Goal: Task Accomplishment & Management: Use online tool/utility

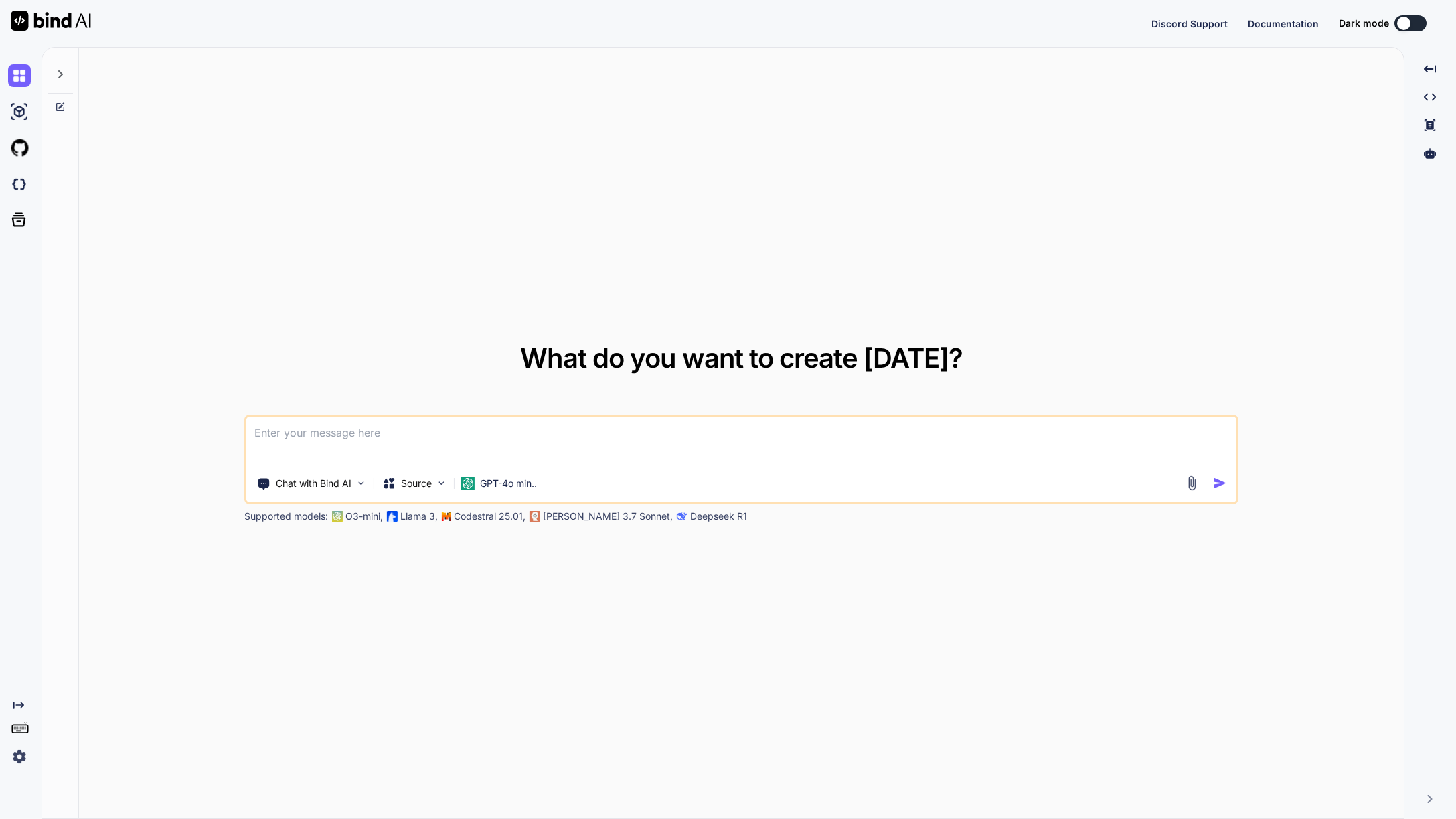
click at [1410, 22] on div at bounding box center [1403, 23] width 13 height 13
click at [1307, 23] on button at bounding box center [1301, 23] width 32 height 16
click at [1296, 23] on div at bounding box center [1295, 23] width 13 height 13
type textarea "x"
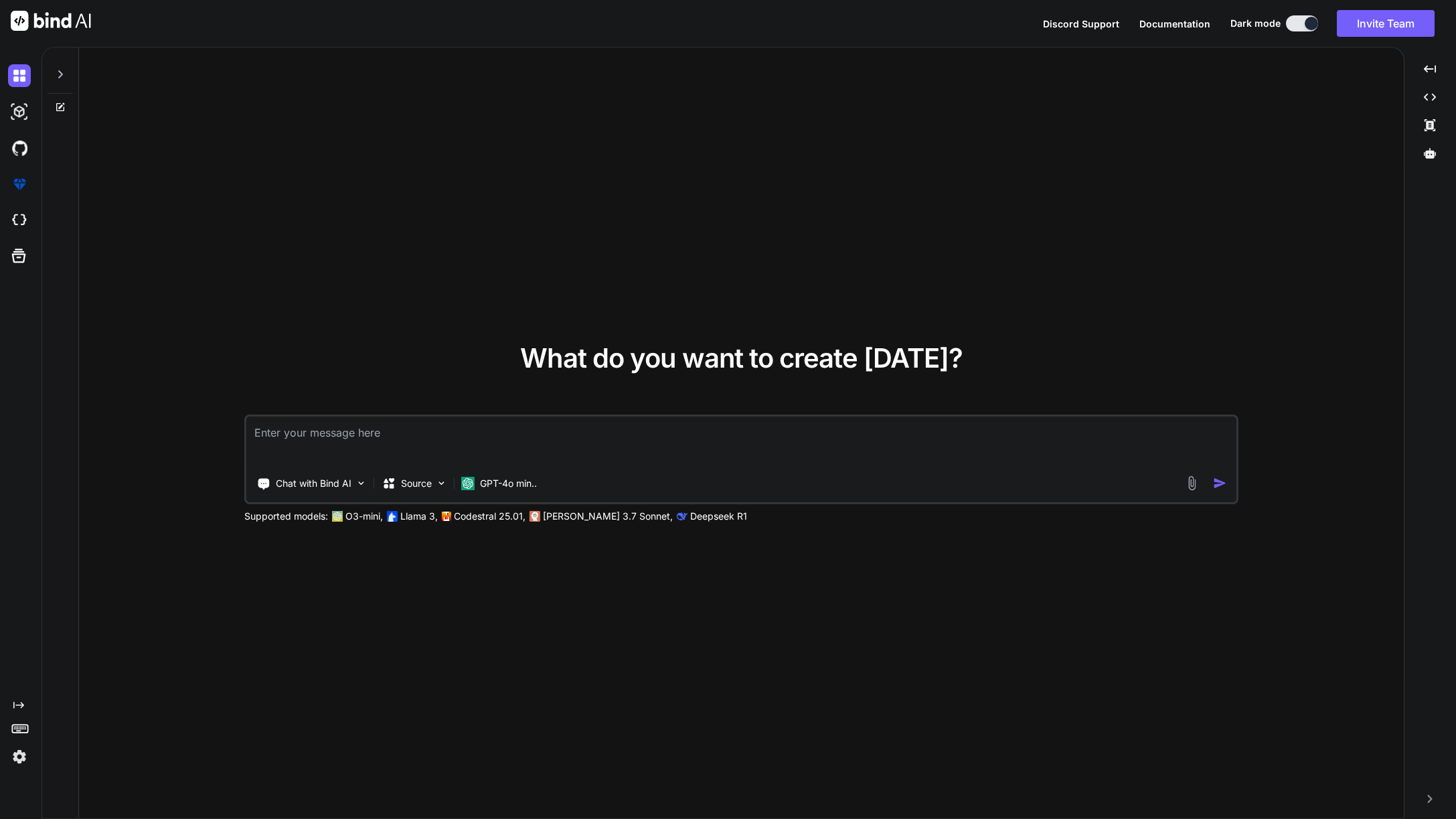
click at [18, 756] on img at bounding box center [19, 756] width 23 height 23
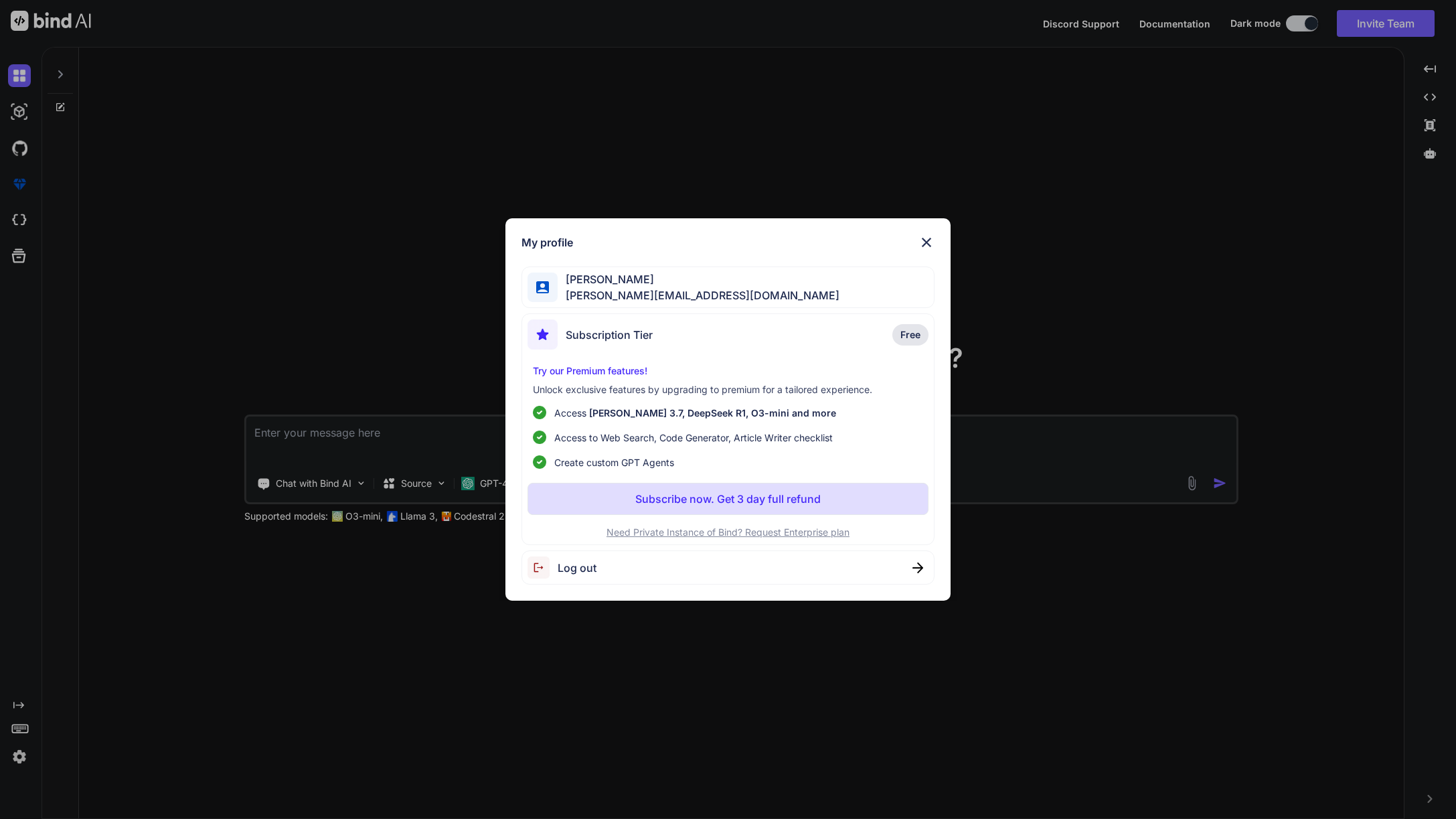
click at [676, 497] on p "Subscribe now. Get 3 day full refund" at bounding box center [728, 499] width 185 height 16
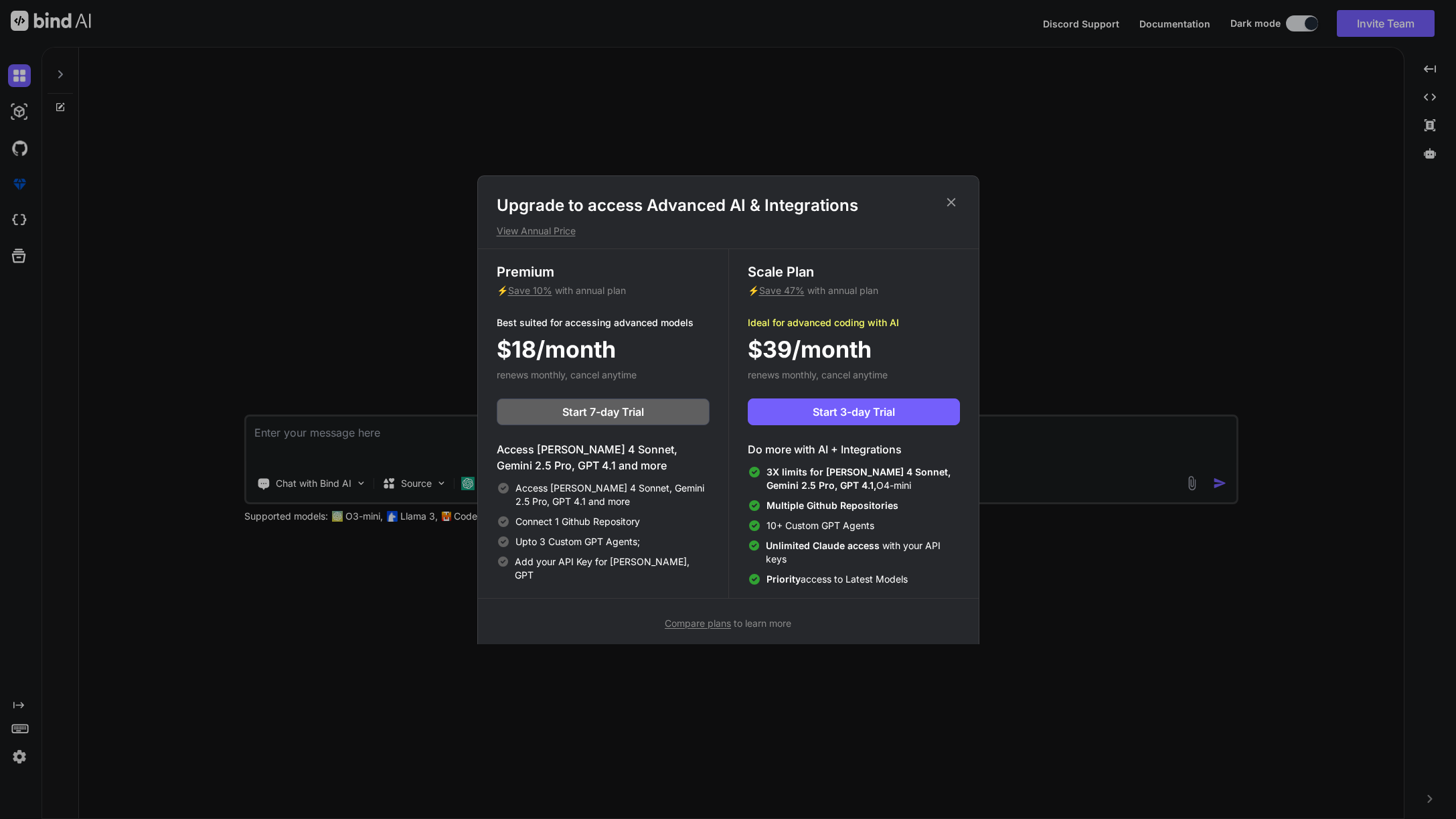
click at [794, 286] on span "Save 47%" at bounding box center [782, 291] width 45 height 11
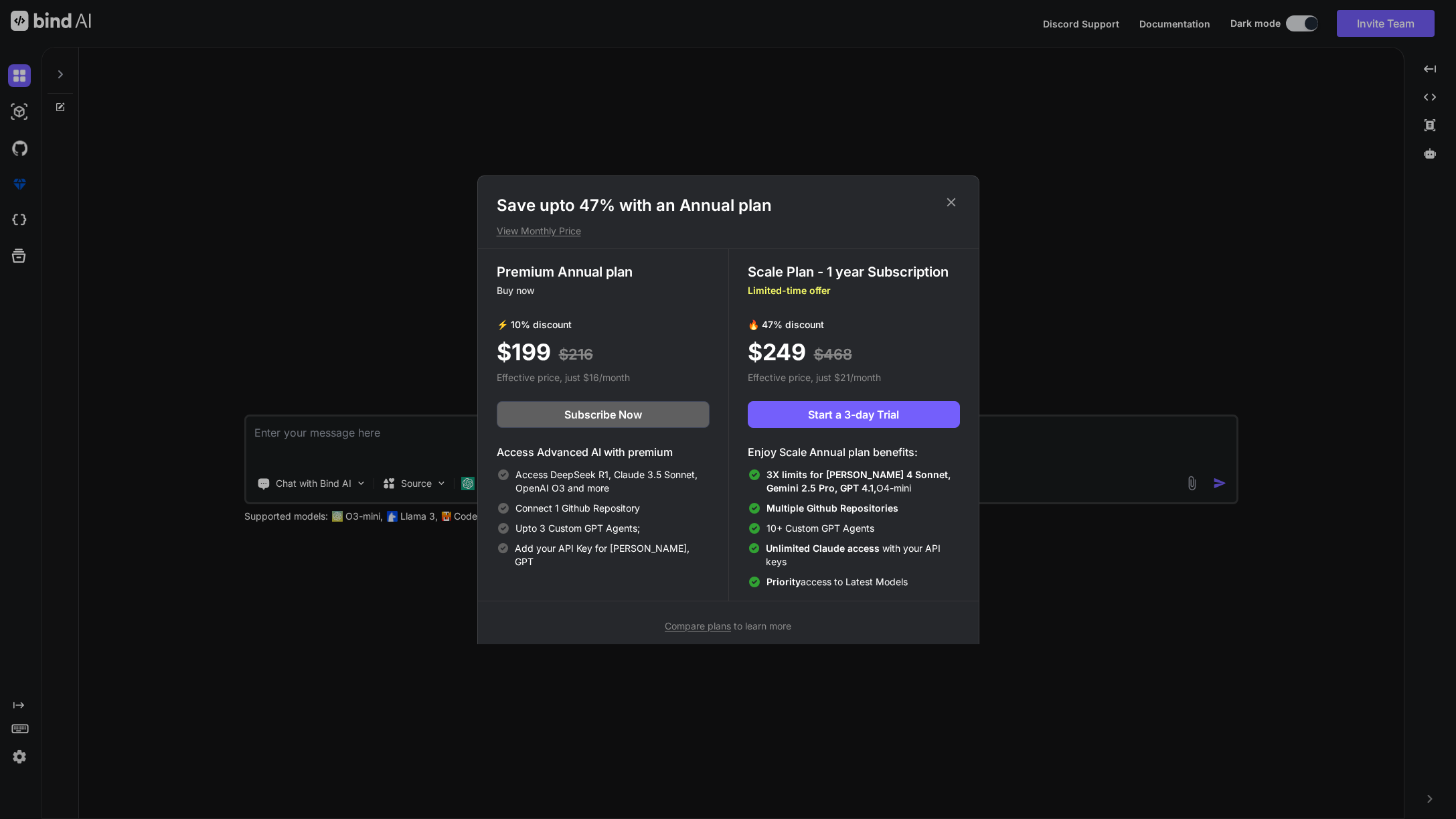
scroll to position [9, 0]
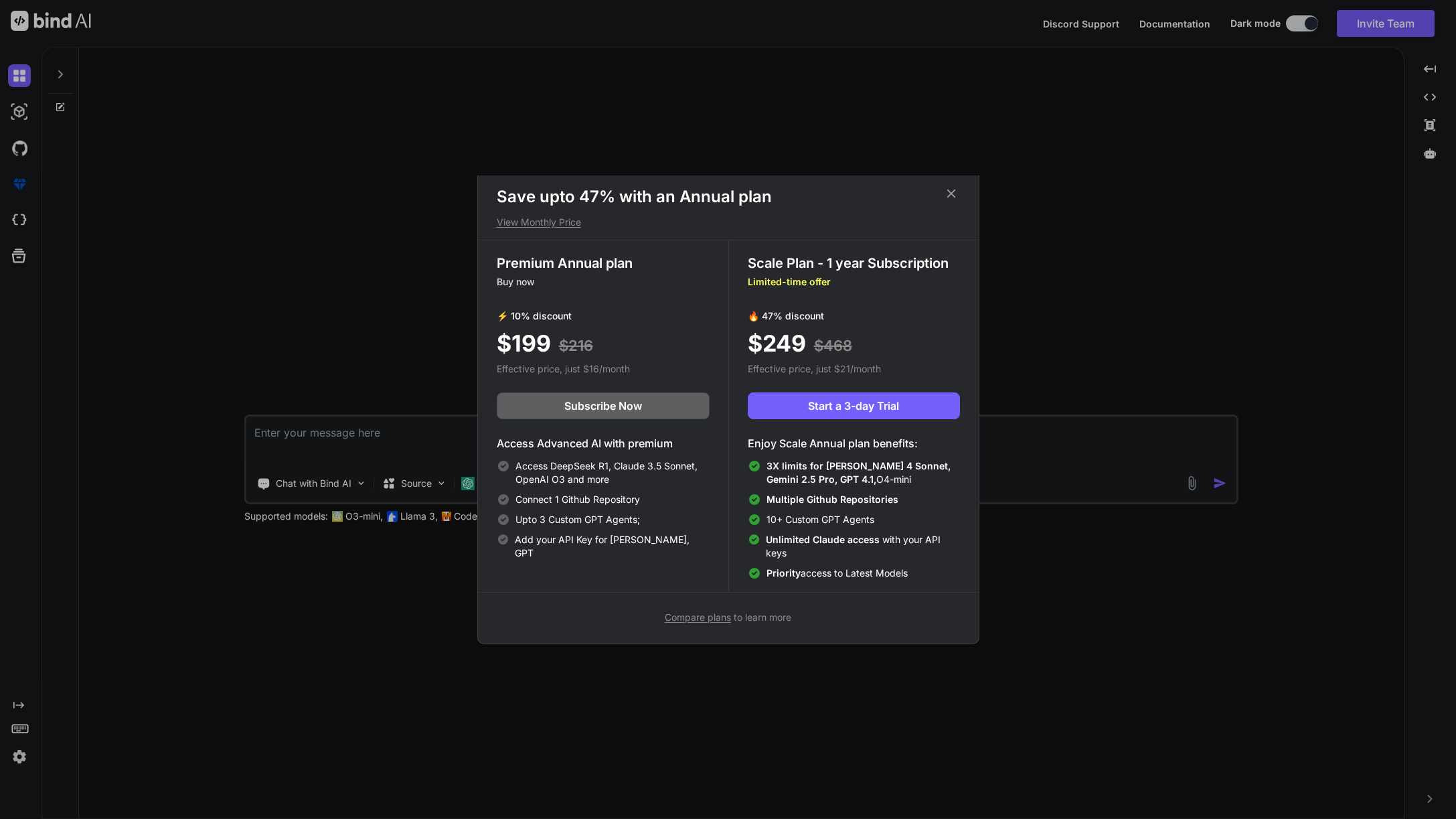
click at [797, 283] on p "Limited-time offer" at bounding box center [853, 282] width 212 height 13
click at [560, 223] on p "View Monthly Price" at bounding box center [728, 222] width 463 height 13
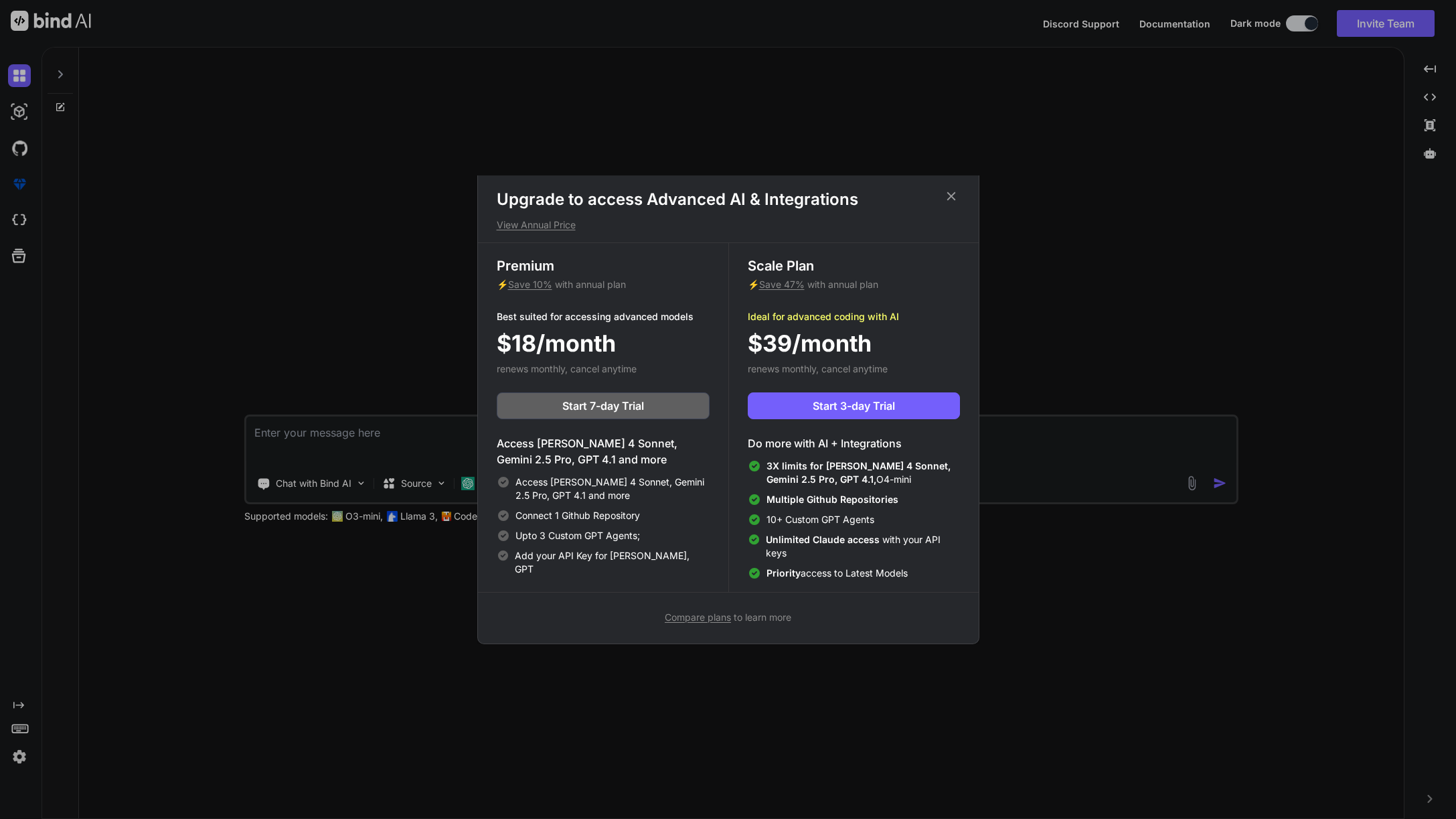
click at [562, 228] on p "View Annual Price" at bounding box center [728, 224] width 463 height 13
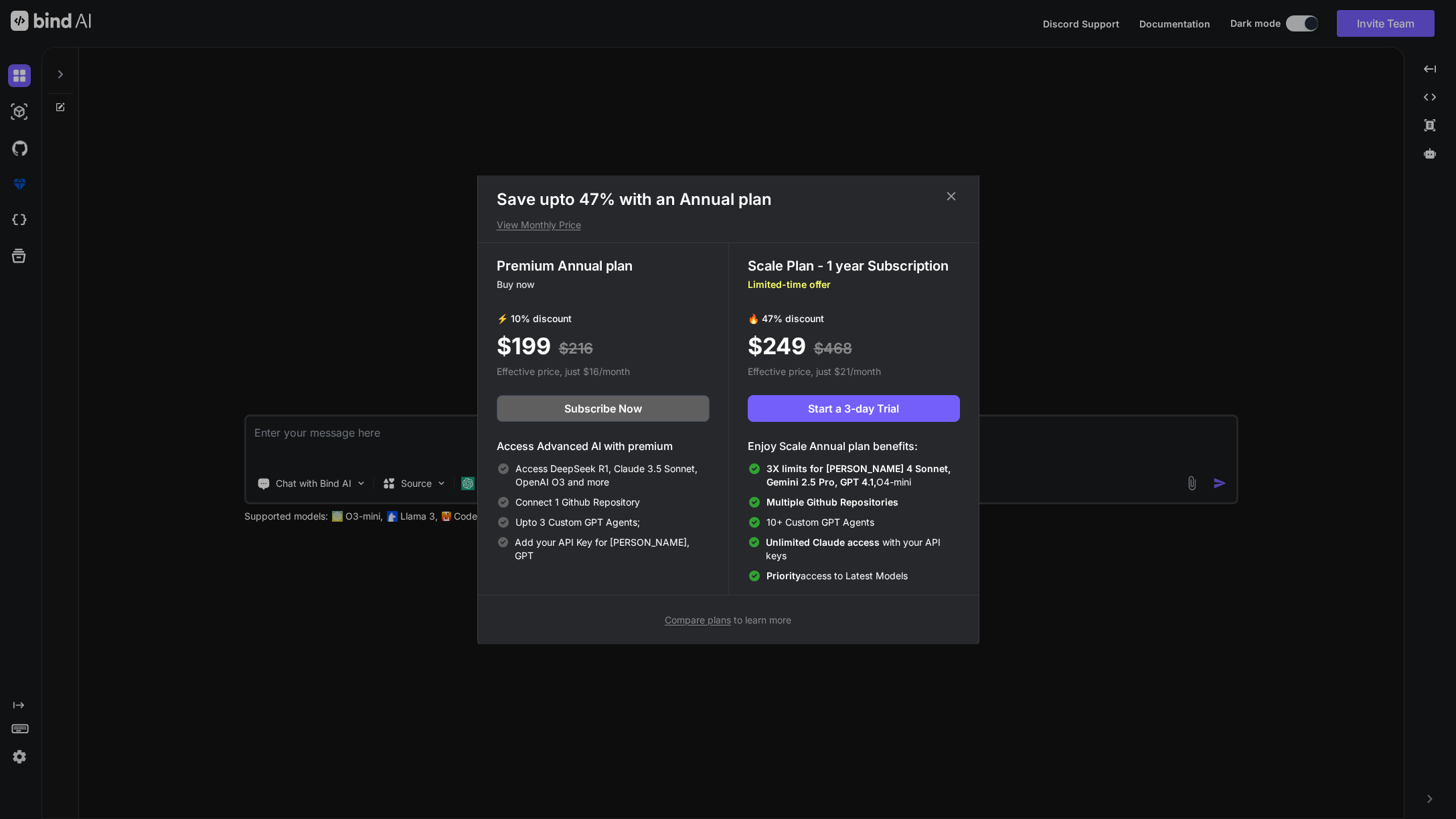
scroll to position [9, 0]
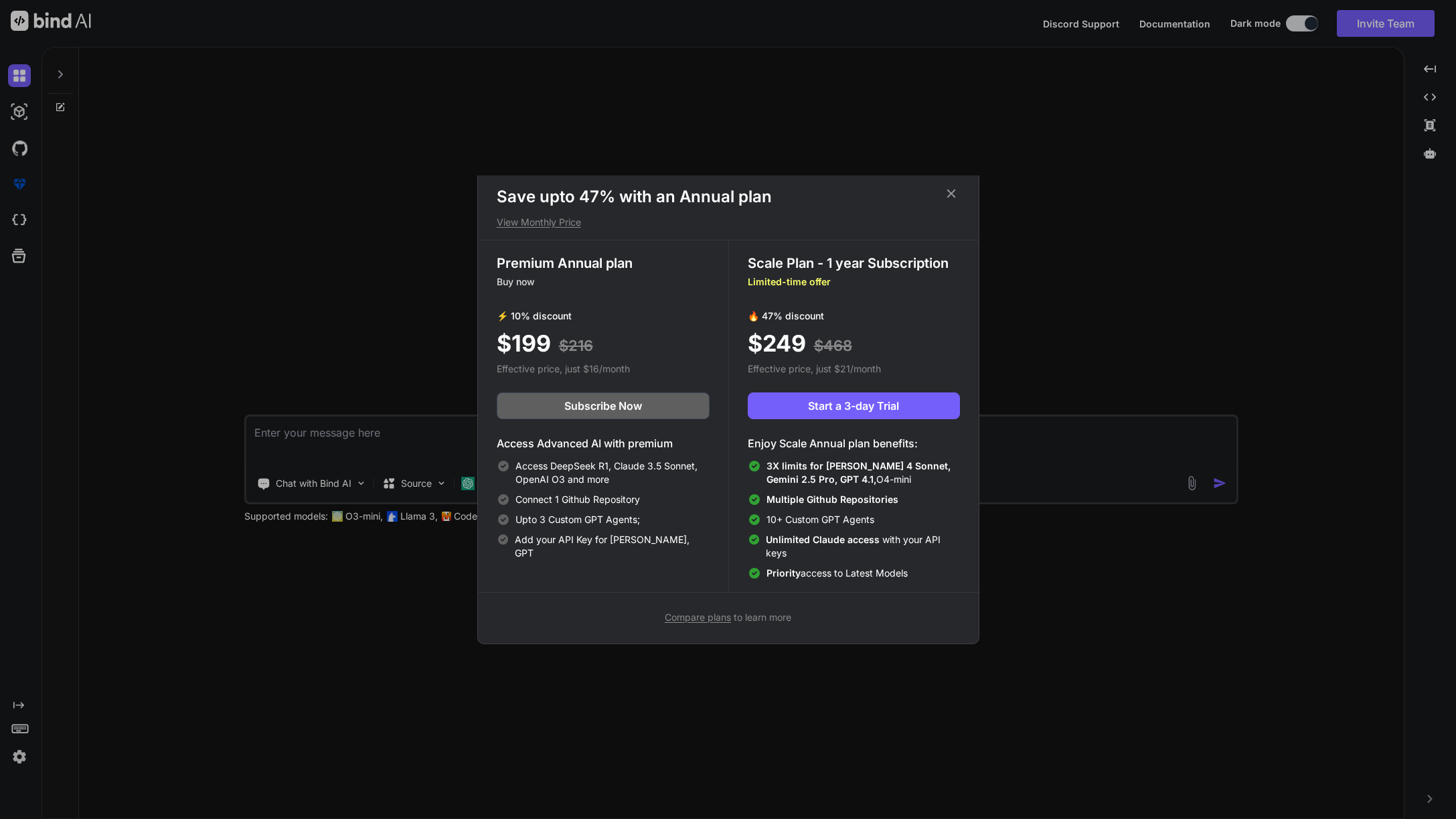
click at [715, 617] on span "Compare plans" at bounding box center [697, 617] width 66 height 11
click at [880, 406] on span "Start a 3-day Trial" at bounding box center [853, 406] width 91 height 16
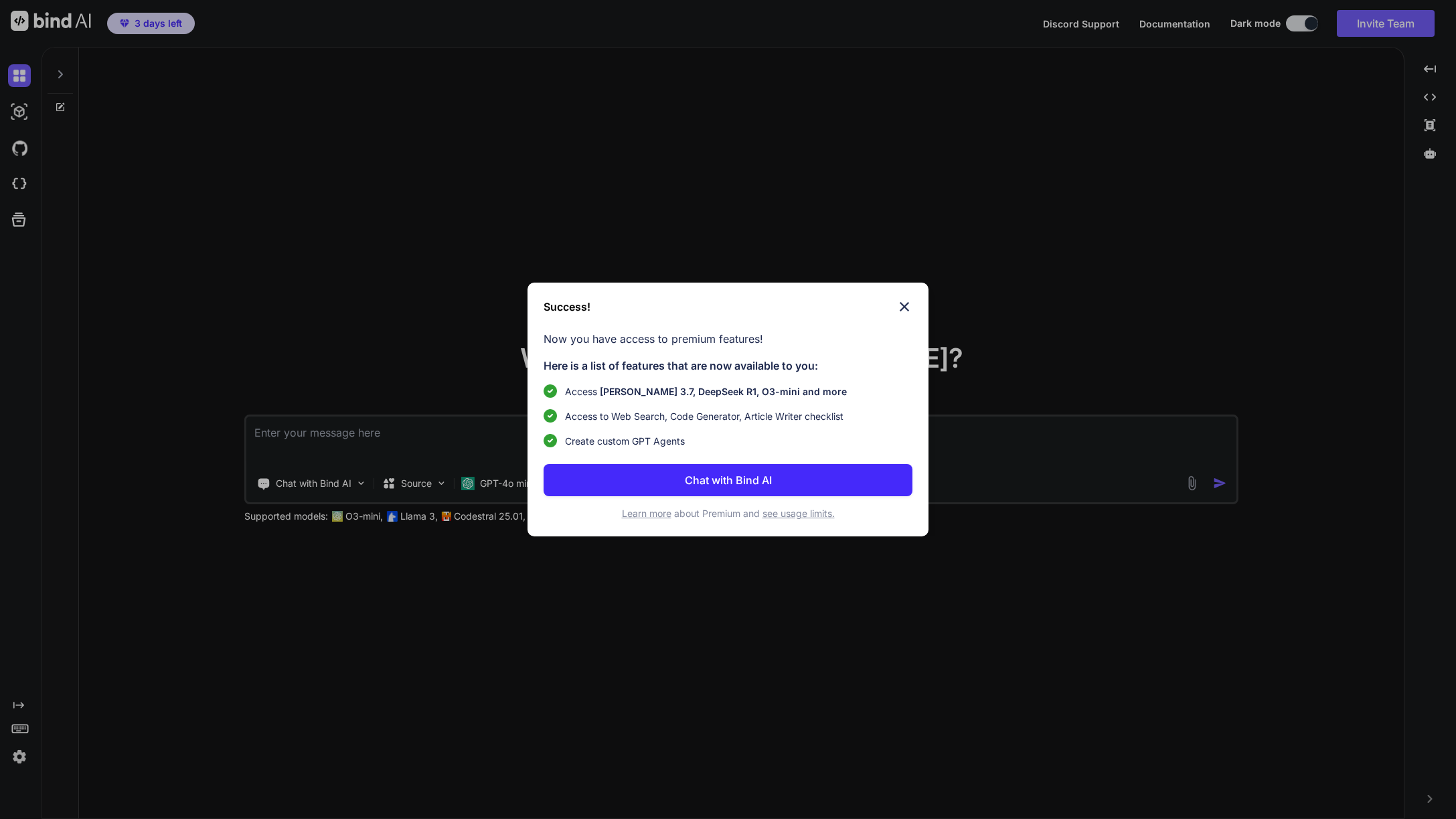
type textarea "x"
click at [909, 308] on img at bounding box center [904, 307] width 16 height 16
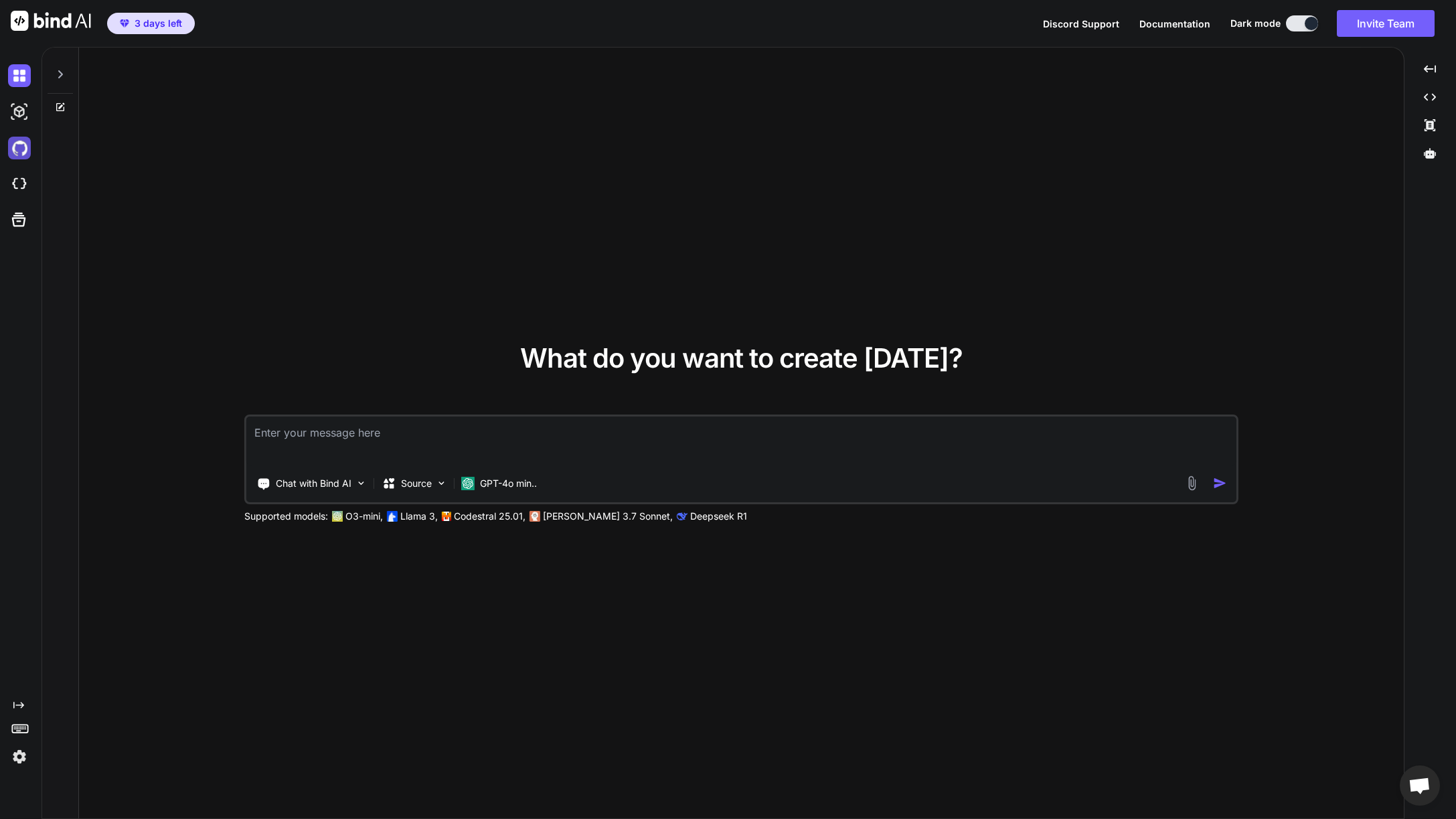
click at [21, 147] on img at bounding box center [19, 148] width 23 height 23
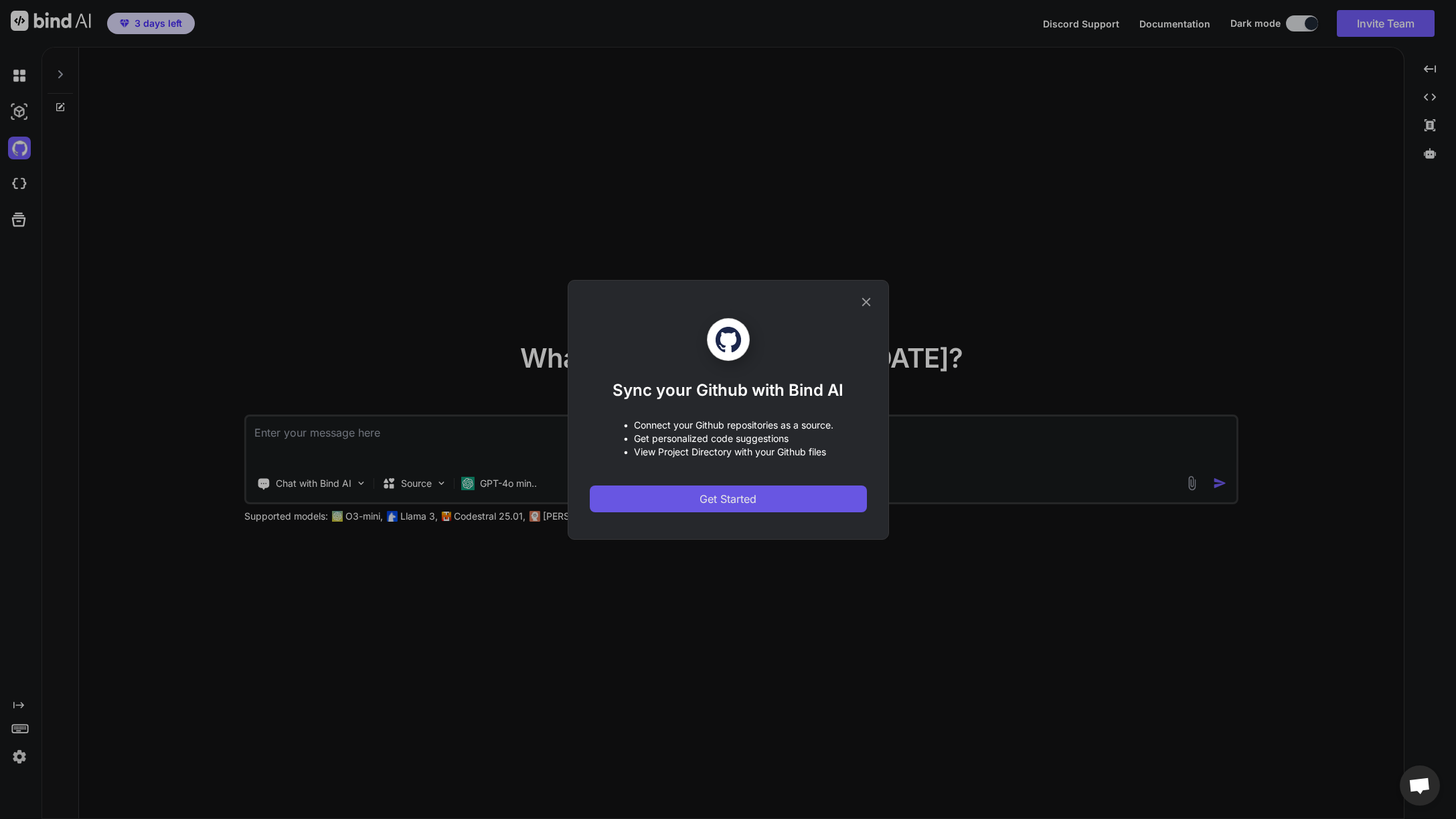
click at [769, 494] on button "Get Started" at bounding box center [728, 499] width 277 height 27
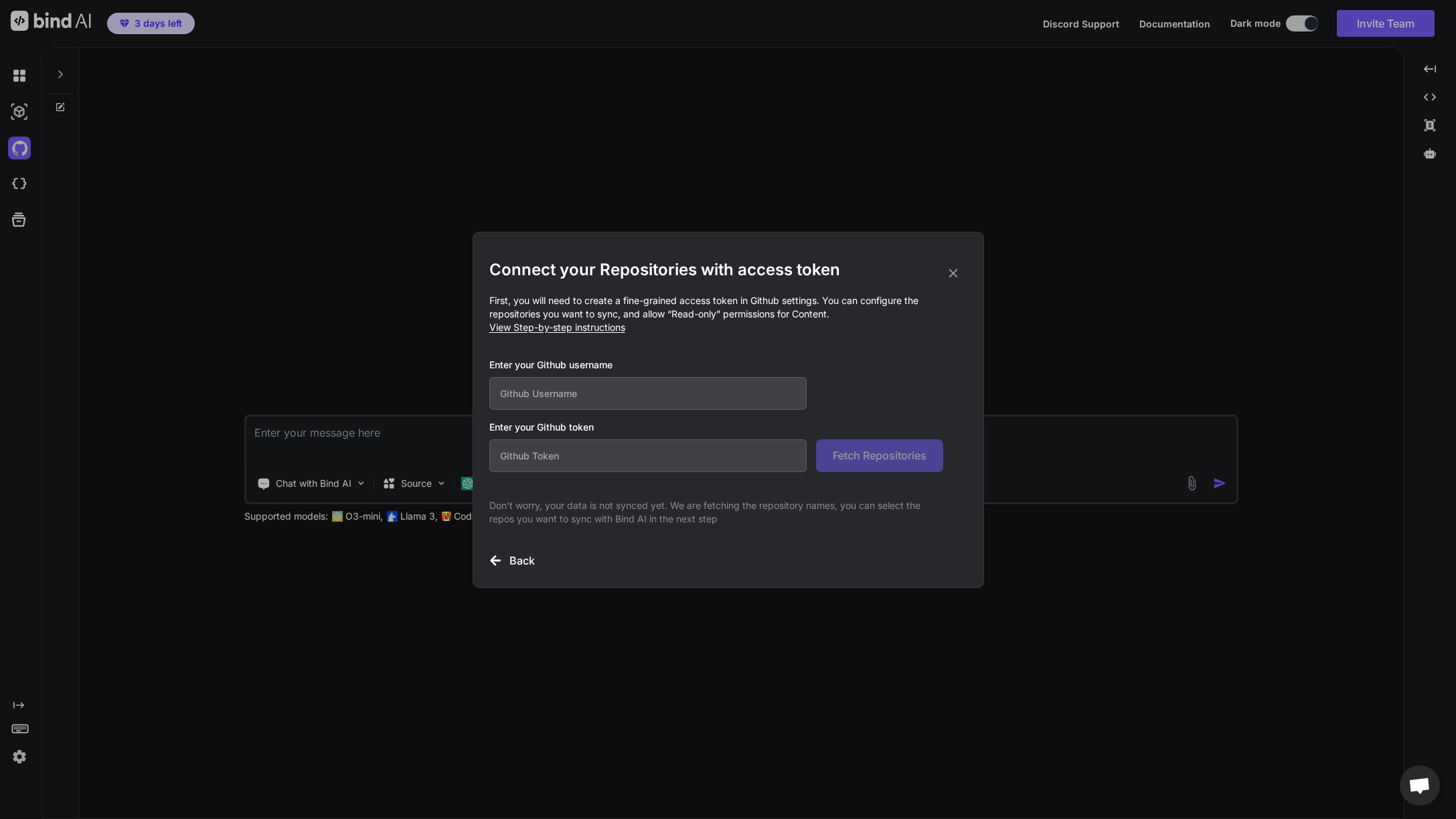
click at [628, 389] on input "text" at bounding box center [648, 394] width 318 height 33
type input "apooley"
click at [589, 330] on span "View Step-by-step instructions" at bounding box center [557, 327] width 136 height 11
click at [956, 274] on icon at bounding box center [953, 273] width 15 height 15
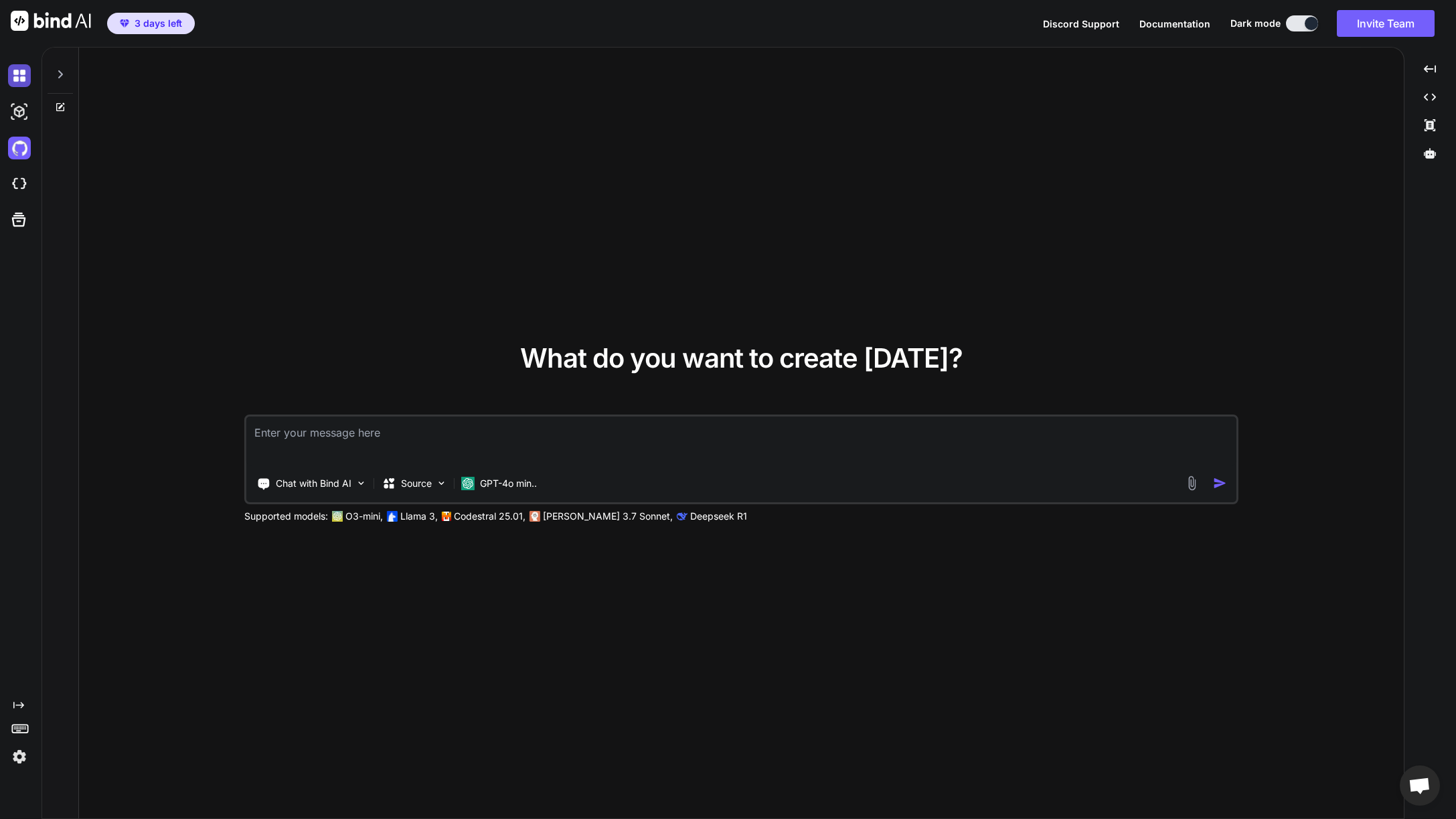
click at [28, 75] on img at bounding box center [19, 76] width 23 height 23
click at [28, 74] on img at bounding box center [19, 76] width 23 height 23
click at [60, 73] on icon at bounding box center [60, 74] width 5 height 8
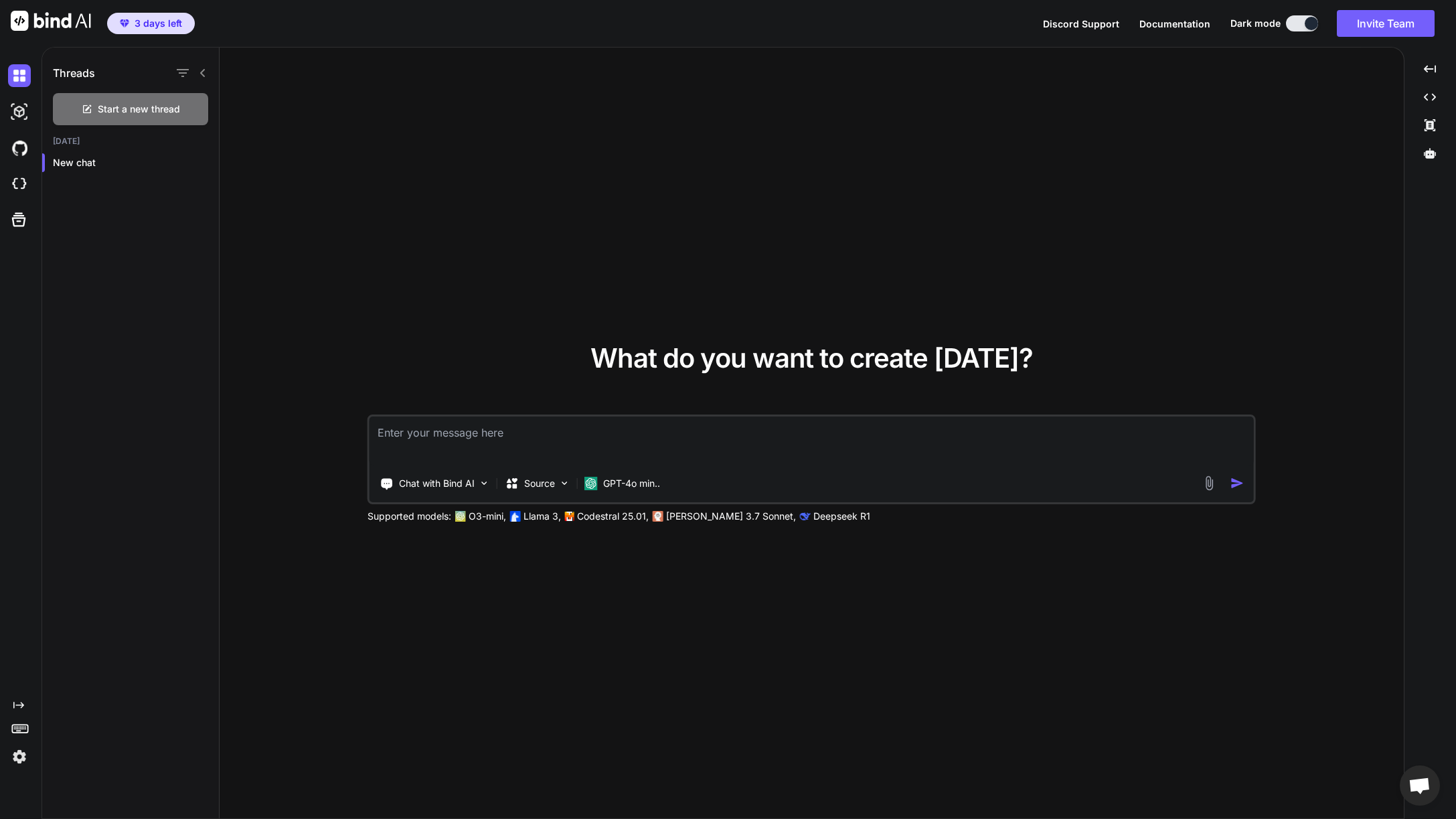
click at [23, 708] on icon "Created with Pixso." at bounding box center [18, 705] width 11 height 11
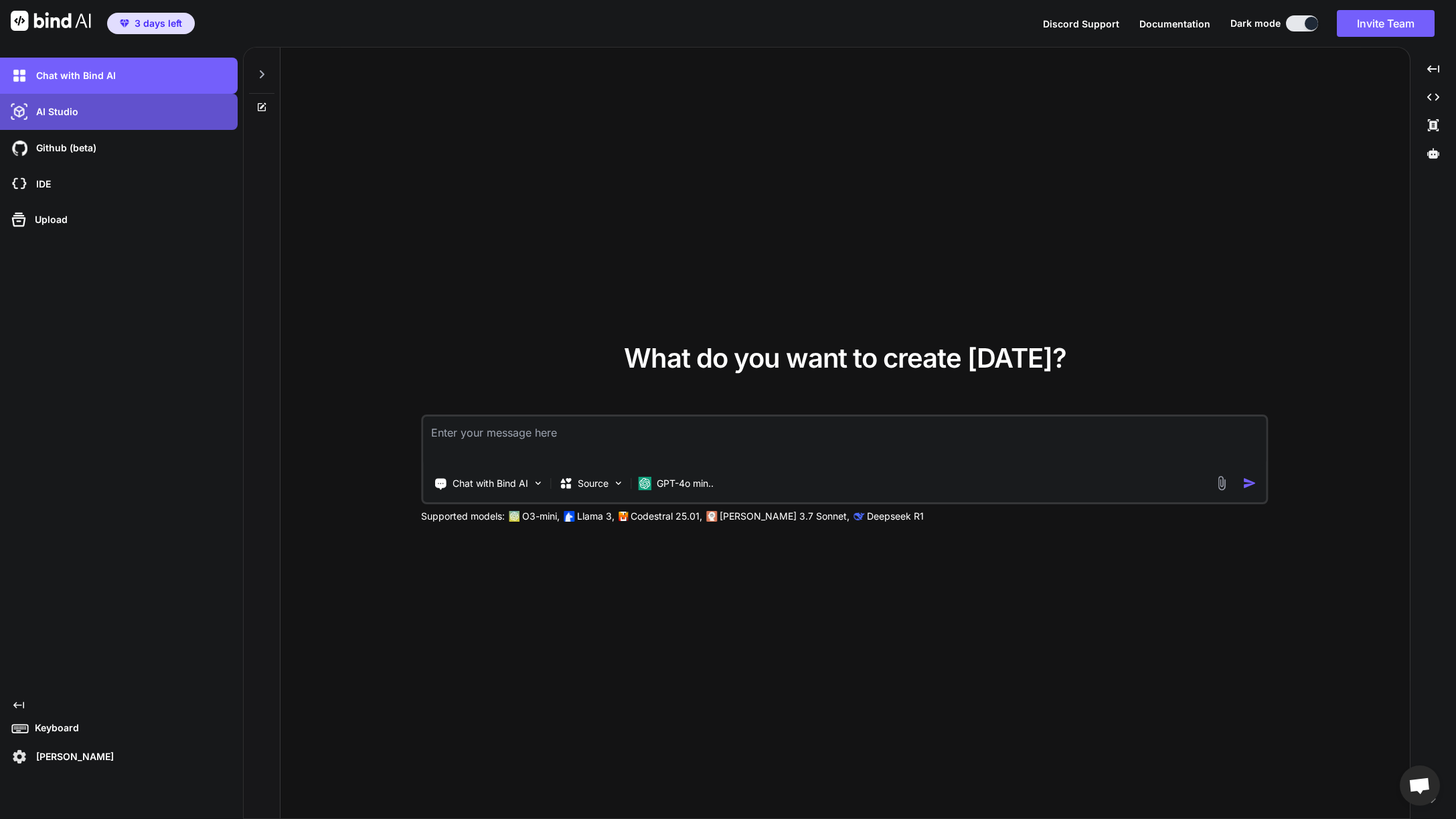
click at [64, 119] on div "AI Studio" at bounding box center [122, 112] width 229 height 23
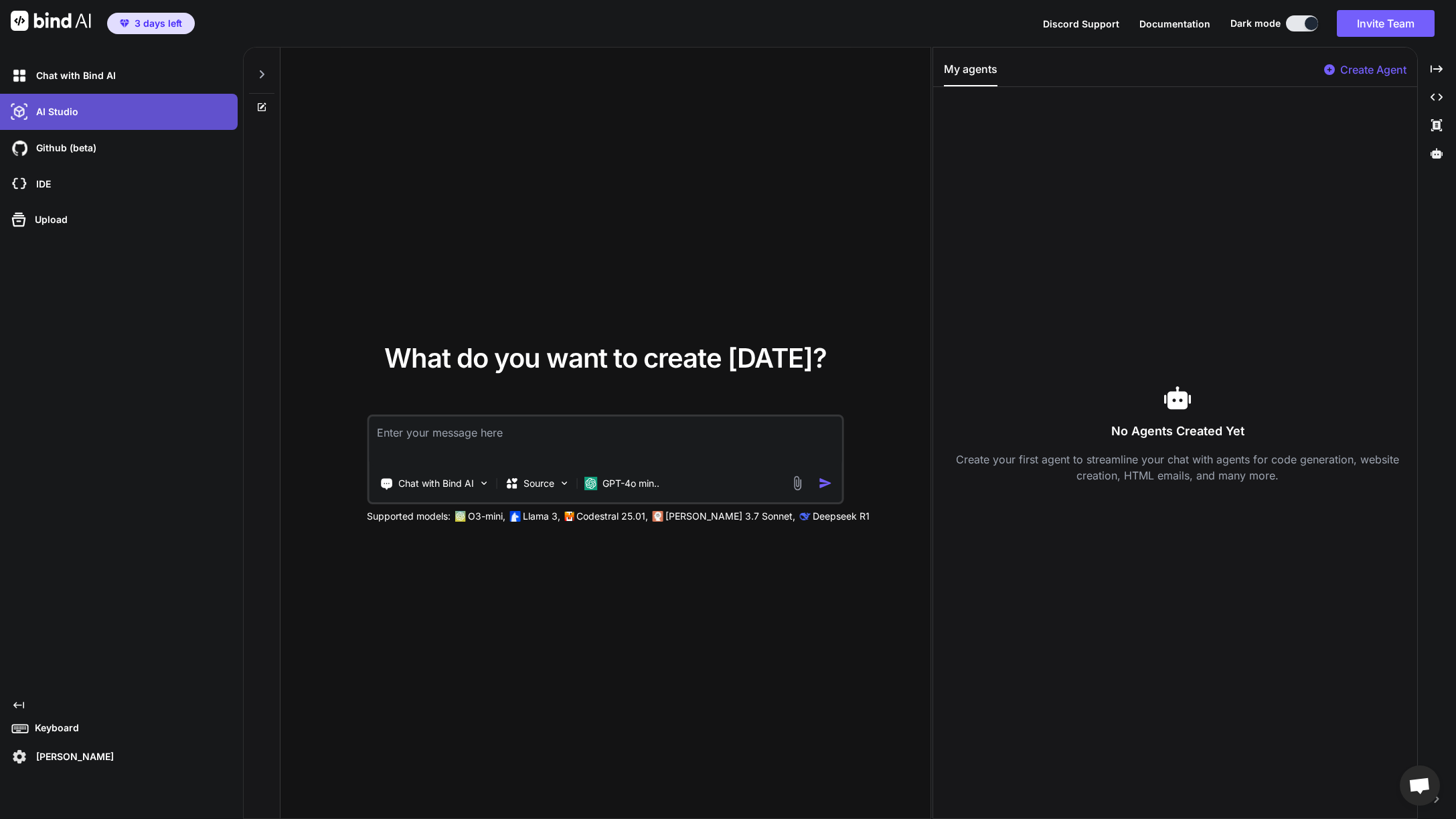
click at [64, 119] on div "AI Studio" at bounding box center [122, 112] width 229 height 23
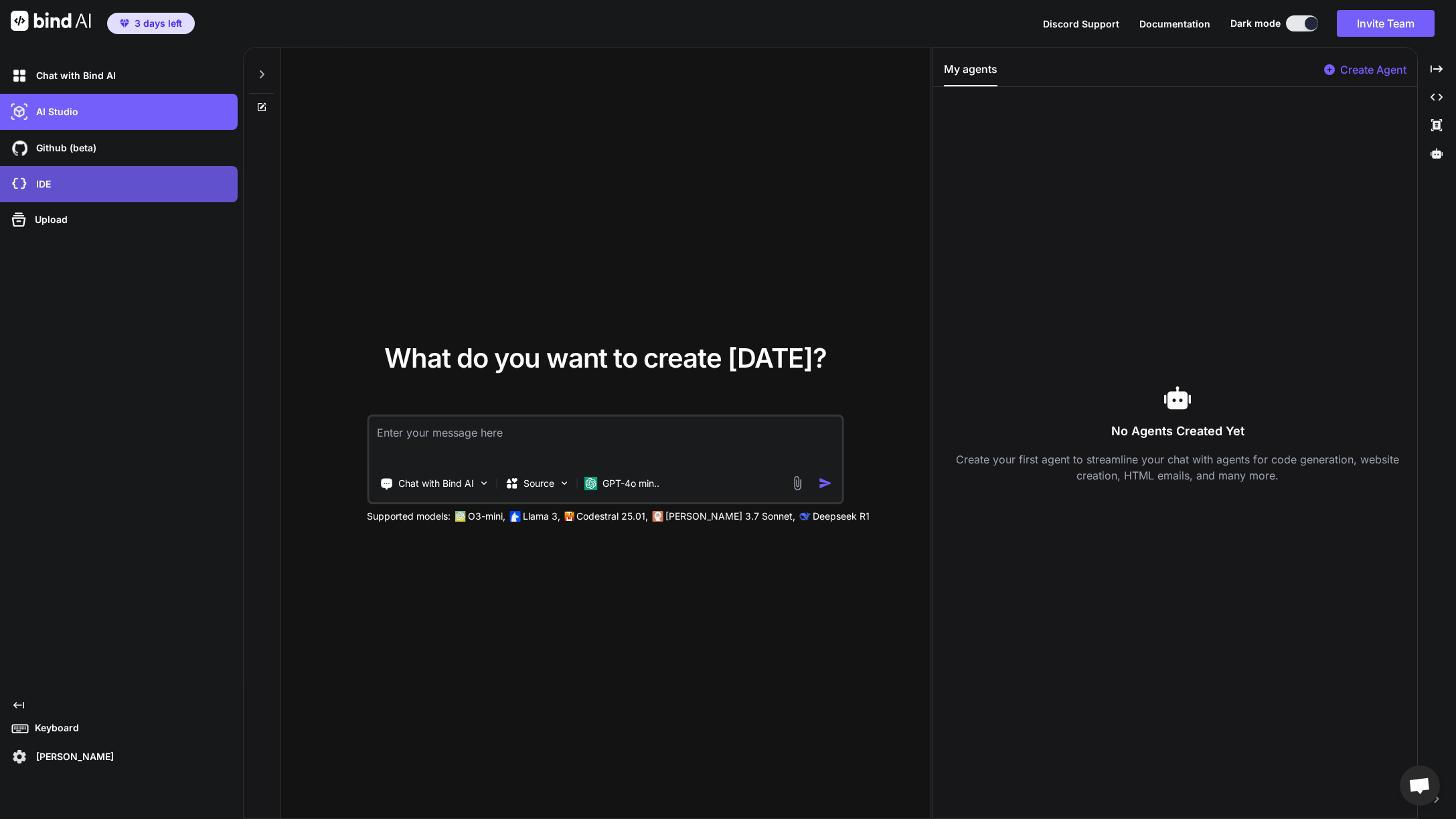
click at [48, 184] on p "IDE" at bounding box center [40, 184] width 20 height 13
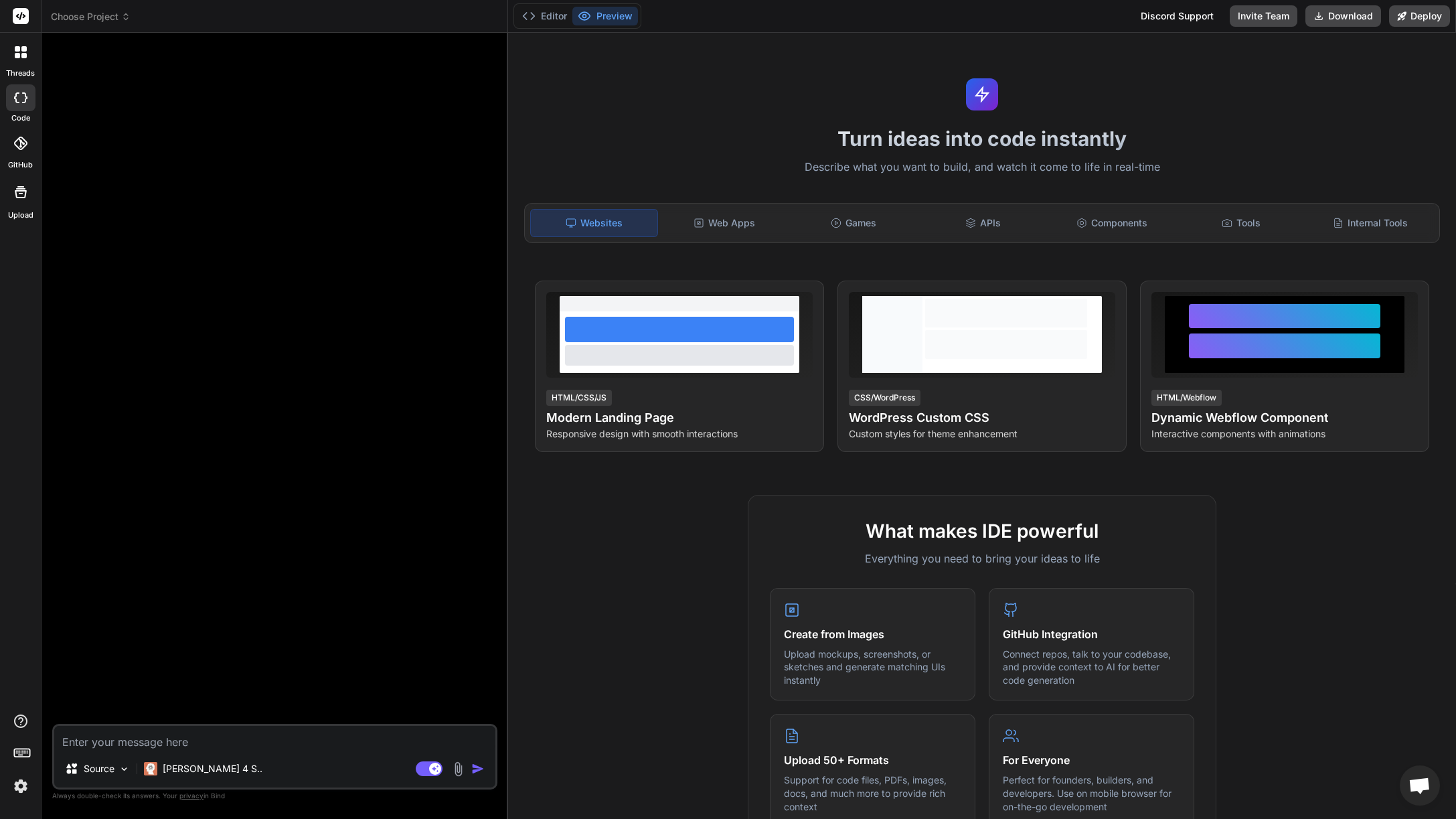
click at [23, 193] on icon at bounding box center [21, 192] width 16 height 16
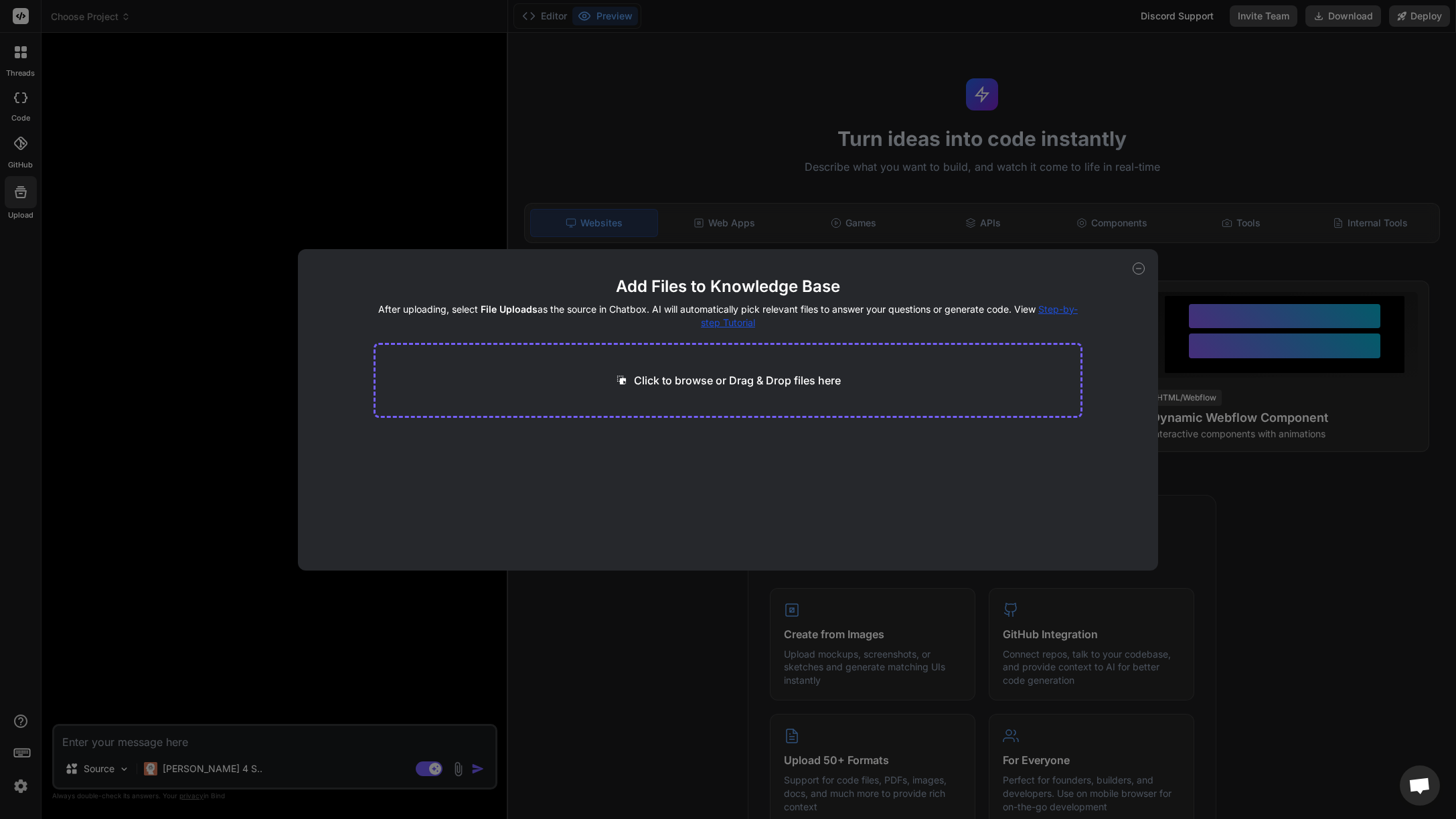
click at [276, 121] on div "Add Files to Knowledge Base After uploading, select File Uploads as the source …" at bounding box center [728, 409] width 1456 height 819
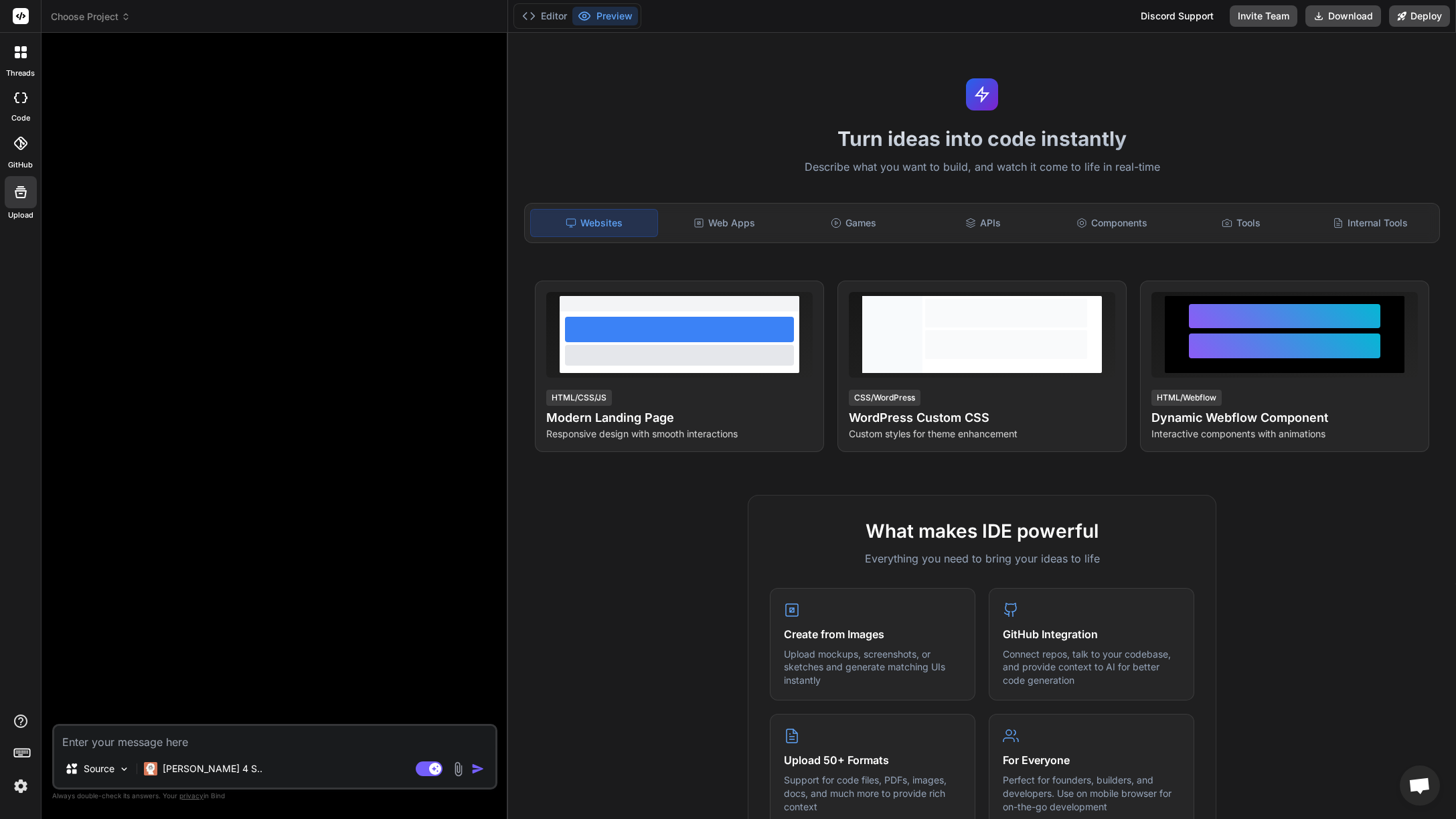
click at [34, 146] on div at bounding box center [20, 143] width 29 height 29
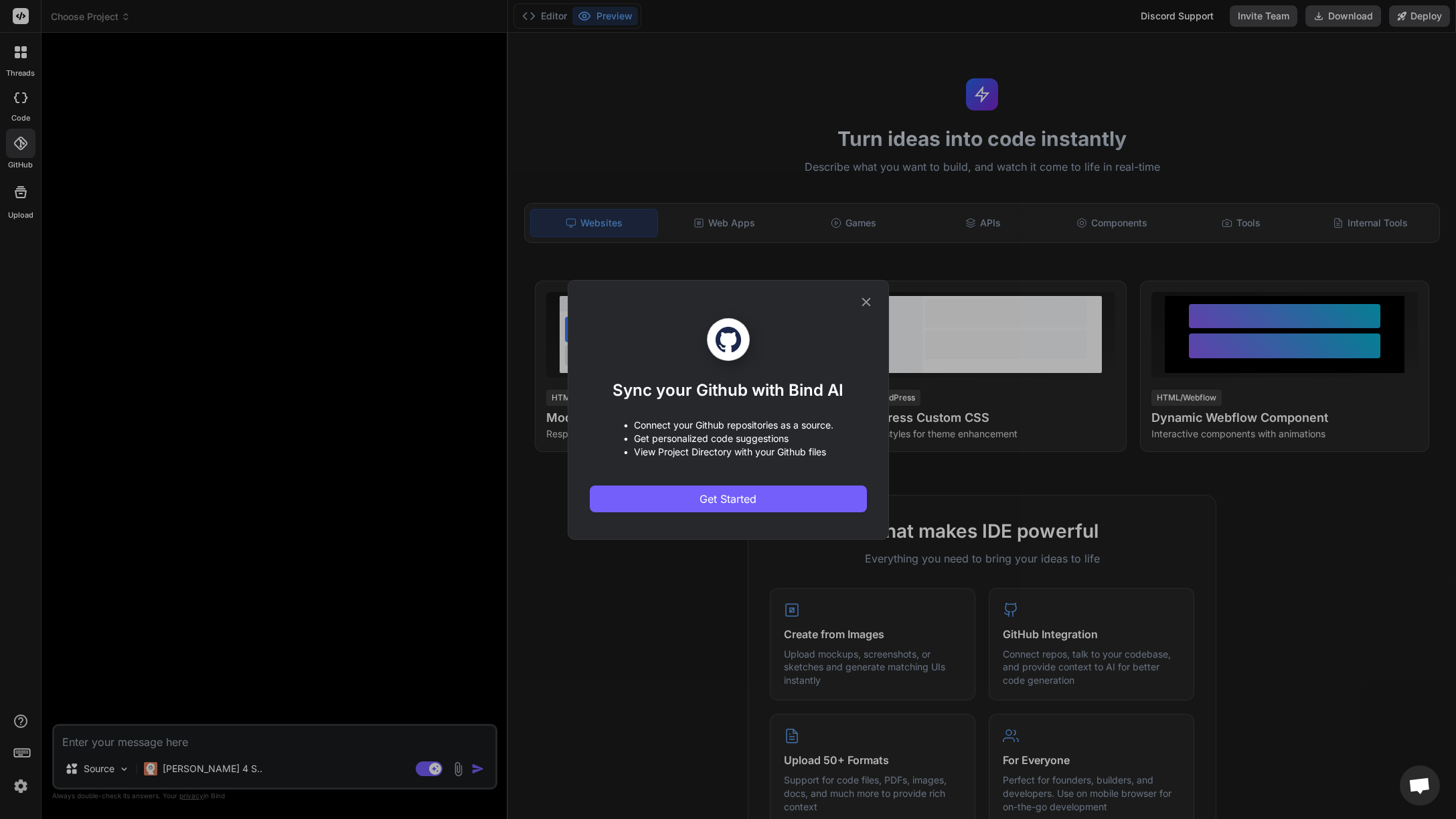
click at [862, 299] on icon at bounding box center [866, 302] width 15 height 15
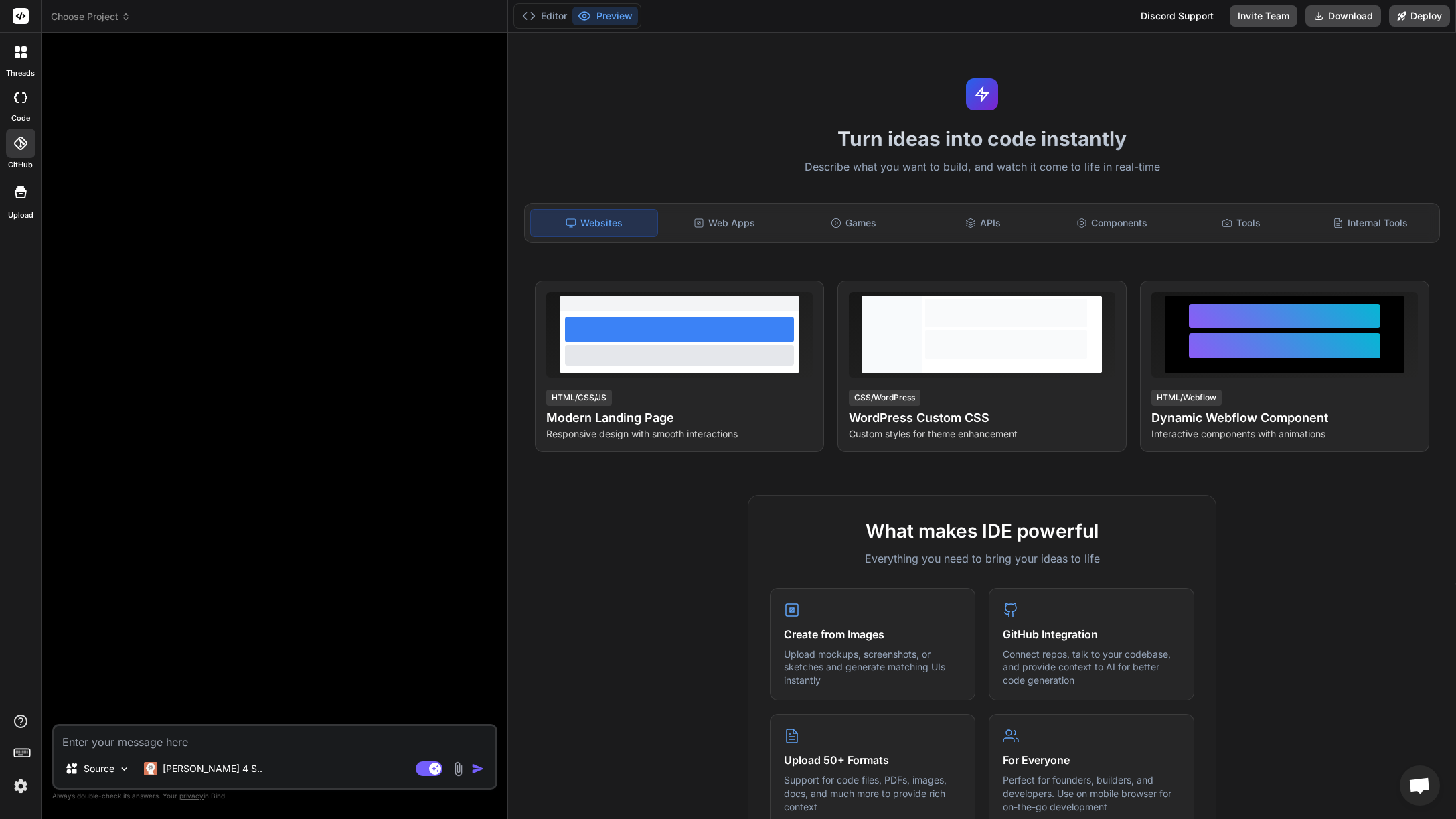
click at [32, 104] on div at bounding box center [20, 98] width 29 height 27
type textarea "x"
click at [559, 18] on button "Editor" at bounding box center [544, 16] width 55 height 18
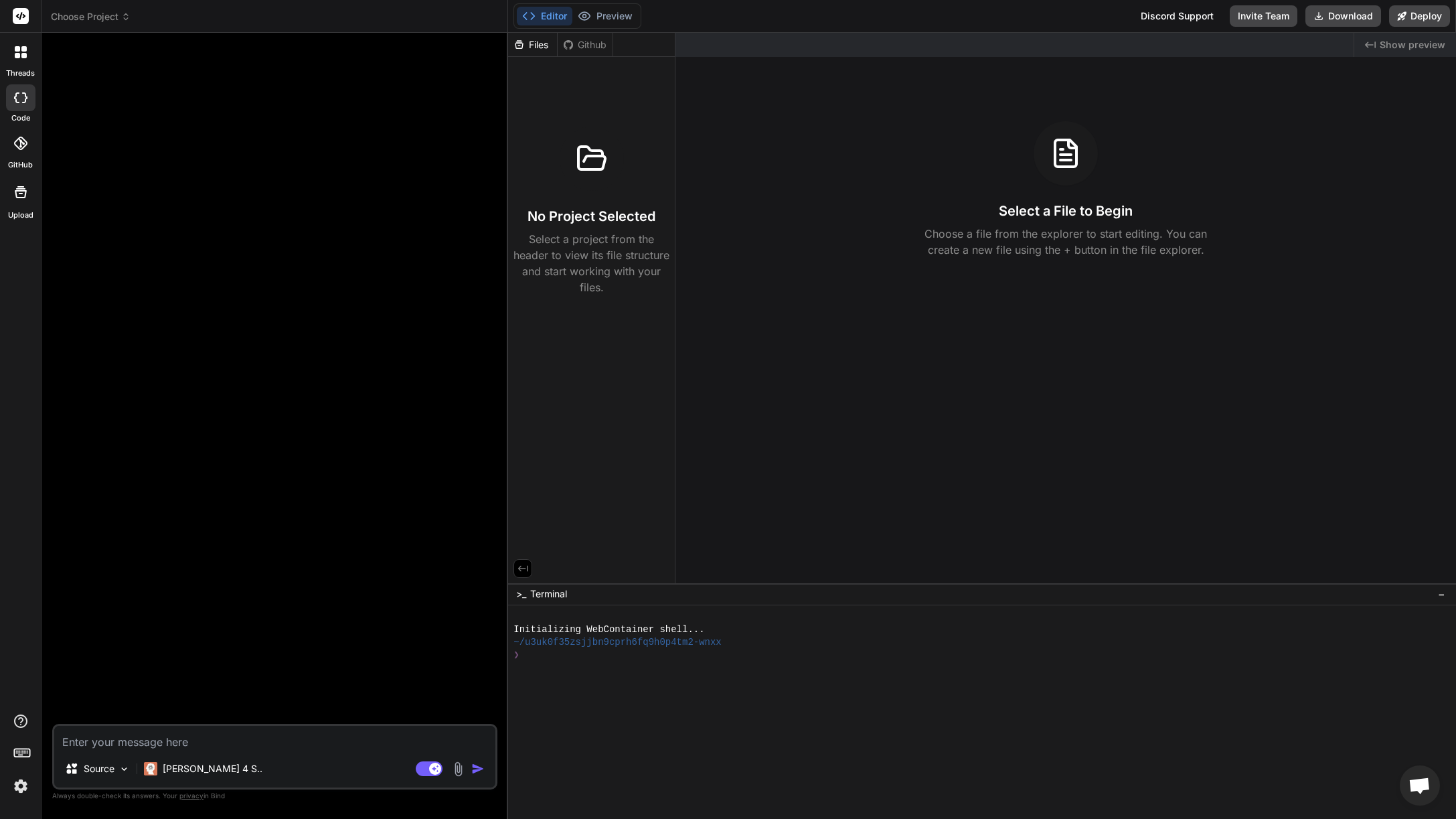
click at [29, 16] on div at bounding box center [21, 16] width 41 height 33
click at [19, 18] on rect at bounding box center [21, 16] width 16 height 16
click at [28, 68] on label "threads" at bounding box center [20, 73] width 29 height 11
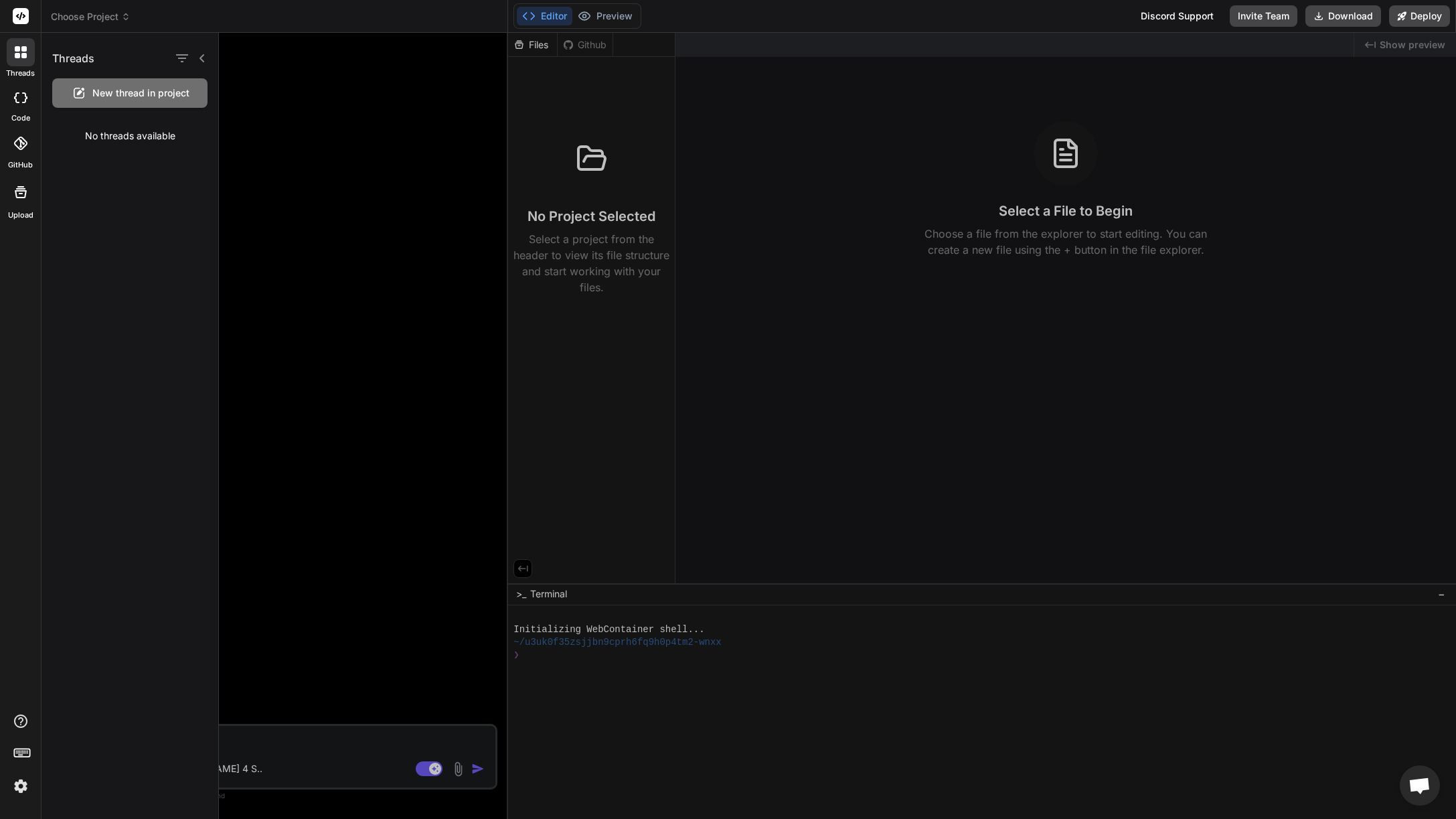
click at [26, 53] on icon at bounding box center [21, 52] width 12 height 12
click at [210, 54] on div "Threads" at bounding box center [129, 55] width 177 height 45
click at [209, 55] on div "Threads" at bounding box center [129, 55] width 177 height 45
click at [206, 60] on icon at bounding box center [202, 58] width 11 height 11
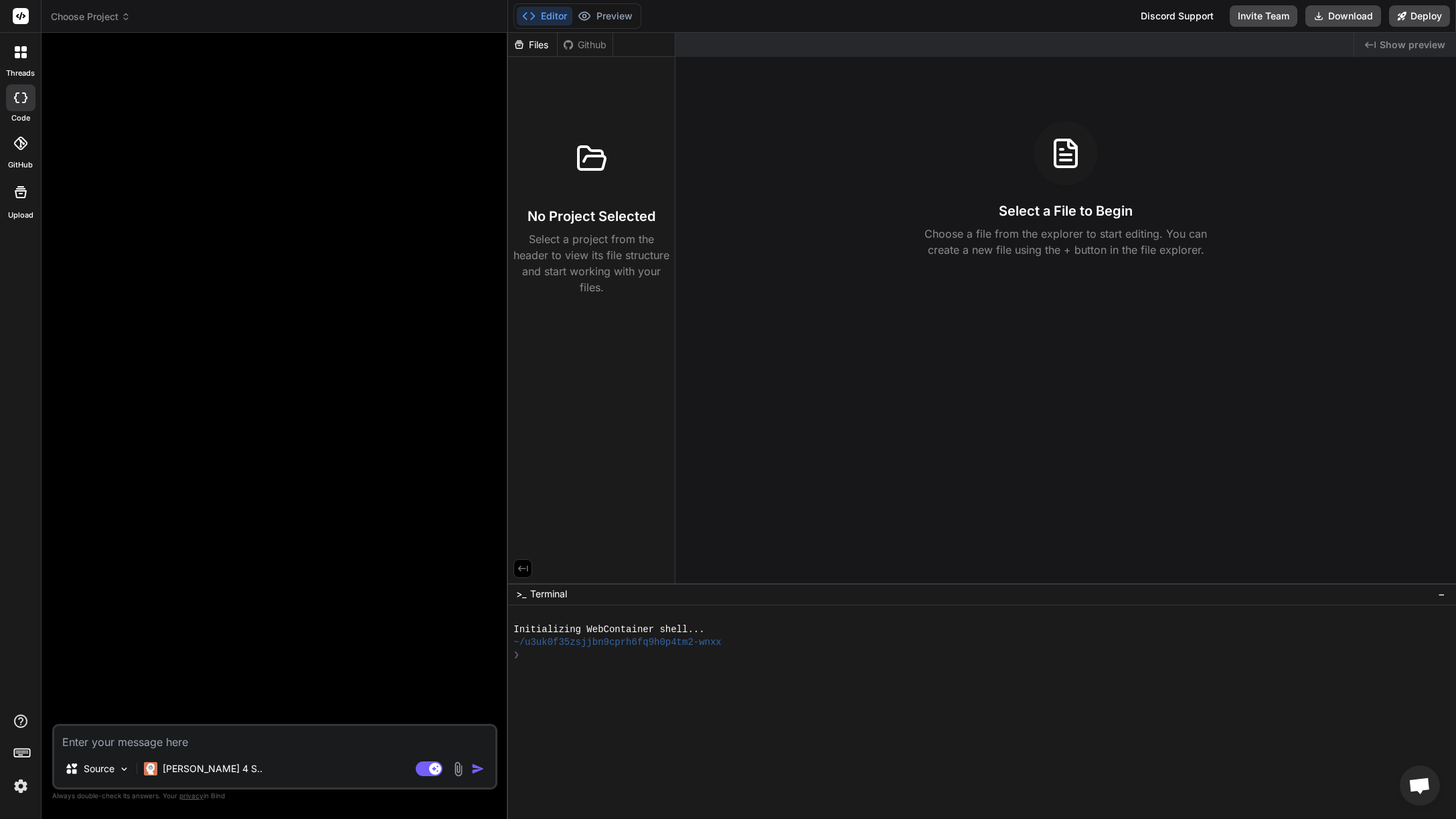
click at [25, 63] on div at bounding box center [21, 53] width 28 height 28
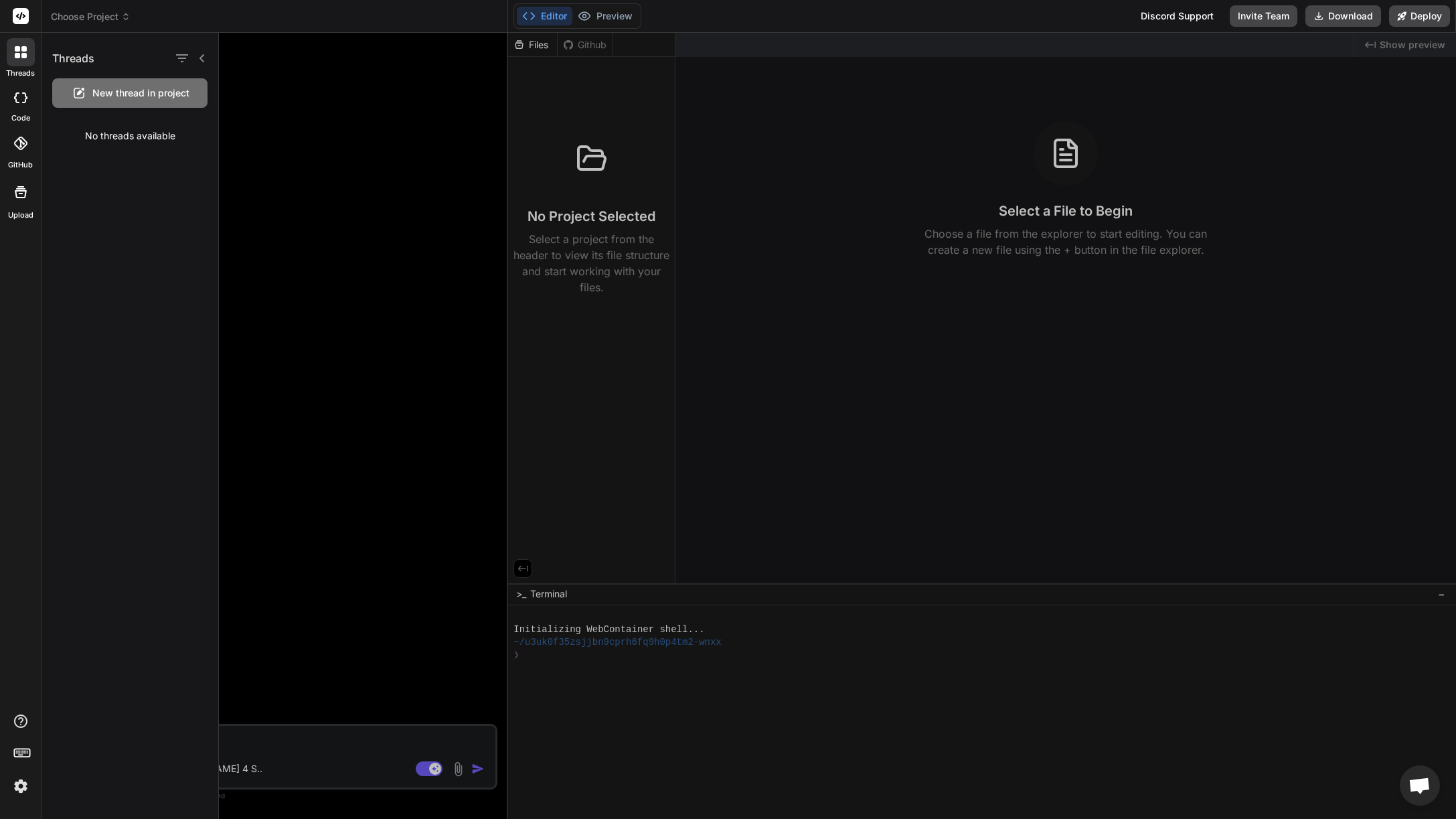
click at [200, 60] on icon at bounding box center [202, 58] width 11 height 11
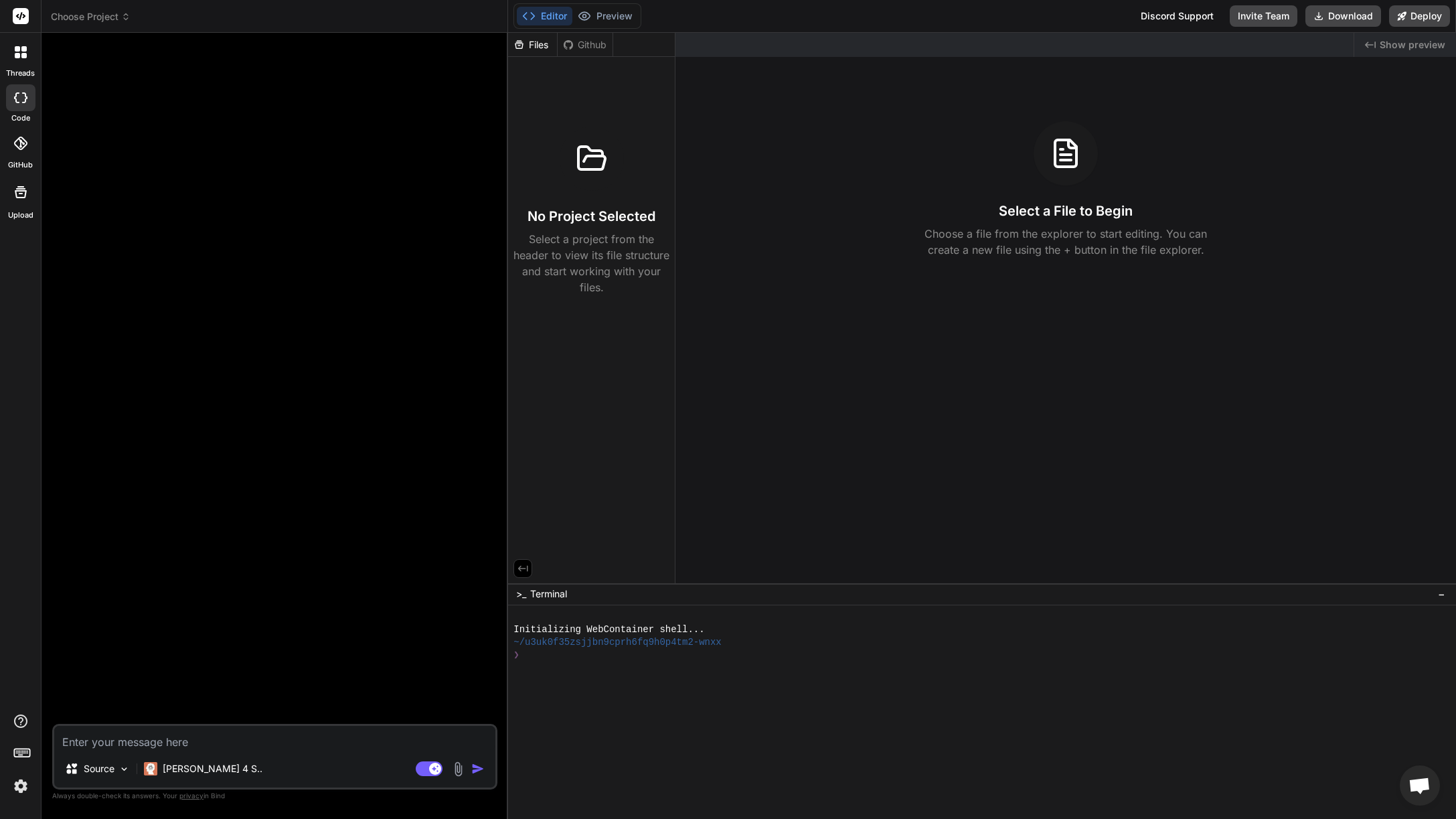
click at [96, 22] on span "Choose Project" at bounding box center [91, 16] width 80 height 13
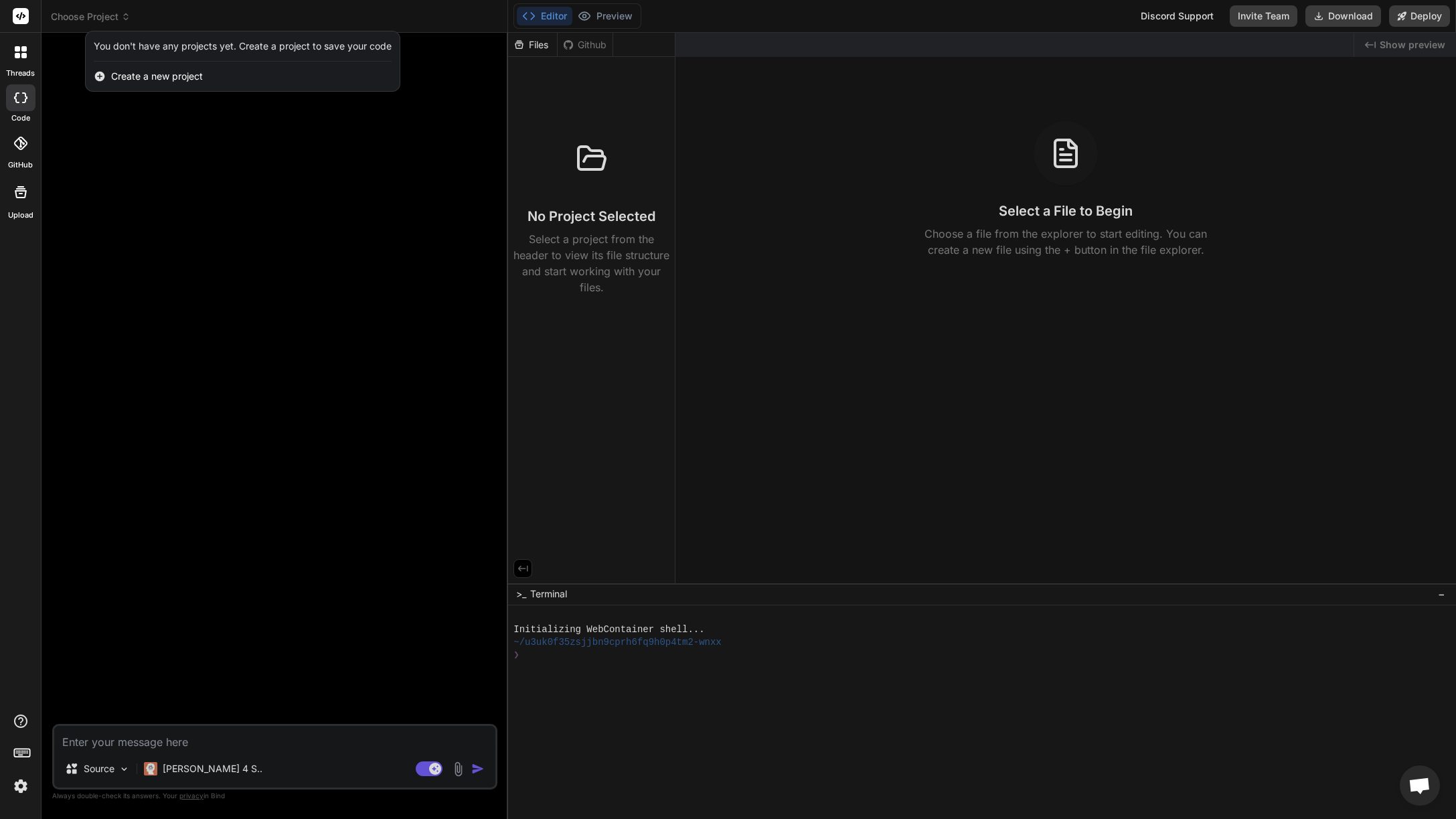
click at [141, 80] on span "Create a new project" at bounding box center [157, 76] width 92 height 13
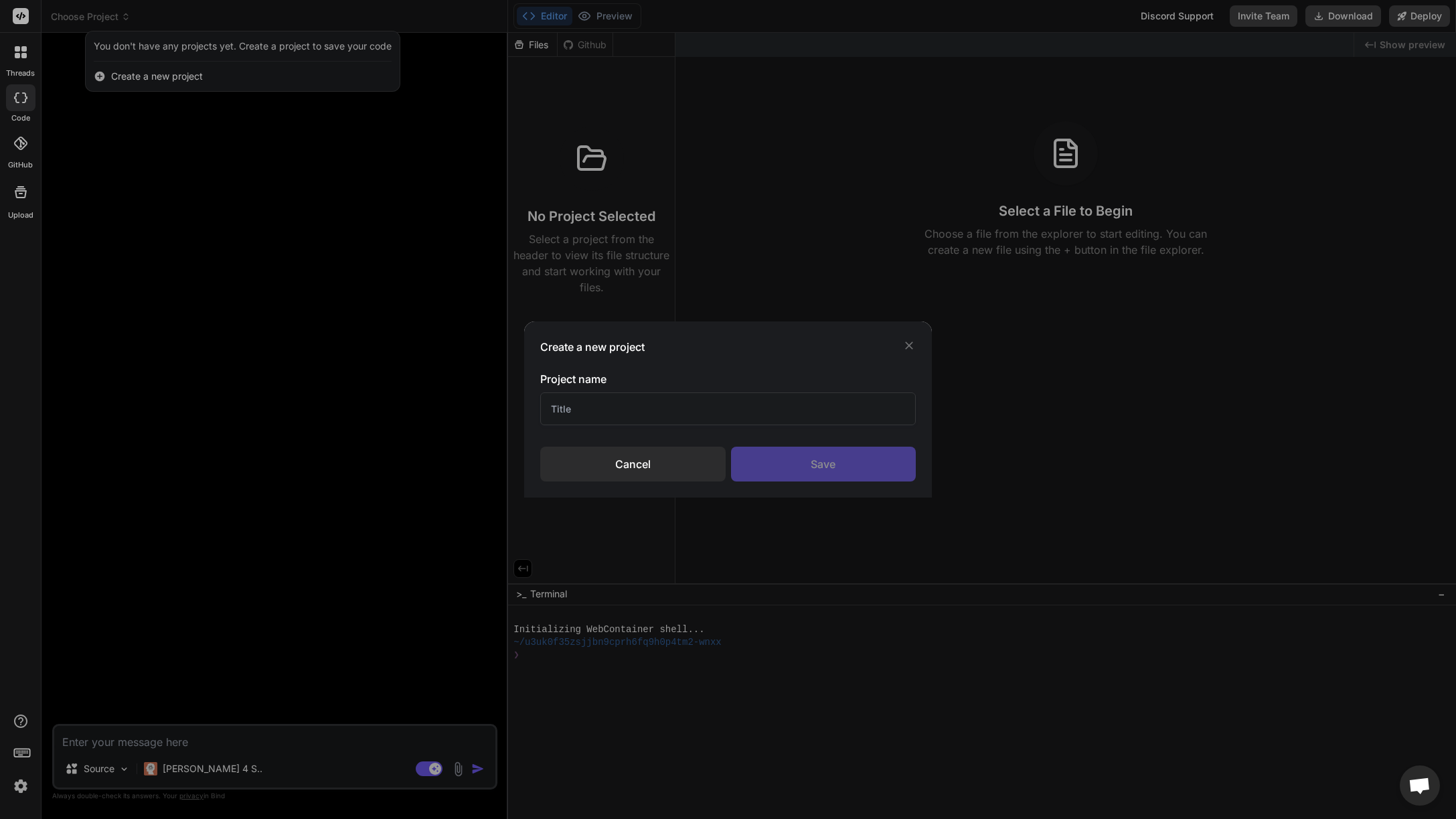
click at [628, 405] on input "text" at bounding box center [728, 409] width 376 height 33
type input "Emailit WordPress Plugin"
click at [789, 474] on div "Save" at bounding box center [823, 464] width 185 height 35
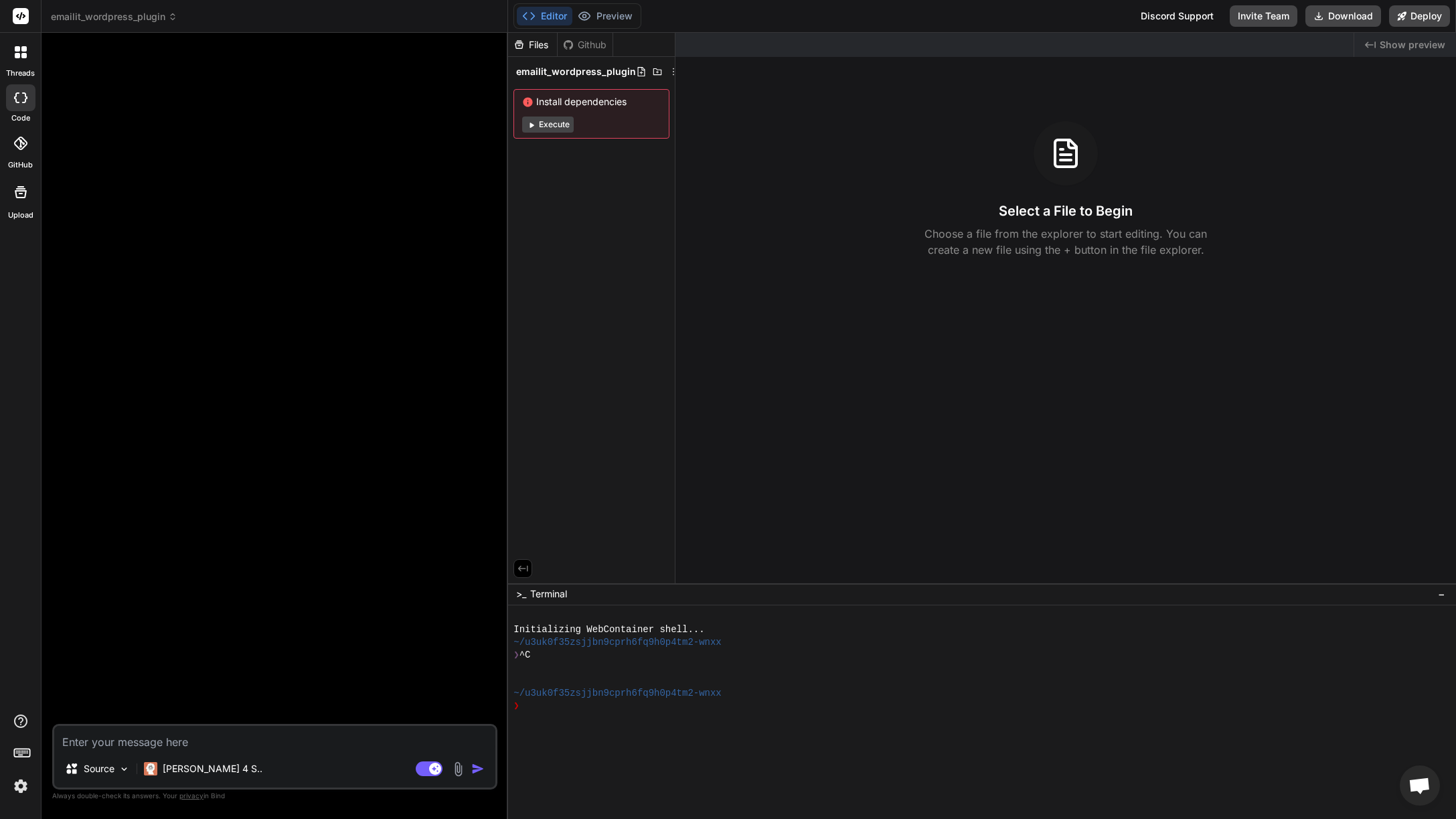
click at [17, 197] on icon at bounding box center [21, 192] width 16 height 16
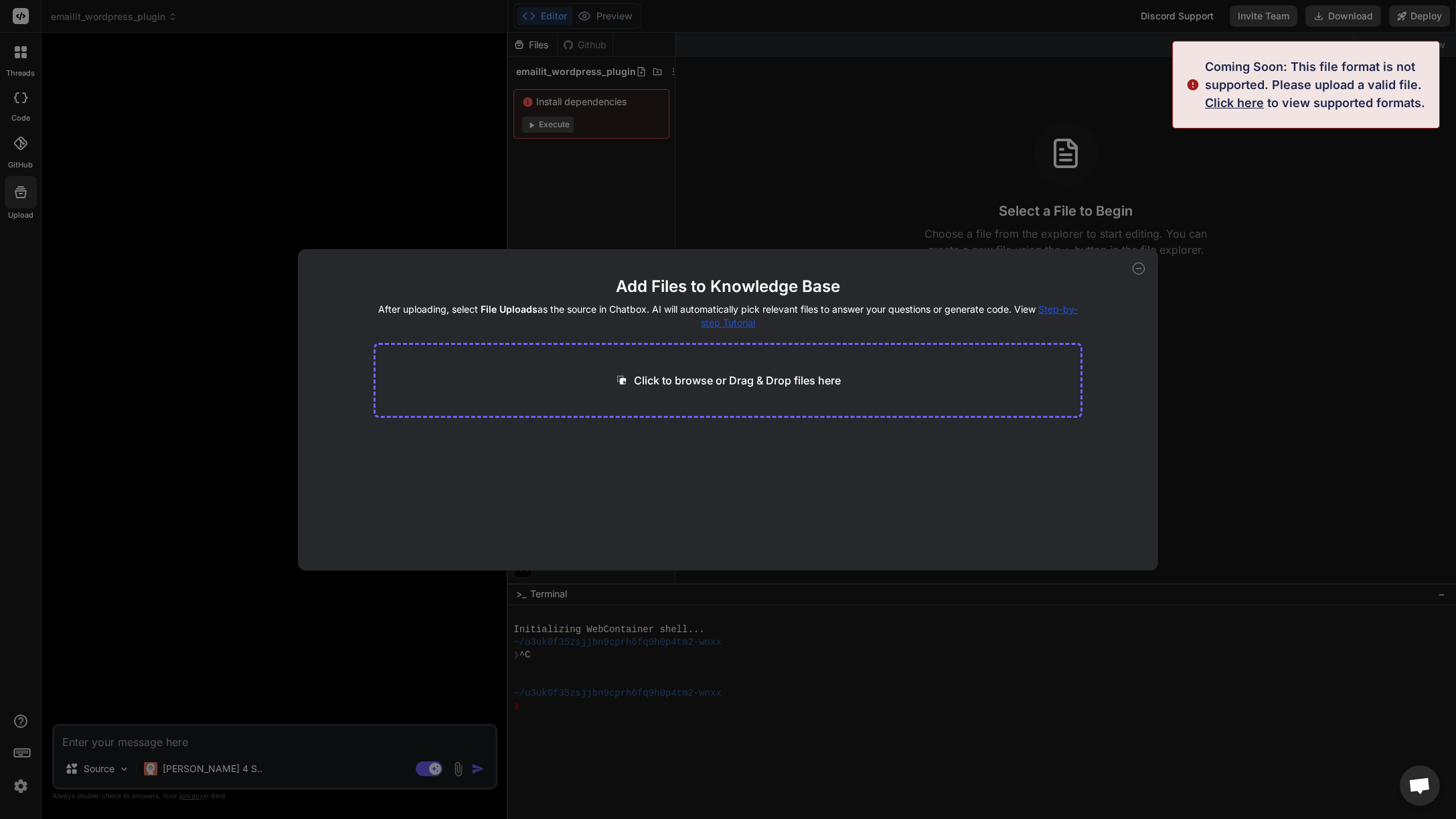
click at [721, 382] on p "Click to browse or Drag & Drop files here" at bounding box center [737, 380] width 207 height 16
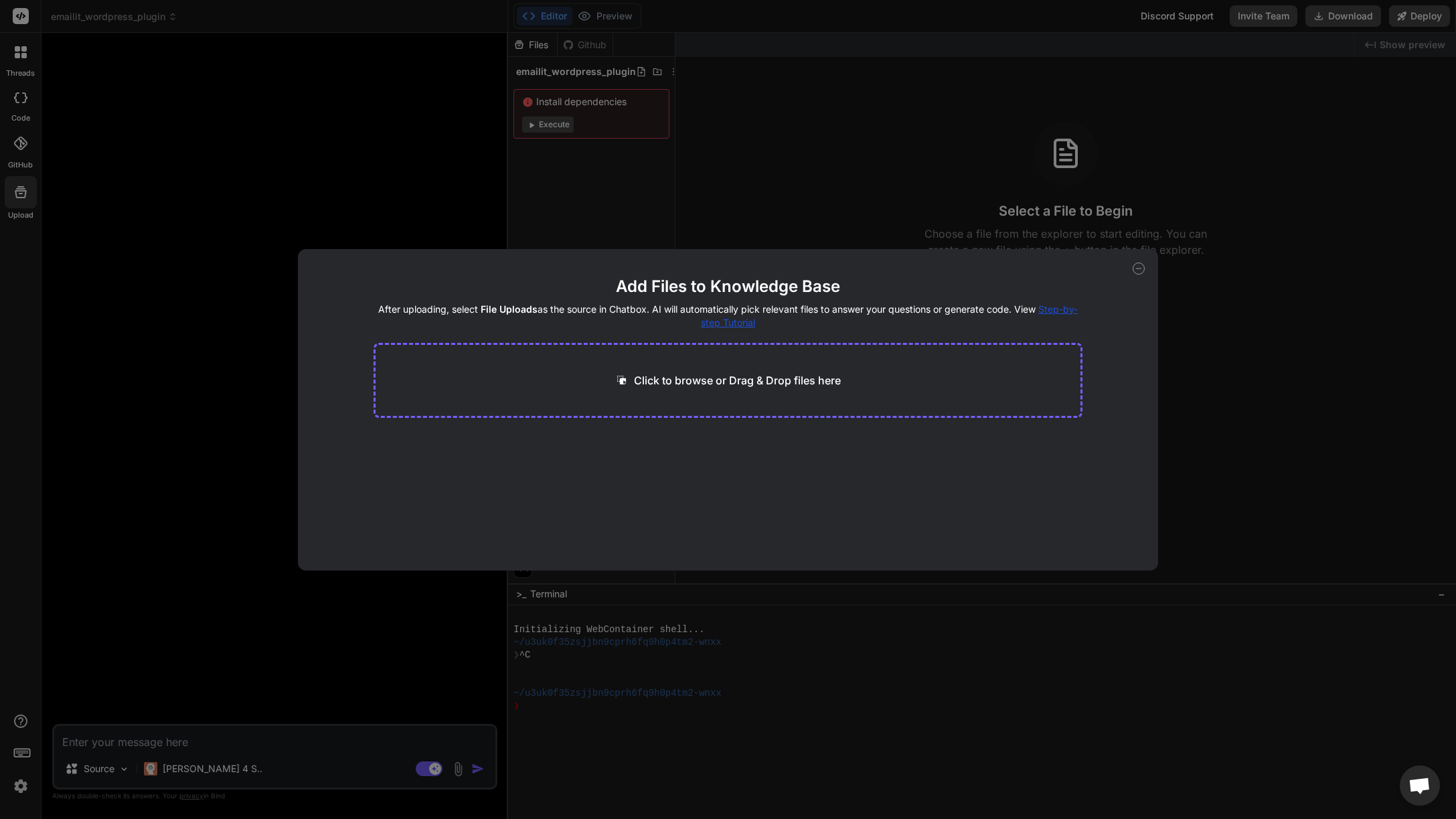
click at [1135, 270] on icon at bounding box center [1138, 269] width 12 height 12
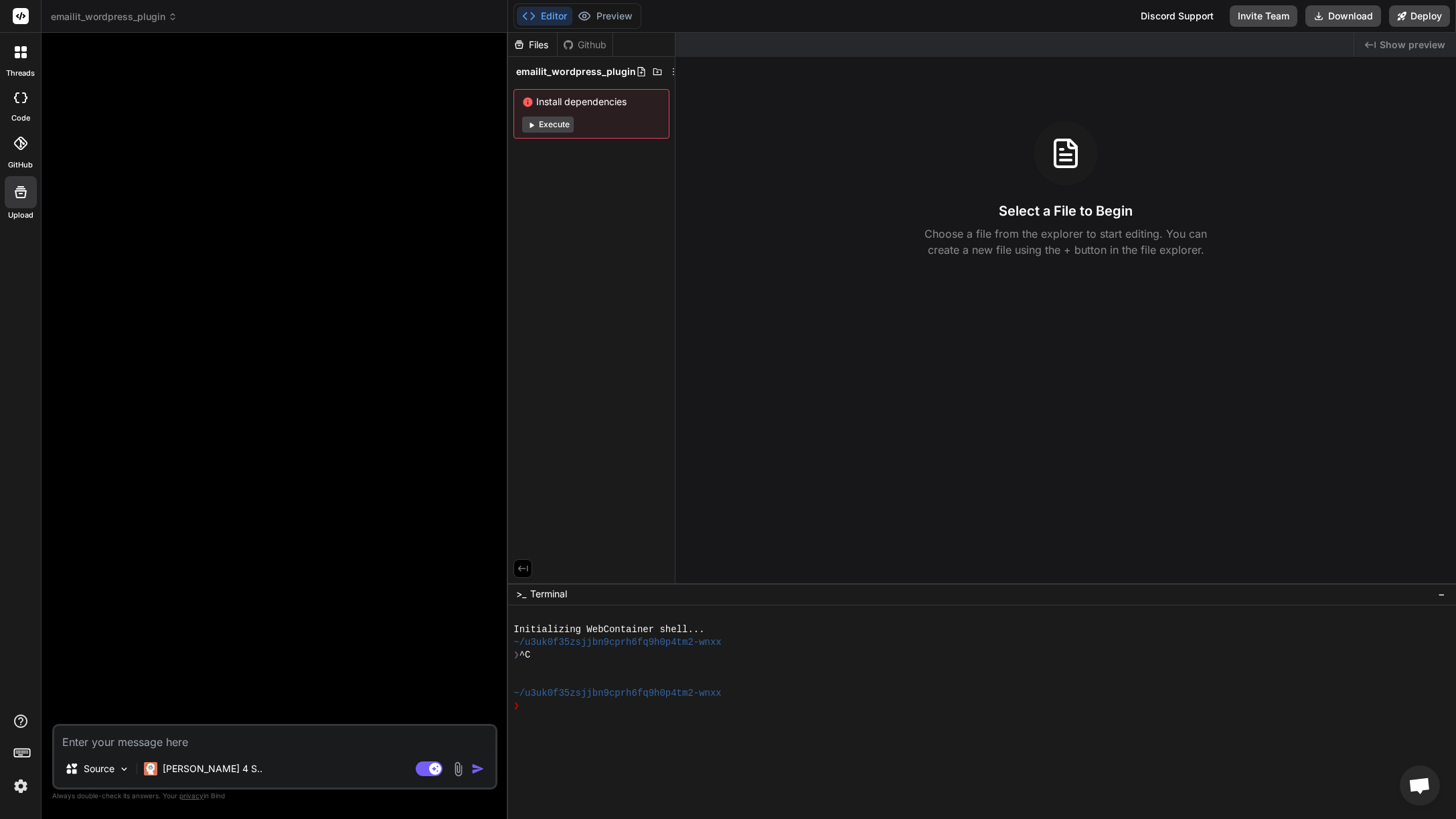
click at [462, 770] on img at bounding box center [459, 769] width 16 height 16
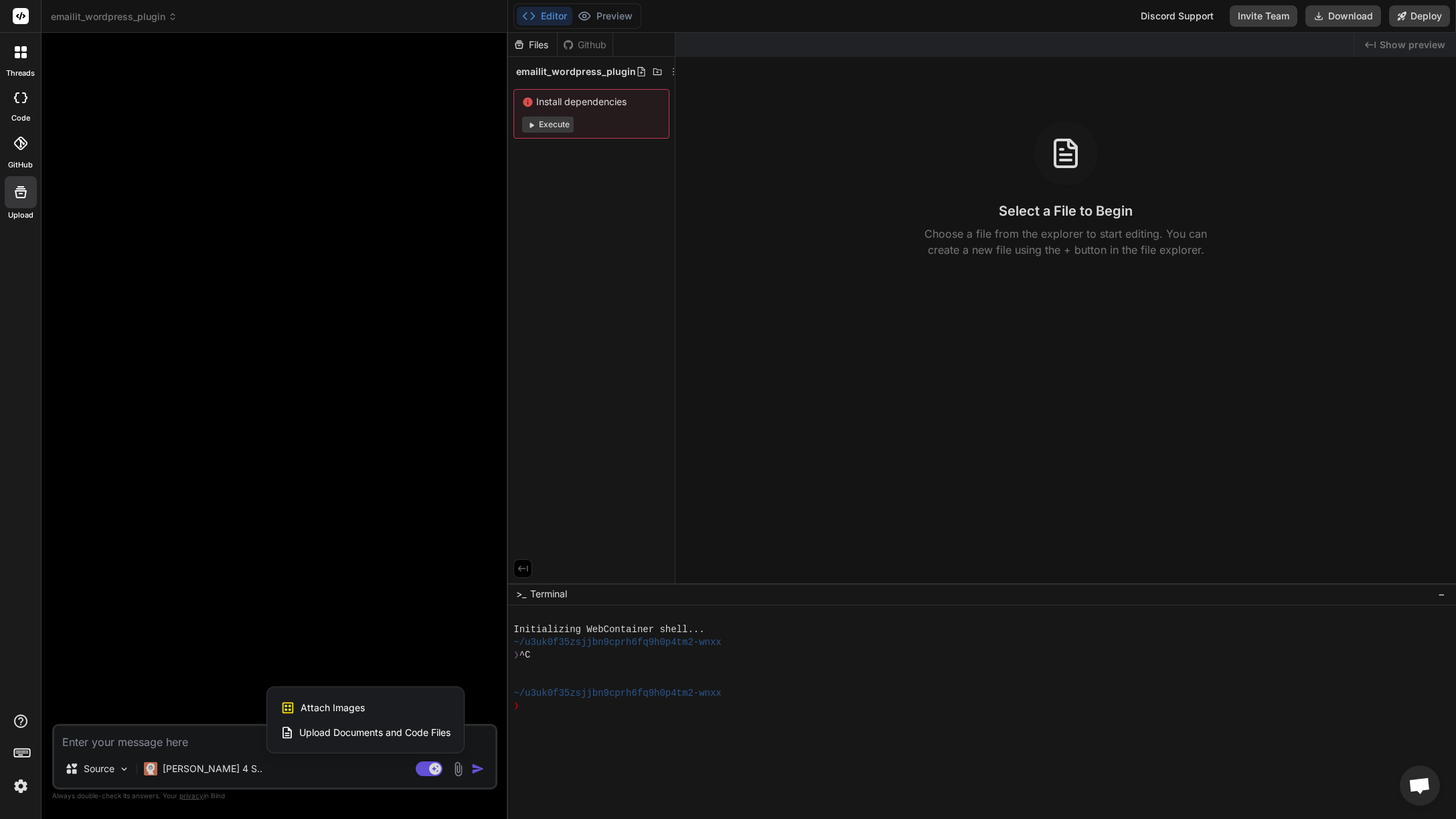
click at [407, 734] on span "Upload Documents and Code Files" at bounding box center [374, 732] width 151 height 13
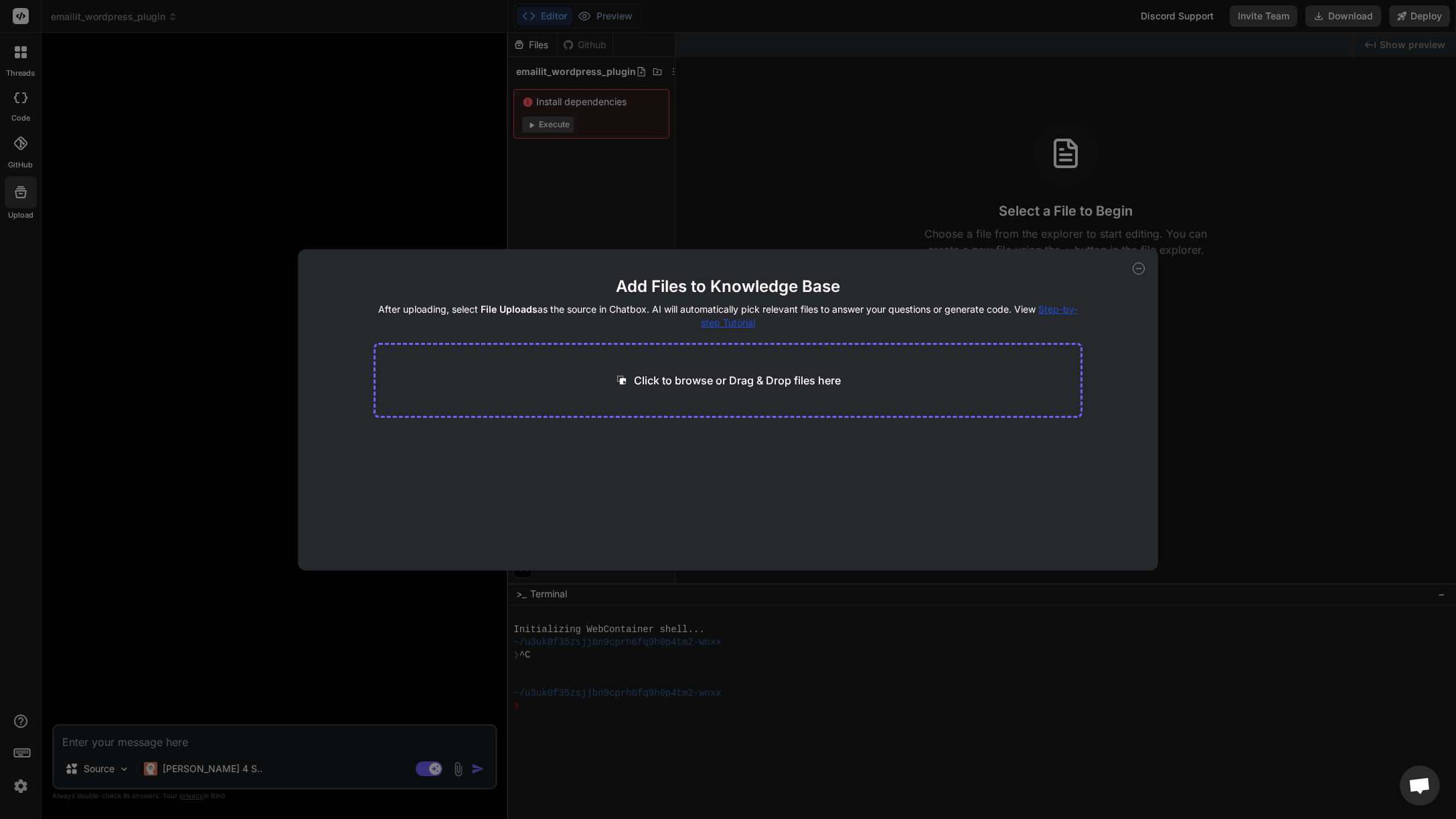
click at [649, 381] on p "Click to browse or Drag & Drop files here" at bounding box center [737, 380] width 207 height 16
click at [1135, 266] on icon at bounding box center [1138, 269] width 12 height 12
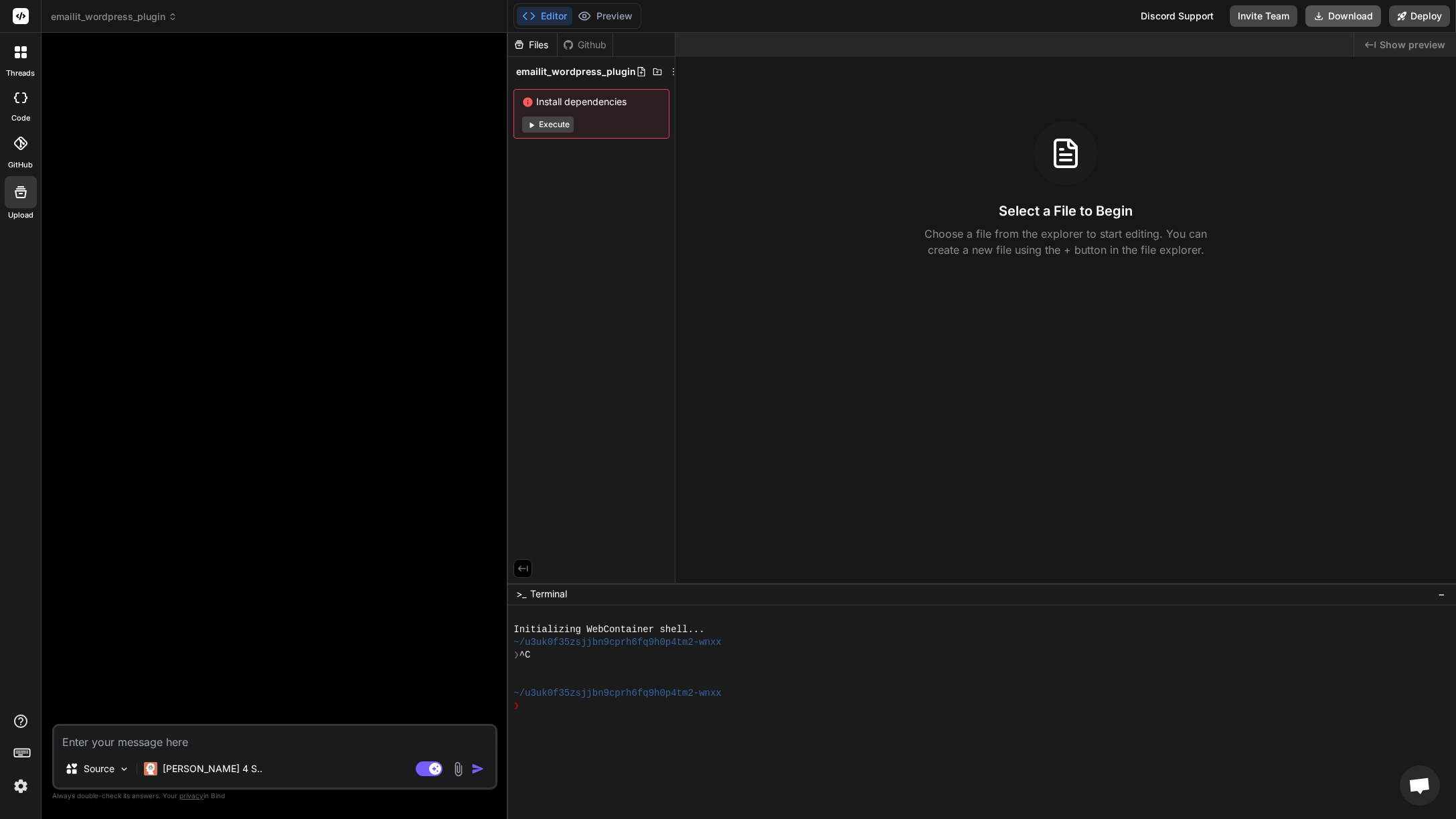
click at [1327, 25] on button "Download" at bounding box center [1343, 16] width 76 height 21
click at [531, 20] on icon at bounding box center [528, 16] width 13 height 13
click at [540, 14] on button "Editor" at bounding box center [544, 16] width 55 height 18
click at [605, 18] on button "Preview" at bounding box center [605, 16] width 65 height 18
click at [542, 11] on button "Editor" at bounding box center [544, 16] width 55 height 18
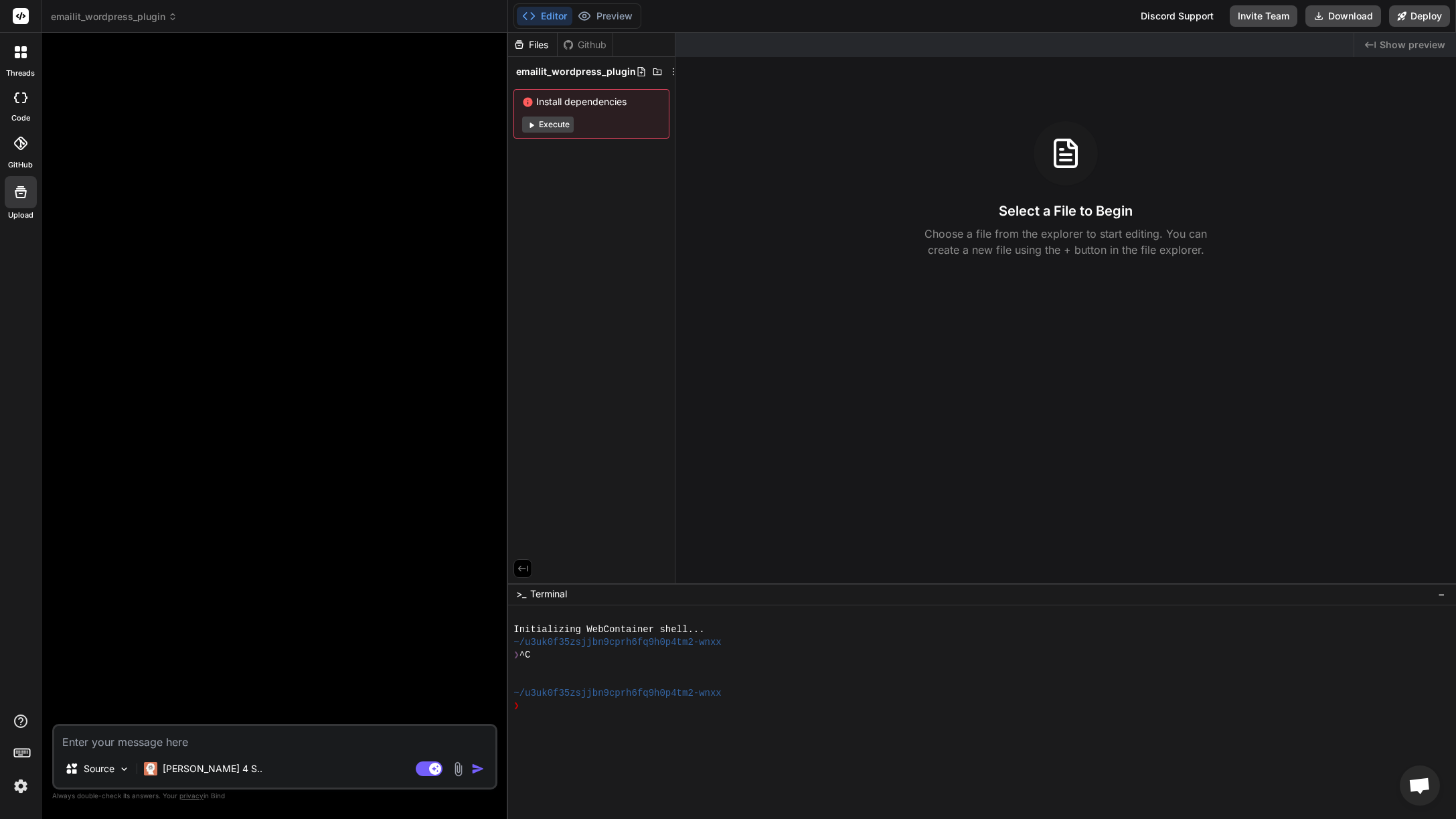
click at [542, 11] on button "Editor" at bounding box center [544, 16] width 55 height 18
click at [411, 208] on div at bounding box center [275, 384] width 442 height 680
click at [569, 48] on icon at bounding box center [568, 45] width 11 height 11
click at [602, 45] on div "Github" at bounding box center [584, 45] width 55 height 13
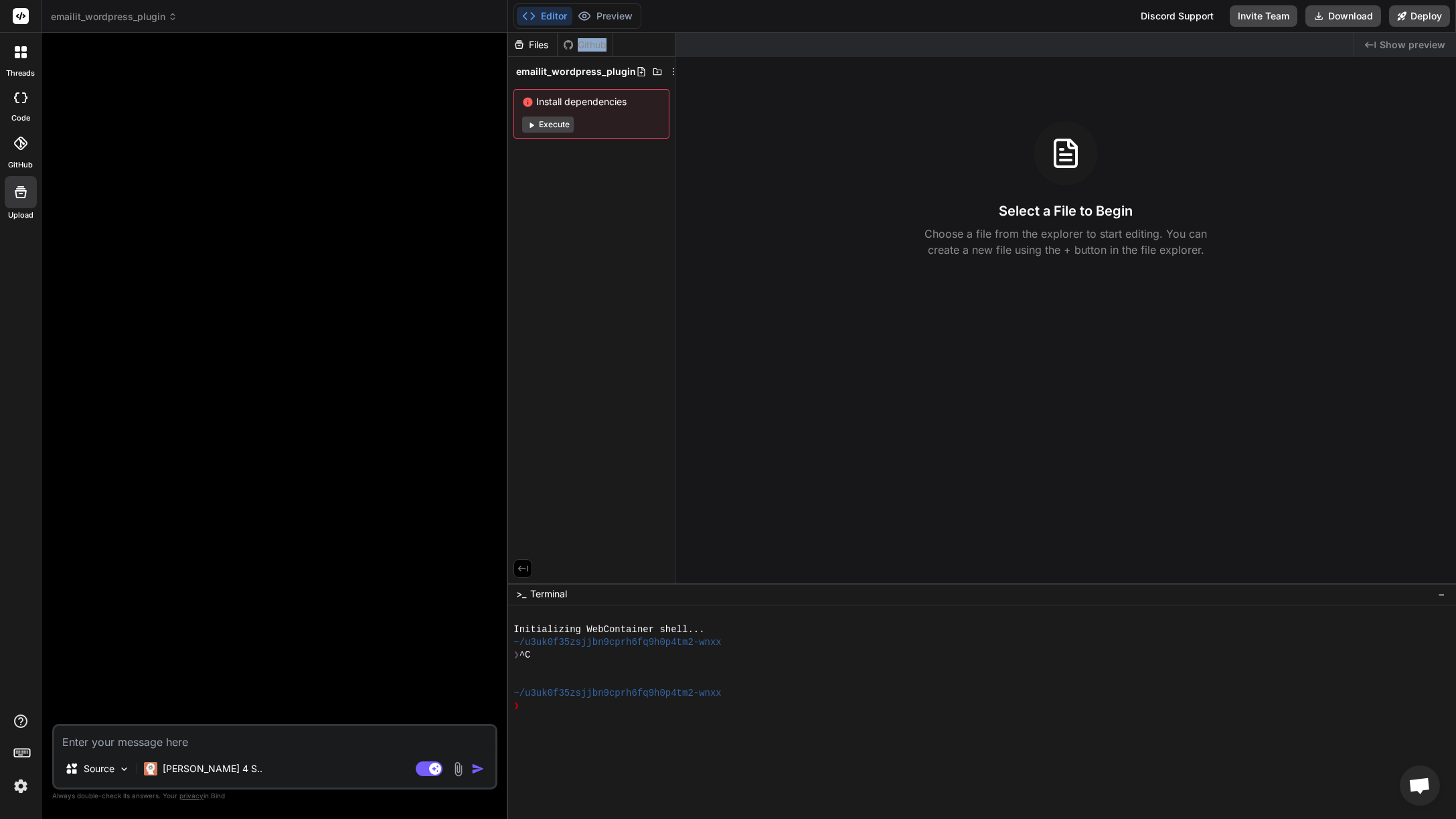
click at [602, 45] on div "Github" at bounding box center [584, 45] width 55 height 13
click at [464, 187] on div at bounding box center [275, 384] width 442 height 680
click at [603, 229] on div "Files Github emailit_wordpress_plugin Install dependencies Execute" at bounding box center [592, 308] width 168 height 550
click at [668, 69] on icon at bounding box center [673, 71] width 11 height 11
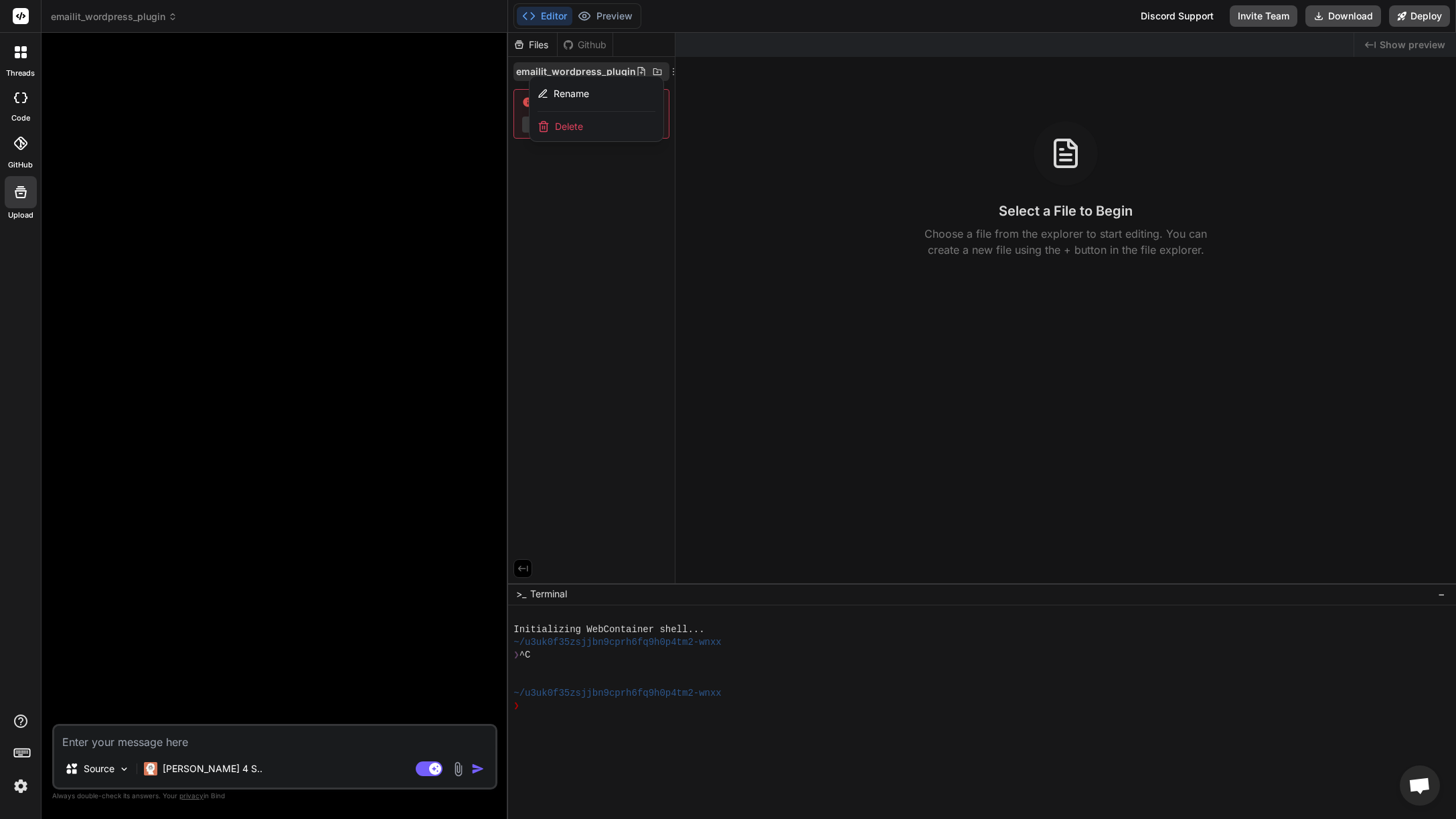
click at [589, 125] on div "Delete" at bounding box center [596, 126] width 134 height 29
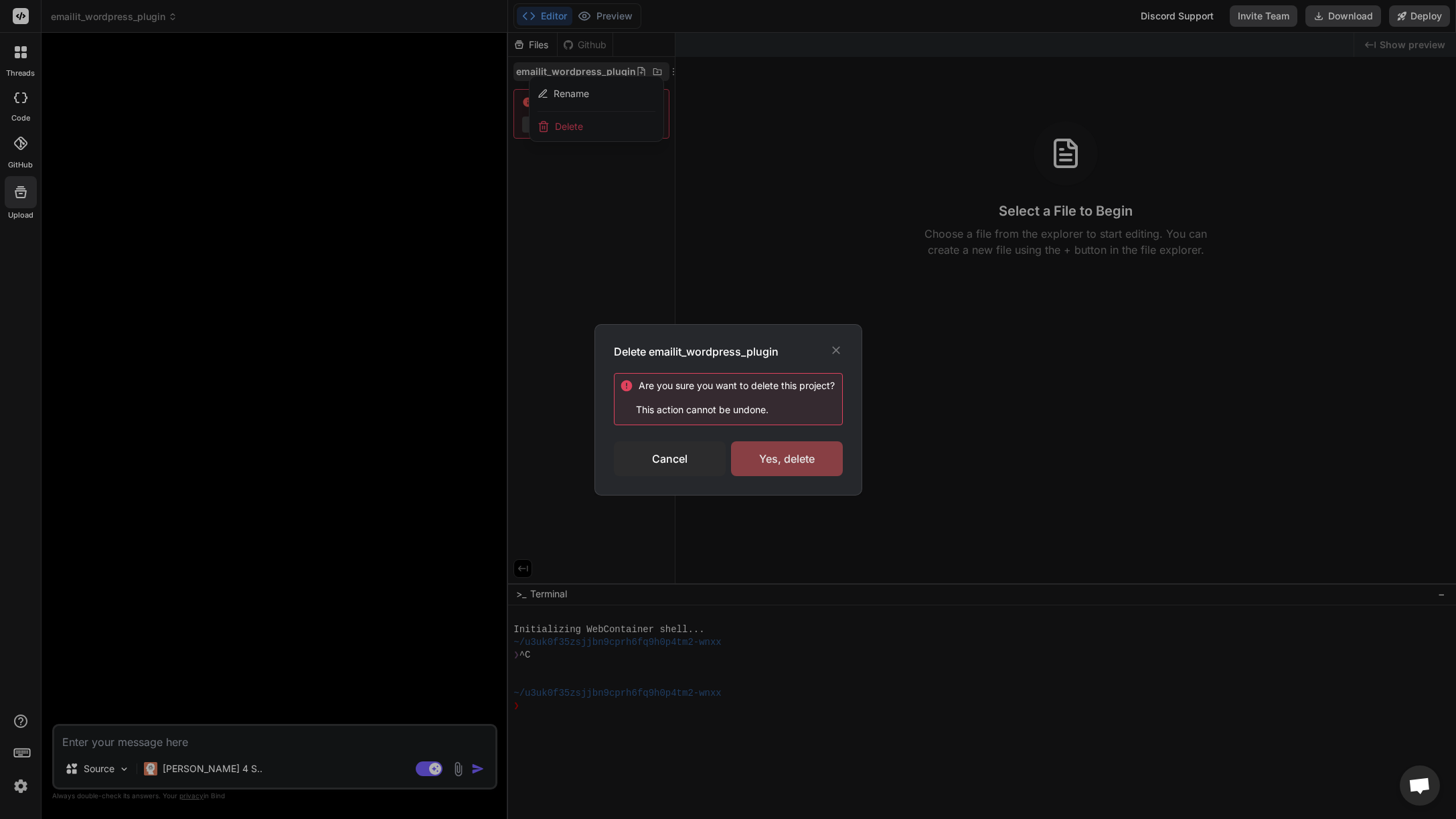
click at [803, 462] on div "Yes, delete" at bounding box center [787, 458] width 111 height 35
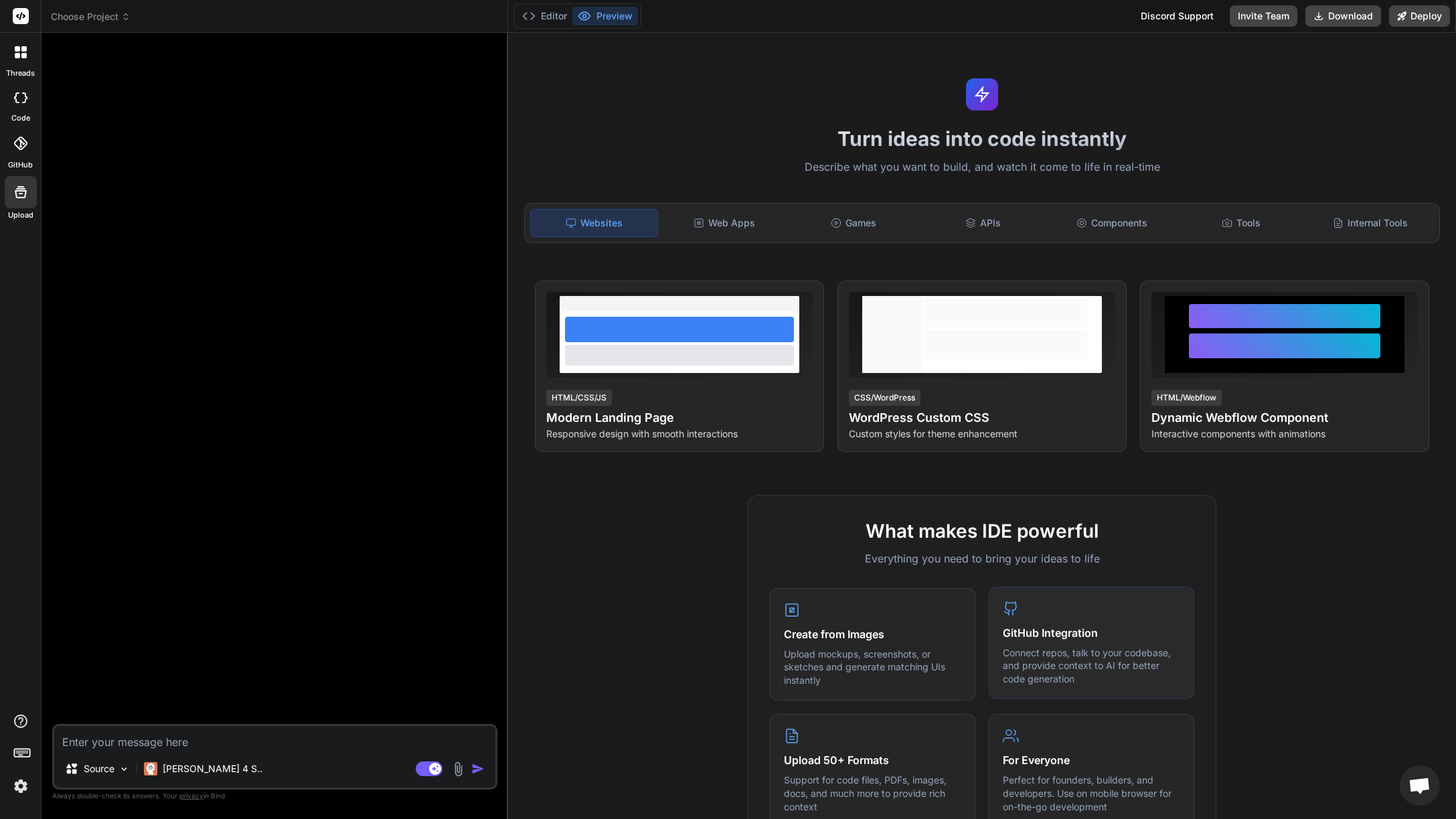
scroll to position [174, 0]
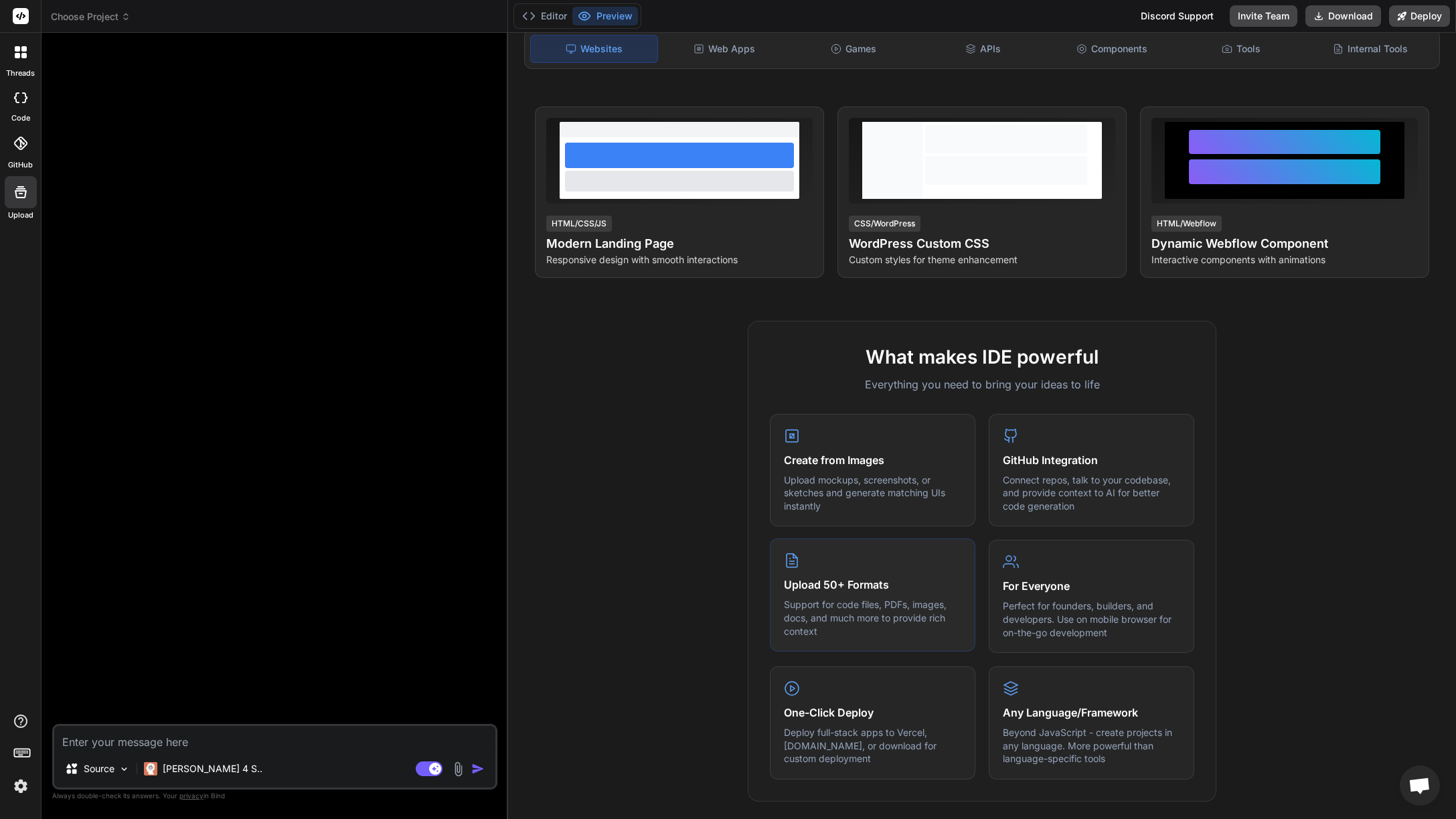
click at [841, 626] on p "Support for code files, PDFs, images, docs, and much more to provide rich conte…" at bounding box center [872, 618] width 177 height 40
click at [126, 765] on img at bounding box center [124, 769] width 11 height 11
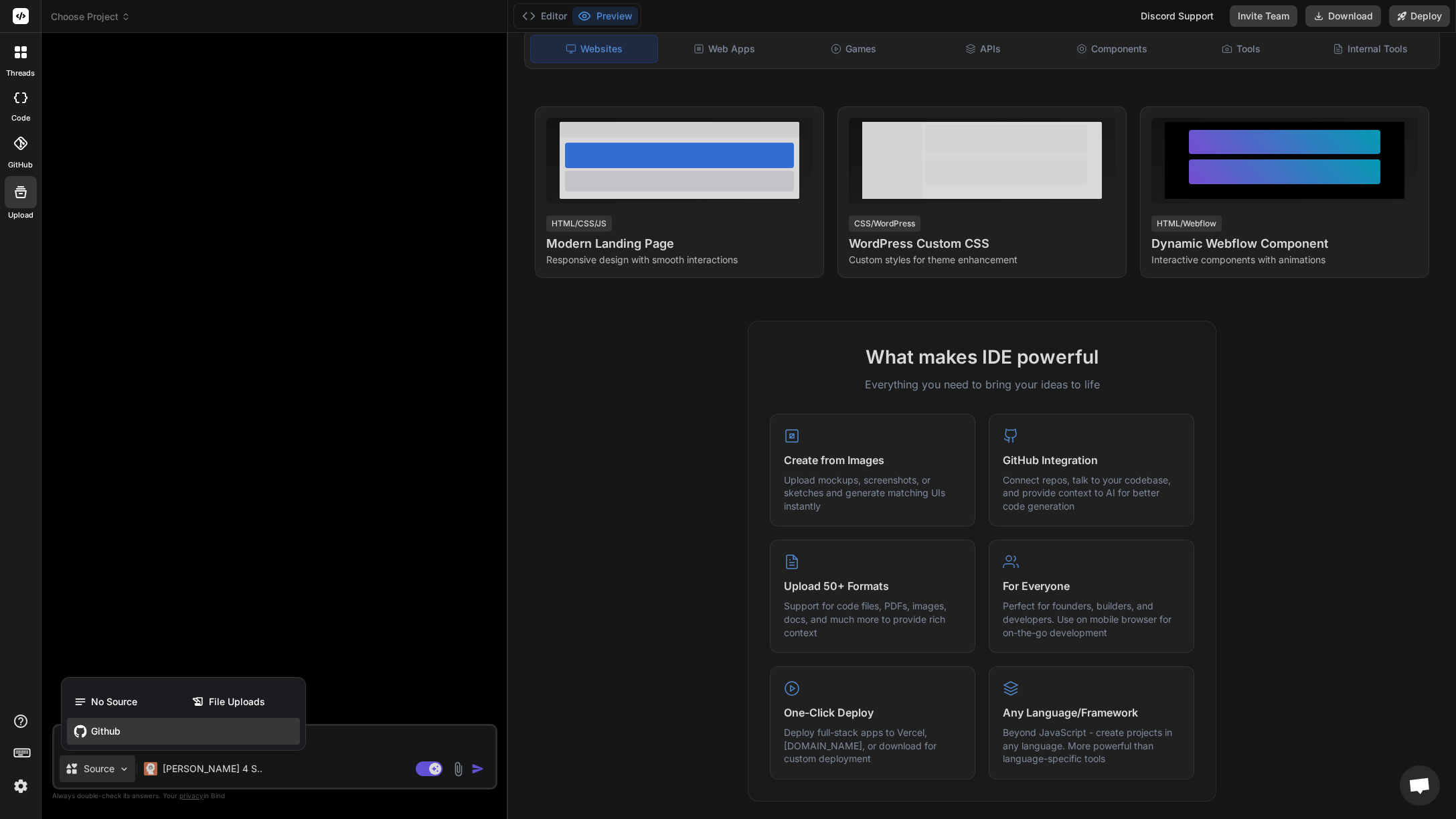
click at [115, 734] on span "Github" at bounding box center [105, 731] width 29 height 13
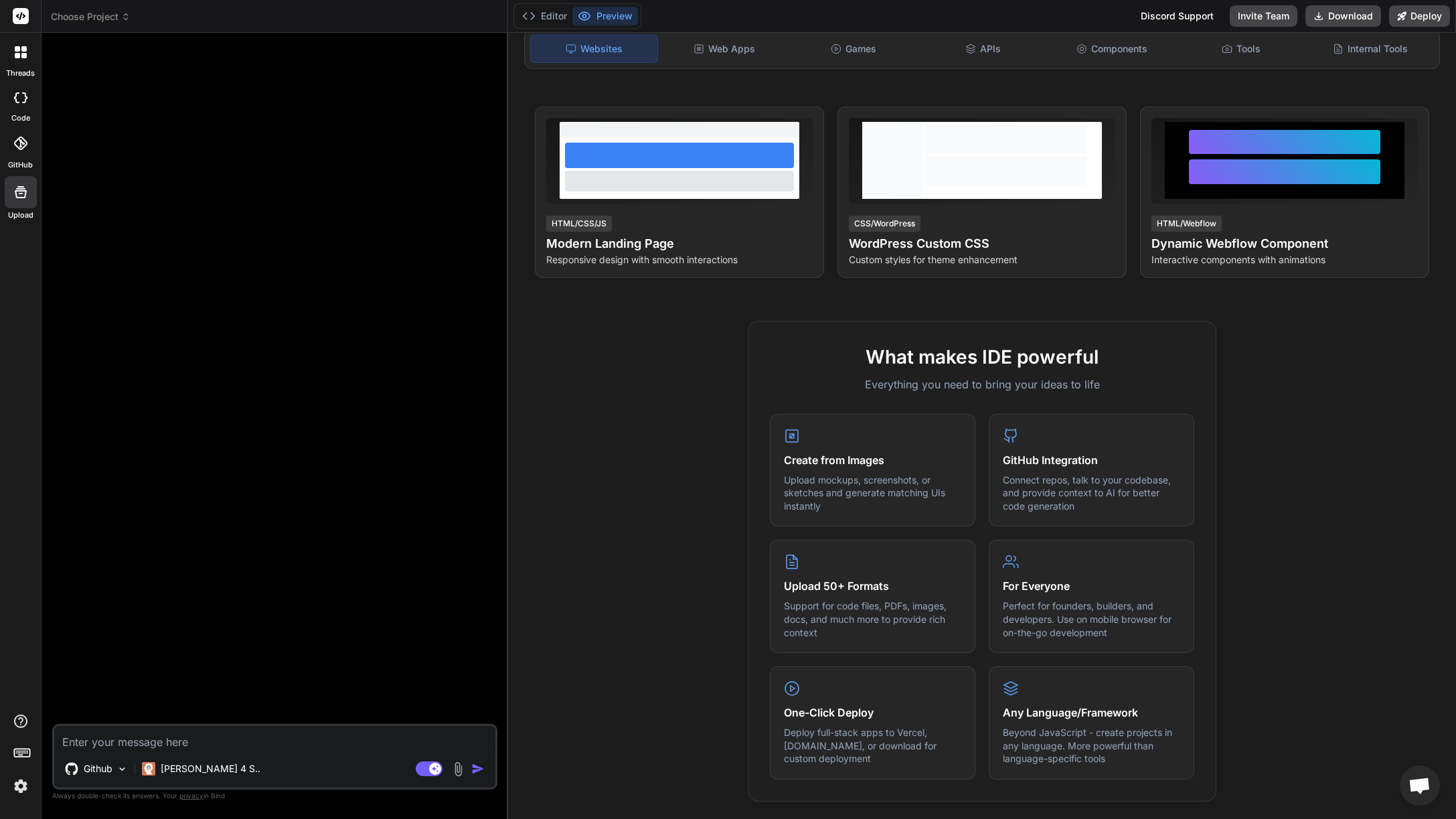
click at [165, 745] on textarea at bounding box center [274, 738] width 441 height 24
click at [23, 149] on div at bounding box center [20, 143] width 29 height 29
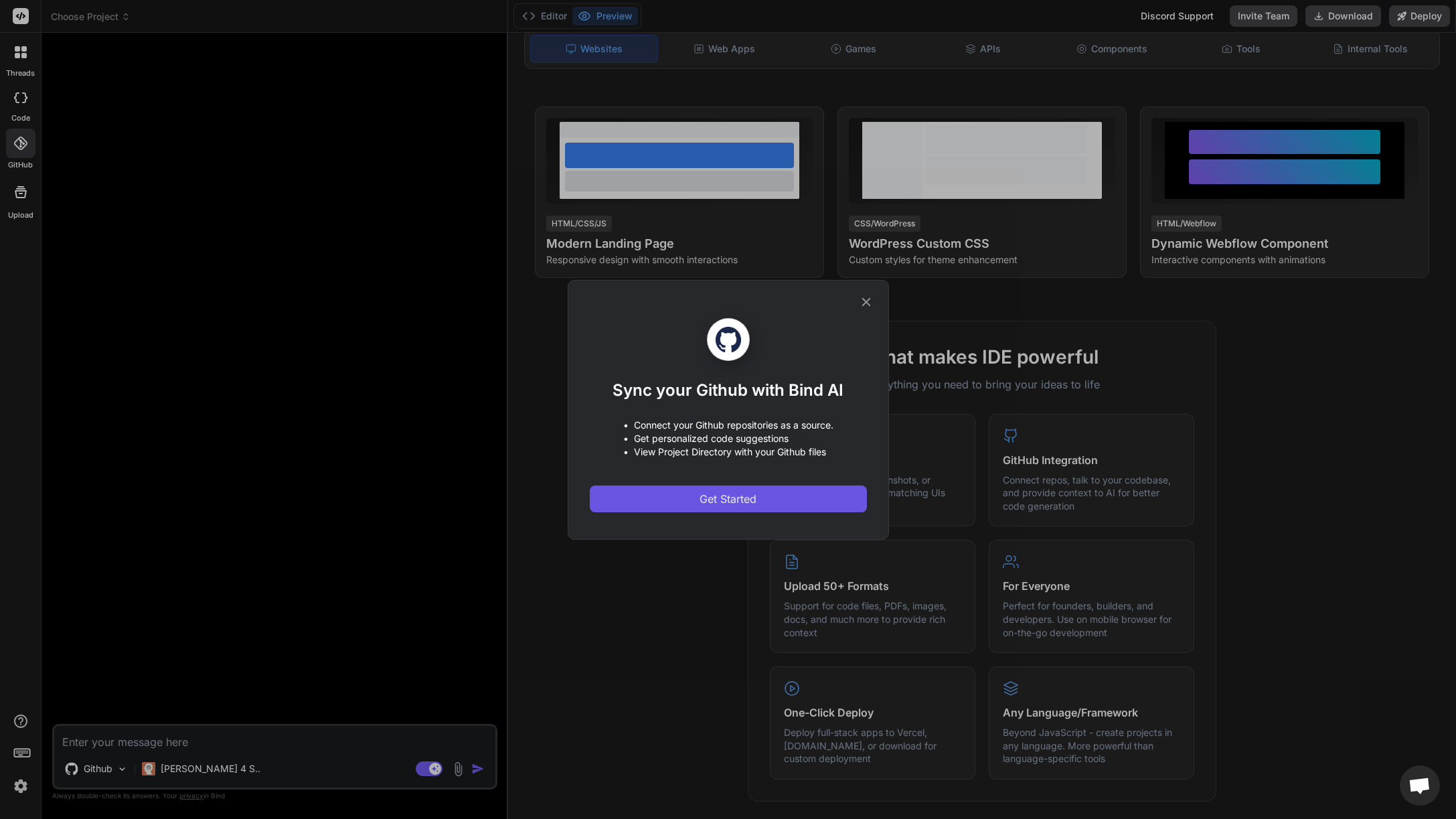
click at [742, 499] on span "Get Started" at bounding box center [728, 499] width 57 height 16
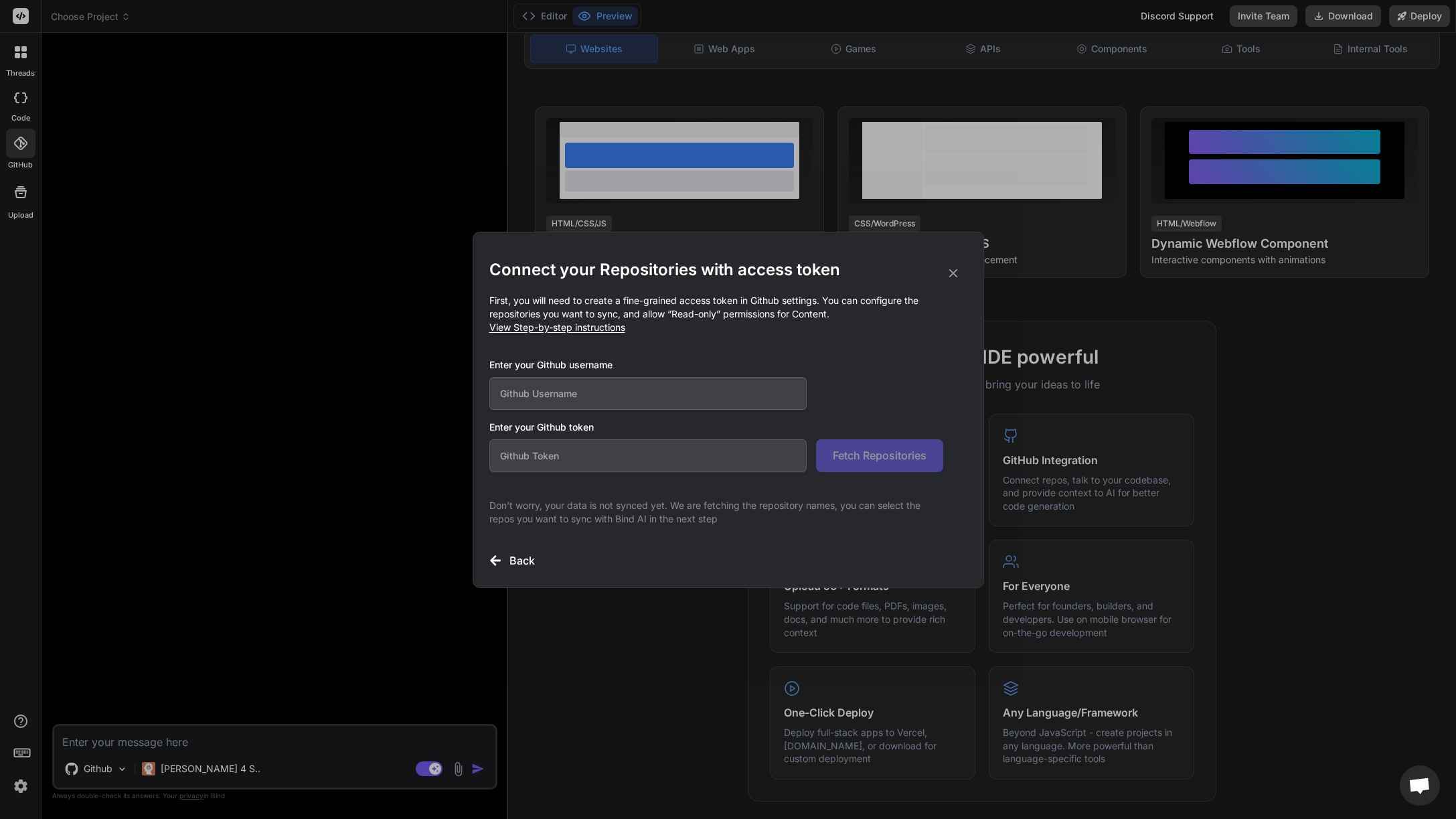
click at [596, 397] on input "text" at bounding box center [648, 394] width 318 height 33
click at [603, 452] on input "text" at bounding box center [648, 456] width 318 height 33
click at [957, 272] on icon at bounding box center [953, 273] width 15 height 15
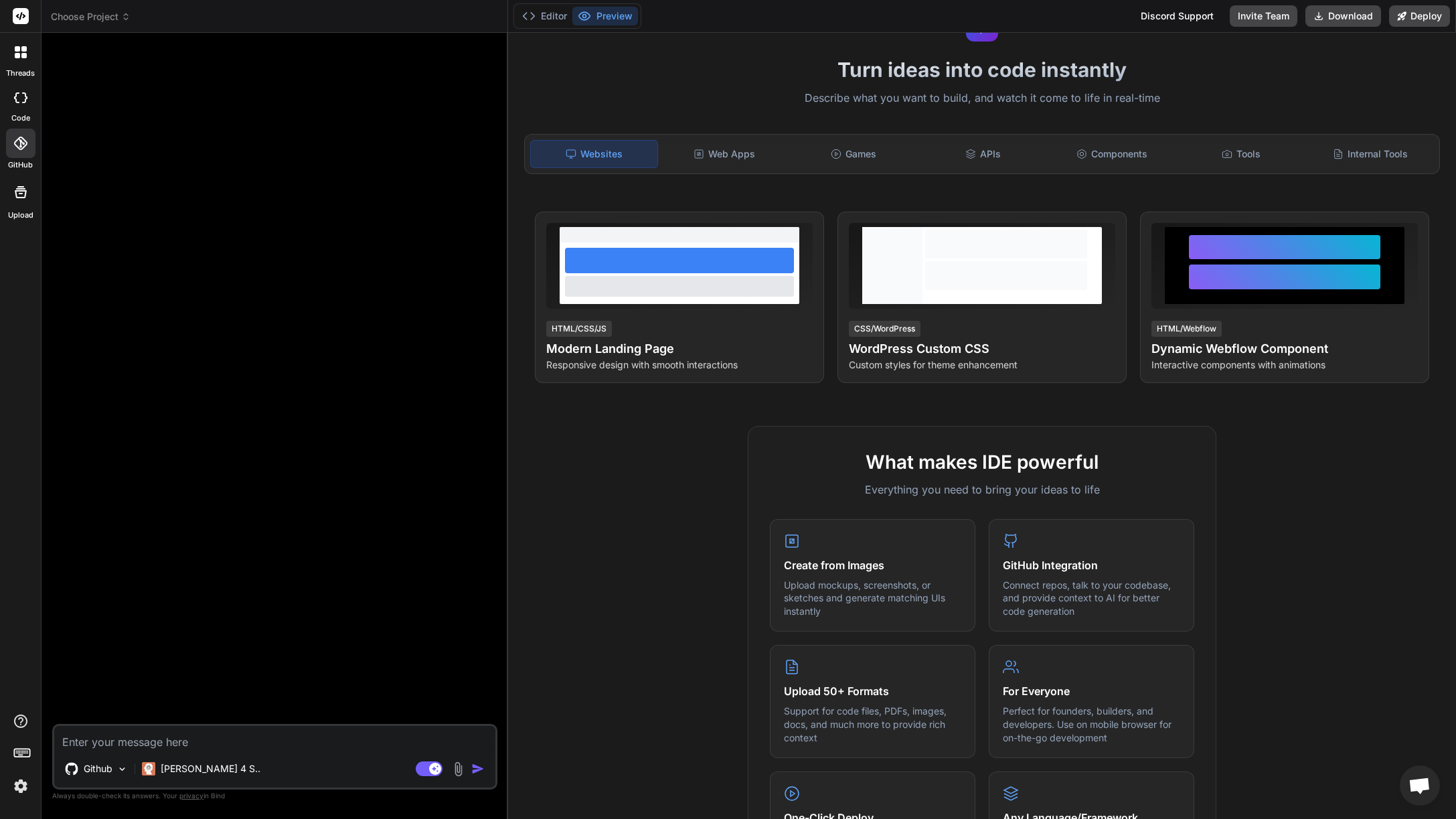
scroll to position [0, 0]
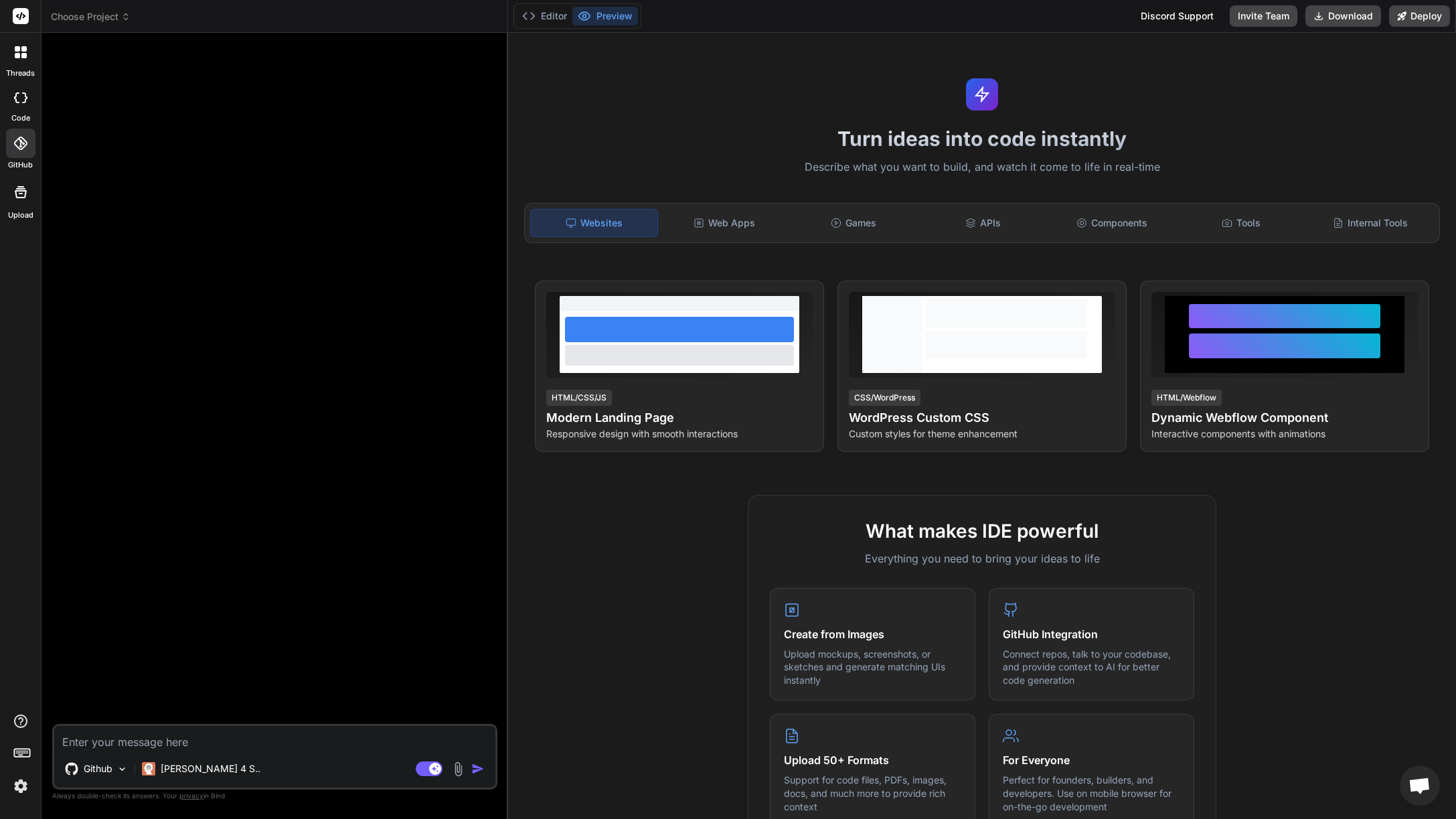
click at [206, 393] on div at bounding box center [275, 384] width 442 height 680
click at [16, 53] on icon at bounding box center [18, 55] width 6 height 6
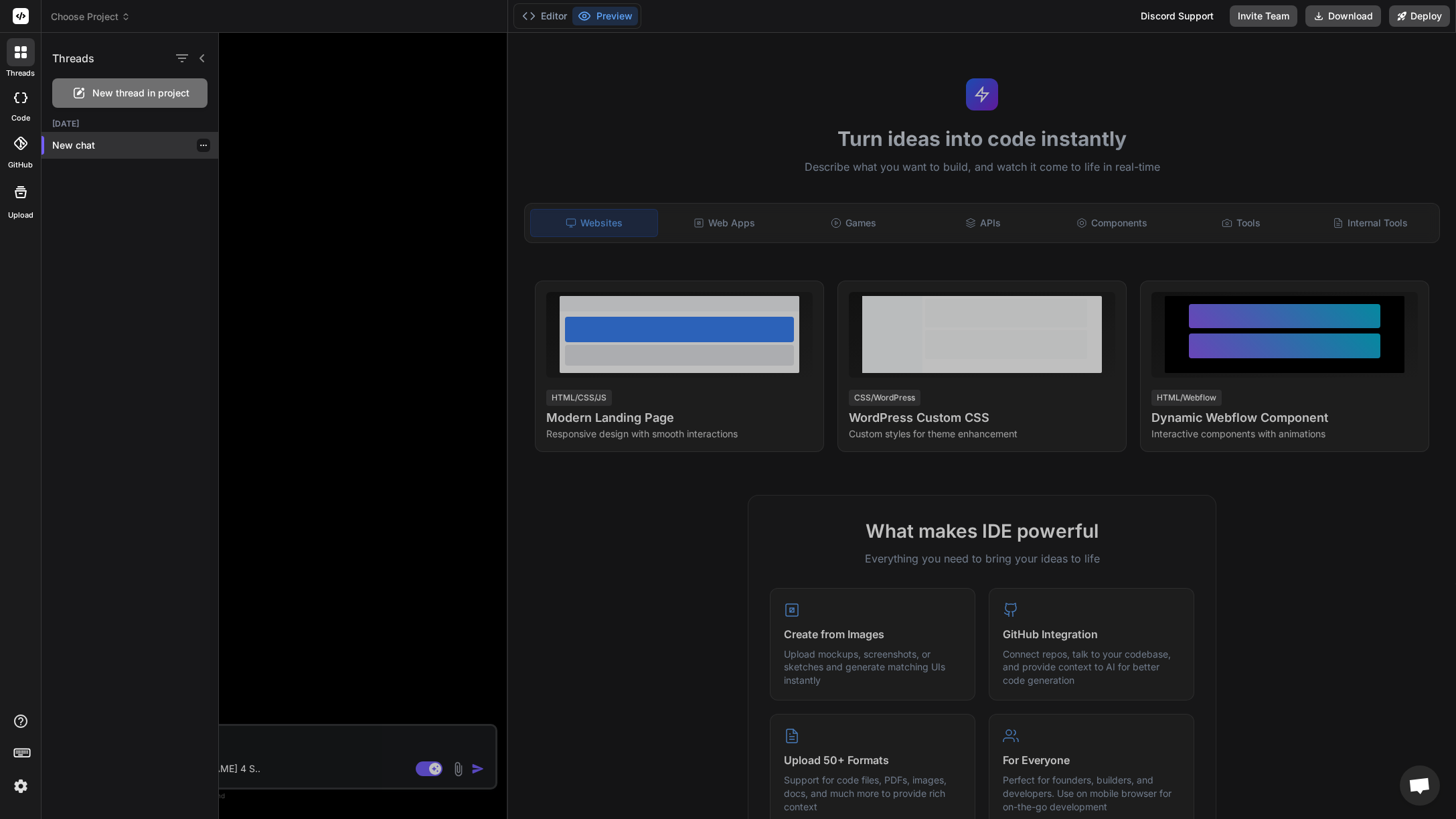
click at [125, 146] on p "New chat" at bounding box center [136, 145] width 166 height 13
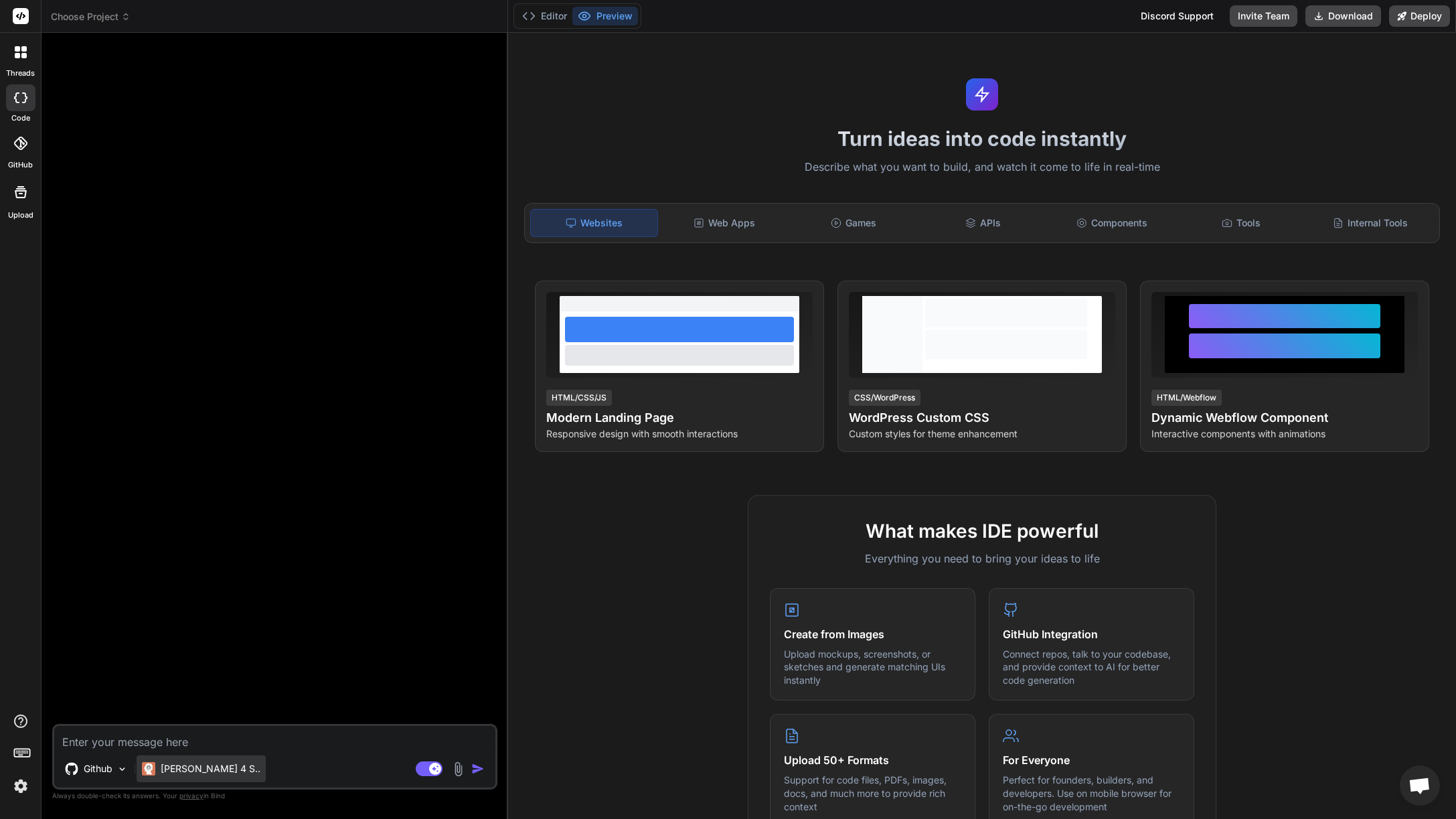
click at [199, 777] on div "Claude 4 S.." at bounding box center [201, 769] width 129 height 27
click at [151, 769] on img at bounding box center [148, 769] width 13 height 13
click at [106, 764] on p "Github" at bounding box center [98, 769] width 29 height 13
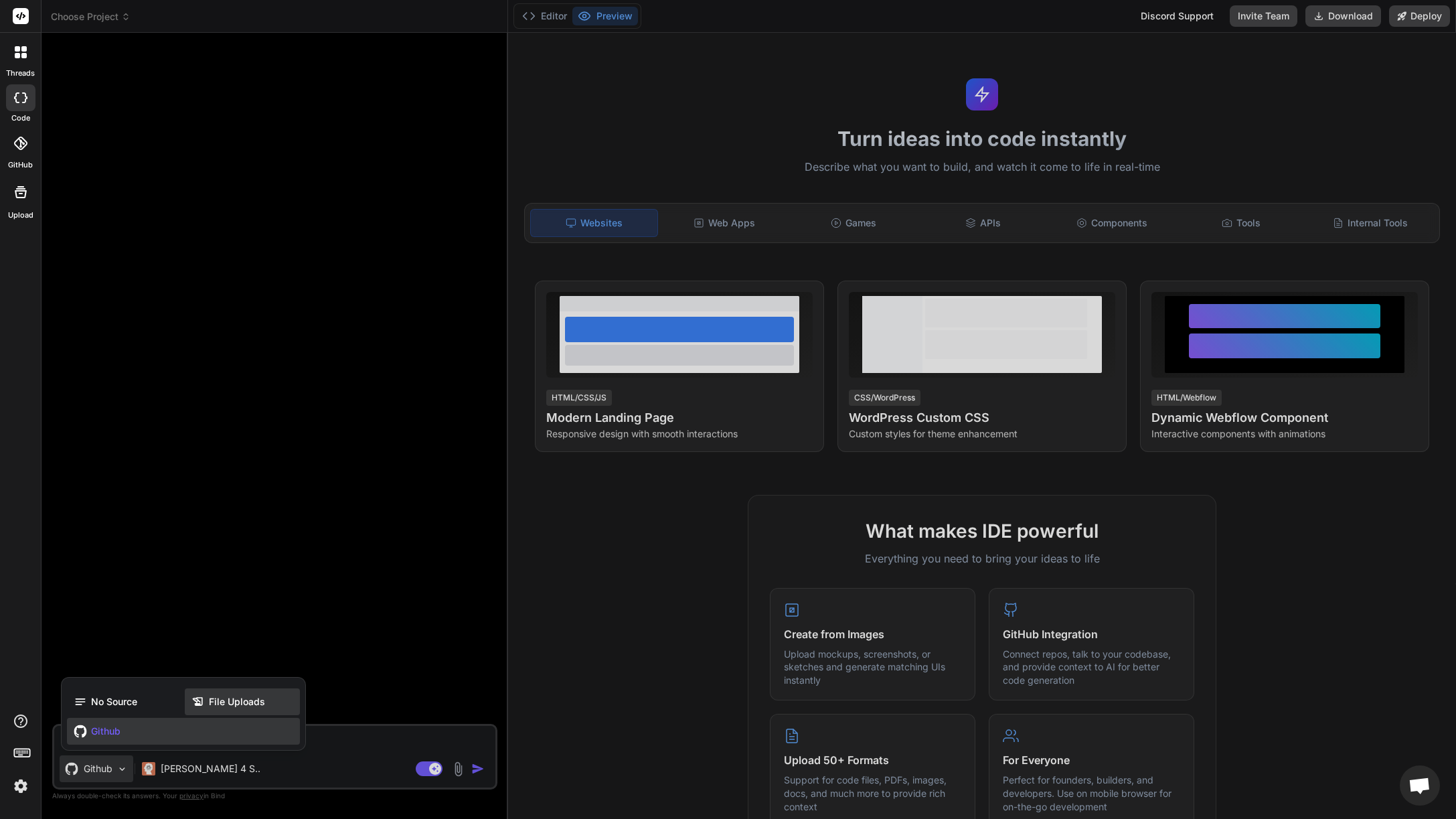
click at [239, 708] on span "File Uploads" at bounding box center [236, 702] width 56 height 13
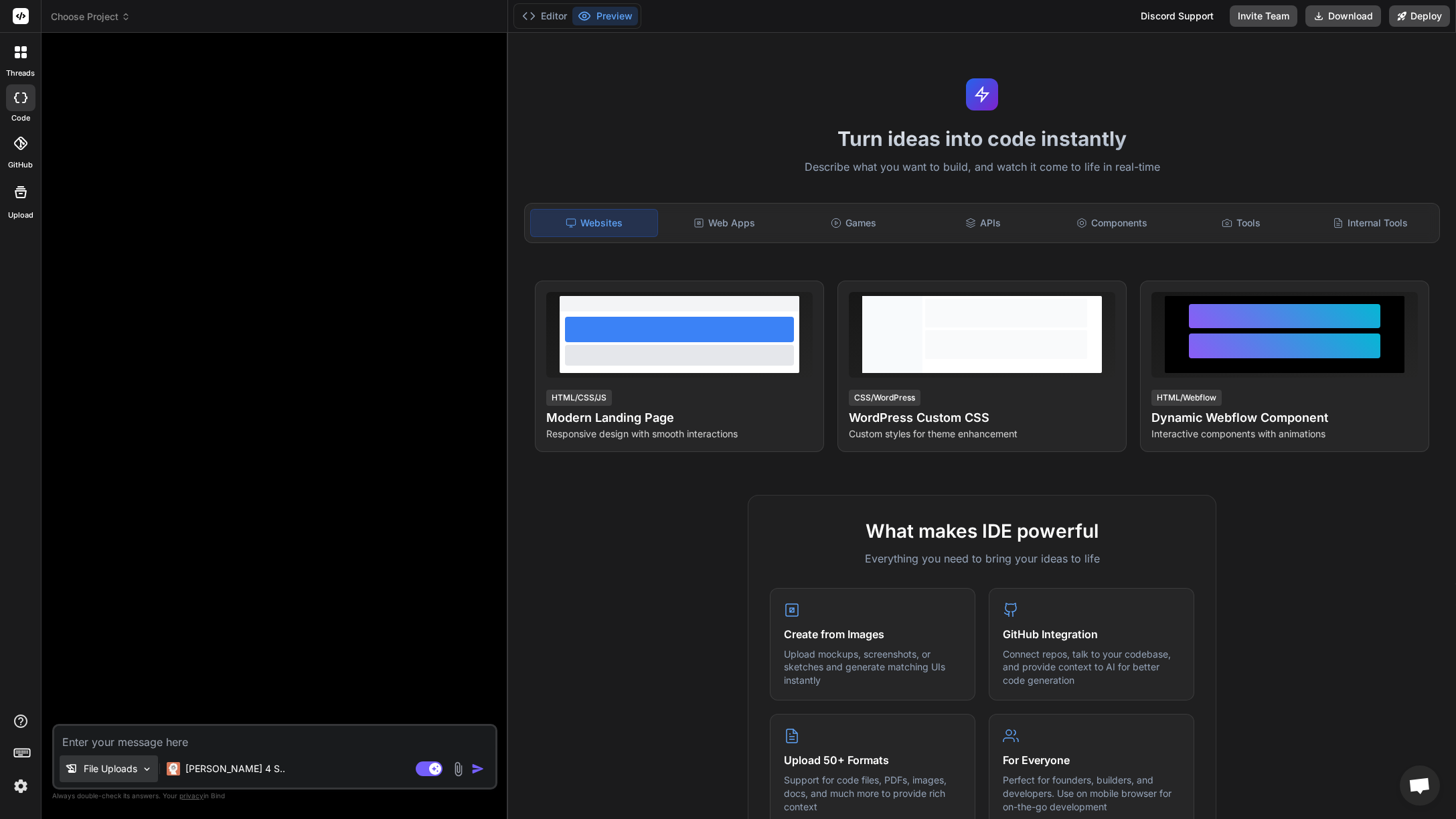
click at [120, 771] on p "File Uploads" at bounding box center [110, 769] width 53 height 13
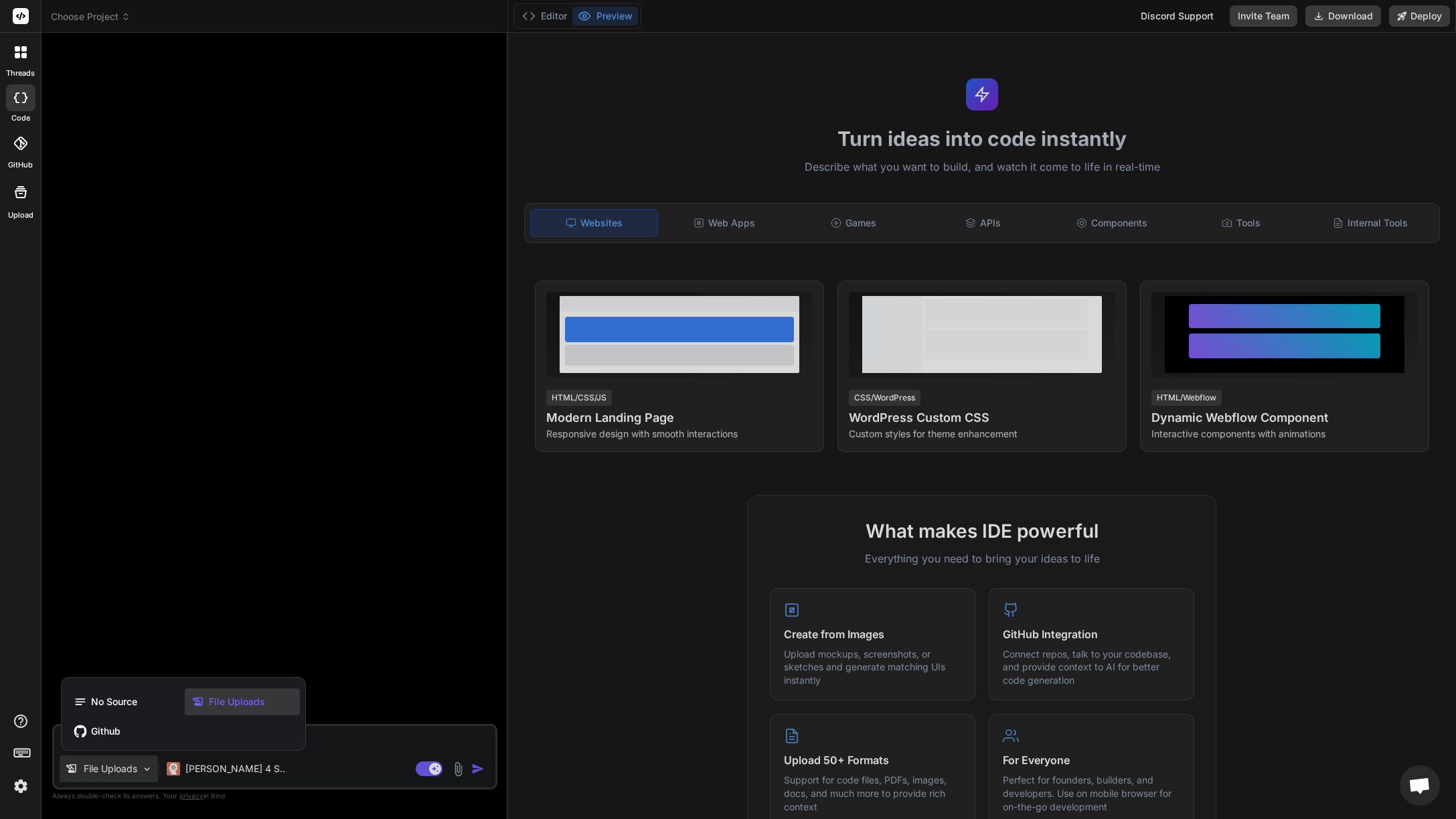
click at [297, 782] on div at bounding box center [728, 409] width 1456 height 819
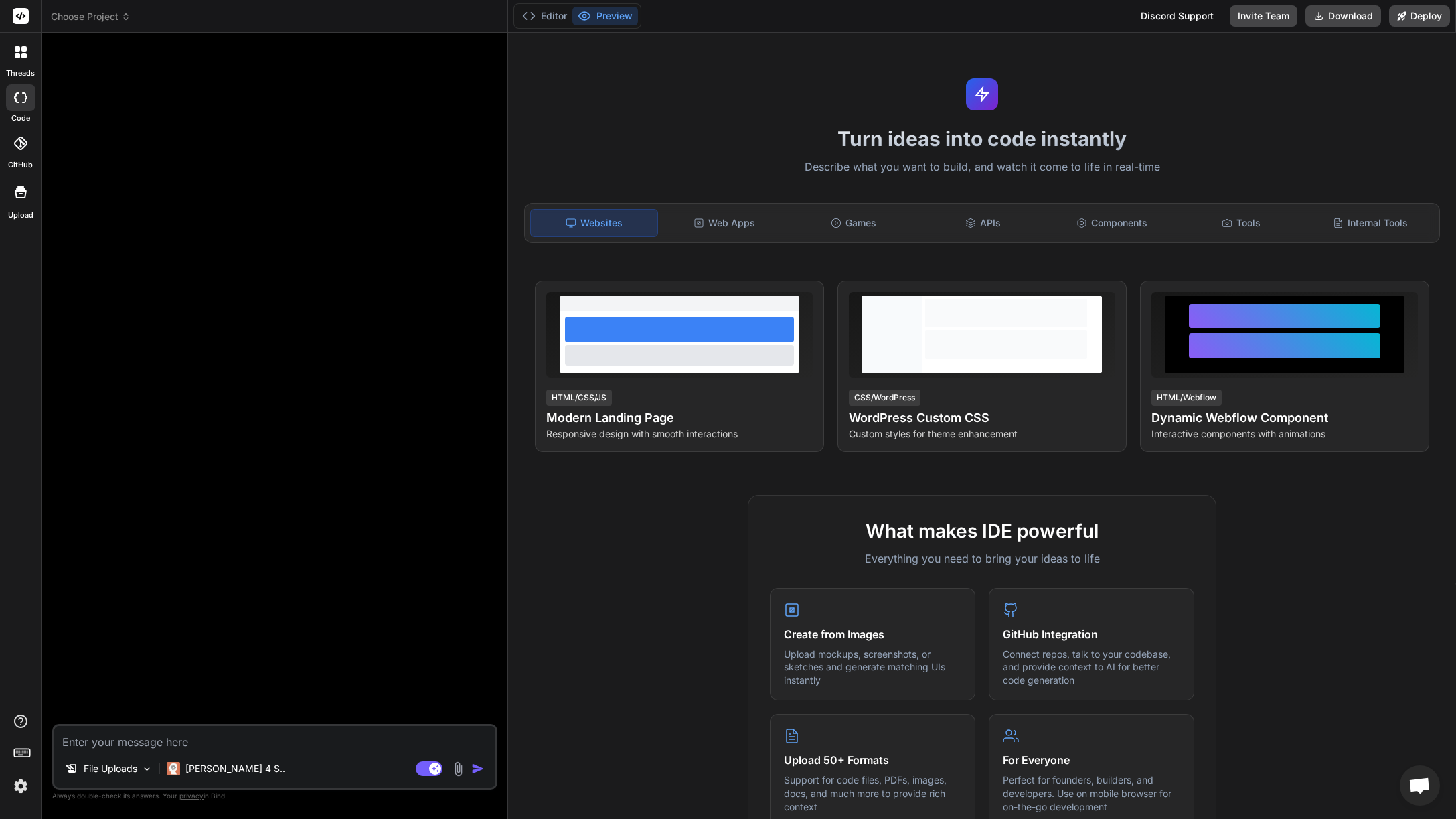
click at [456, 771] on img at bounding box center [459, 769] width 16 height 16
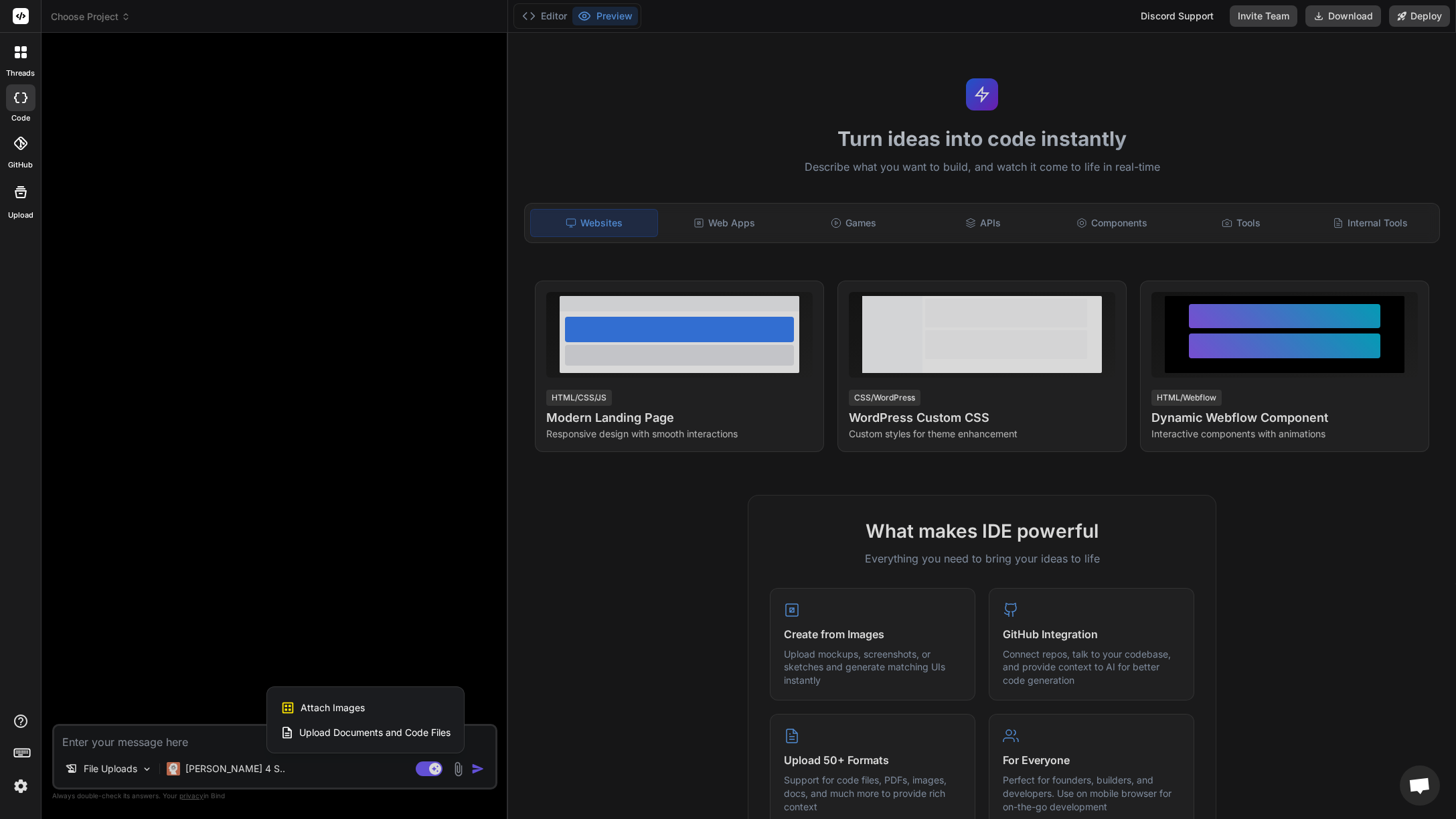
click at [282, 784] on div at bounding box center [728, 409] width 1456 height 819
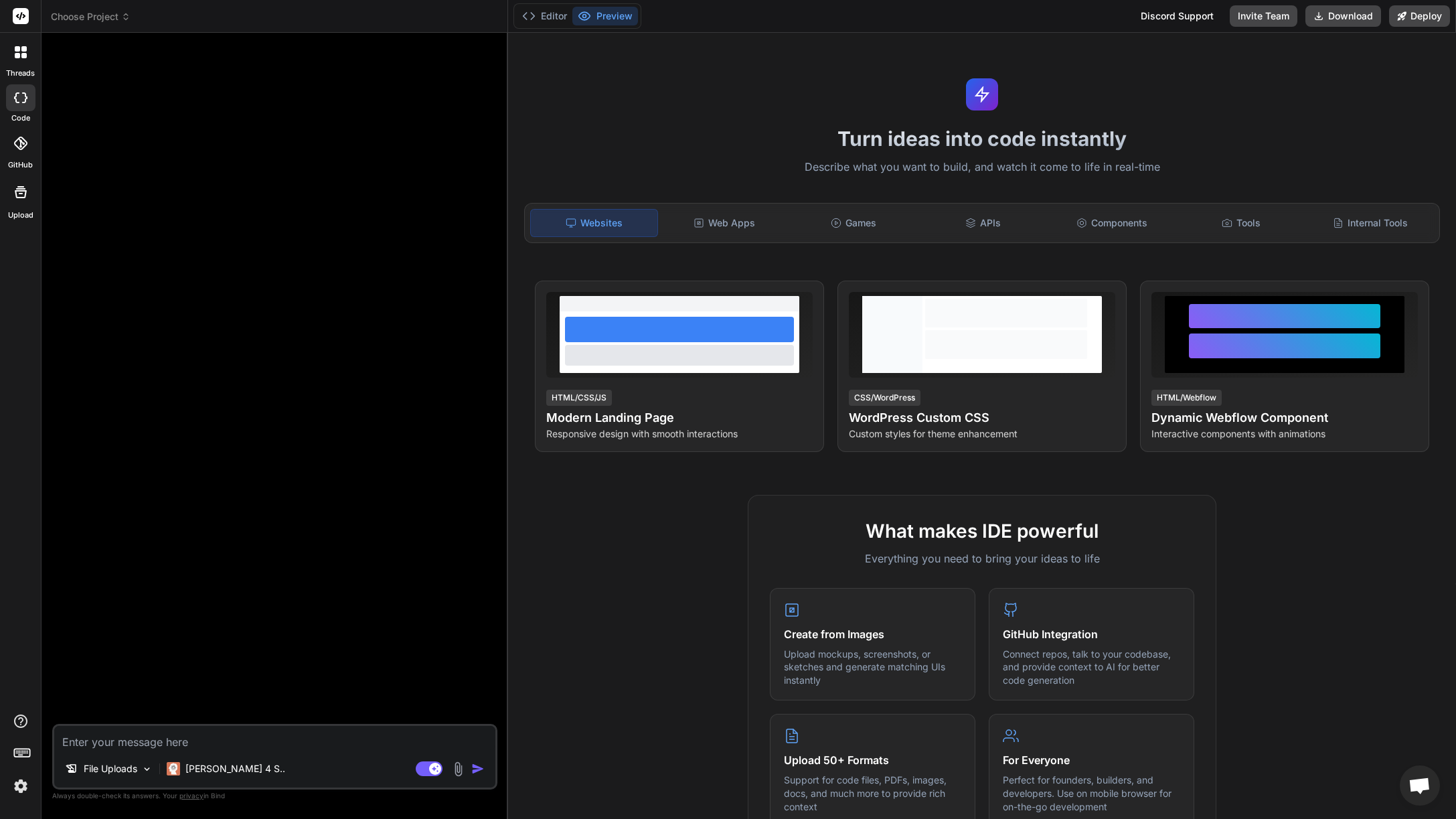
click at [7, 208] on div "Upload" at bounding box center [21, 195] width 41 height 50
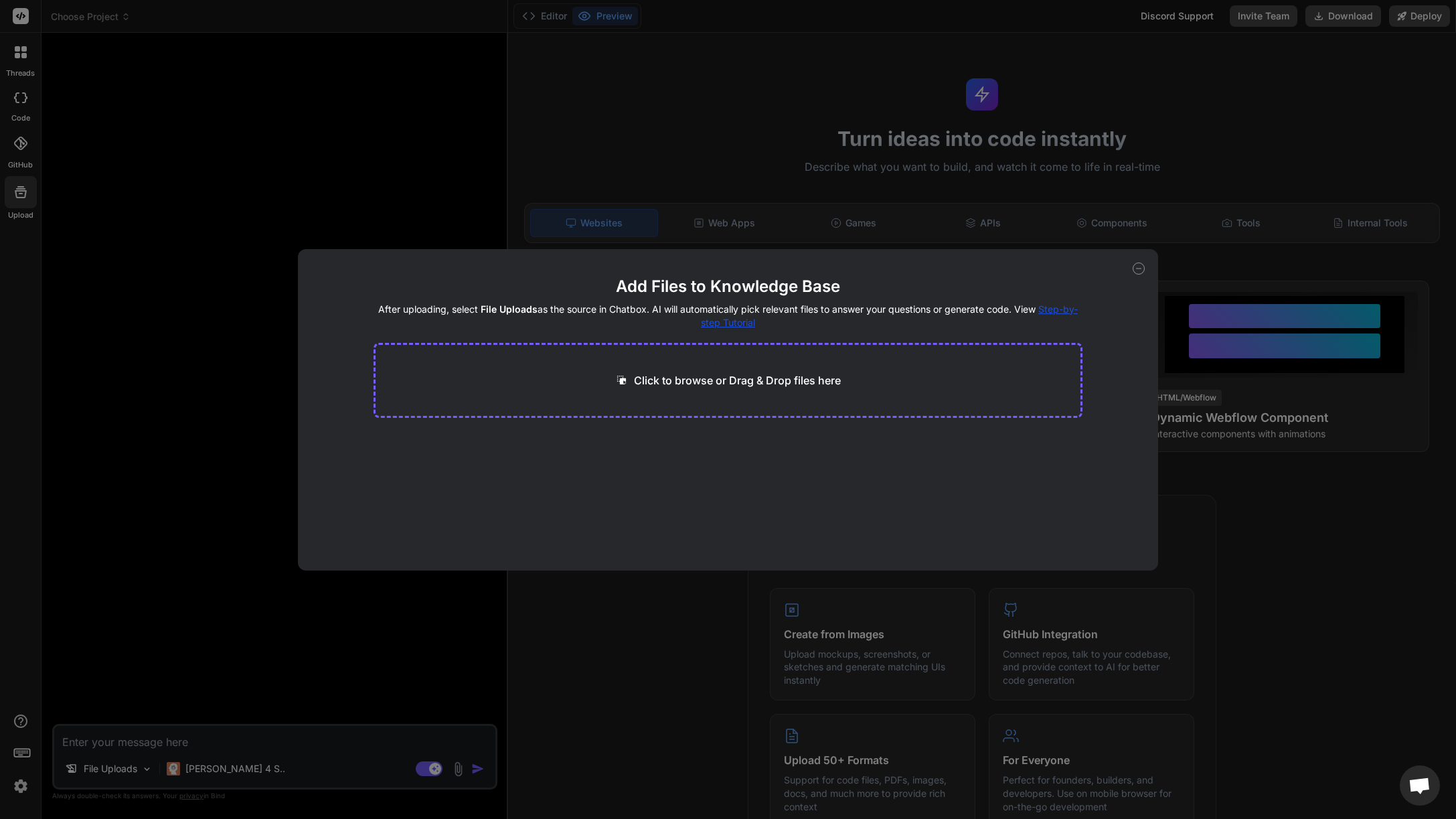
click at [753, 388] on p "Click to browse or Drag & Drop files here" at bounding box center [737, 380] width 207 height 16
click at [1143, 269] on icon at bounding box center [1138, 269] width 12 height 12
type textarea "x"
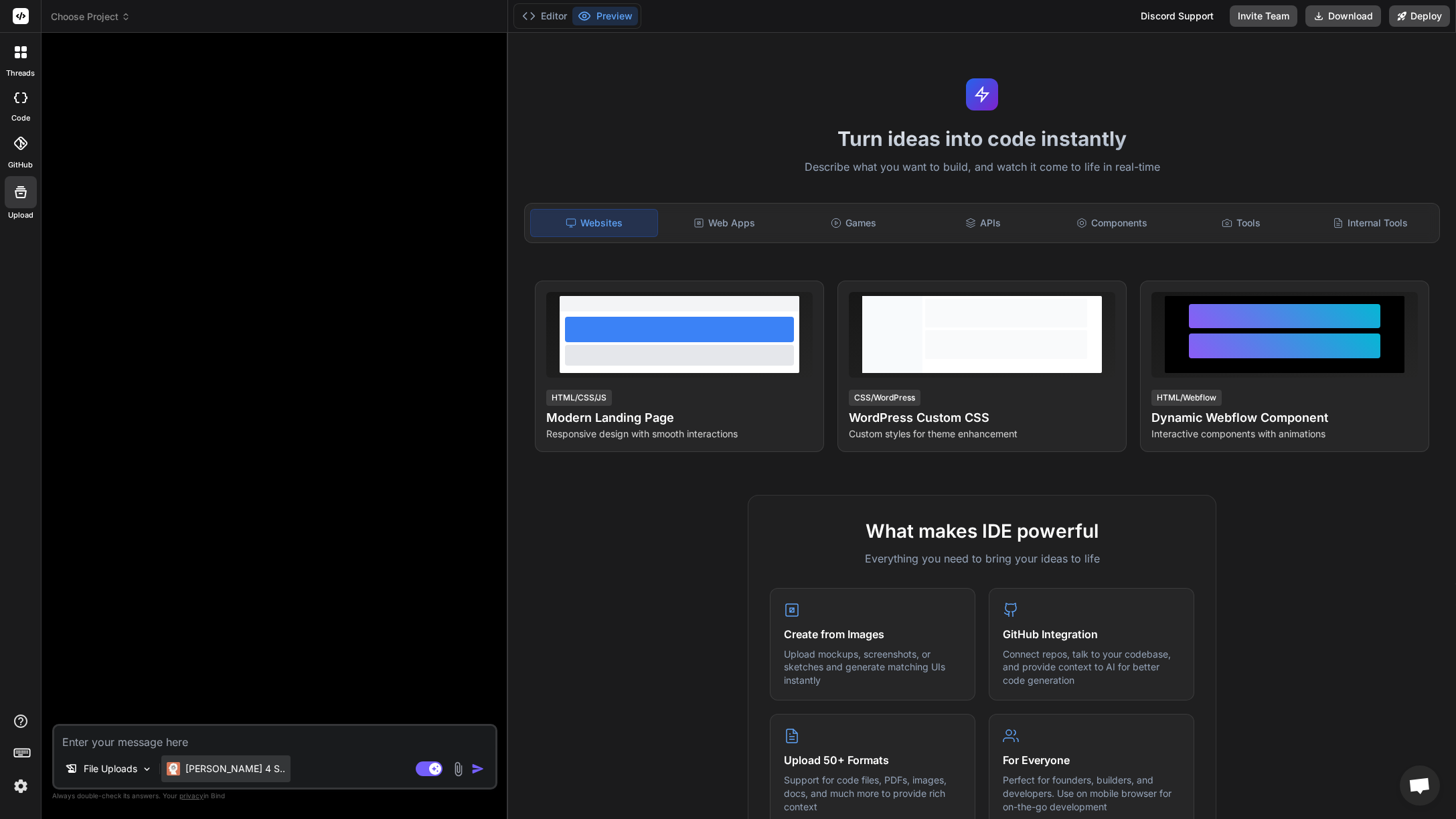
click at [204, 774] on p "Claude 4 S.." at bounding box center [235, 769] width 99 height 13
click at [212, 774] on p "Claude 4 S.." at bounding box center [235, 769] width 99 height 13
click at [212, 774] on p "Claude 4 S.." at bounding box center [235, 769] width 99 height 13
click at [222, 769] on p "Claude 4 S.." at bounding box center [235, 769] width 99 height 13
click at [23, 797] on img at bounding box center [21, 786] width 23 height 23
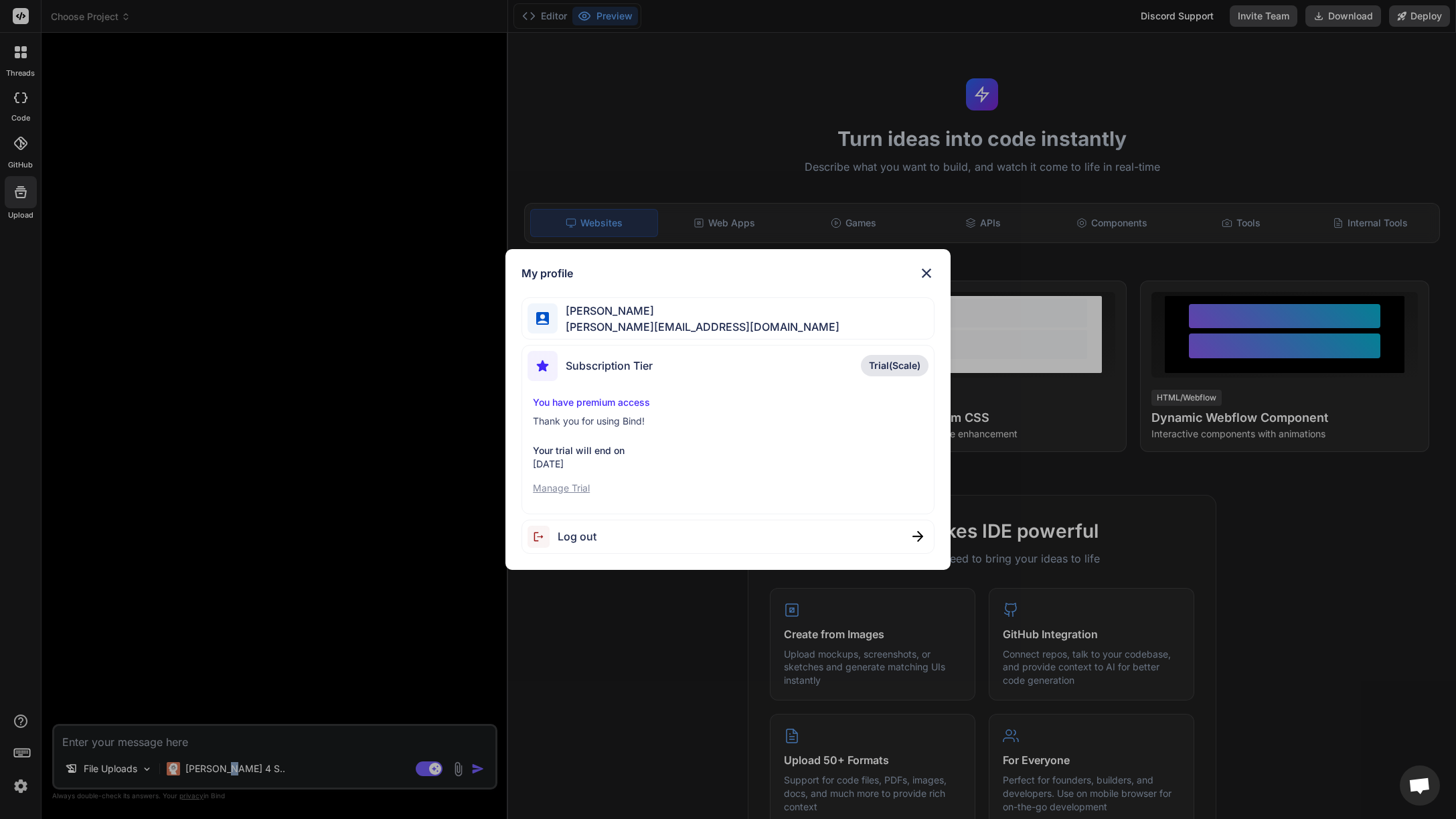
click at [926, 275] on img at bounding box center [926, 273] width 16 height 16
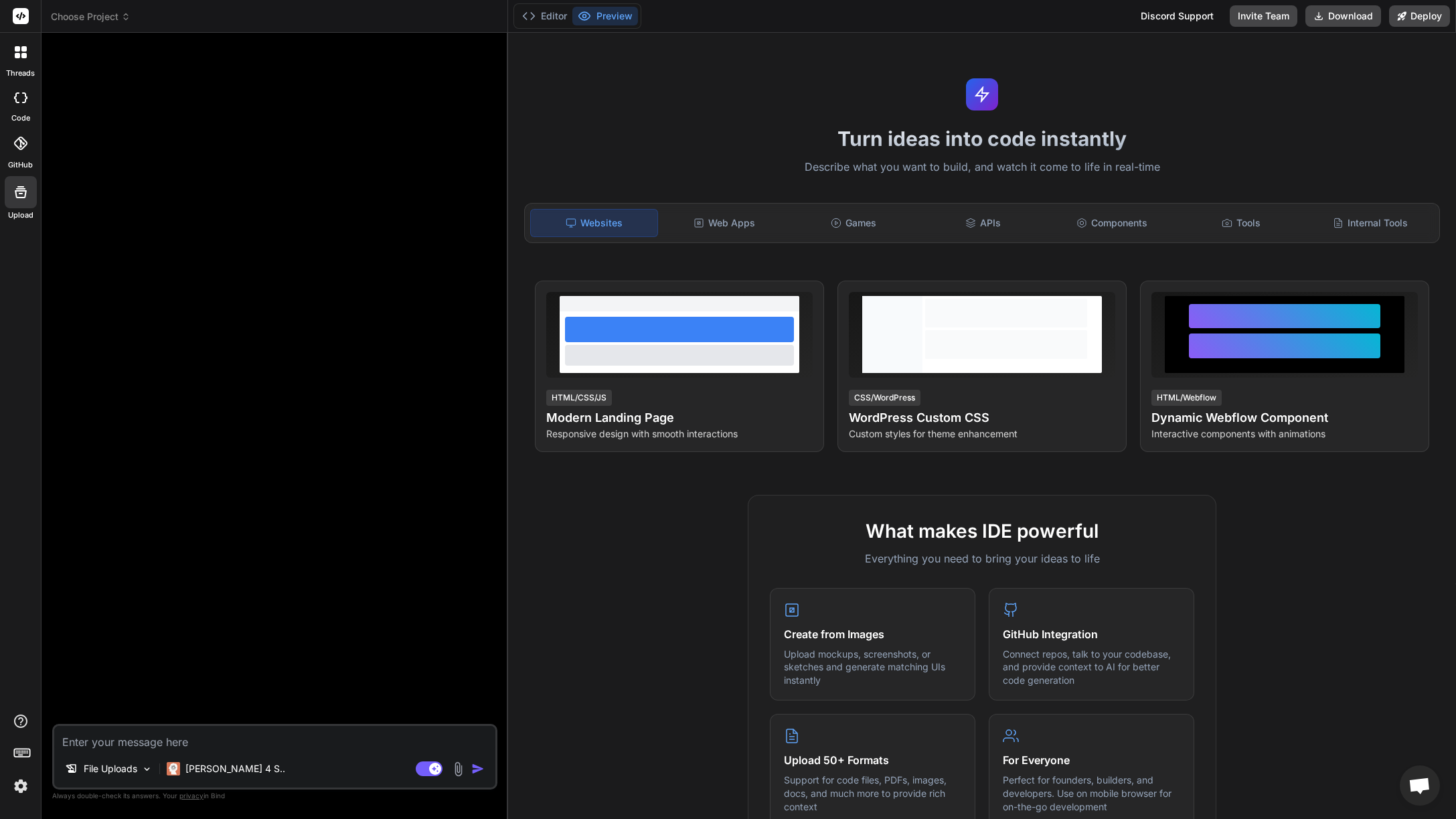
drag, startPoint x: 217, startPoint y: 794, endPoint x: 217, endPoint y: 786, distance: 8.0
click at [217, 794] on p "Always double-check its answers. Your privacy in Bind" at bounding box center [275, 796] width 445 height 13
click at [214, 769] on p "Claude 4 S.." at bounding box center [235, 769] width 99 height 13
click at [180, 771] on img at bounding box center [173, 769] width 13 height 13
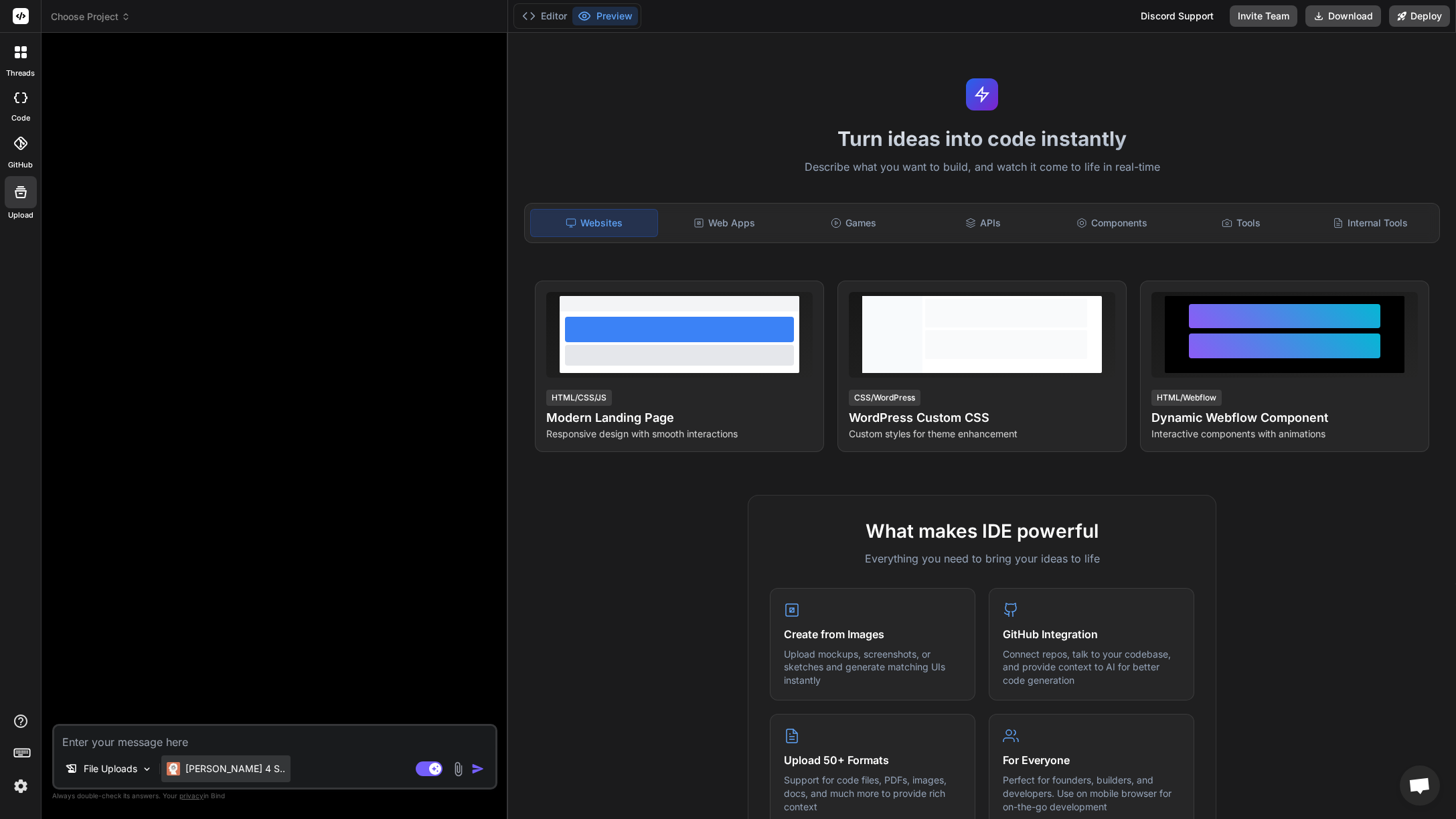
click at [180, 771] on img at bounding box center [173, 769] width 13 height 13
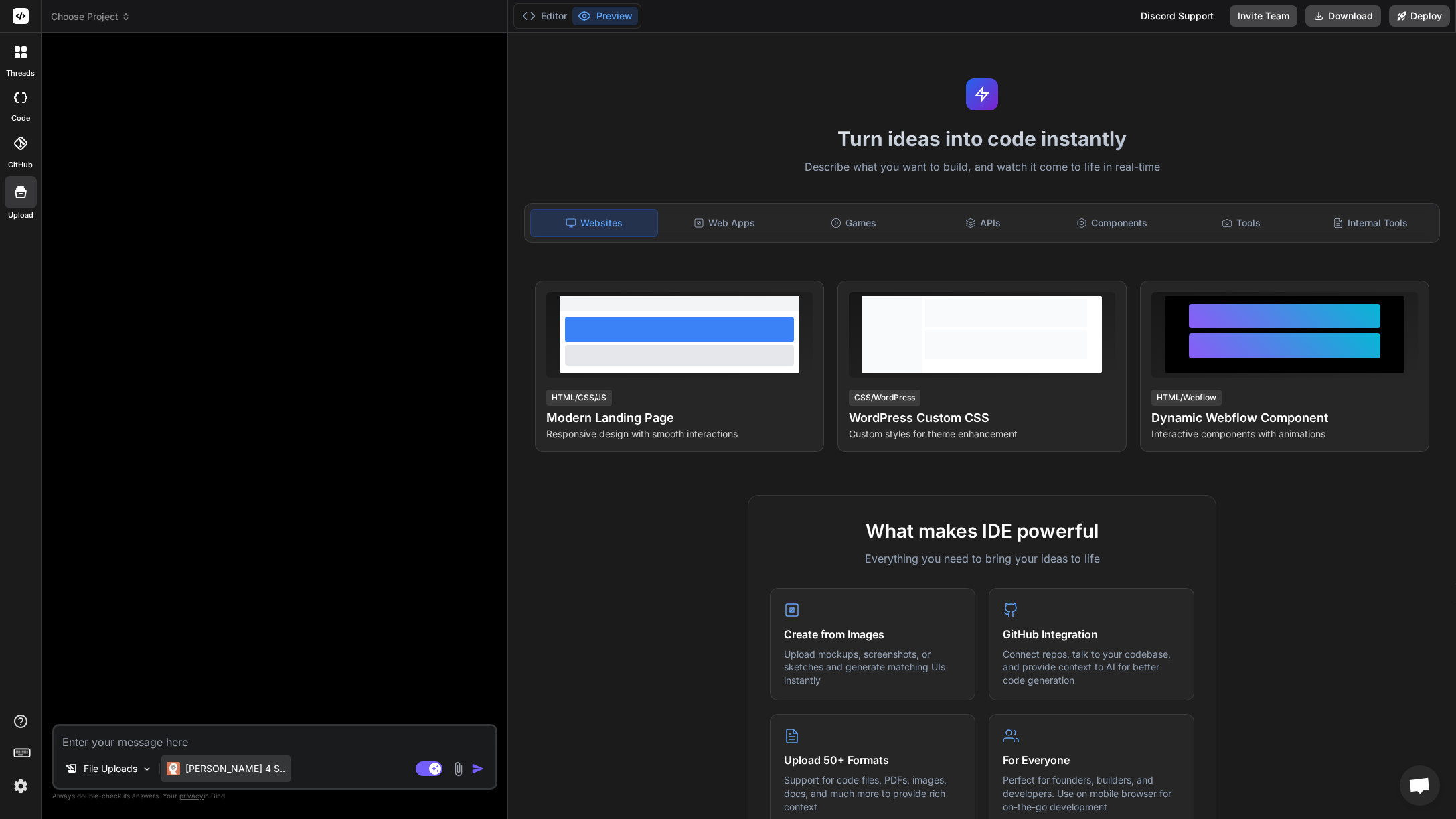
click at [174, 769] on img at bounding box center [173, 769] width 13 height 13
click at [223, 767] on p "Claude 4 S.." at bounding box center [235, 769] width 99 height 13
click at [232, 765] on p "Claude 4 S.." at bounding box center [235, 769] width 99 height 13
click at [236, 765] on p "Claude 4 S.." at bounding box center [235, 769] width 99 height 13
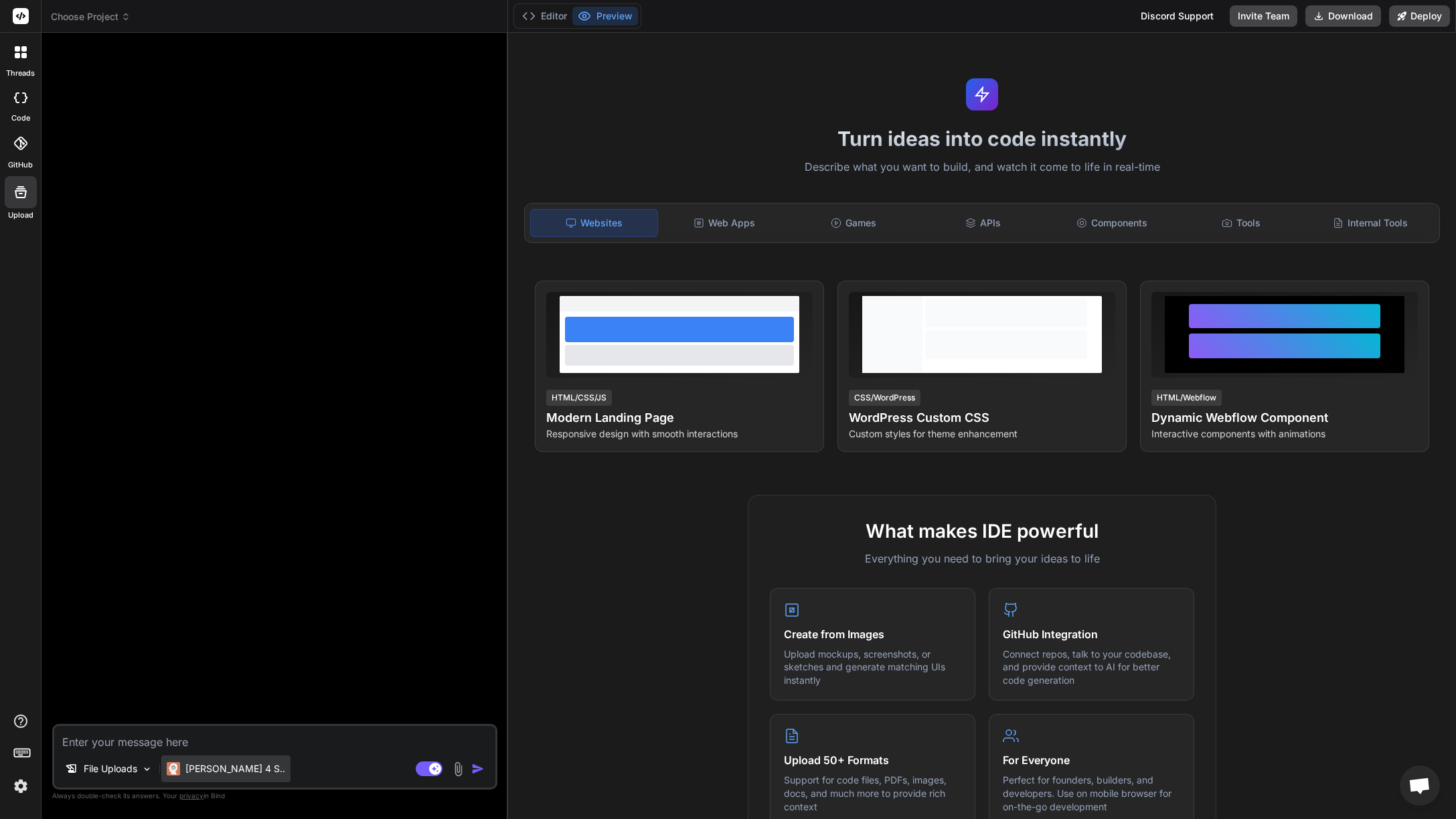
click at [241, 766] on div "Claude 4 S.." at bounding box center [226, 769] width 129 height 27
click at [21, 15] on icon at bounding box center [21, 16] width 10 height 8
click at [18, 55] on icon at bounding box center [18, 55] width 6 height 6
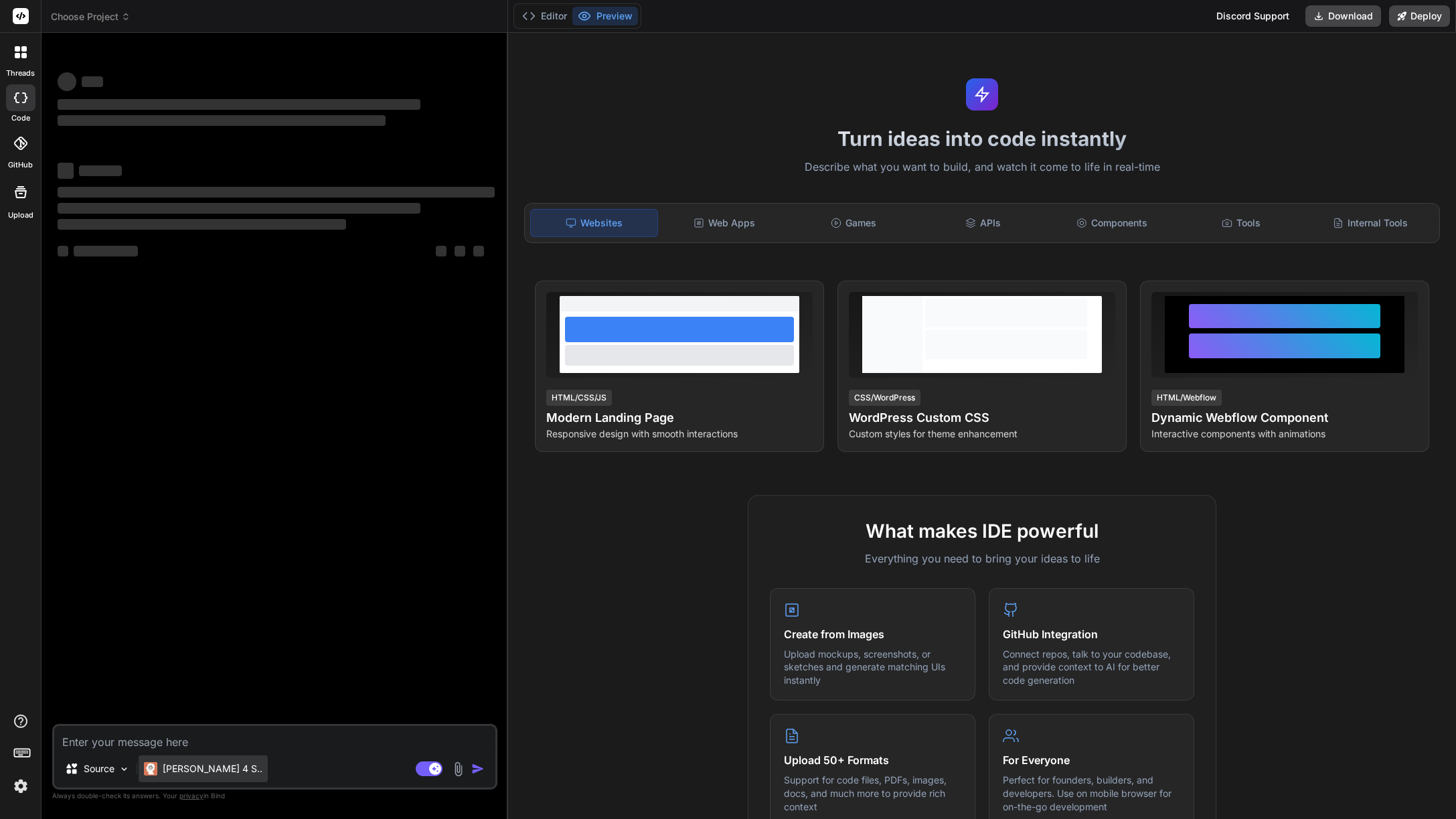
click at [153, 776] on div "Claude 4 S.." at bounding box center [203, 769] width 129 height 27
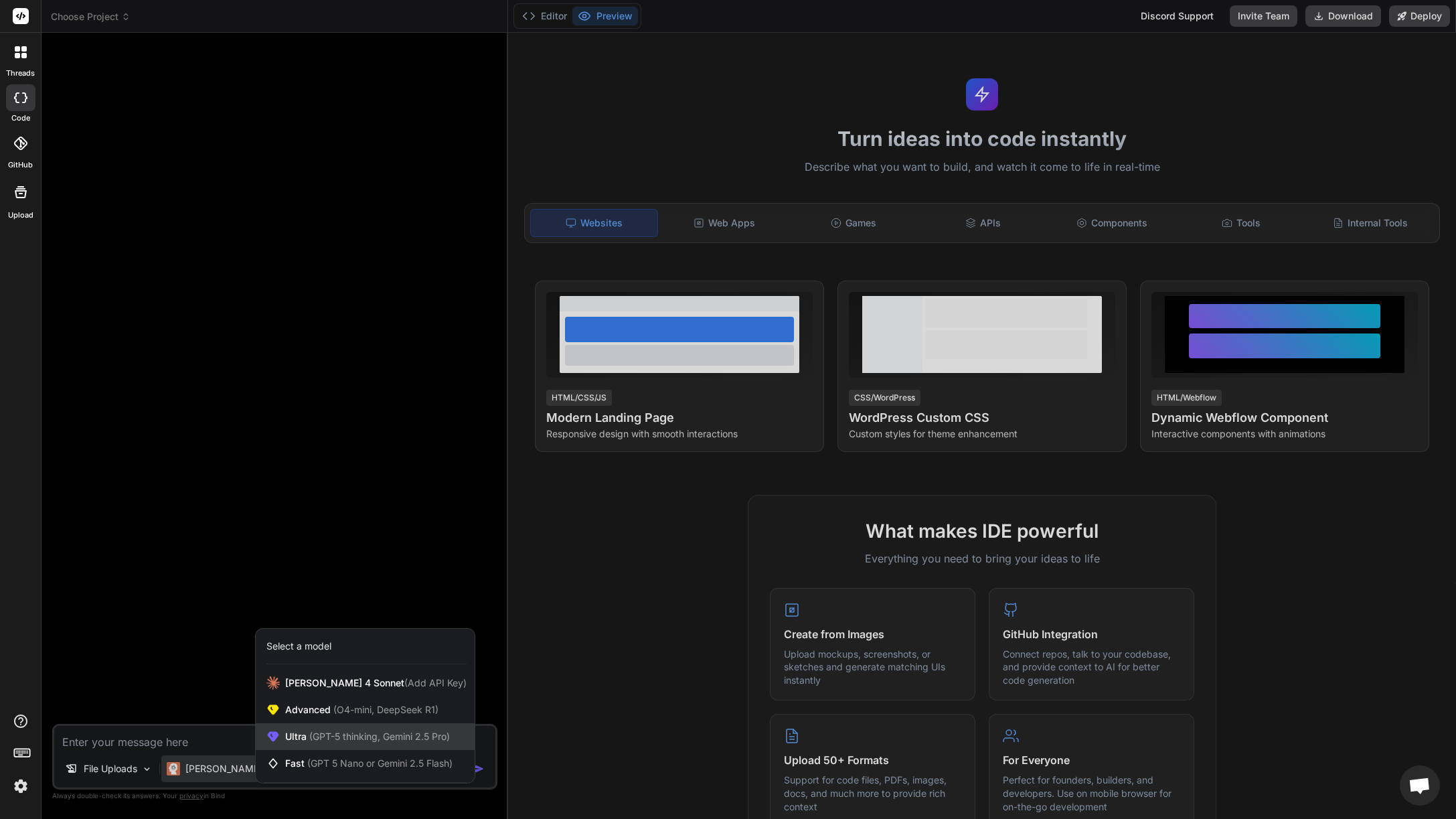
click at [329, 741] on span "(GPT-5 thinking, Gemini 2.5 Pro)" at bounding box center [378, 737] width 143 height 11
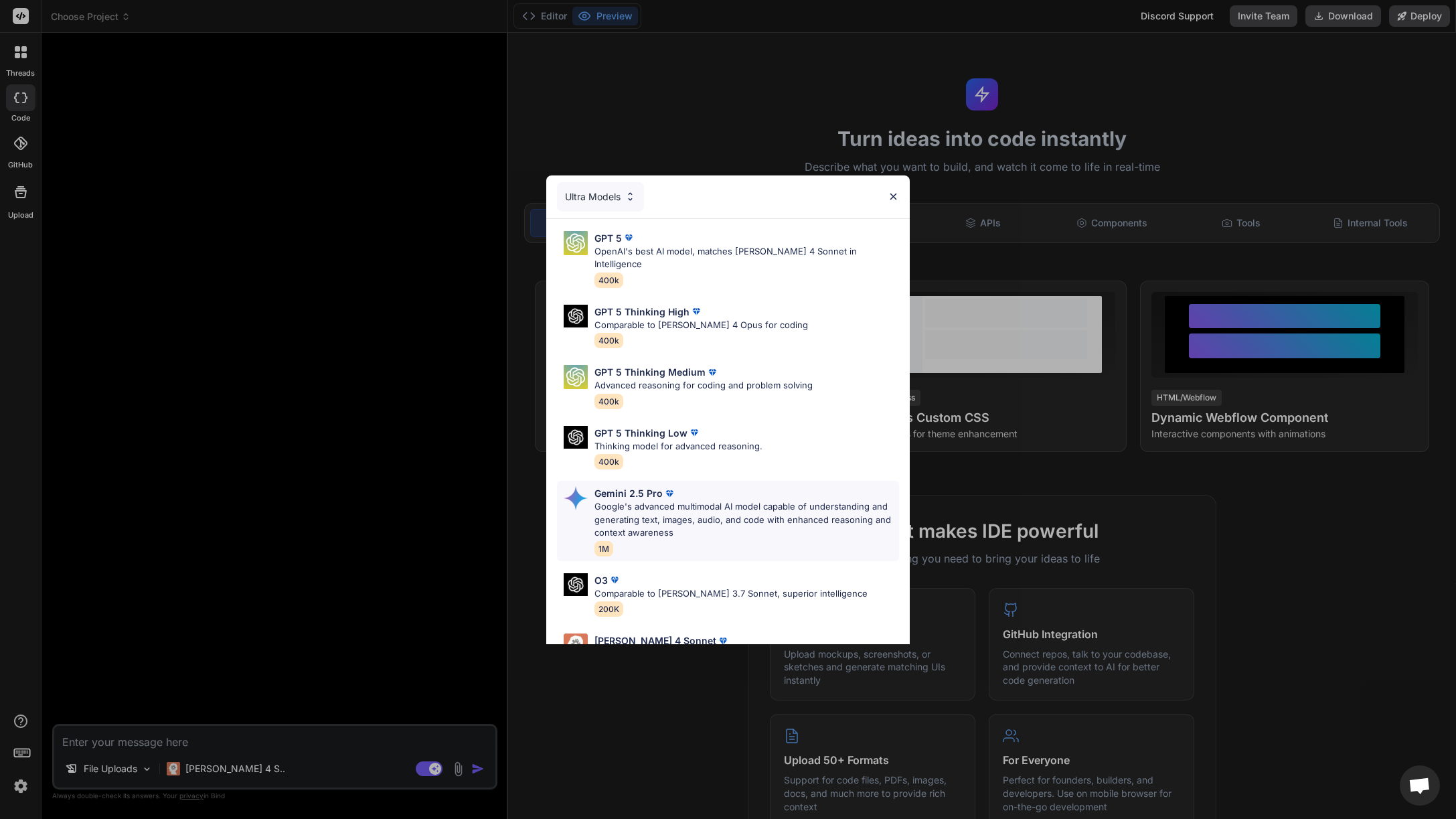
click at [689, 500] on p "Google's advanced multimodal AI model capable of understanding and generating t…" at bounding box center [747, 520] width 305 height 40
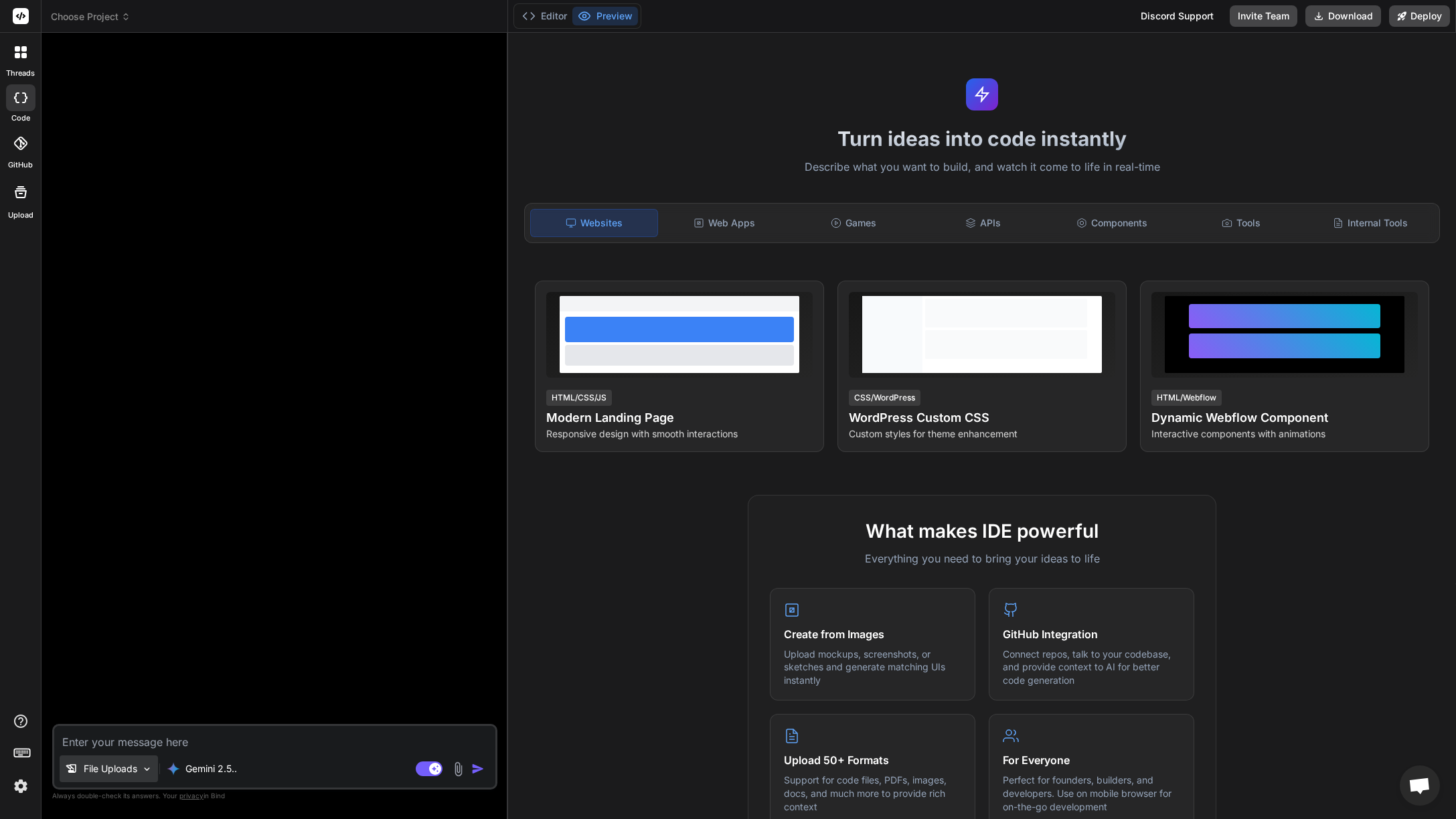
click at [119, 769] on p "File Uploads" at bounding box center [110, 769] width 53 height 13
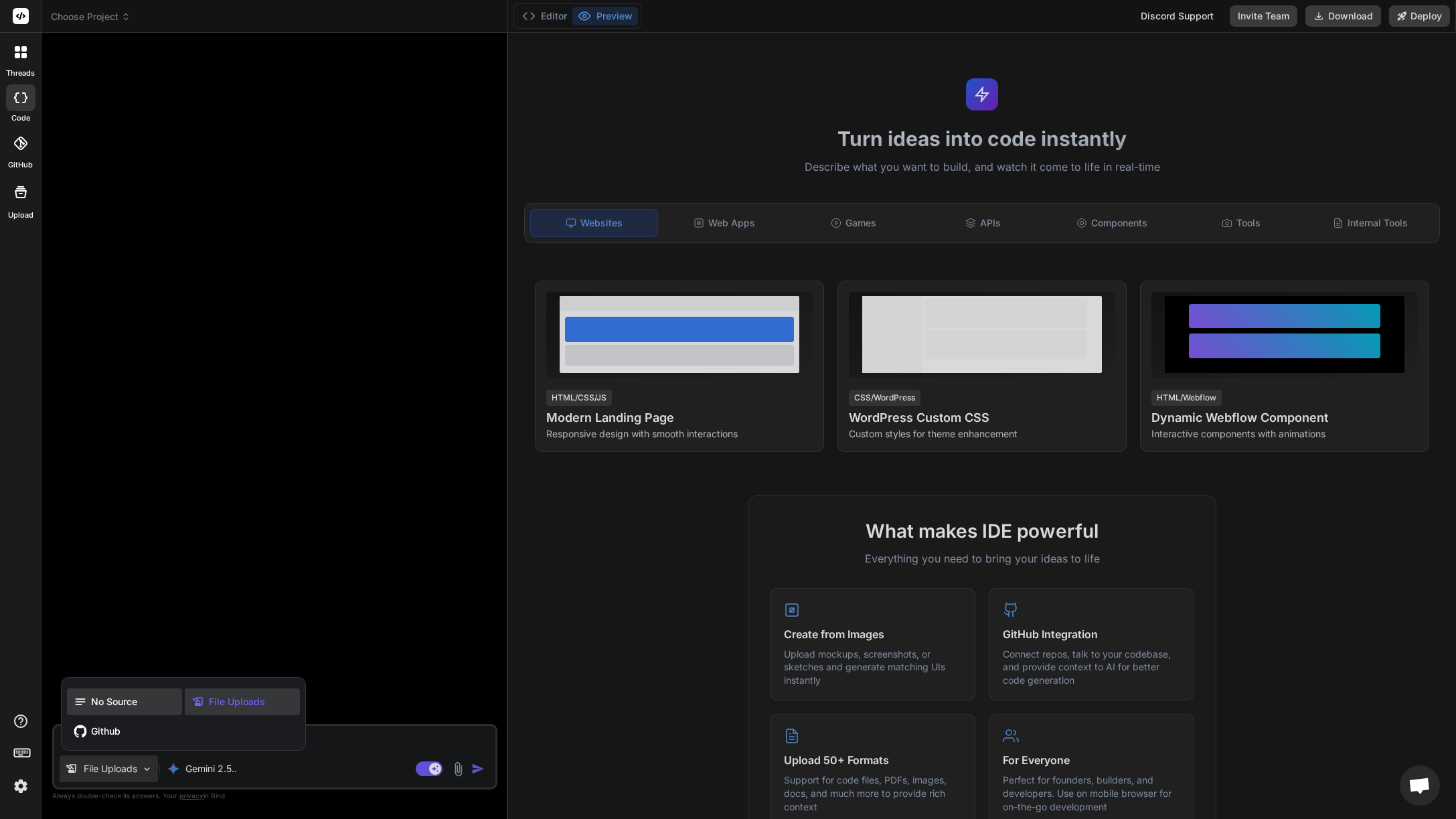
click at [126, 700] on span "No Source" at bounding box center [114, 702] width 46 height 13
type textarea "x"
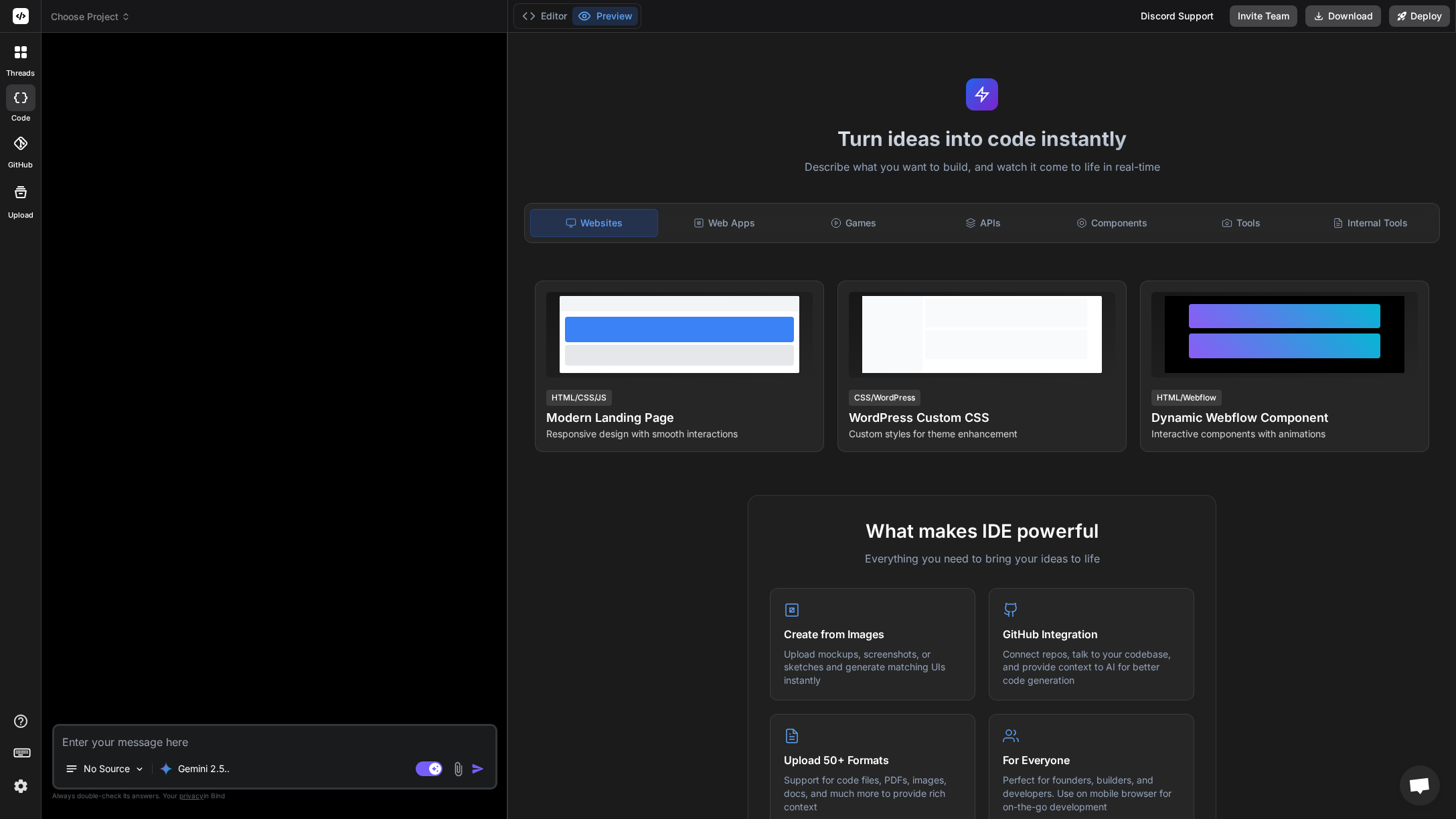
click at [130, 745] on textarea at bounding box center [274, 738] width 441 height 24
click at [566, 20] on button "Editor" at bounding box center [544, 16] width 55 height 18
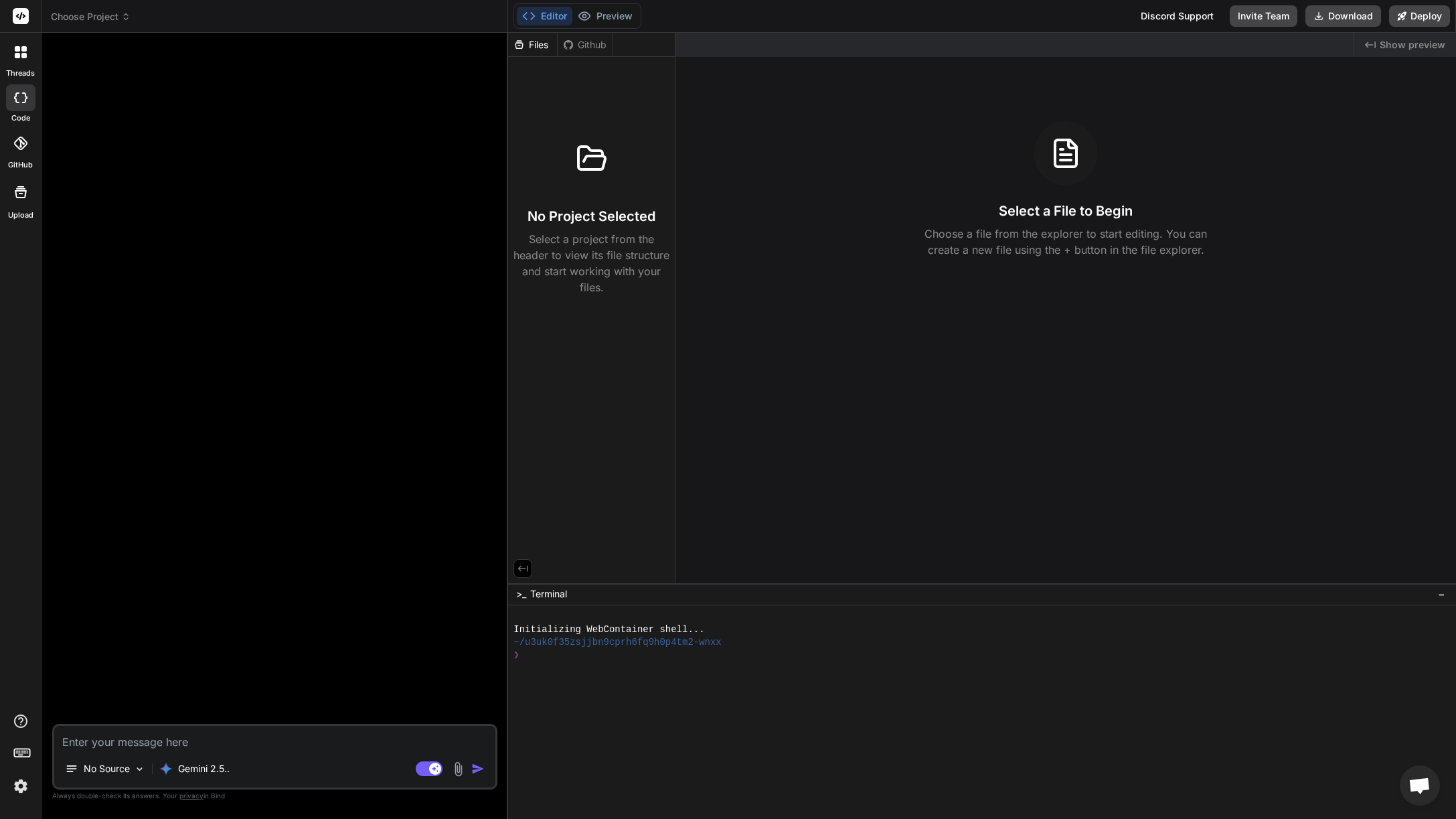
click at [589, 43] on div "Github" at bounding box center [584, 45] width 55 height 13
click at [529, 570] on icon at bounding box center [522, 568] width 12 height 12
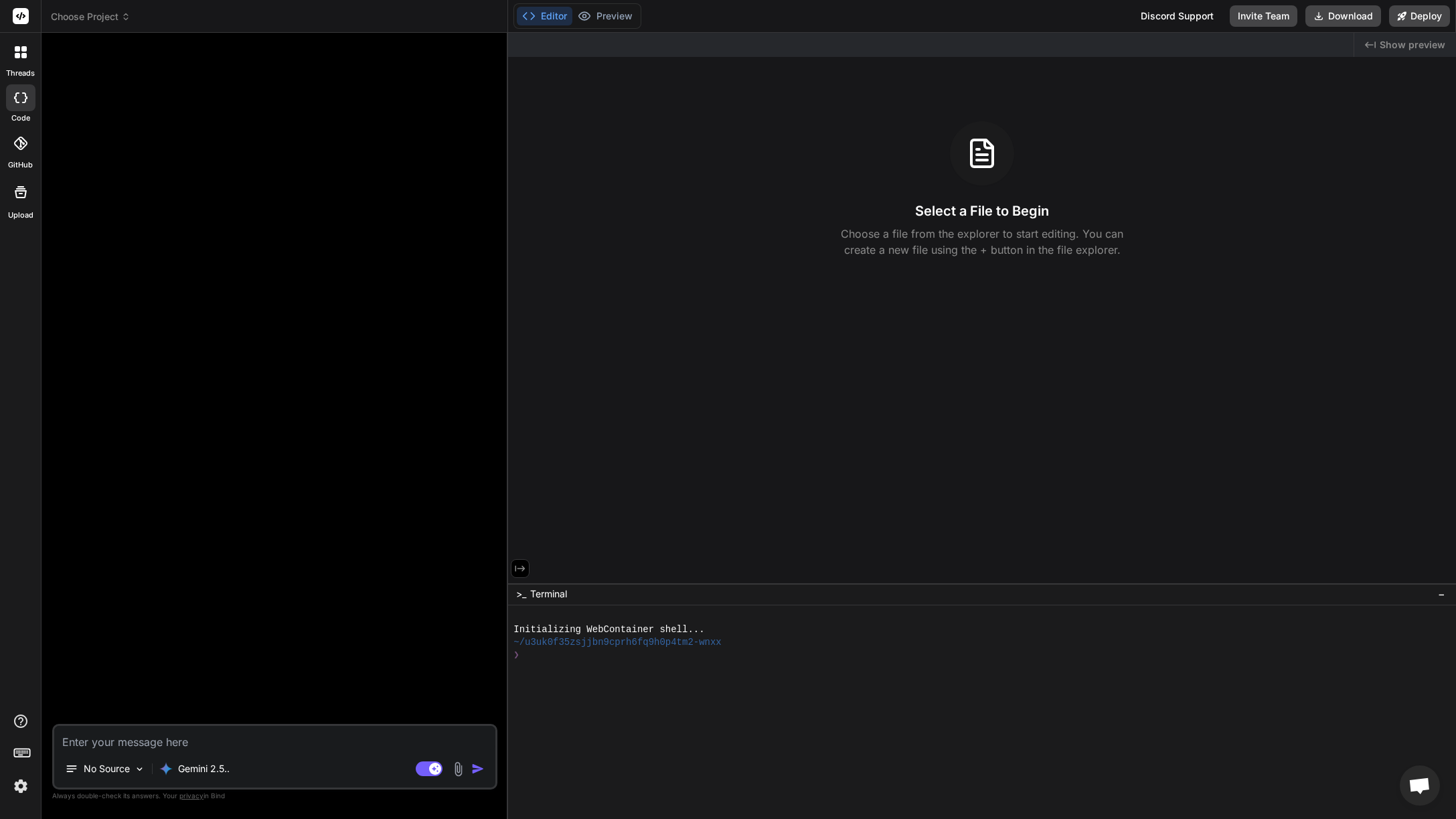
click at [529, 570] on button at bounding box center [520, 568] width 18 height 18
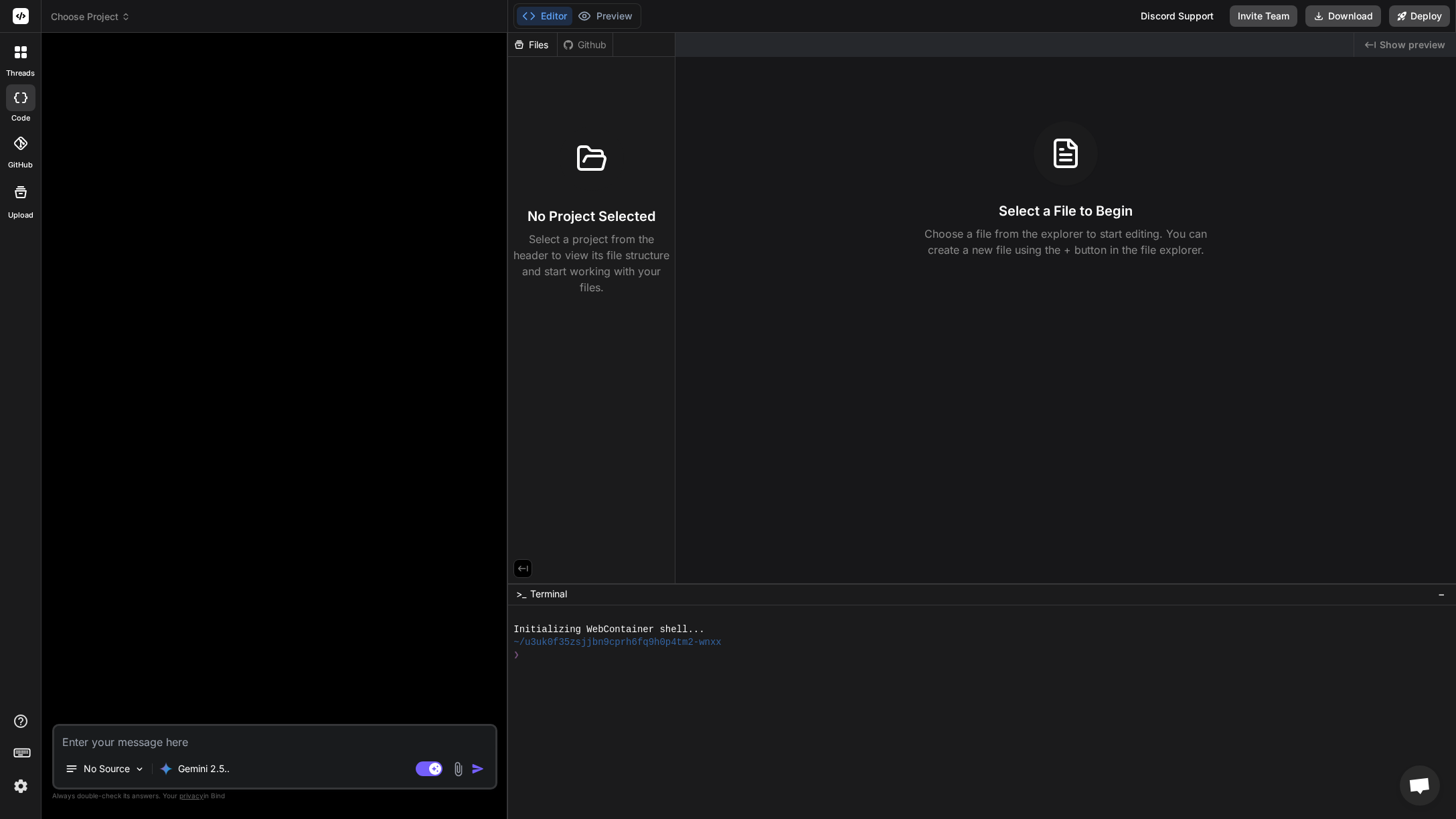
click at [580, 678] on div at bounding box center [975, 681] width 925 height 13
drag, startPoint x: 351, startPoint y: 695, endPoint x: 346, endPoint y: 705, distance: 11.2
click at [351, 695] on div at bounding box center [275, 384] width 442 height 680
click at [285, 745] on textarea at bounding box center [274, 738] width 441 height 24
click at [15, 157] on div at bounding box center [20, 143] width 29 height 29
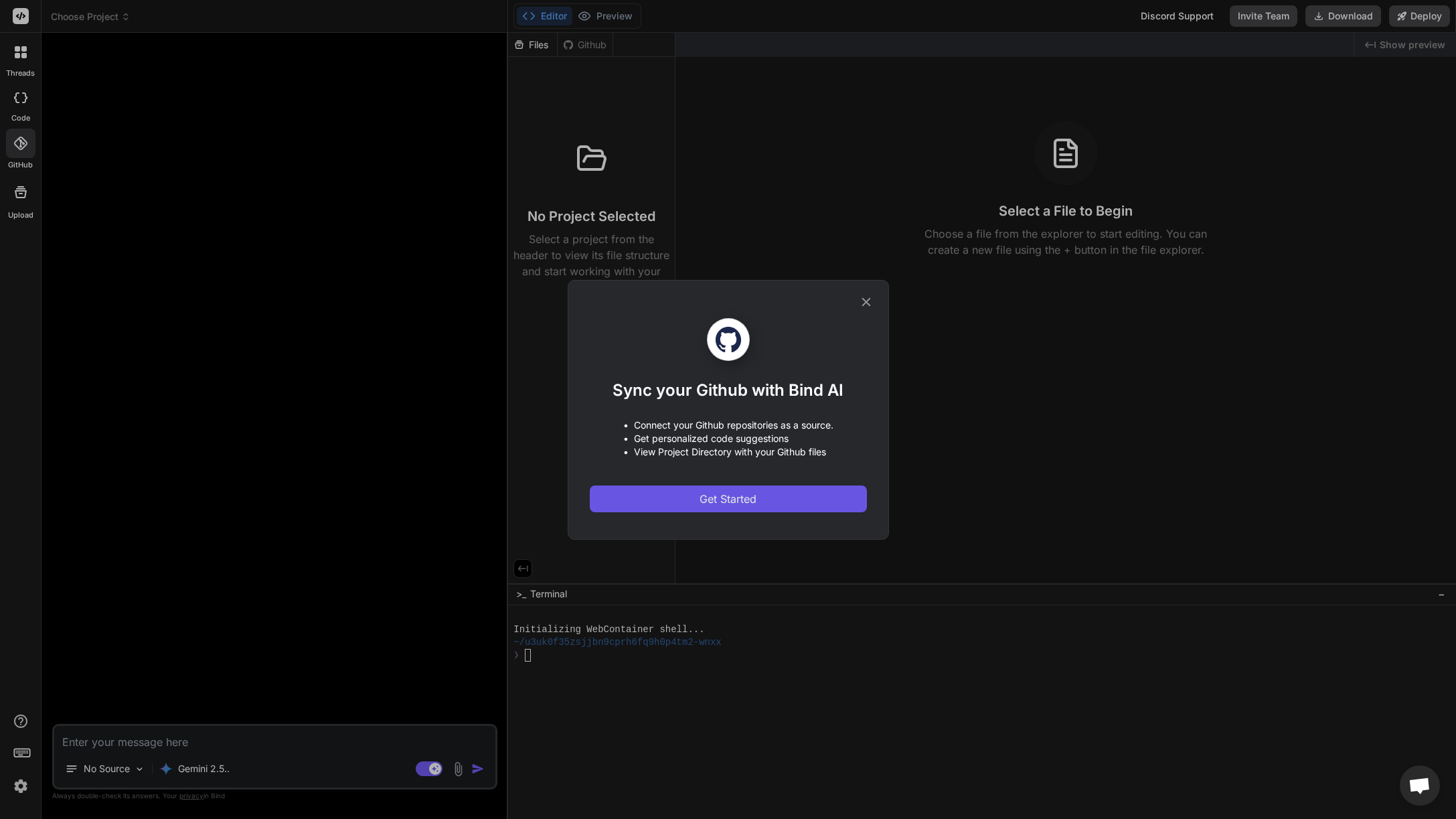
click at [754, 501] on span "Get Started" at bounding box center [728, 499] width 57 height 16
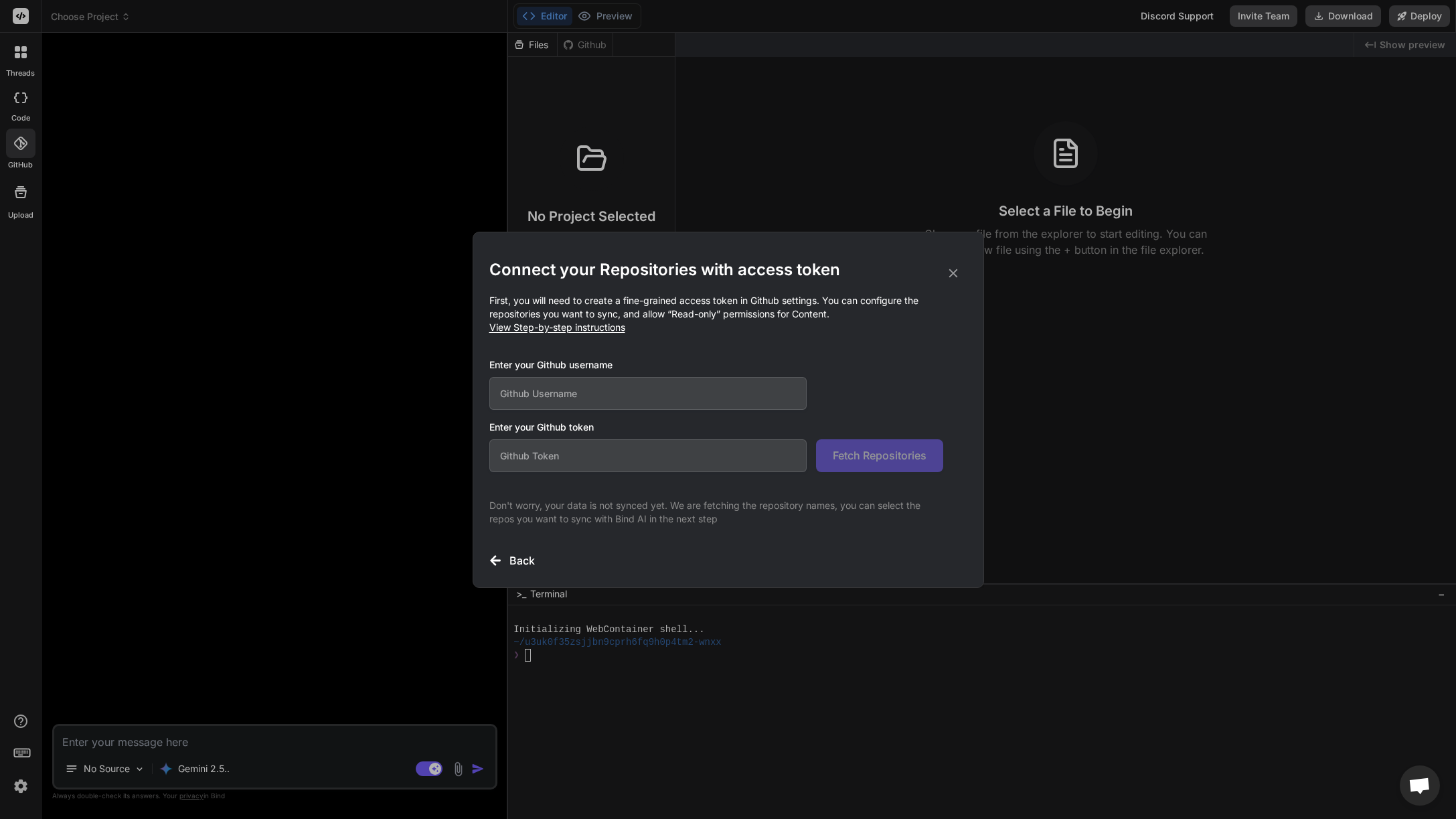
click at [713, 393] on input "text" at bounding box center [648, 394] width 318 height 33
type input "apooley"
paste input "github_pat_11ABI6IDQ04tGF2rcTOYhR_YRSjteNzyoSCPVA79ZEJle1skl9FurxQz4091twX4sRXQ…"
type input "github_pat_11ABI6IDQ04tGF2rcTOYhR_YRSjteNzyoSCPVA79ZEJle1skl9FurxQz4091twX4sRXQ…"
click at [853, 457] on span "Fetch Repositories" at bounding box center [880, 455] width 94 height 16
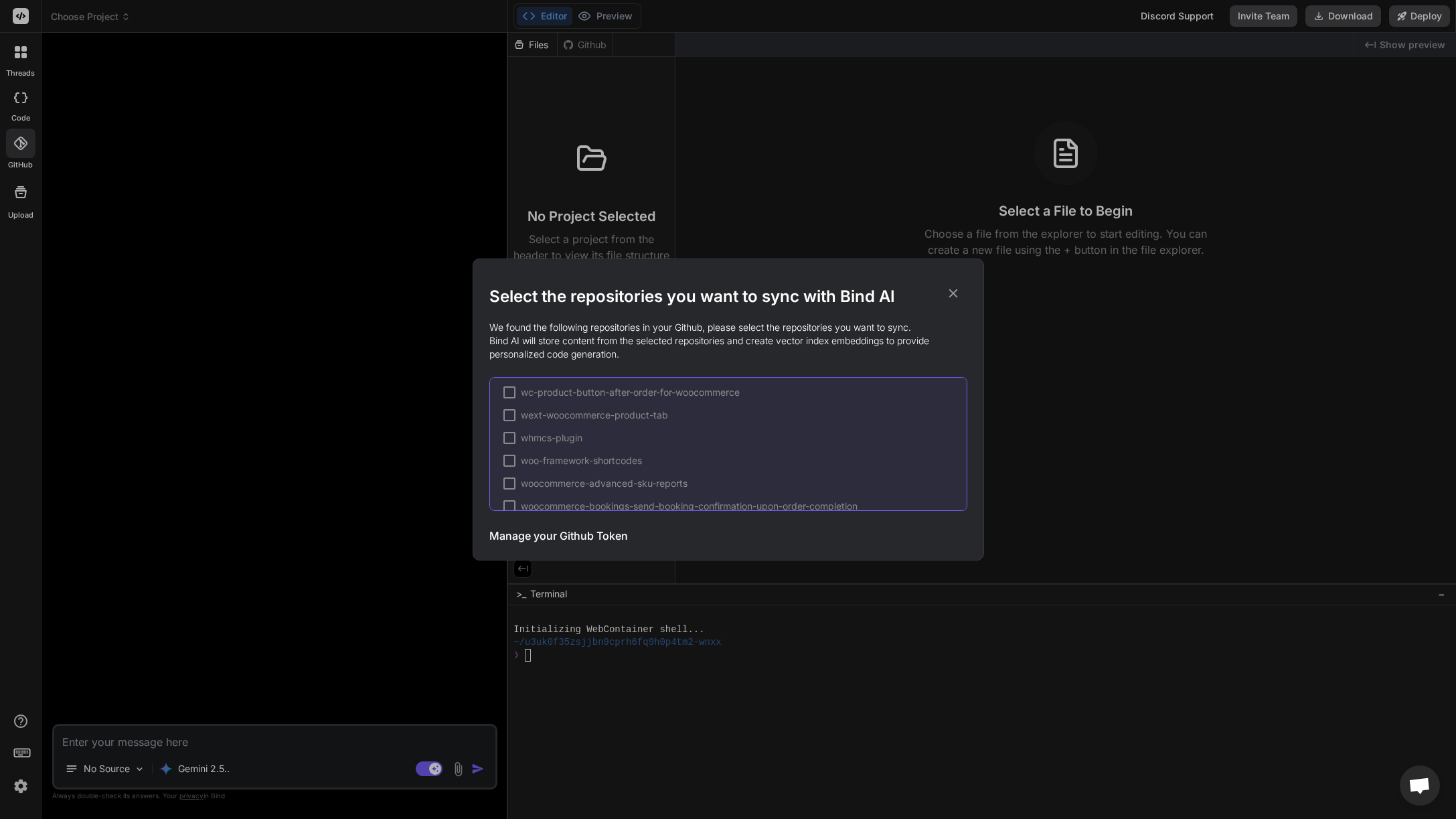
scroll to position [890, 0]
click at [506, 389] on div at bounding box center [509, 394] width 12 height 12
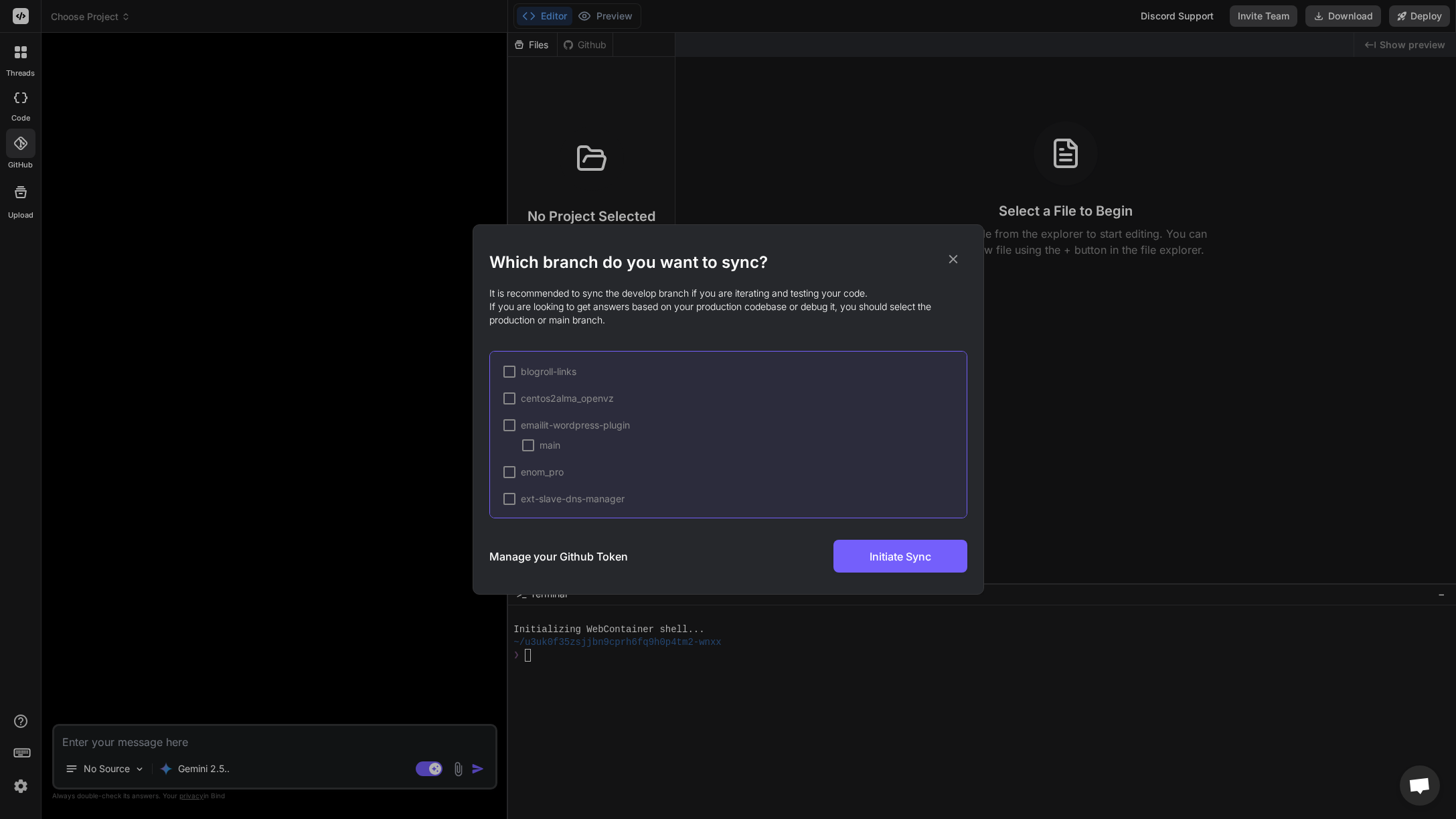
scroll to position [1041, 0]
click at [512, 375] on div at bounding box center [509, 374] width 12 height 12
click at [513, 493] on div at bounding box center [509, 493] width 12 height 12
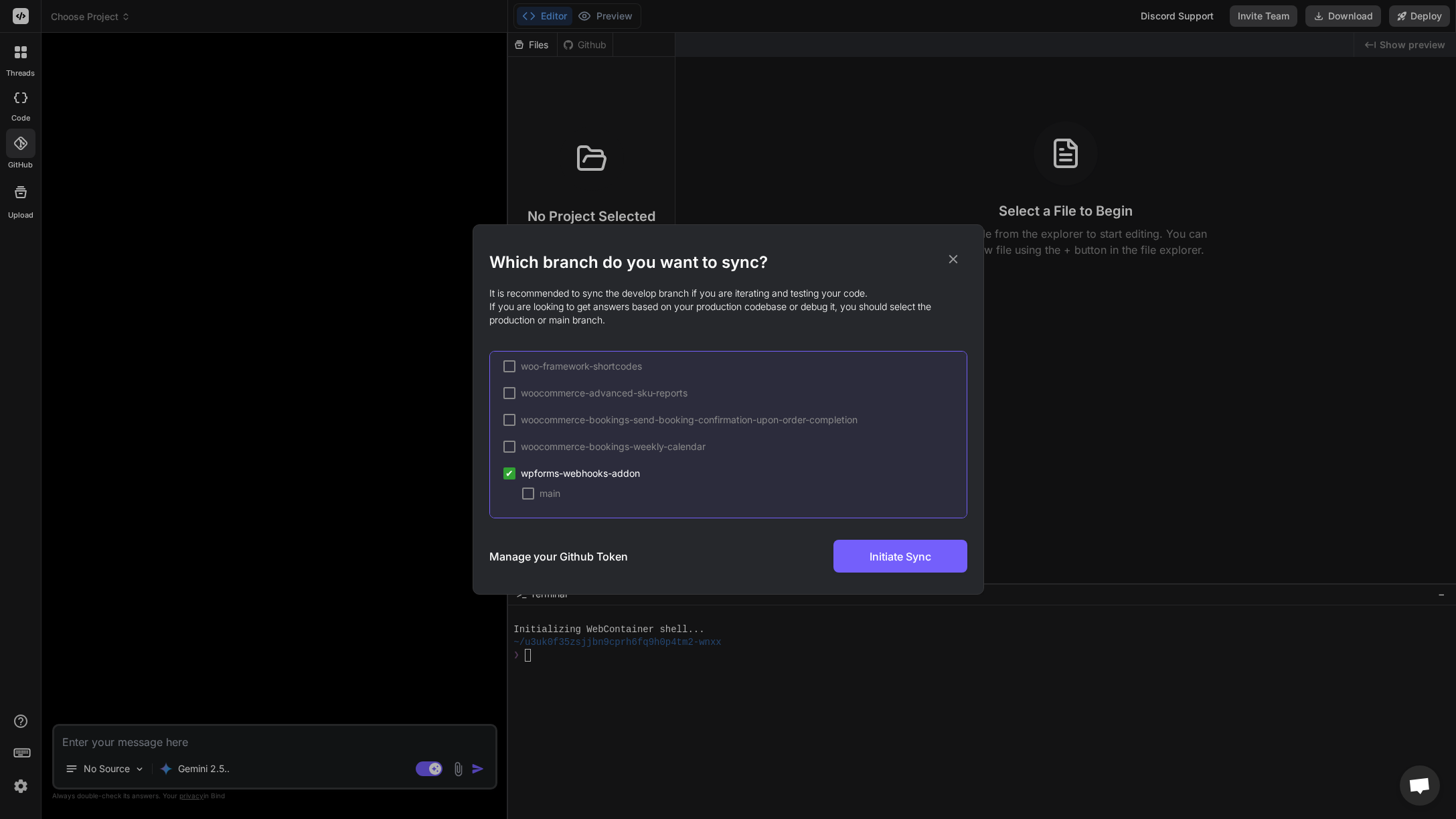
click at [510, 470] on span "✔" at bounding box center [509, 473] width 8 height 13
click at [541, 396] on span "emailit-wordpress-plugin" at bounding box center [576, 399] width 109 height 13
click at [523, 420] on div at bounding box center [527, 419] width 12 height 12
click at [920, 558] on span "Initiate Sync" at bounding box center [900, 556] width 62 height 16
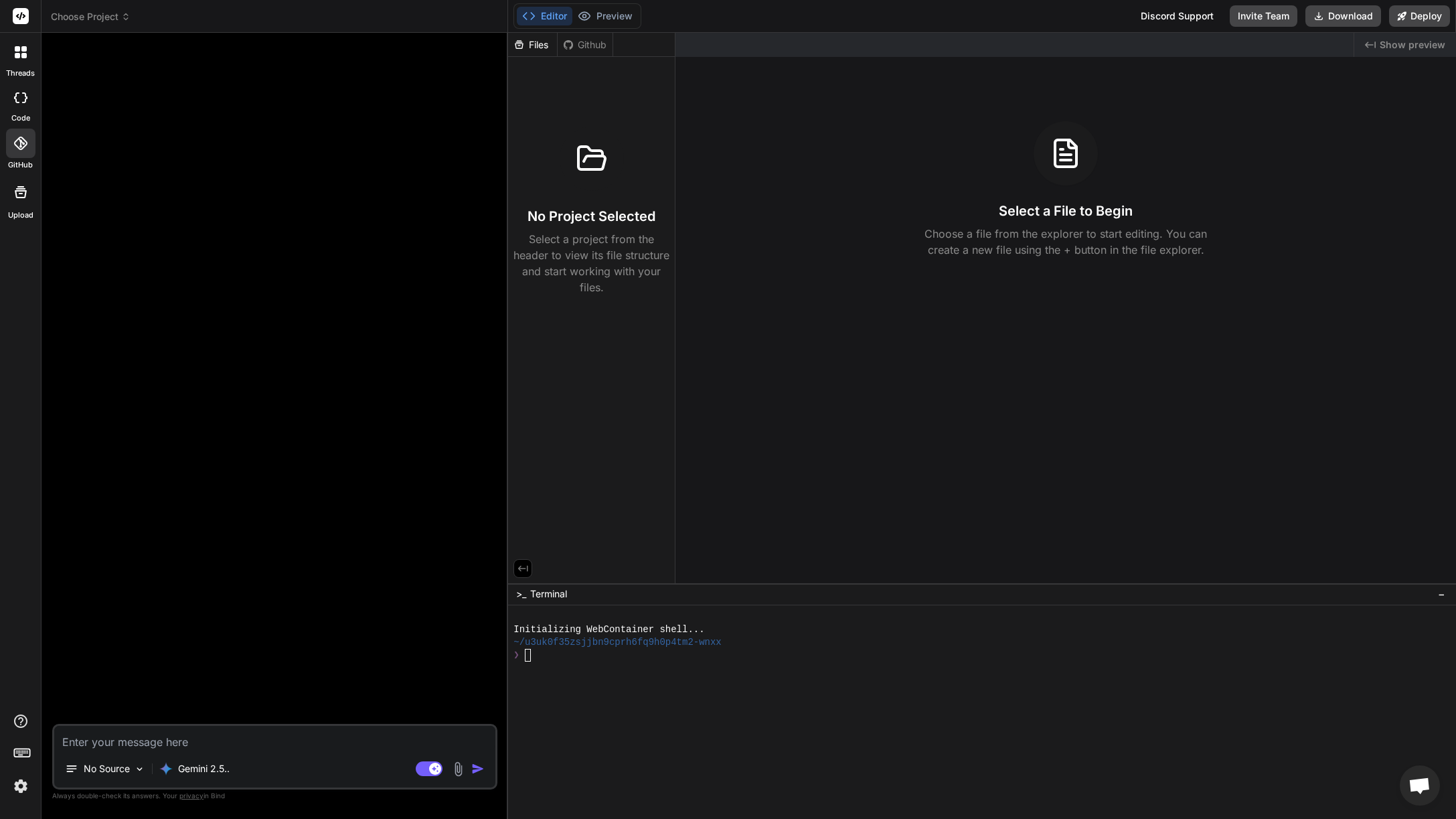
click at [586, 43] on div "Github" at bounding box center [584, 45] width 55 height 13
click at [108, 21] on span "Choose Project" at bounding box center [91, 16] width 80 height 13
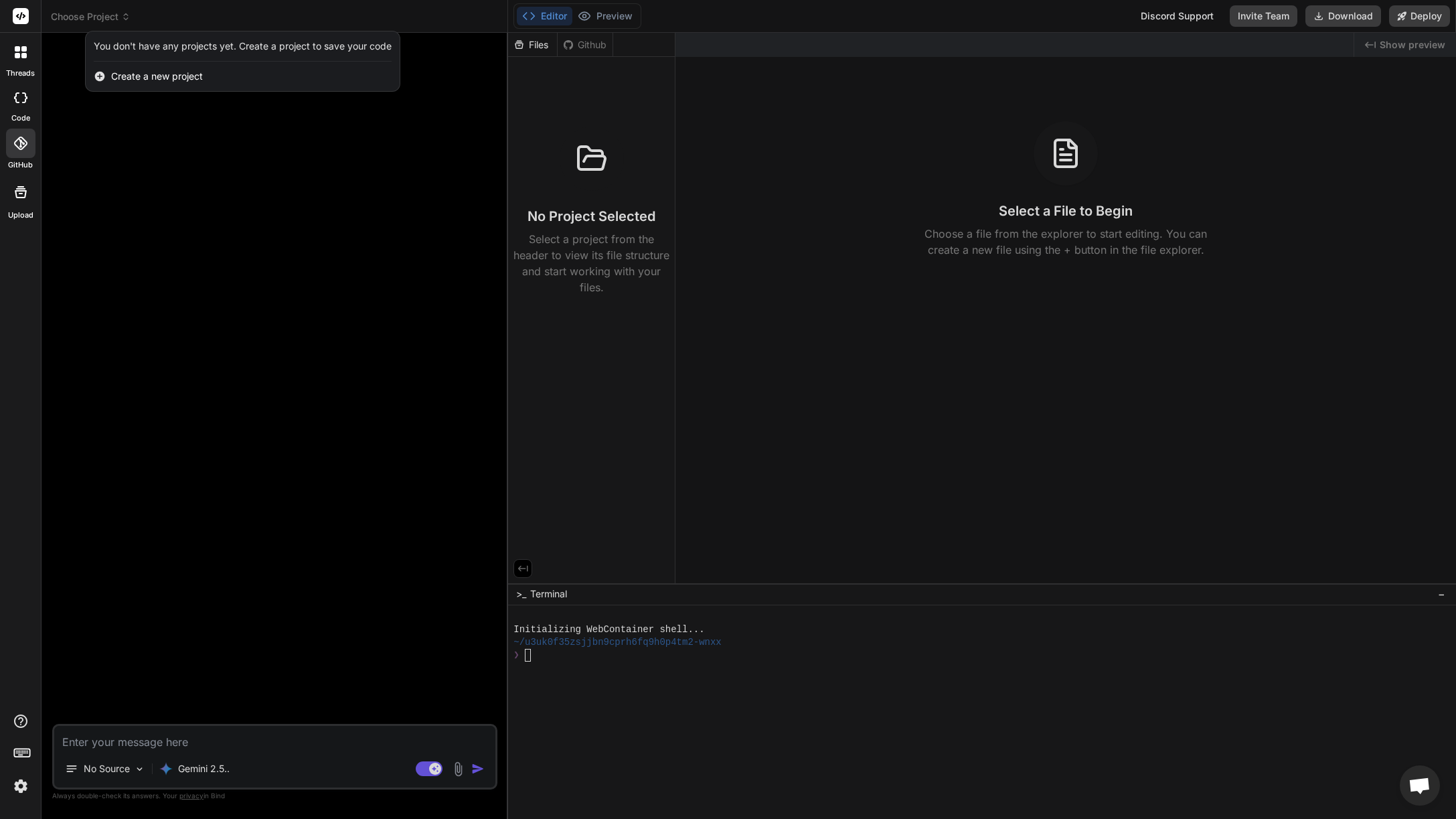
click at [182, 188] on div at bounding box center [728, 409] width 1456 height 819
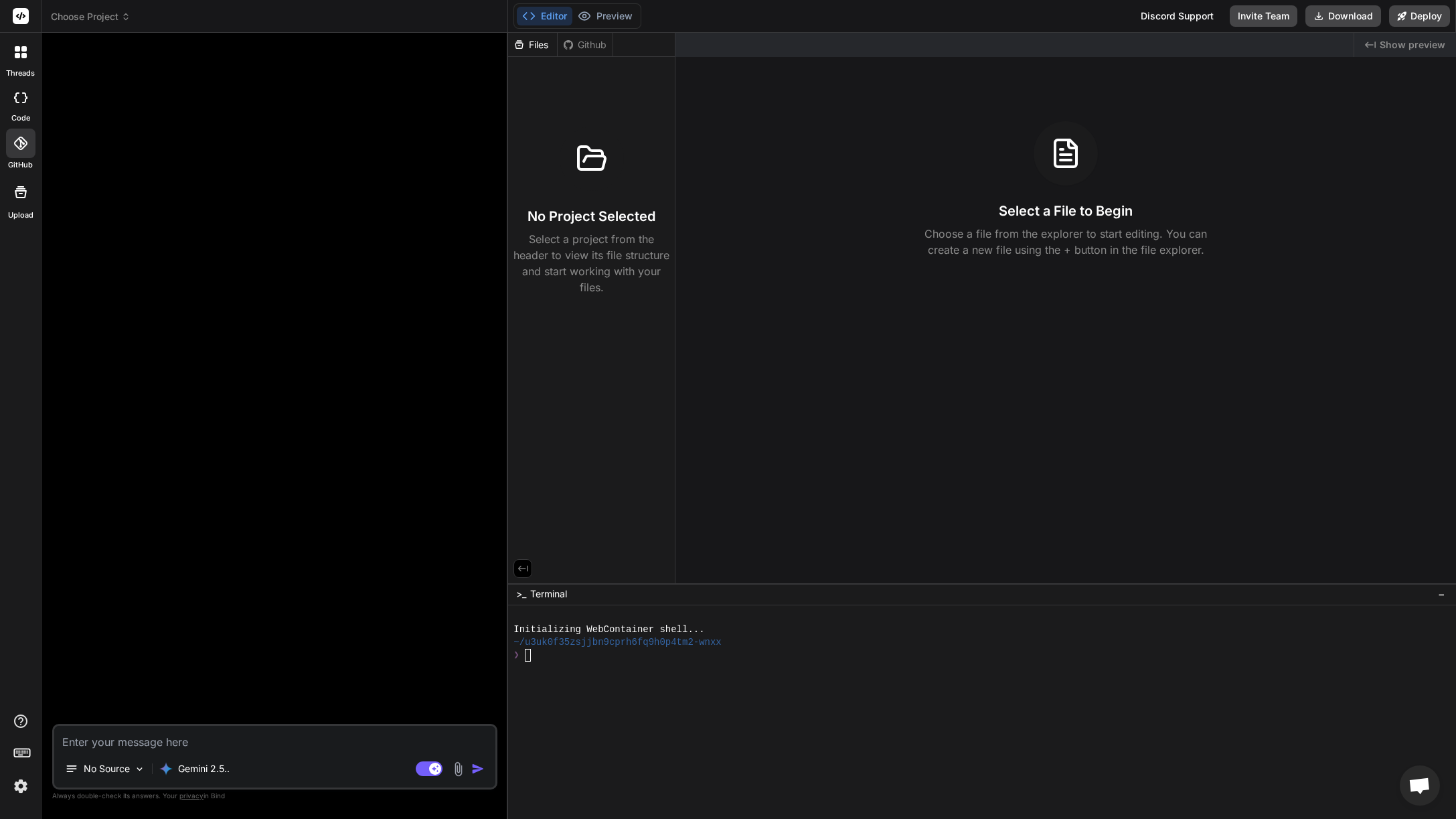
click at [28, 151] on div at bounding box center [20, 143] width 29 height 29
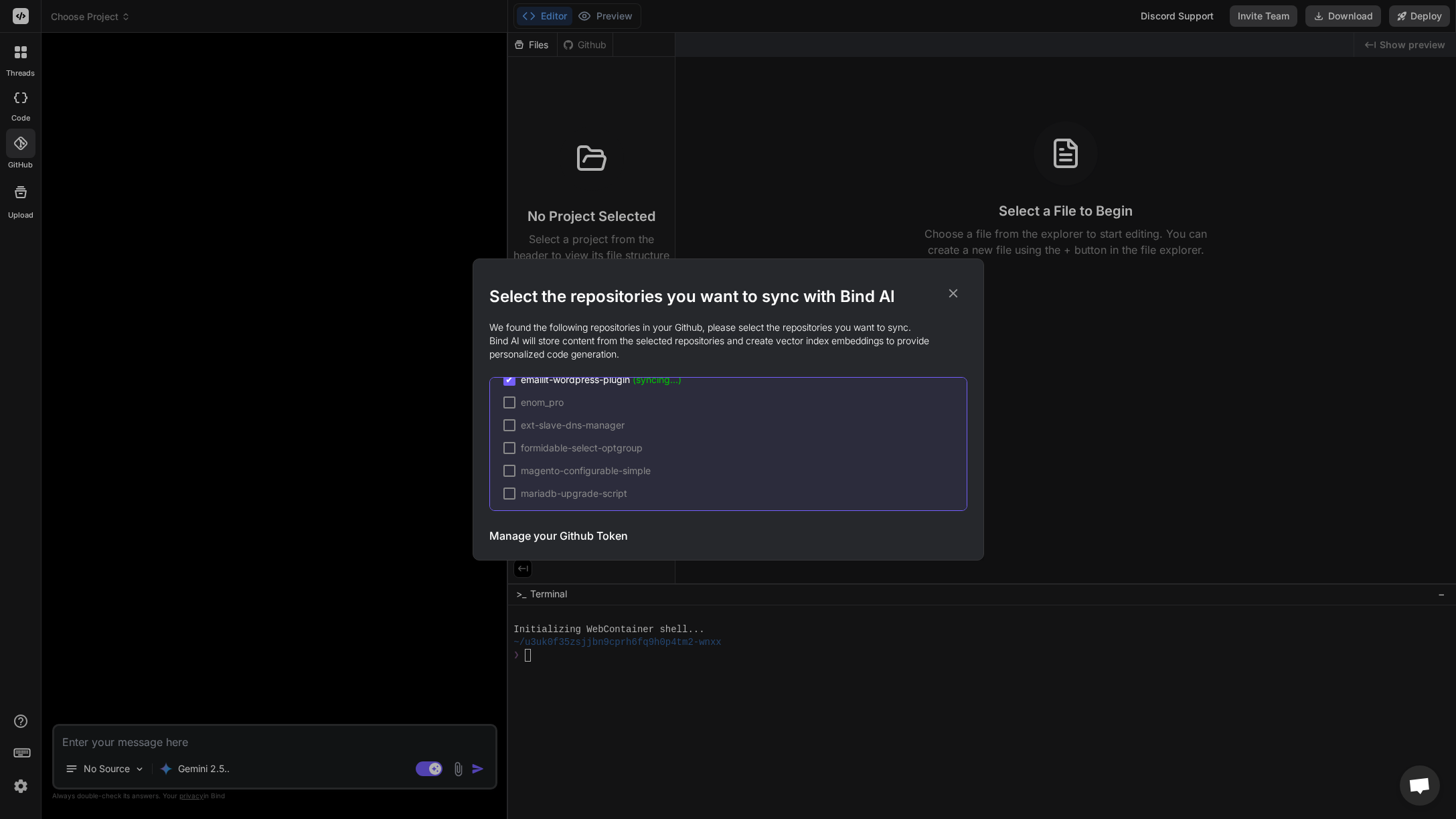
scroll to position [837, 0]
click at [956, 295] on icon at bounding box center [953, 293] width 9 height 9
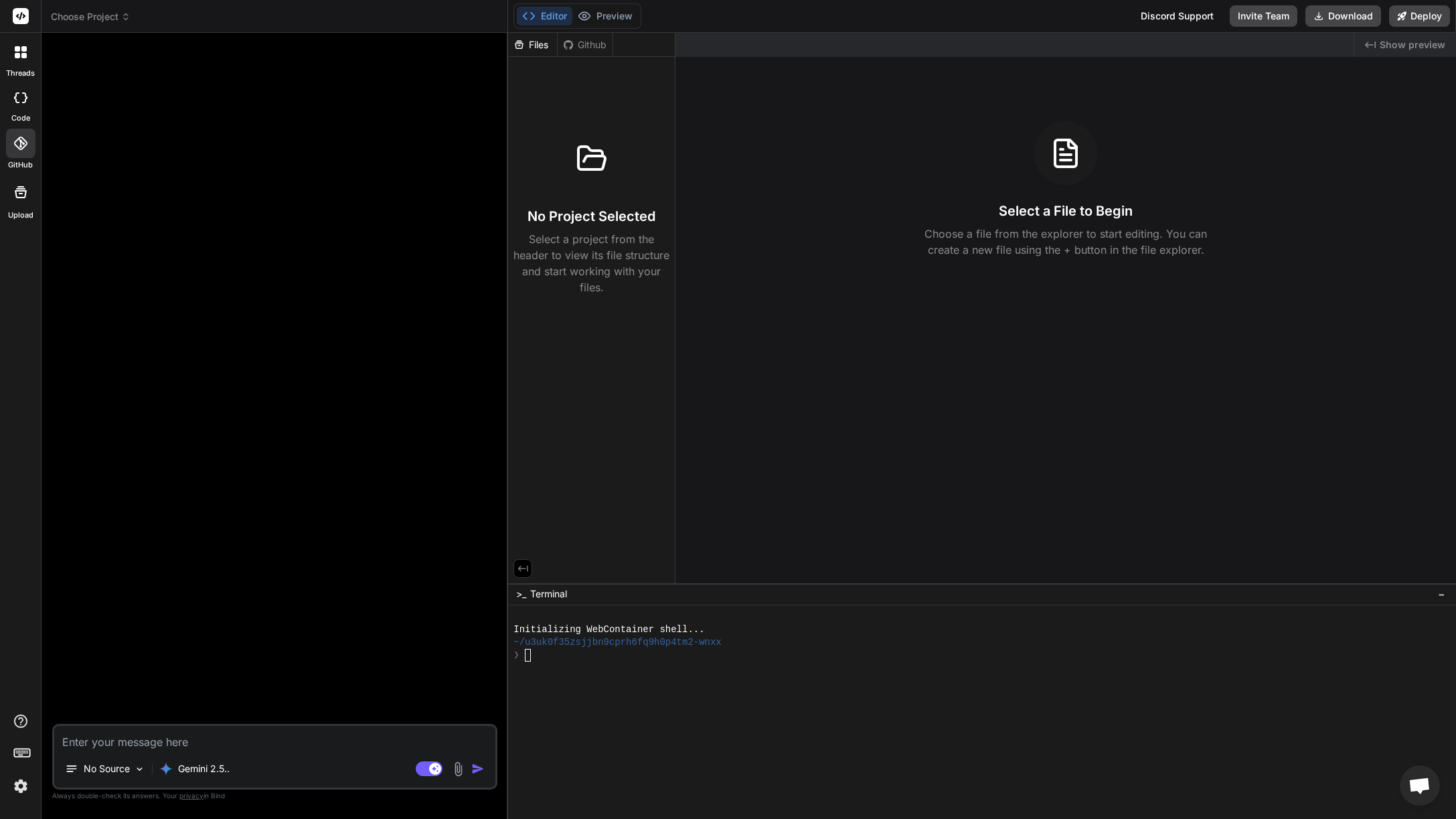
click at [23, 139] on icon at bounding box center [21, 143] width 13 height 13
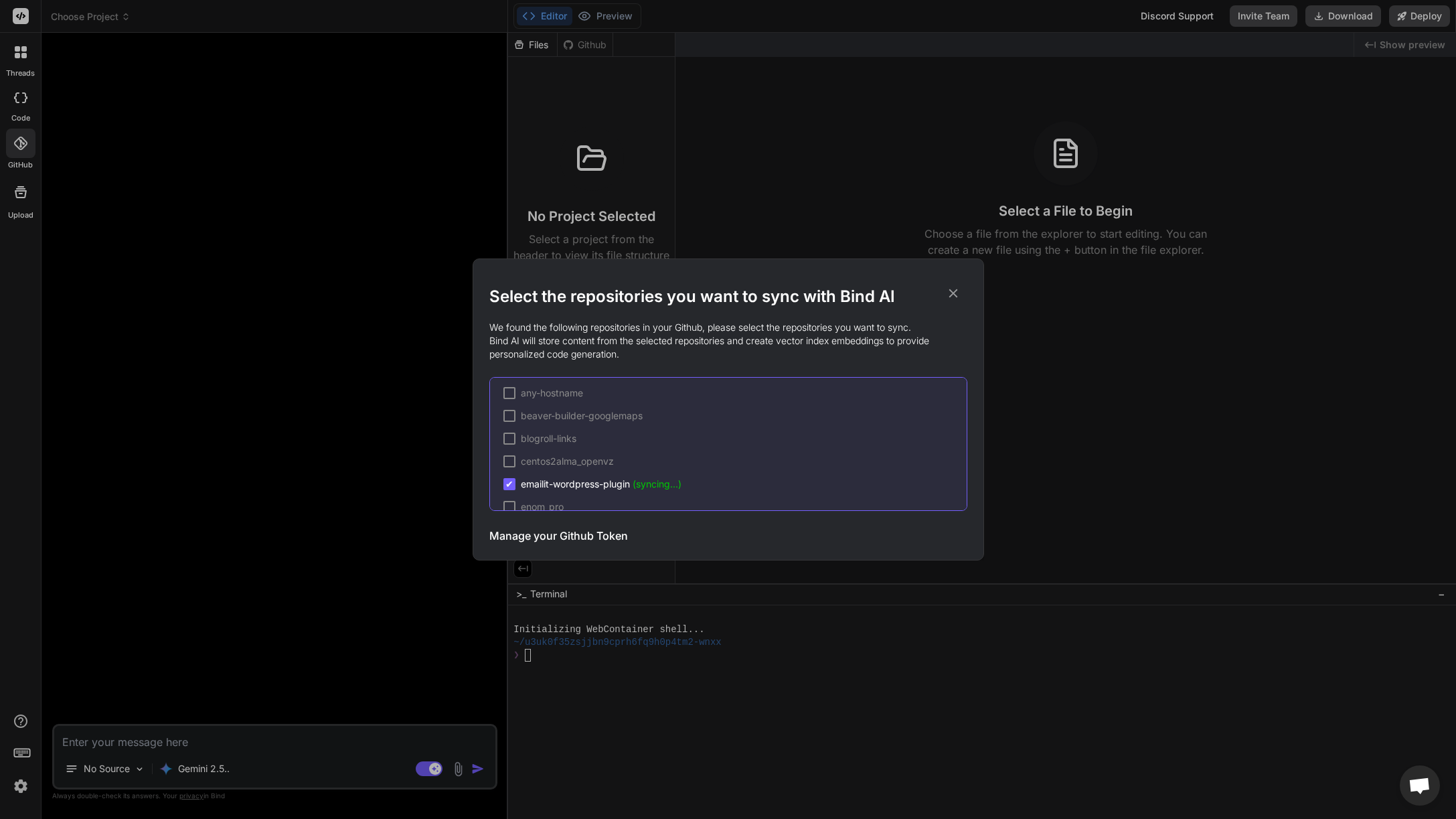
scroll to position [809, 0]
click at [956, 293] on icon at bounding box center [953, 293] width 15 height 15
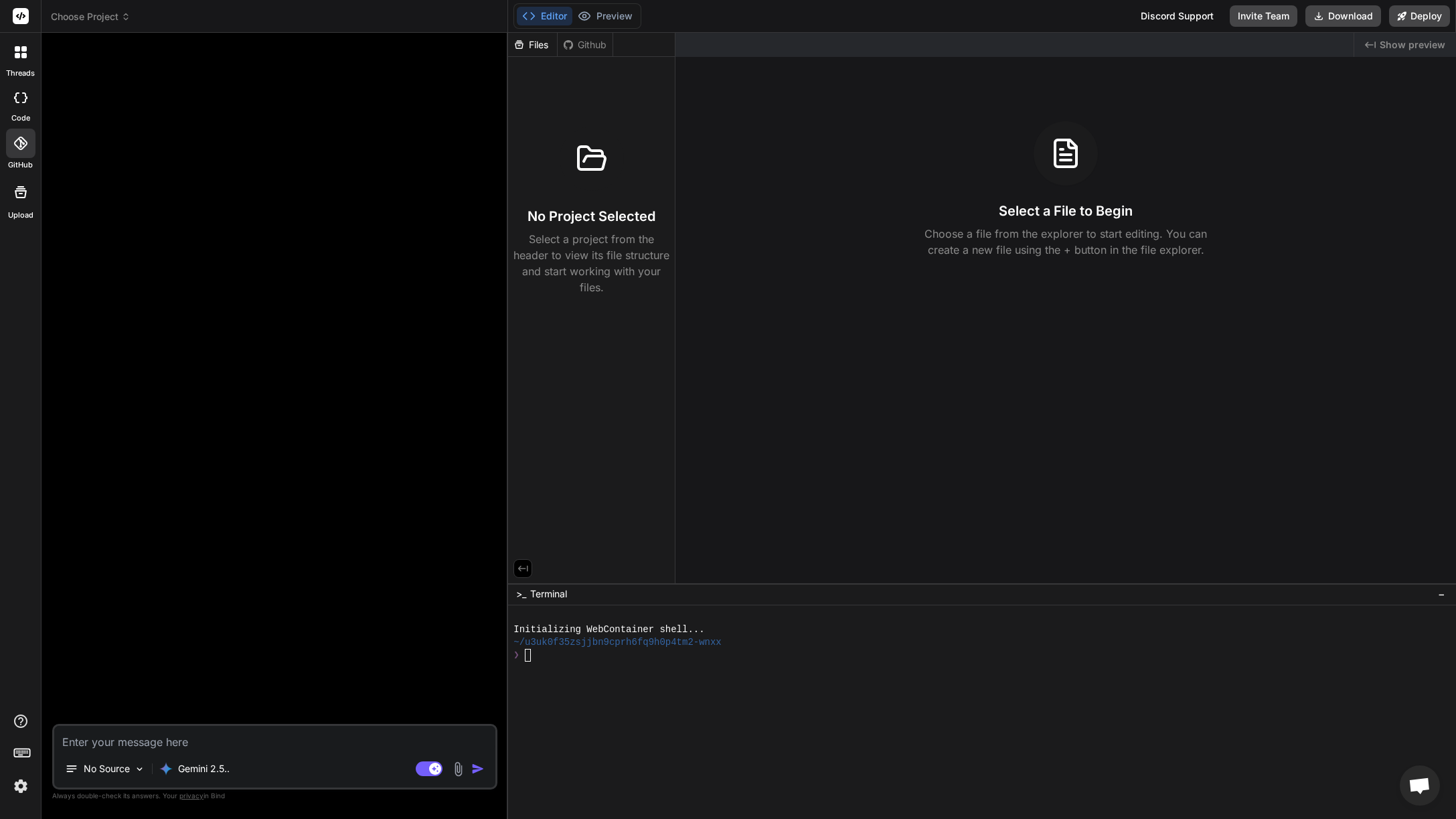
click at [27, 23] on rect at bounding box center [21, 16] width 16 height 16
click at [76, 15] on span "Choose Project" at bounding box center [91, 16] width 80 height 13
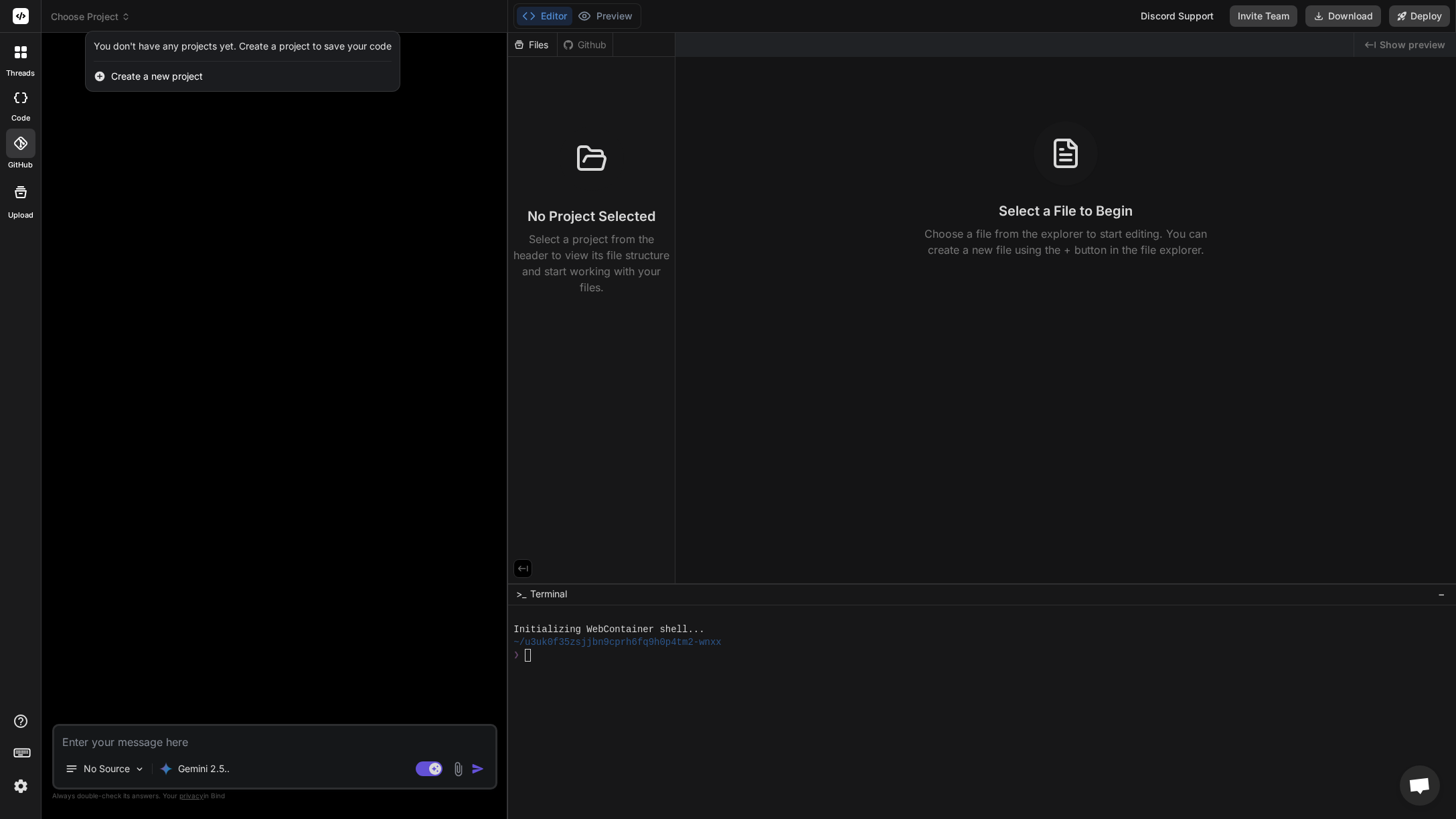
click at [125, 153] on div at bounding box center [728, 409] width 1456 height 819
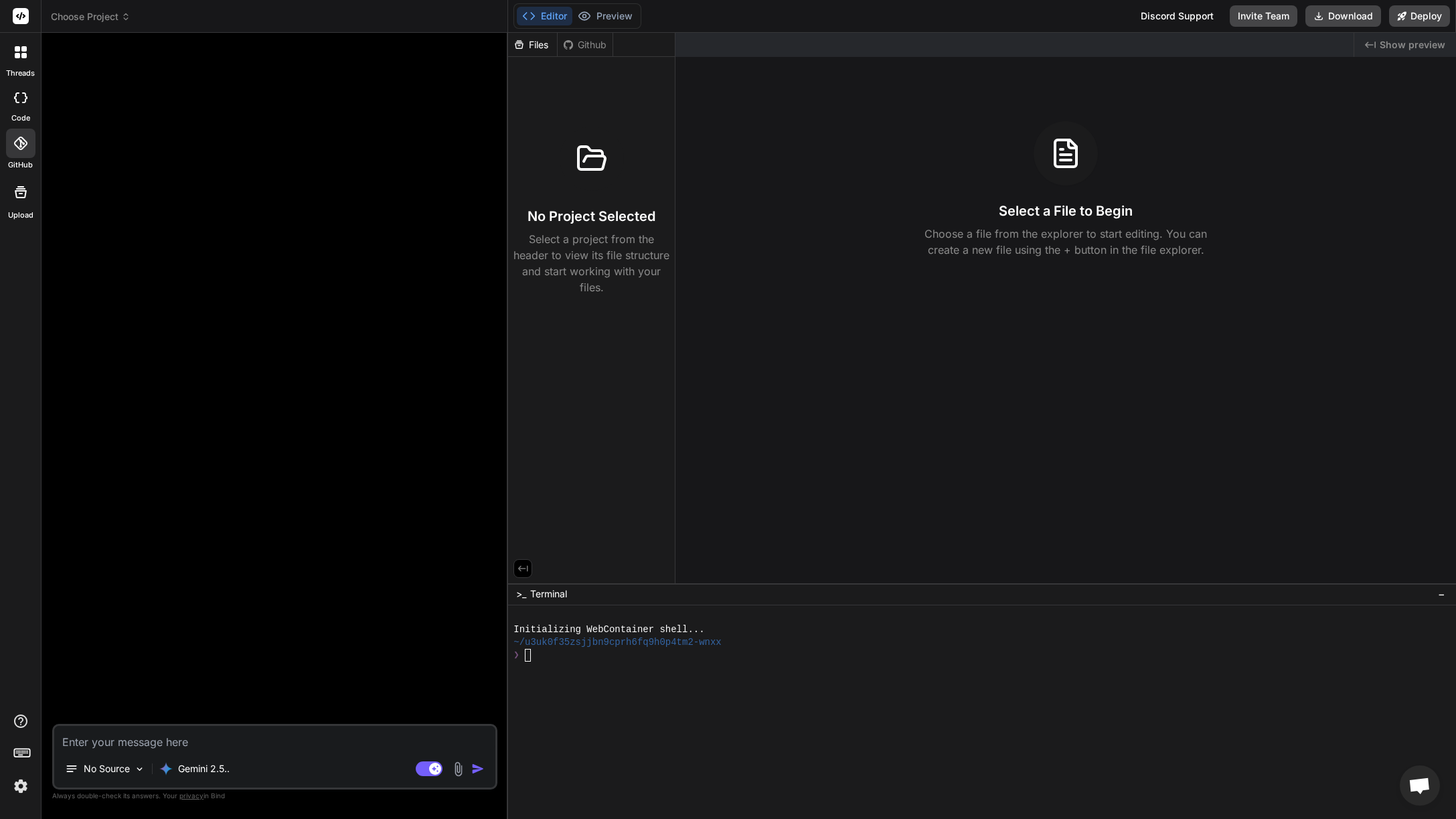
click at [26, 202] on div at bounding box center [21, 192] width 32 height 32
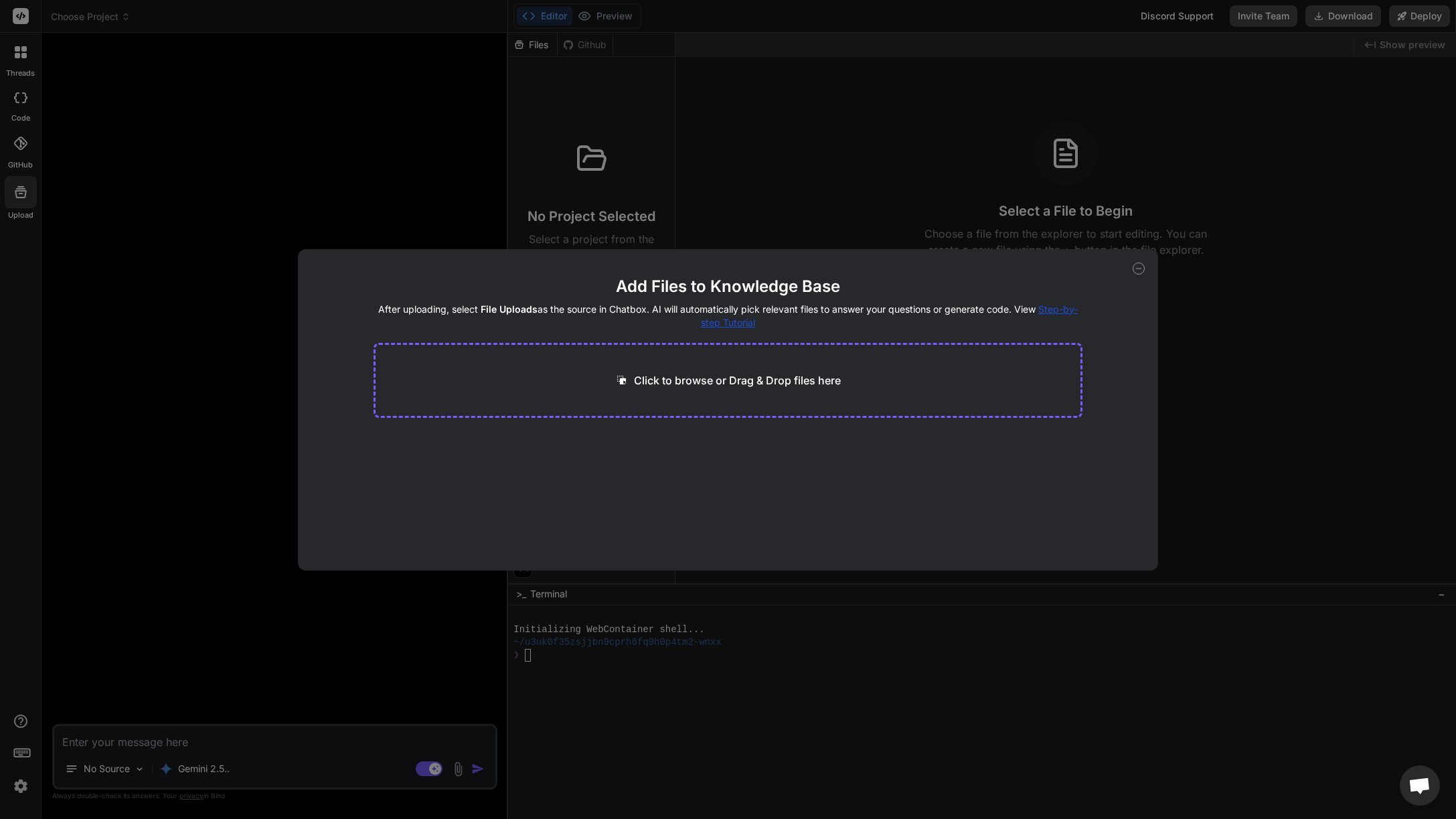
click at [1140, 269] on icon at bounding box center [1138, 269] width 12 height 12
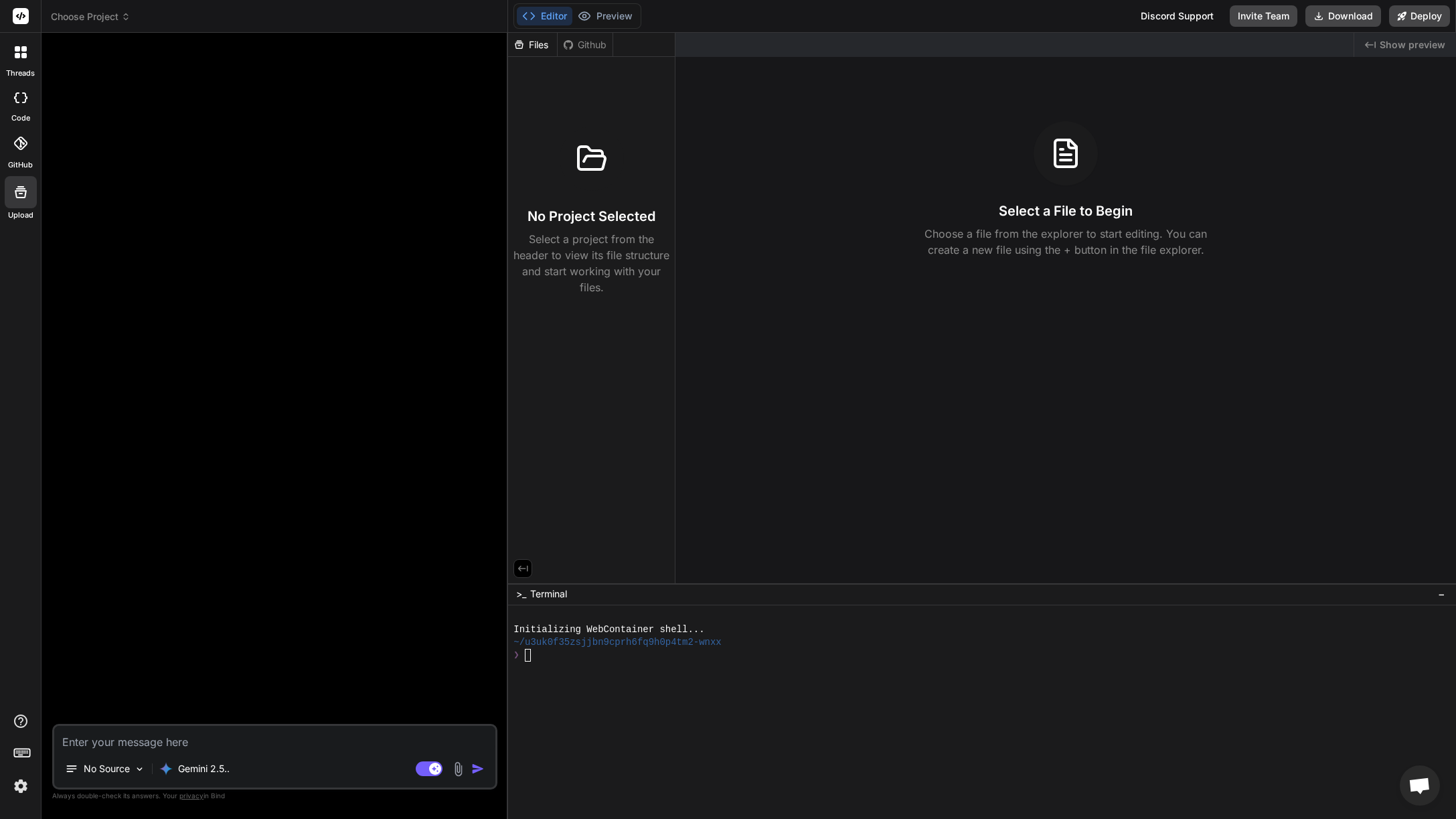
click at [267, 185] on div at bounding box center [275, 384] width 442 height 680
click at [29, 60] on div at bounding box center [21, 53] width 28 height 28
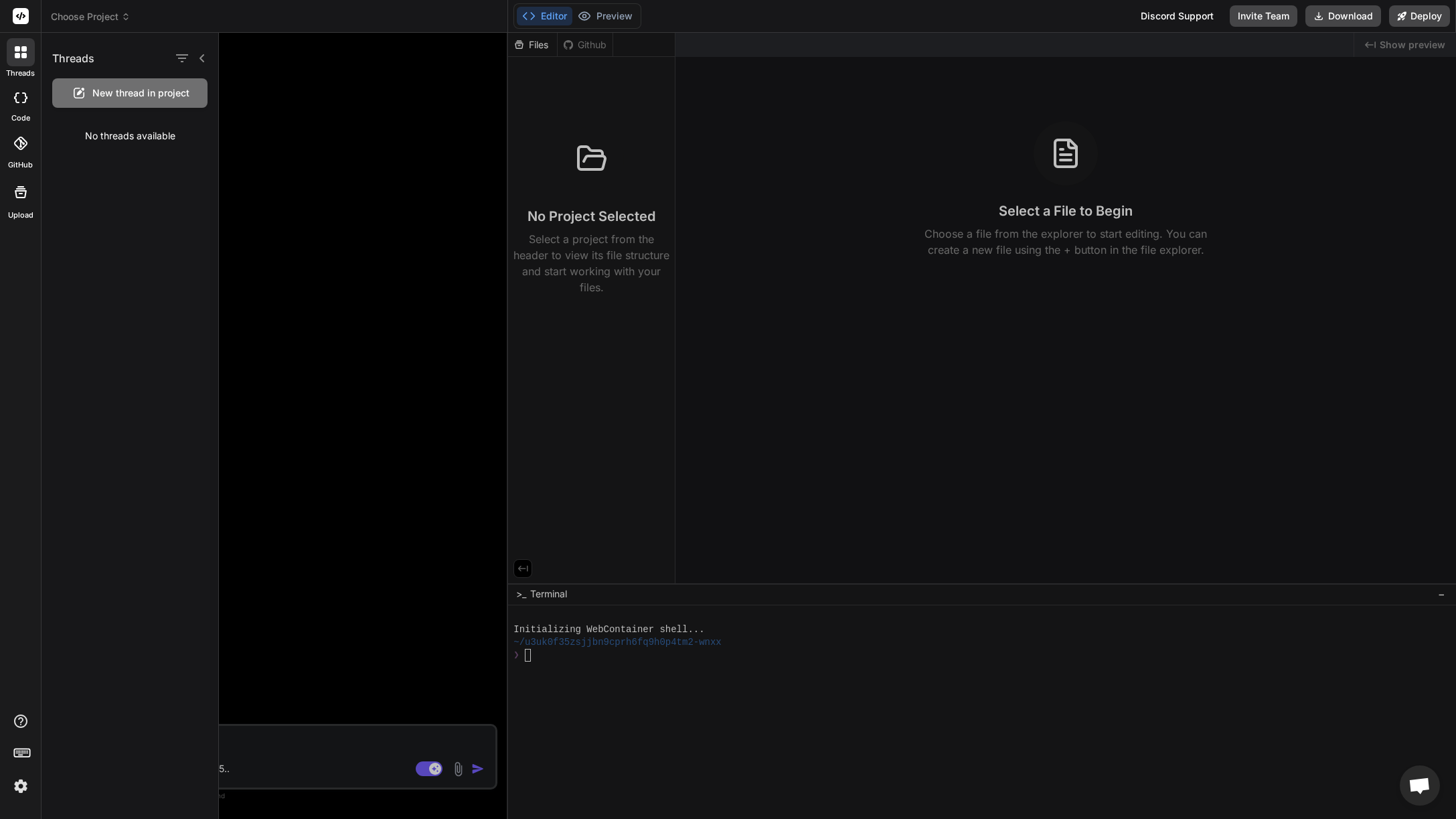
click at [29, 60] on div at bounding box center [21, 53] width 28 height 28
click at [205, 59] on icon at bounding box center [202, 58] width 11 height 11
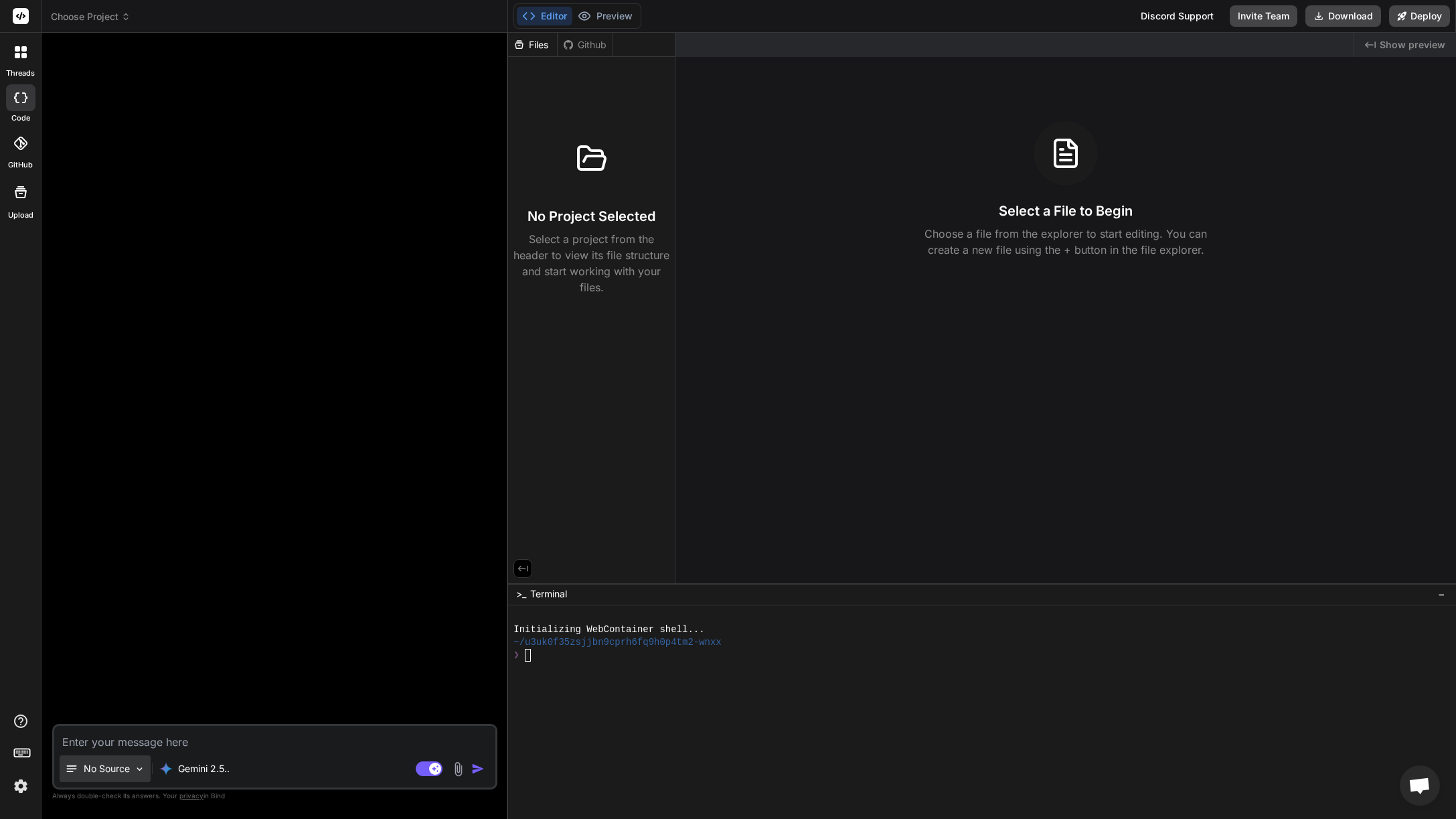
click at [119, 771] on p "No Source" at bounding box center [106, 769] width 46 height 13
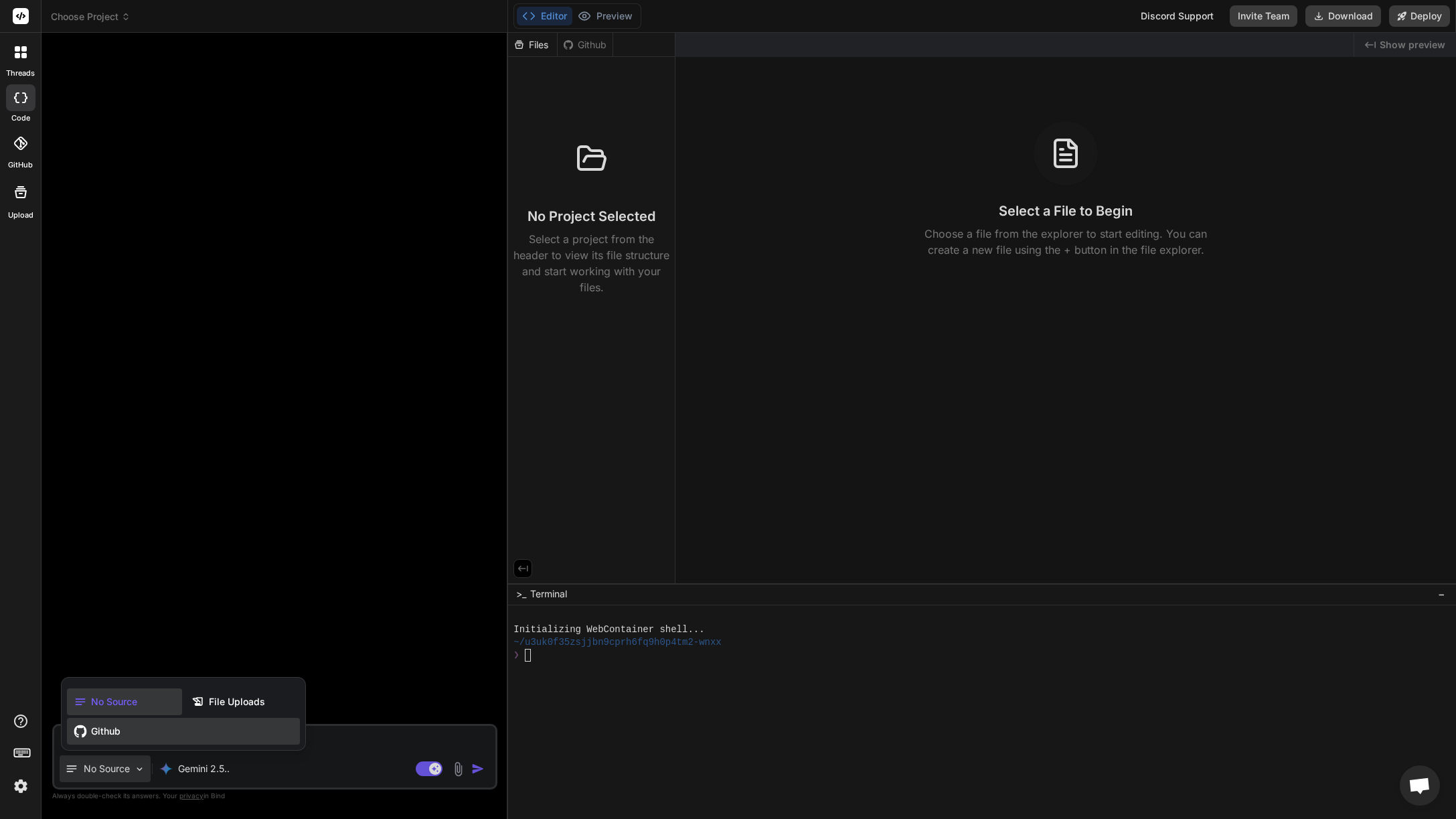
click at [128, 729] on div "Github" at bounding box center [183, 732] width 233 height 27
type textarea "x"
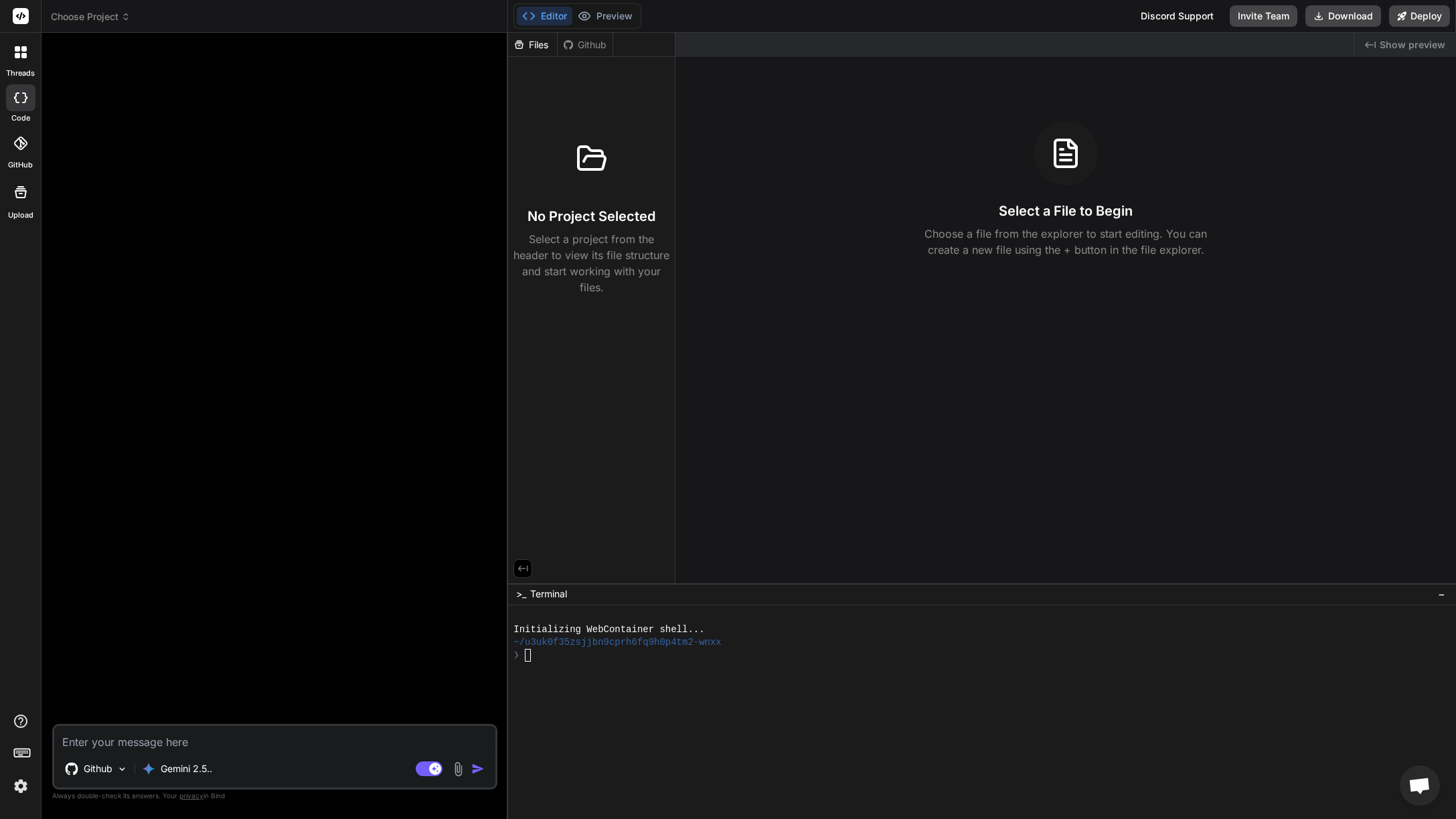
click at [138, 628] on div at bounding box center [275, 384] width 442 height 680
click at [600, 46] on div "Github" at bounding box center [584, 45] width 55 height 13
click at [600, 45] on div "Github" at bounding box center [584, 45] width 55 height 13
click at [444, 114] on div at bounding box center [275, 384] width 442 height 680
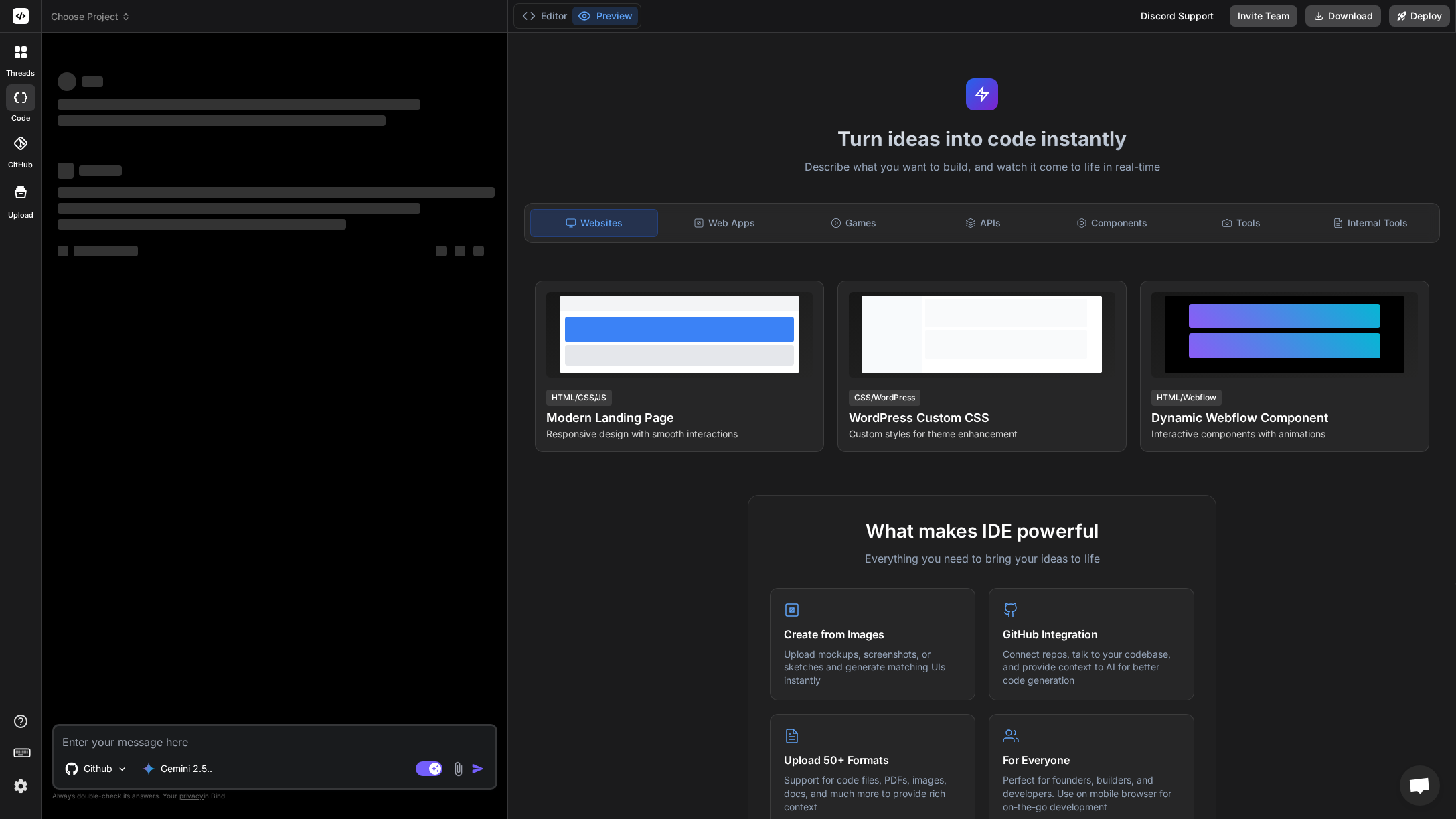
type textarea "x"
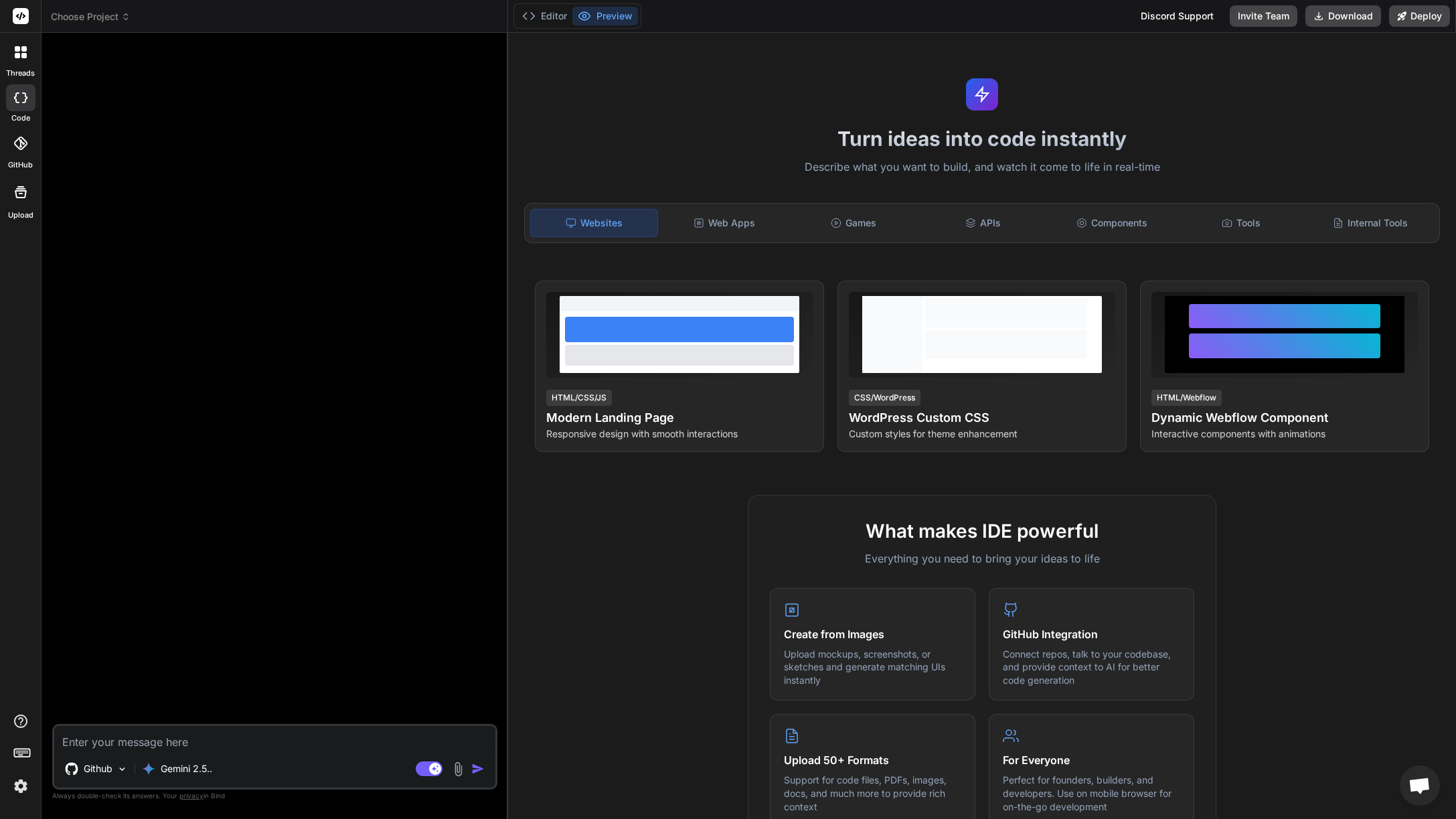
click at [15, 156] on div at bounding box center [20, 143] width 29 height 29
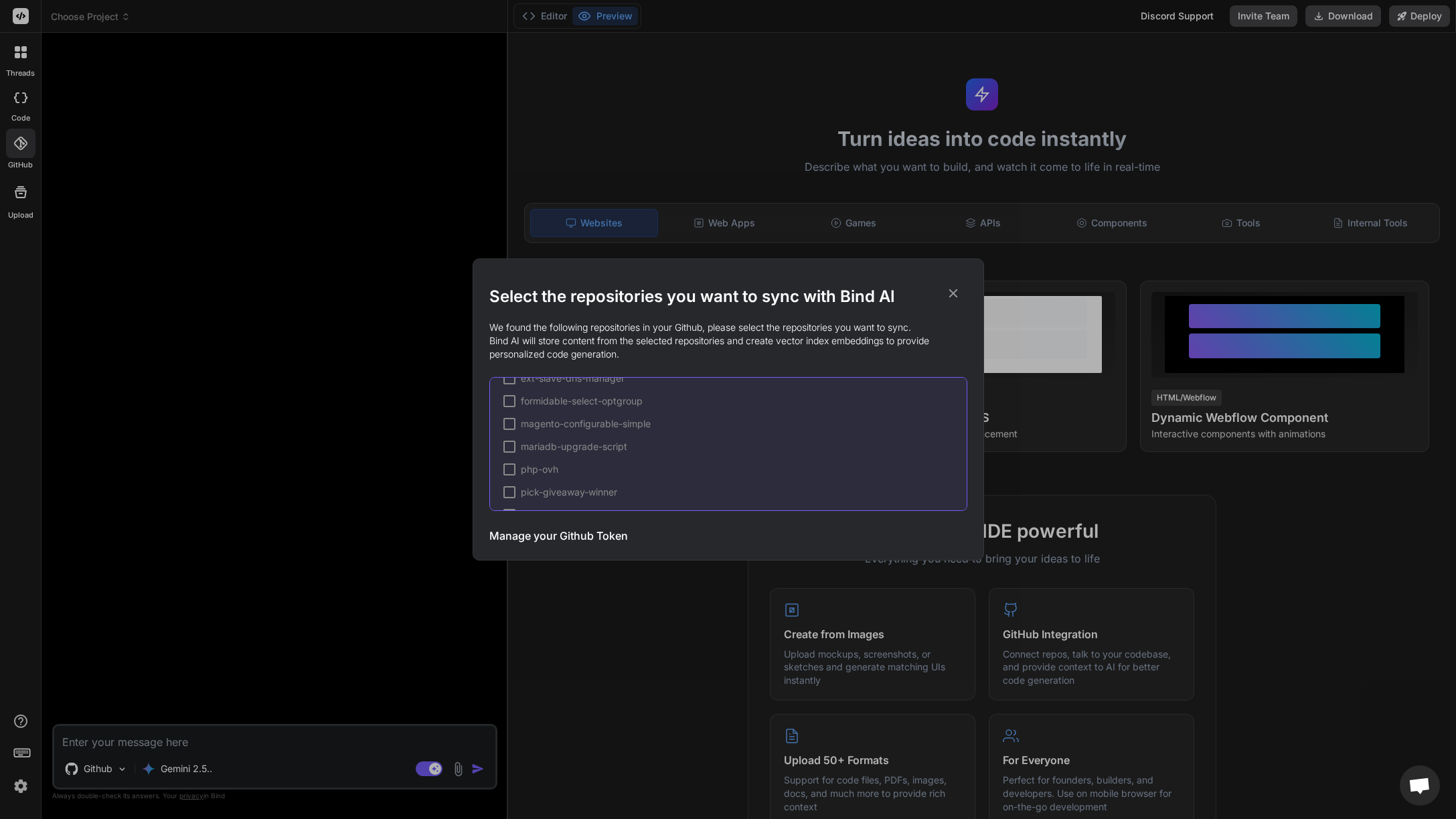
scroll to position [835, 0]
click at [956, 298] on icon at bounding box center [953, 293] width 15 height 15
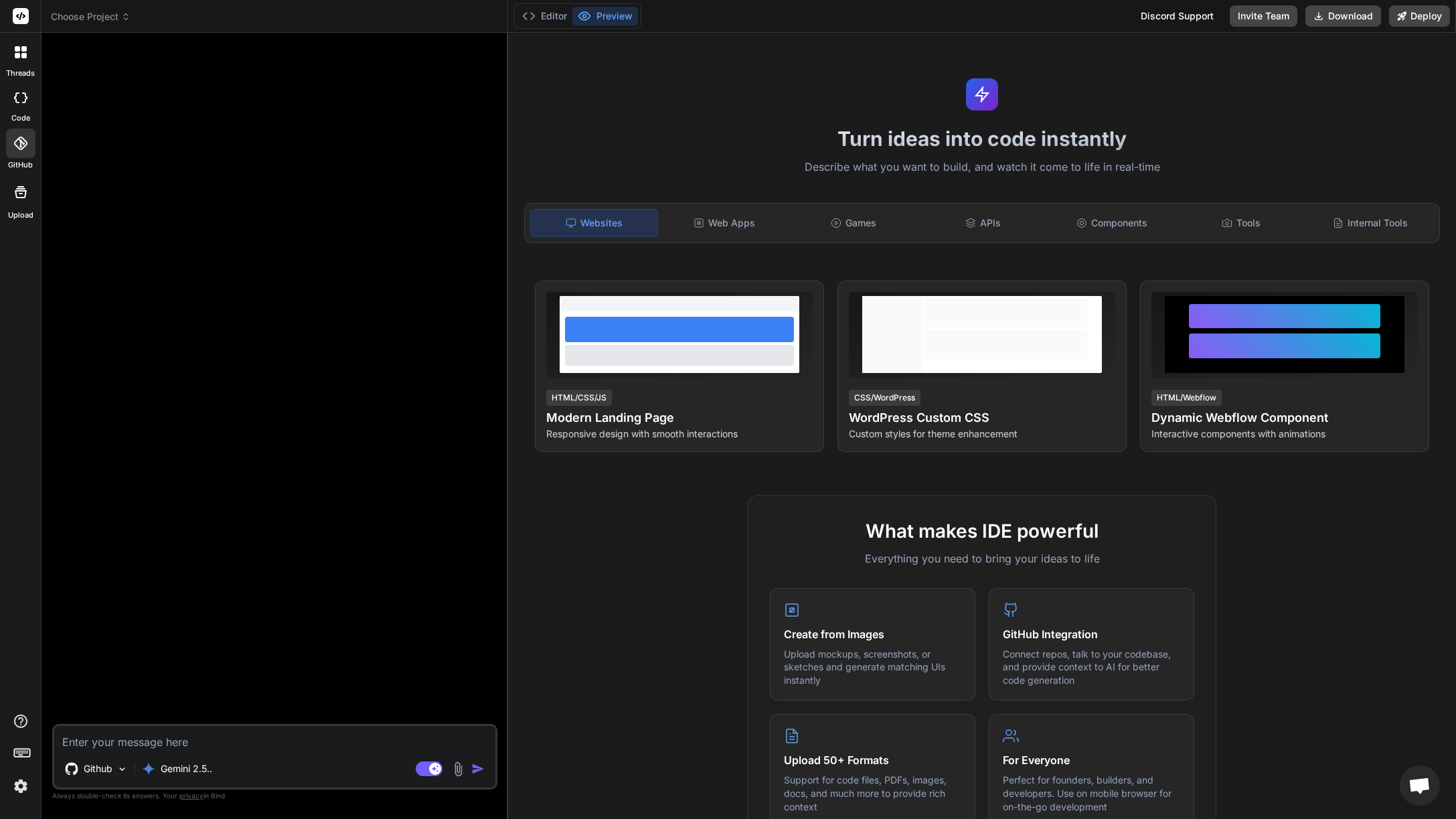
click at [70, 8] on header "Choose Project Created with Pixso." at bounding box center [274, 16] width 466 height 33
click at [75, 14] on span "Choose Project" at bounding box center [91, 16] width 80 height 13
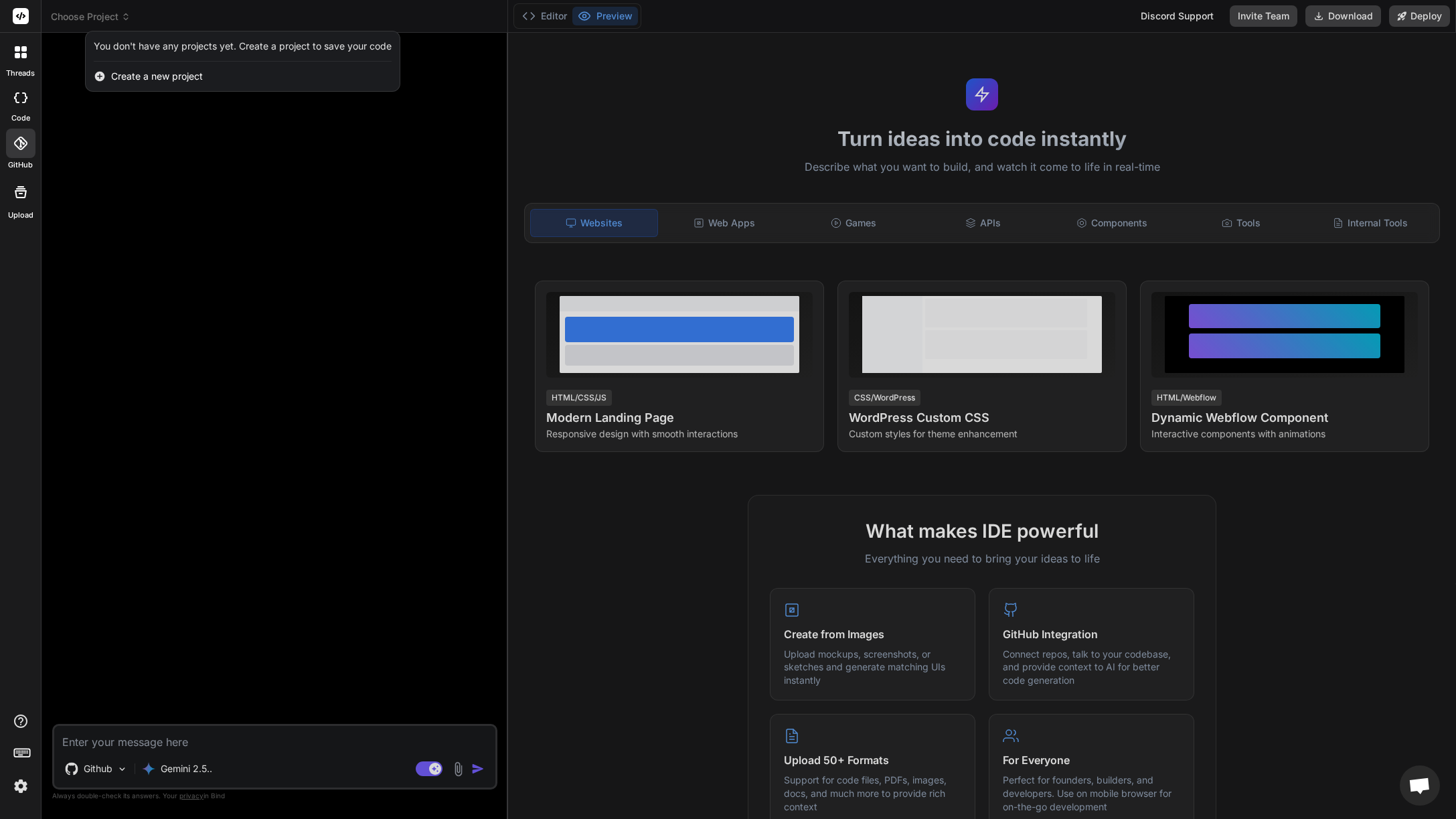
click at [133, 77] on span "Create a new project" at bounding box center [157, 76] width 92 height 13
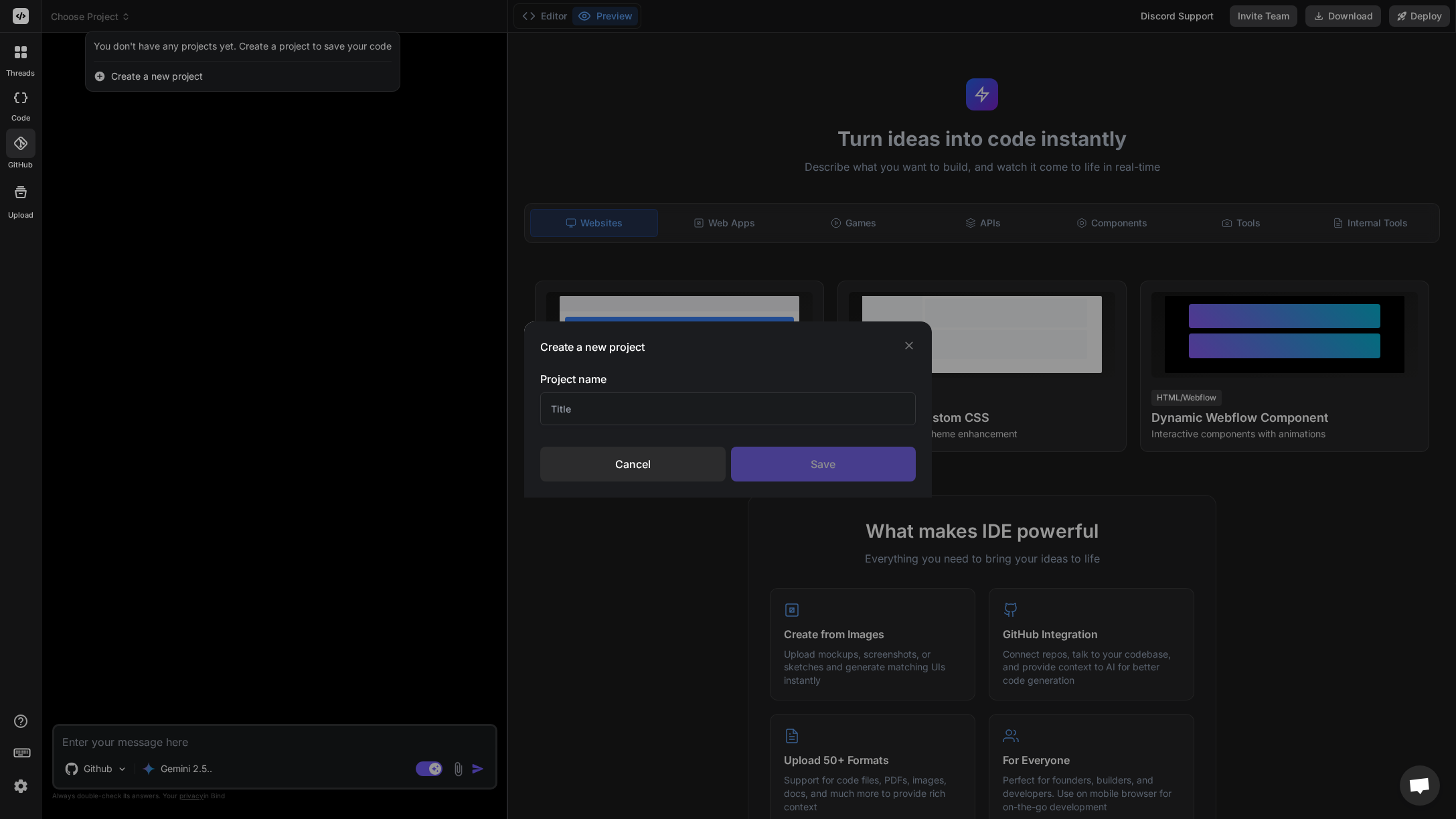
click at [629, 410] on input "text" at bounding box center [728, 409] width 376 height 33
type input "Emailit WordPress Plugin"
click at [811, 465] on div "Save" at bounding box center [823, 464] width 185 height 35
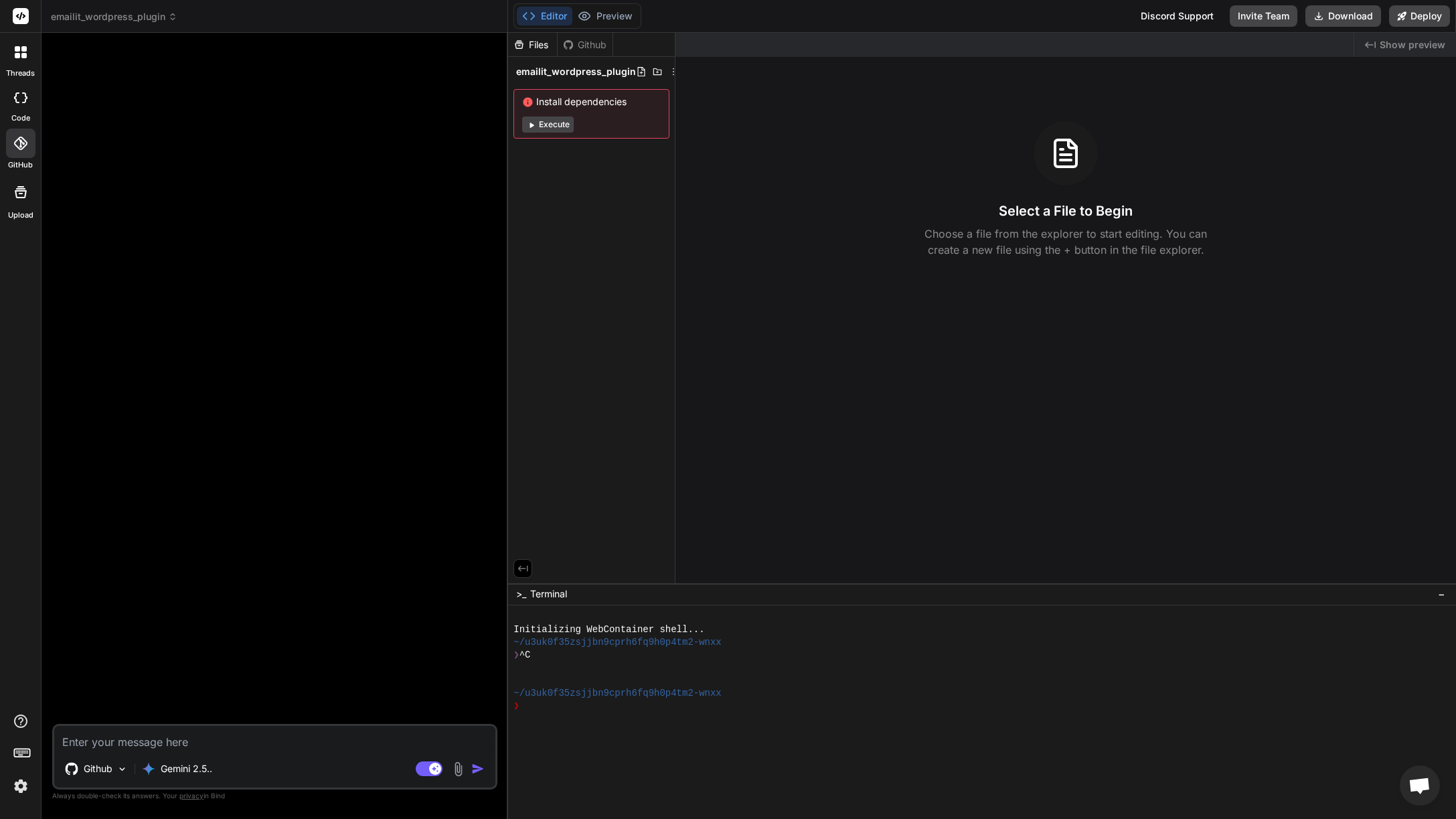
click at [592, 47] on div "Github" at bounding box center [584, 45] width 55 height 13
click at [591, 45] on div "Github" at bounding box center [584, 45] width 55 height 13
click at [591, 40] on div "Github" at bounding box center [584, 45] width 55 height 13
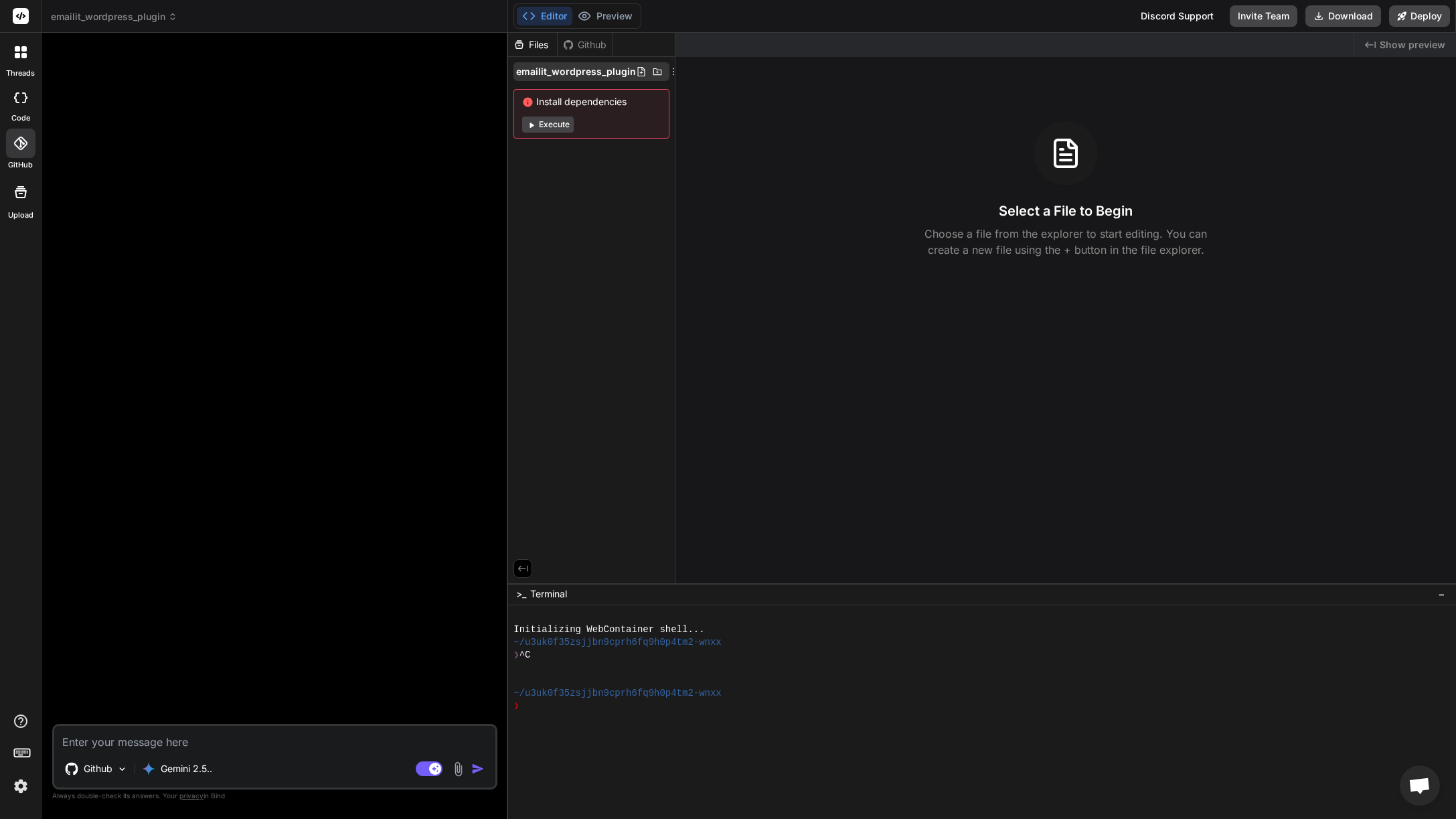
click at [606, 73] on span "emailit_wordpress_plugin" at bounding box center [576, 71] width 120 height 13
click at [671, 70] on icon at bounding box center [673, 71] width 11 height 11
click at [577, 131] on span "Delete" at bounding box center [569, 126] width 28 height 13
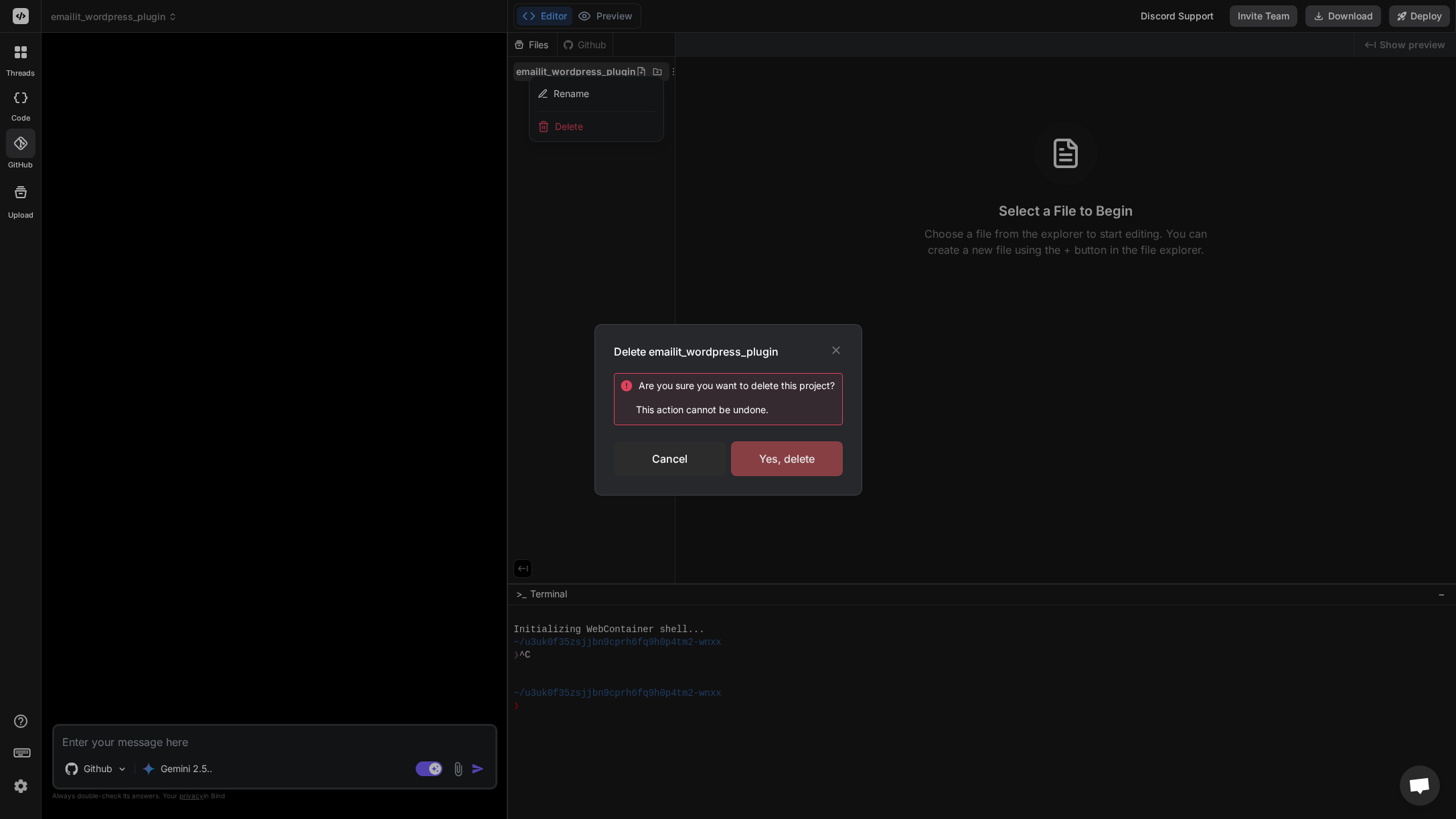
click at [787, 460] on div "Yes, delete" at bounding box center [787, 458] width 111 height 35
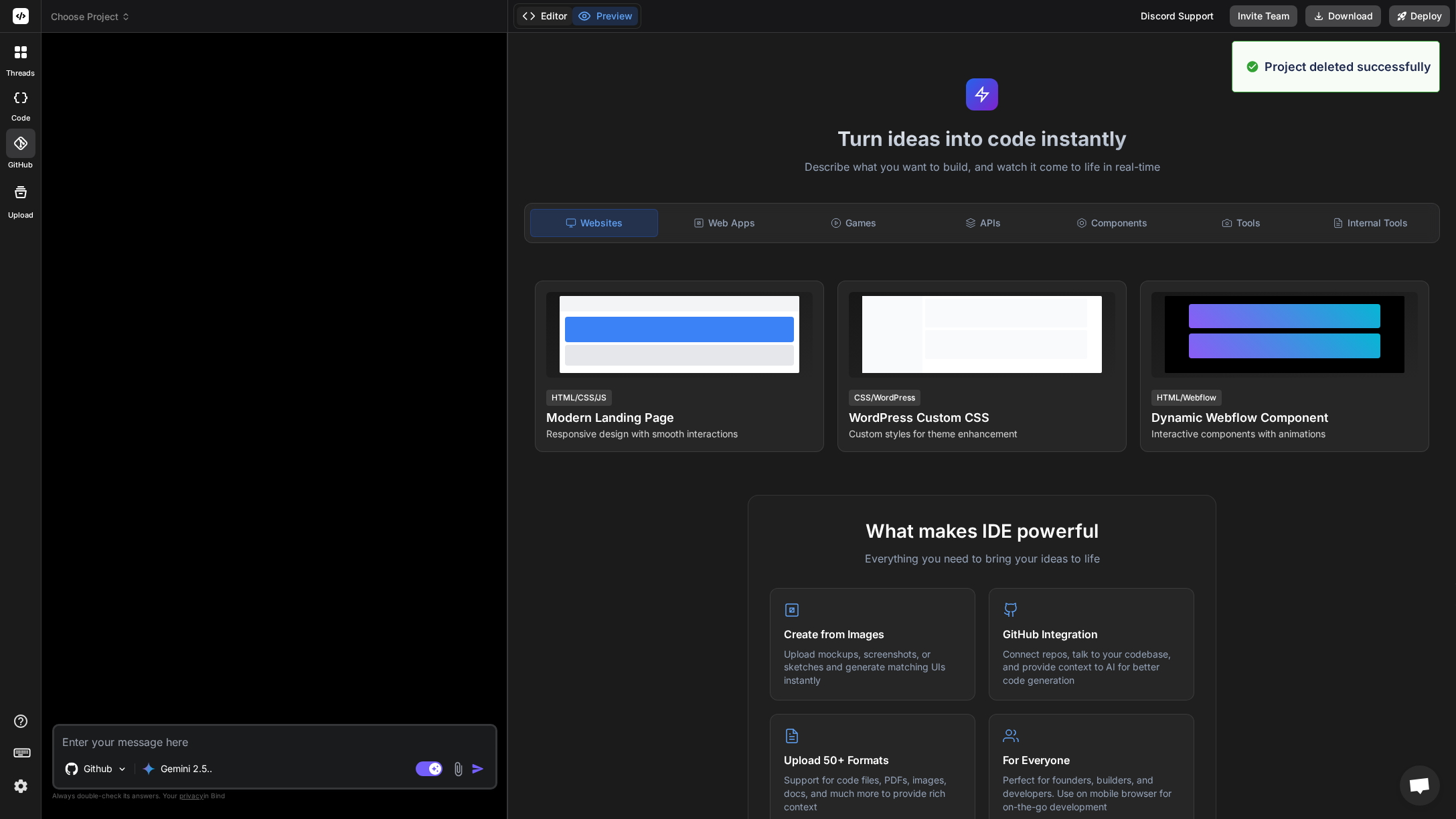
click at [538, 16] on button "Editor" at bounding box center [544, 16] width 55 height 18
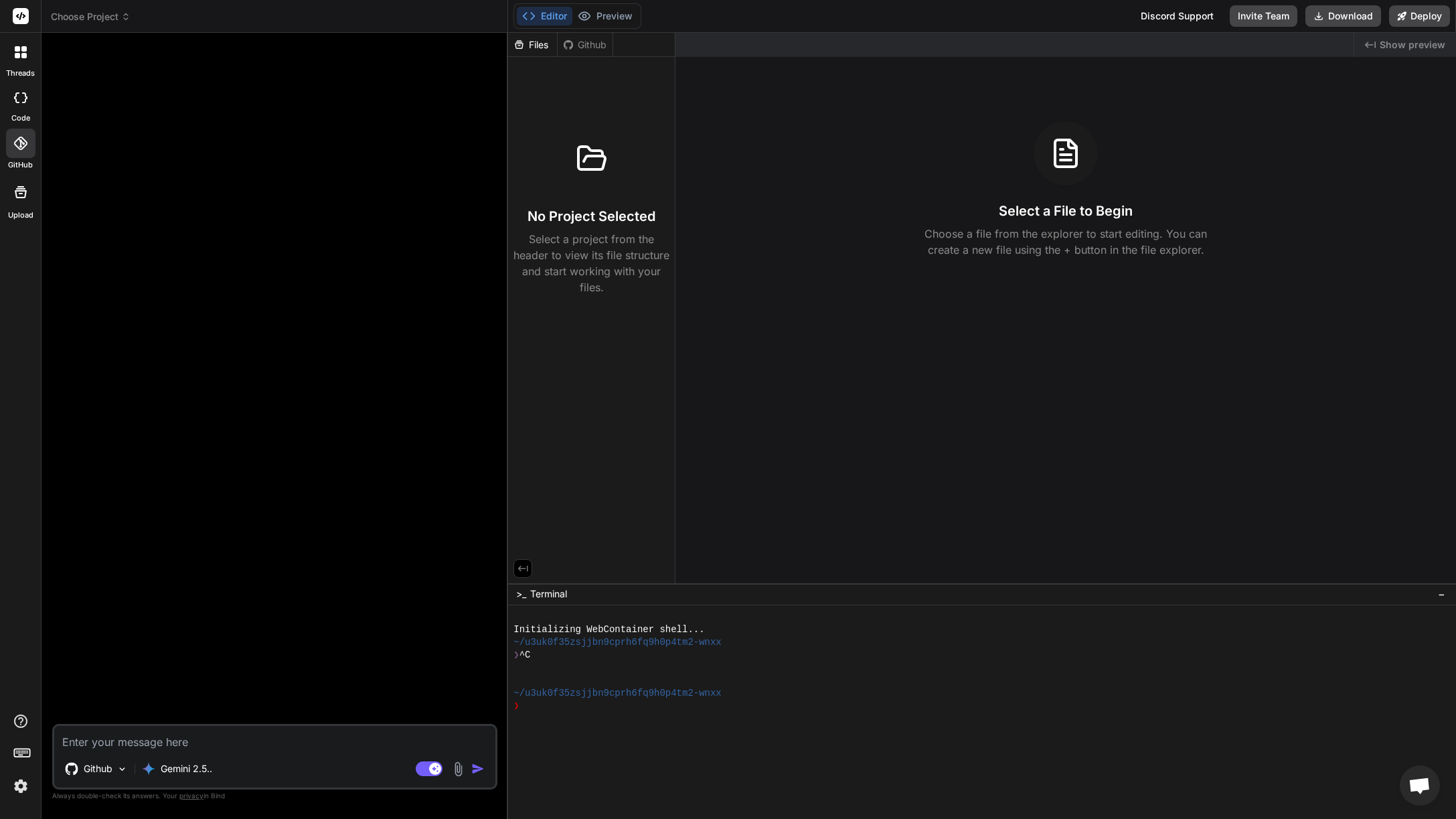
click at [586, 48] on div "Github" at bounding box center [584, 45] width 55 height 13
click at [581, 45] on div "Github" at bounding box center [584, 45] width 55 height 13
click at [569, 45] on icon at bounding box center [568, 45] width 11 height 11
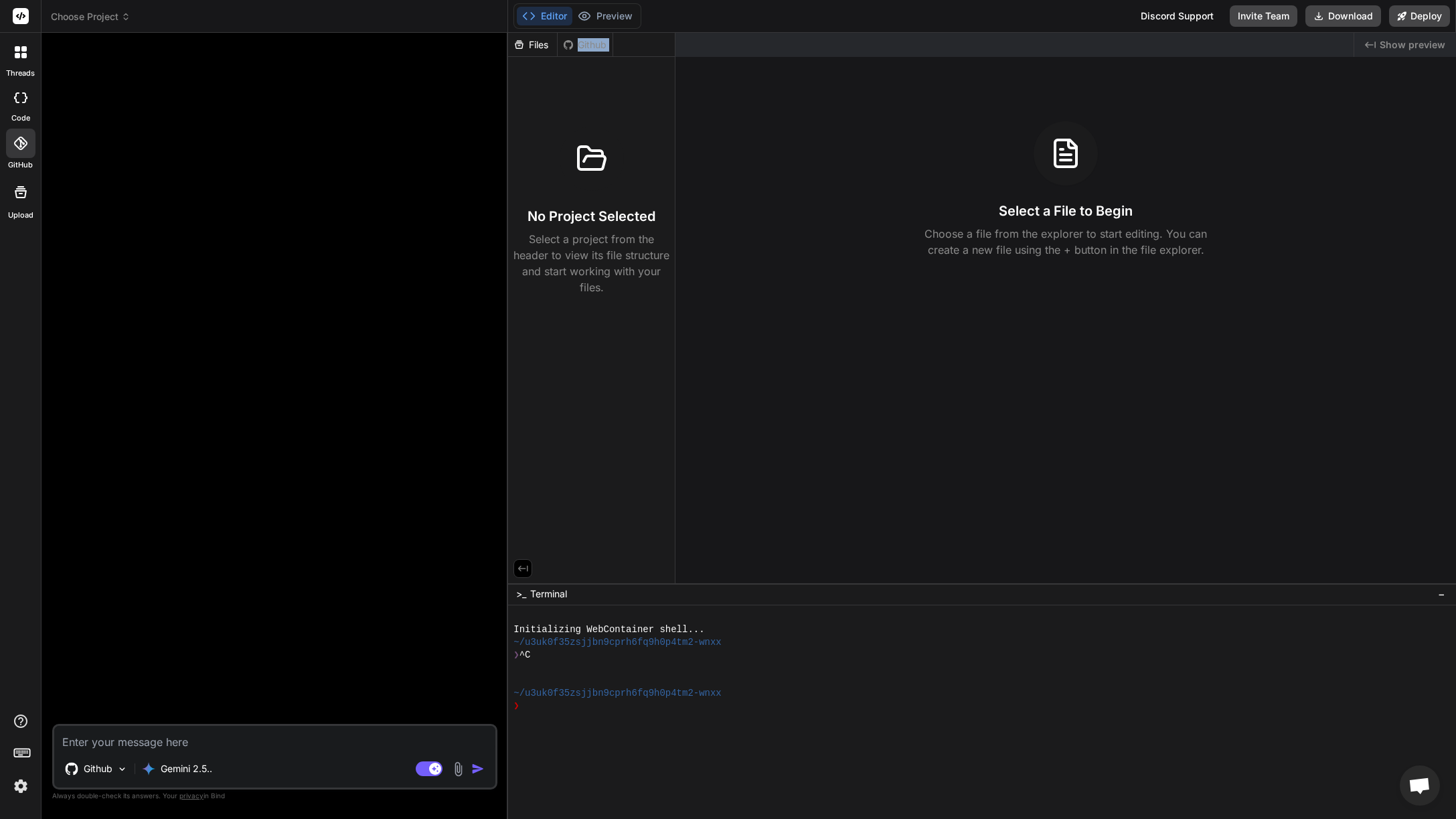
click at [569, 45] on icon at bounding box center [568, 45] width 11 height 11
click at [566, 161] on div at bounding box center [591, 158] width 65 height 65
click at [576, 190] on div "No Project Selected Select a project from the header to view its file structure…" at bounding box center [591, 211] width 156 height 169
click at [27, 142] on icon at bounding box center [20, 143] width 13 height 13
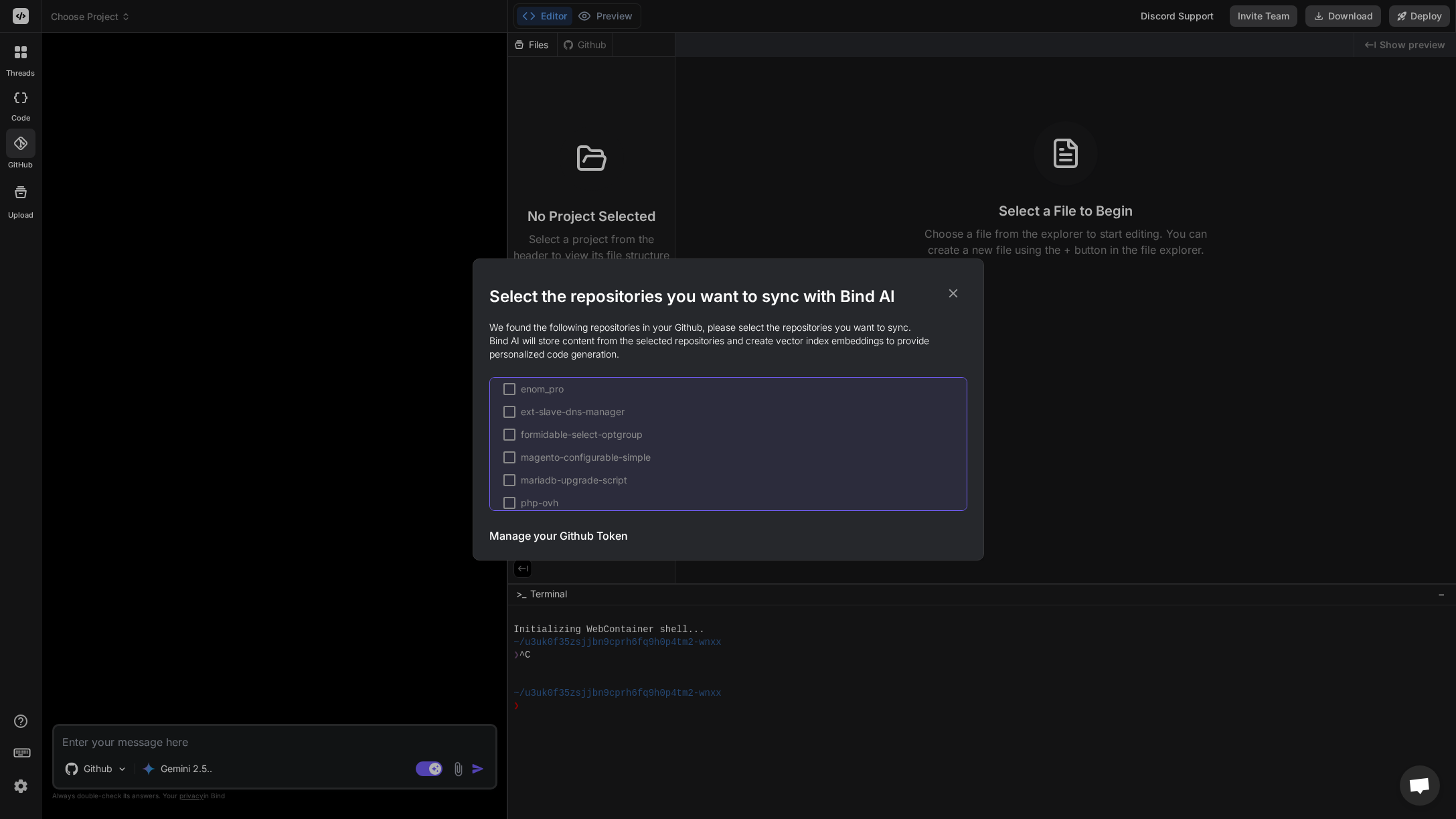
scroll to position [871, 0]
click at [587, 416] on span "emailit-wordpress-plugin (already synced)" at bounding box center [614, 413] width 186 height 13
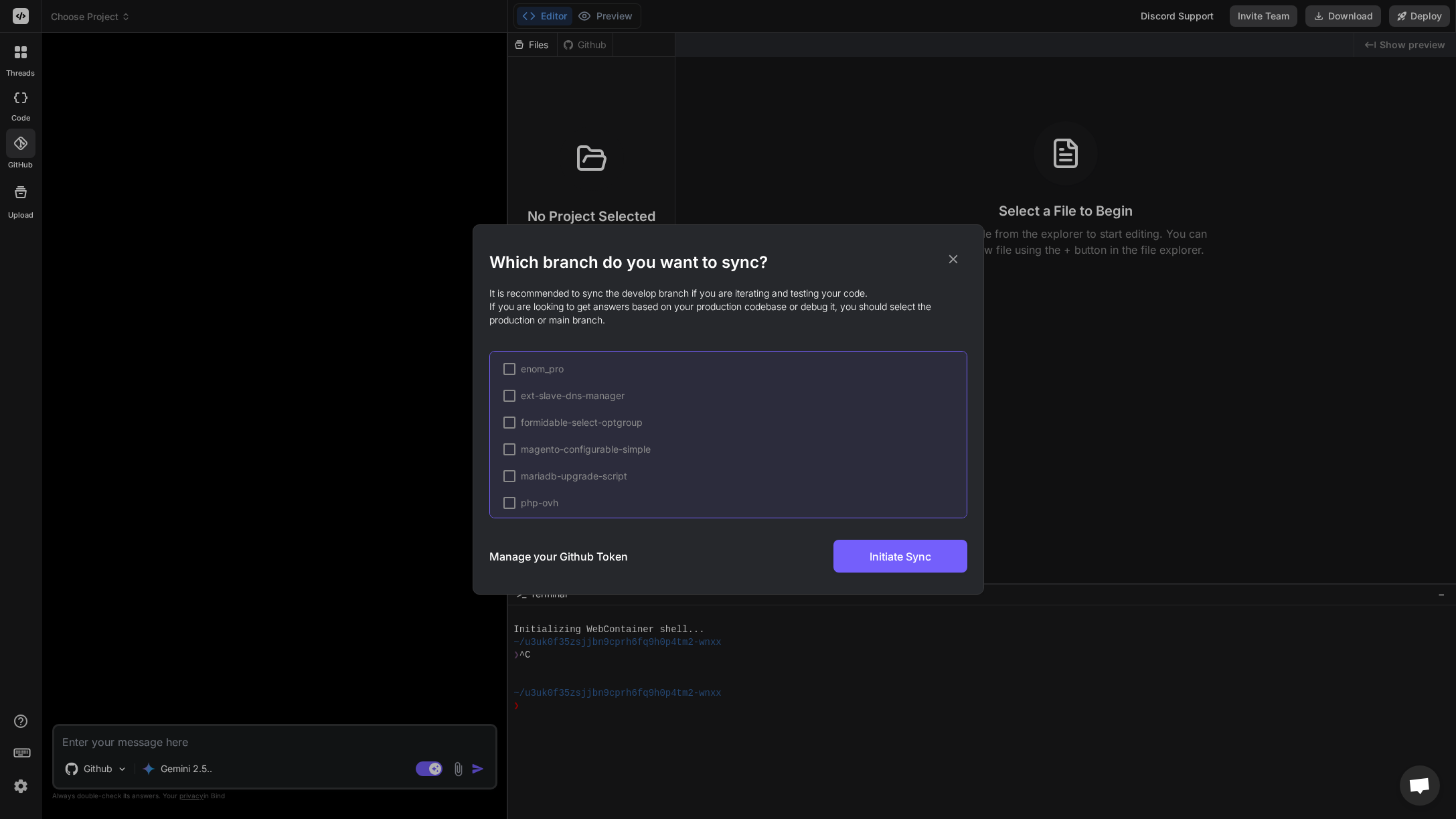
scroll to position [1046, 0]
click at [954, 260] on icon at bounding box center [953, 259] width 9 height 9
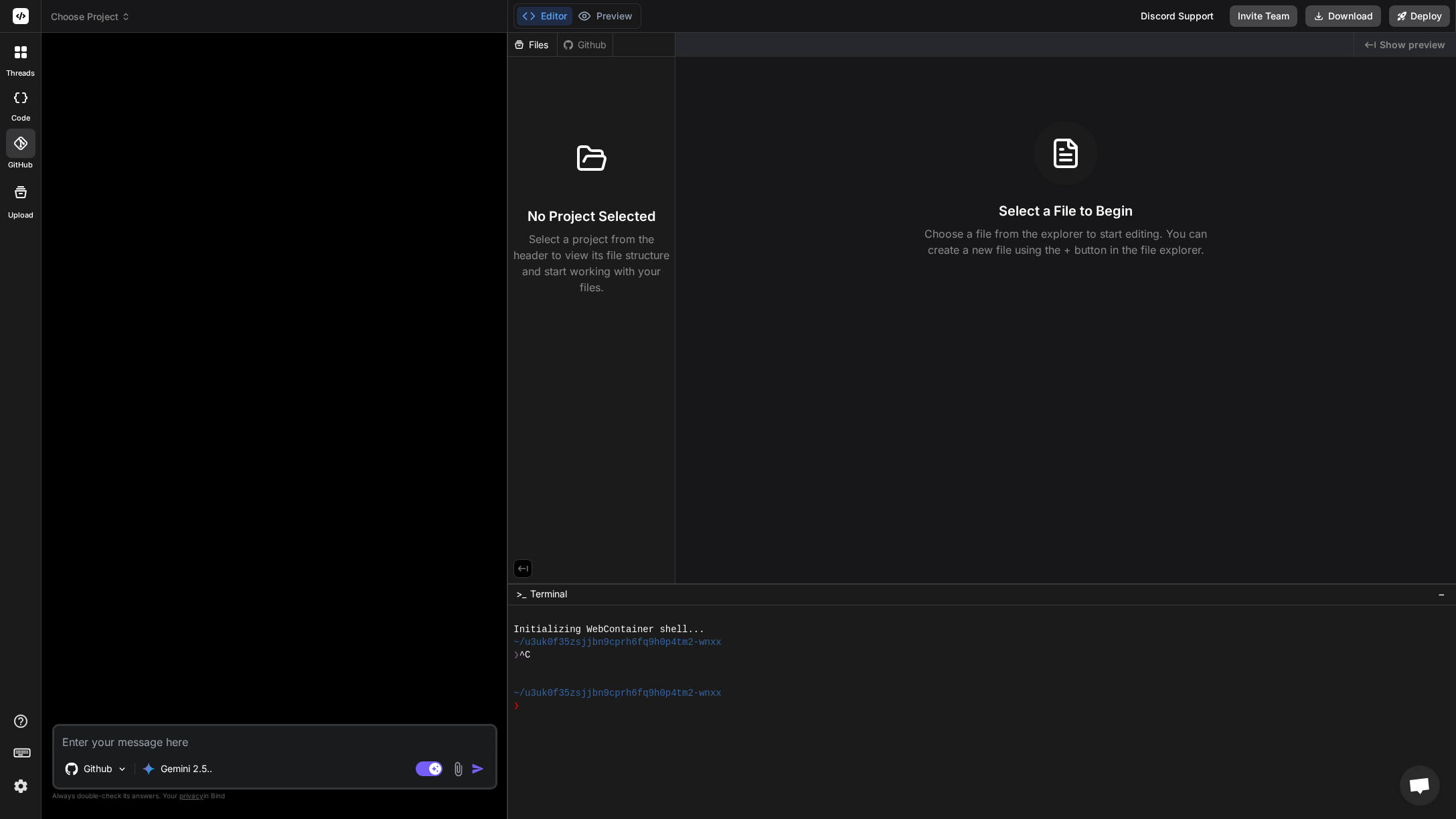
click at [25, 102] on div at bounding box center [20, 98] width 29 height 27
click at [111, 18] on span "Choose Project" at bounding box center [91, 16] width 80 height 13
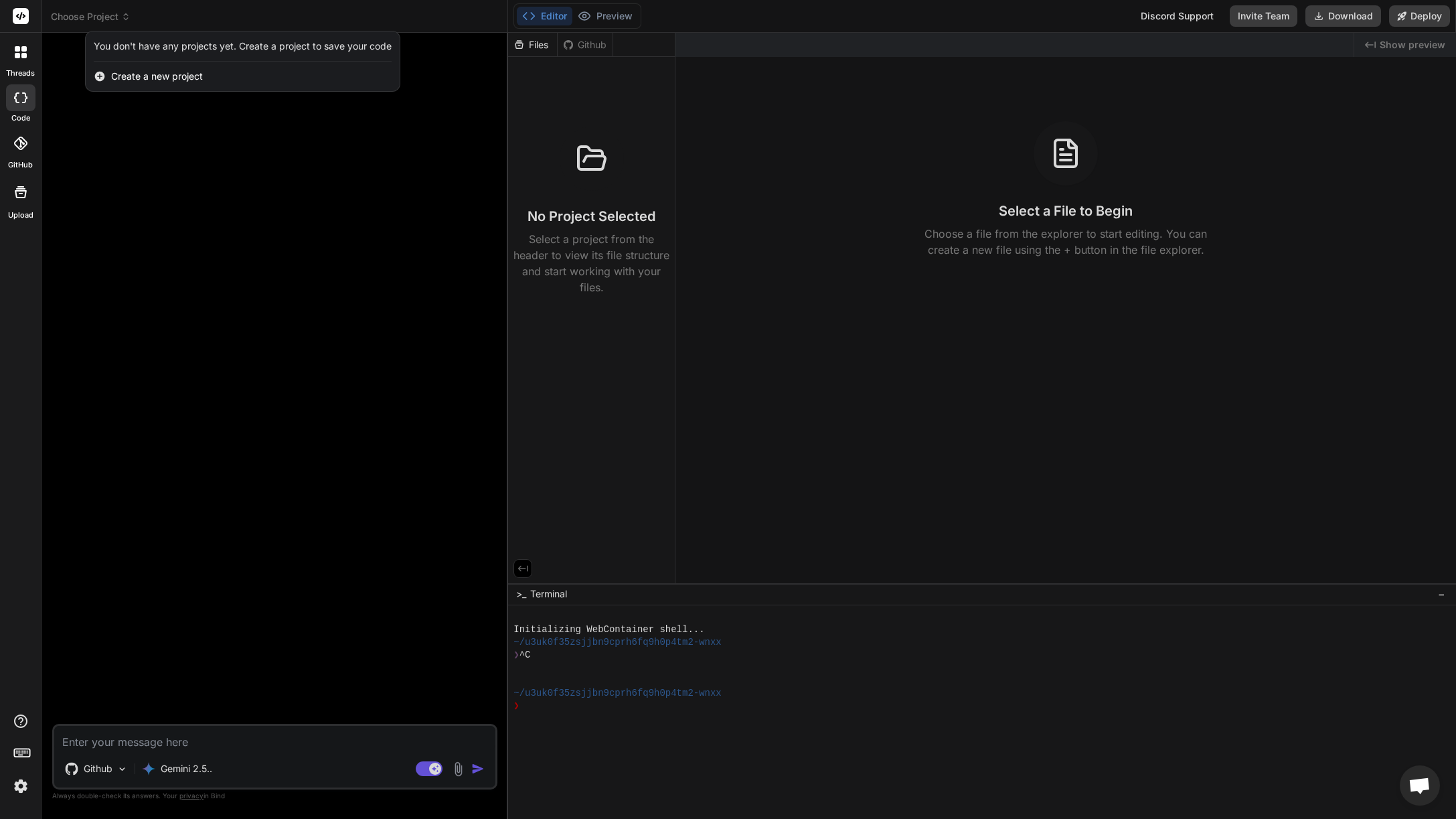
click at [31, 15] on div at bounding box center [21, 16] width 41 height 33
click at [15, 60] on div at bounding box center [21, 53] width 28 height 28
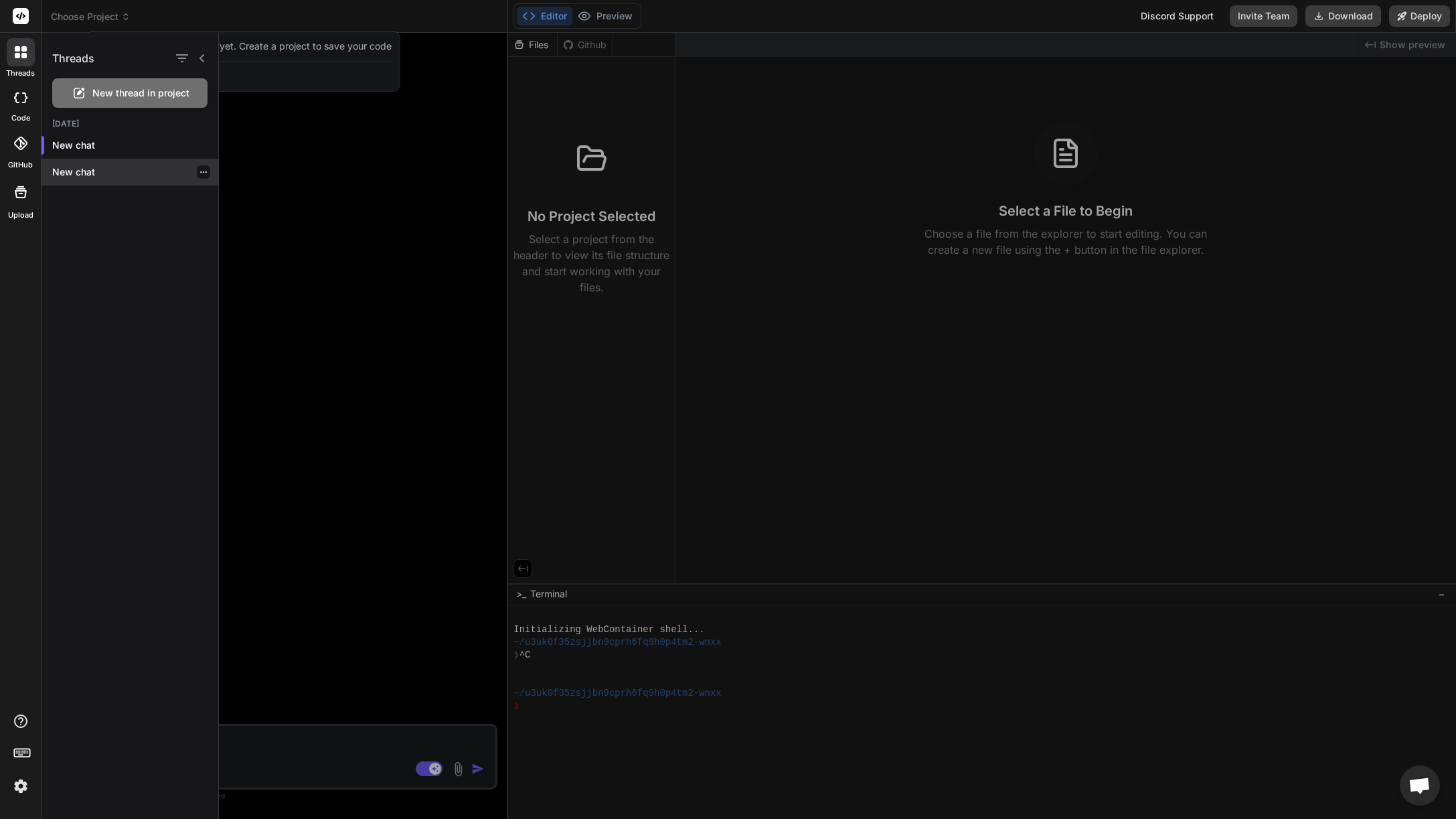
click at [199, 170] on icon "button" at bounding box center [203, 172] width 8 height 8
click at [231, 224] on span "Delete" at bounding box center [234, 225] width 29 height 13
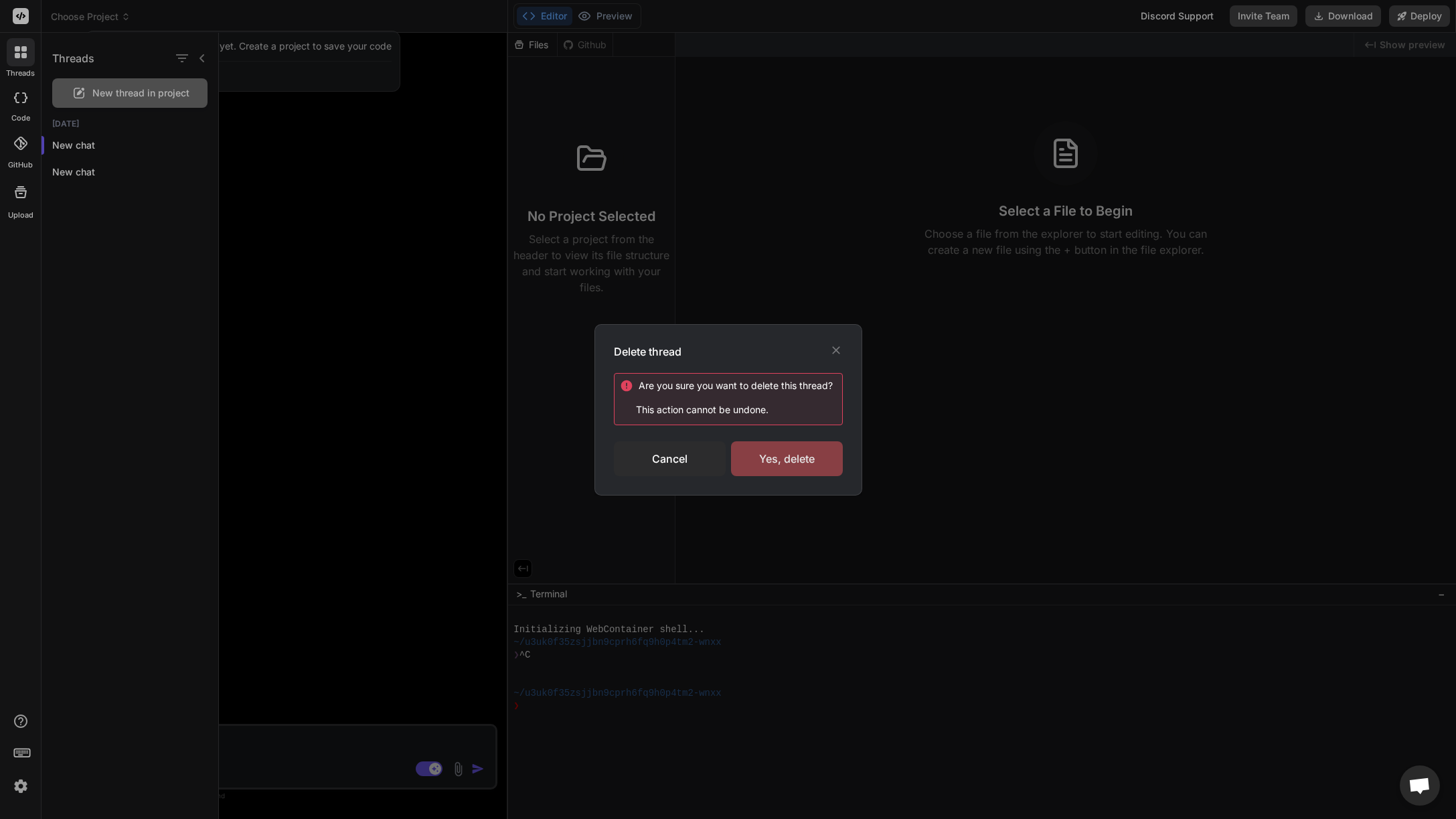
click at [782, 442] on div "Yes, delete" at bounding box center [787, 458] width 111 height 35
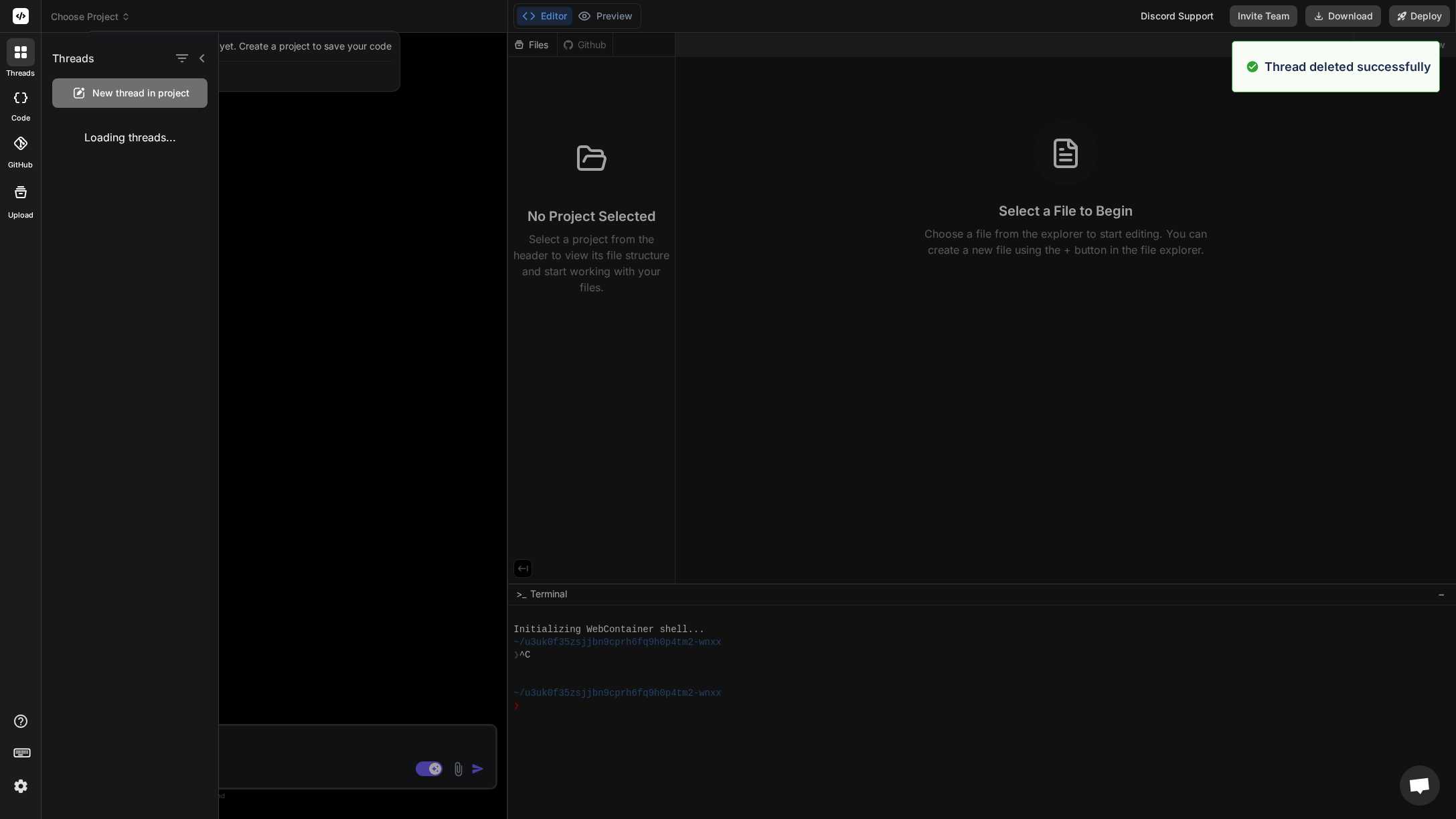
type textarea "x"
click at [872, 177] on div at bounding box center [837, 425] width 1237 height 786
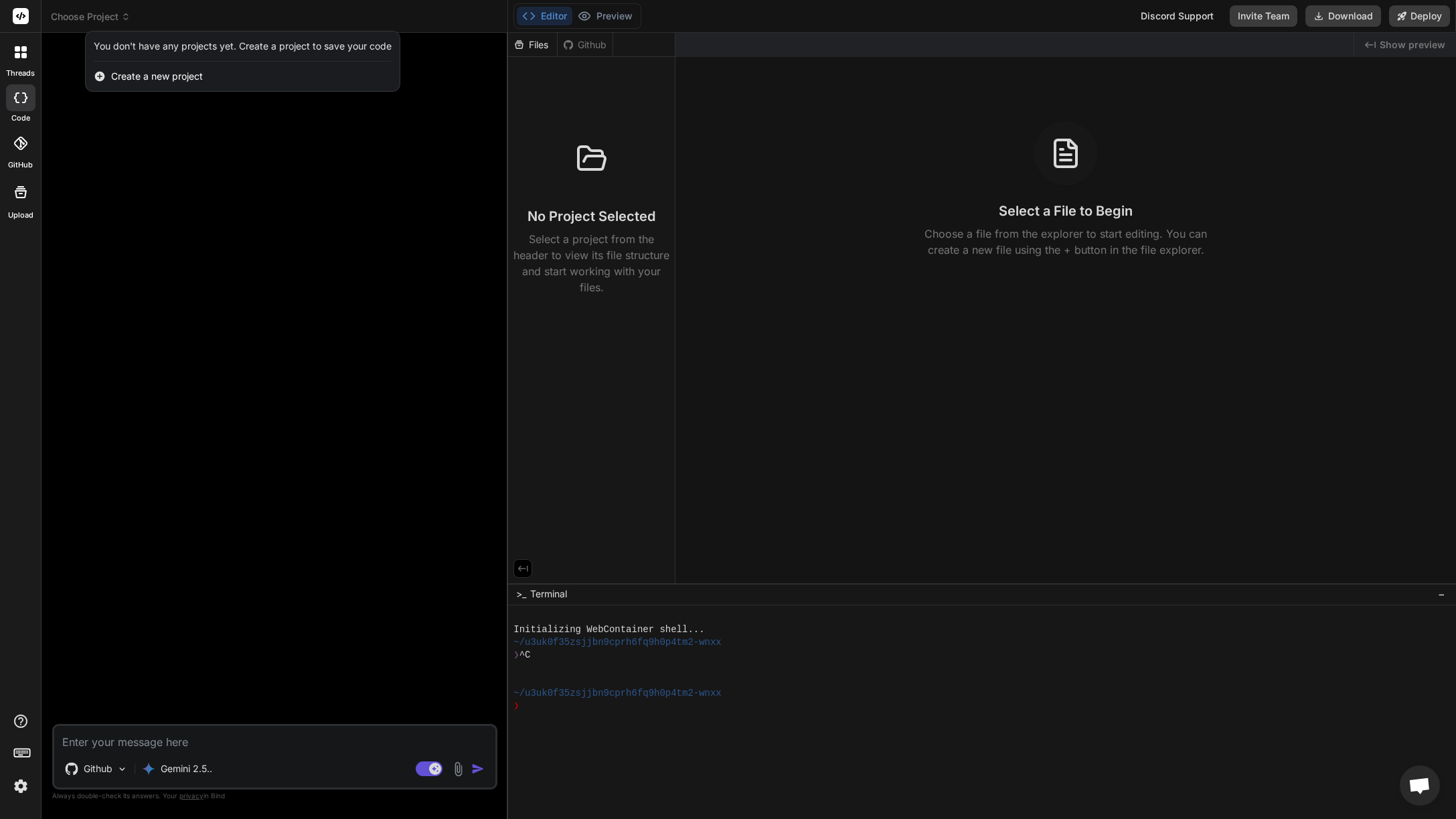
click at [586, 45] on div at bounding box center [728, 409] width 1456 height 819
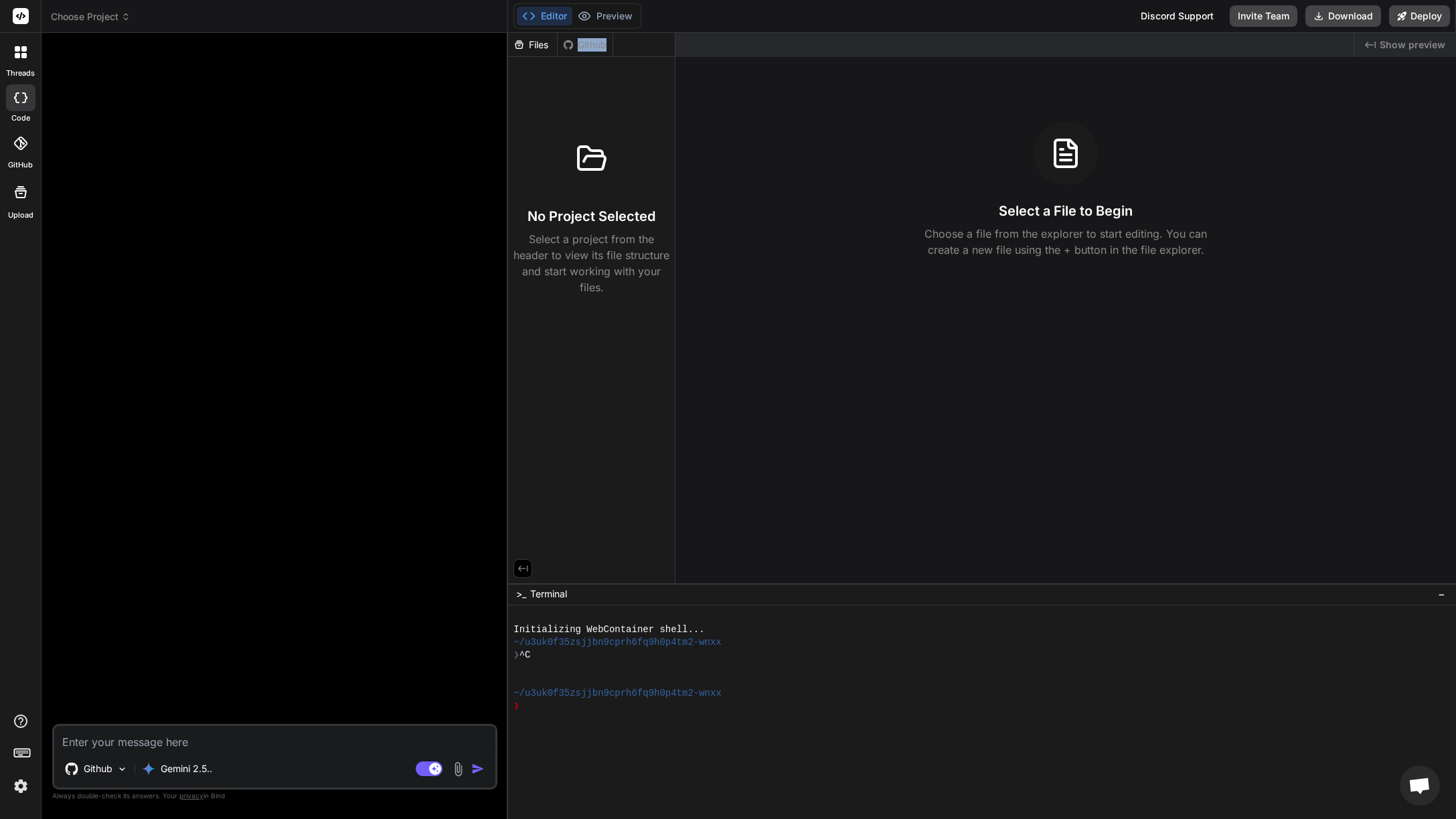
click at [586, 45] on div "Github" at bounding box center [584, 45] width 55 height 13
click at [611, 13] on button "Preview" at bounding box center [605, 16] width 65 height 18
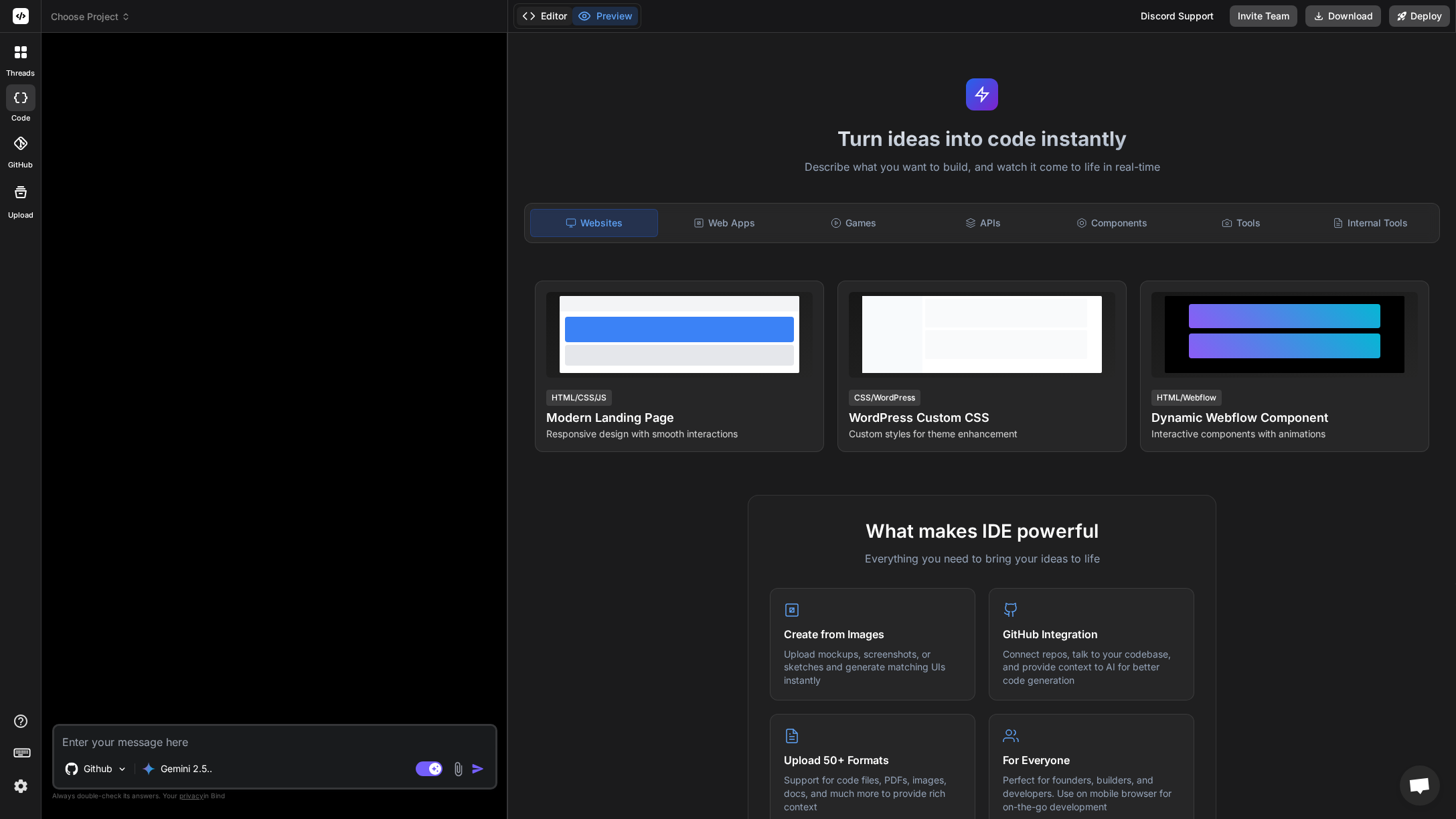
click at [542, 16] on button "Editor" at bounding box center [544, 16] width 55 height 18
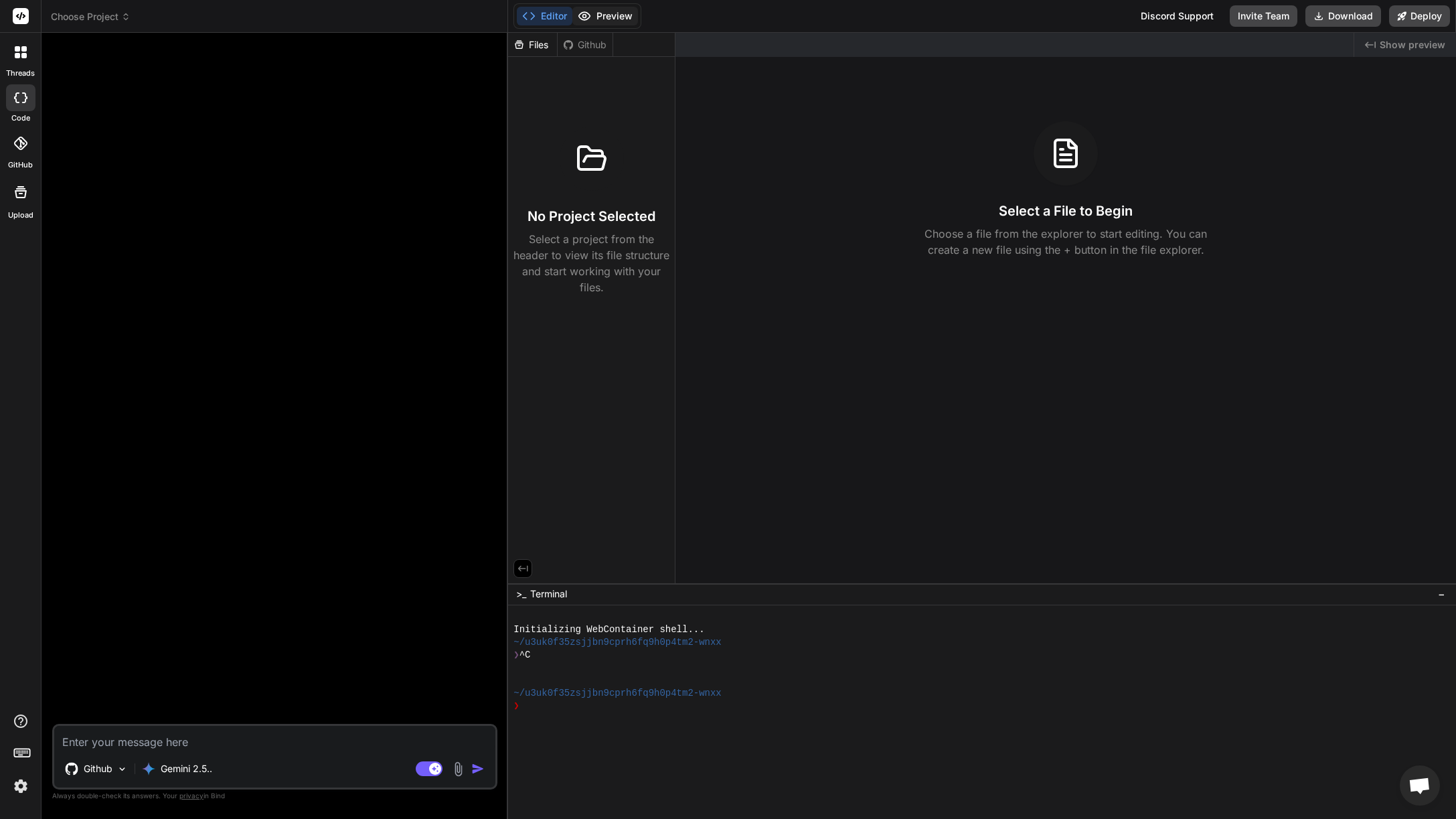
click at [608, 12] on button "Preview" at bounding box center [605, 16] width 65 height 18
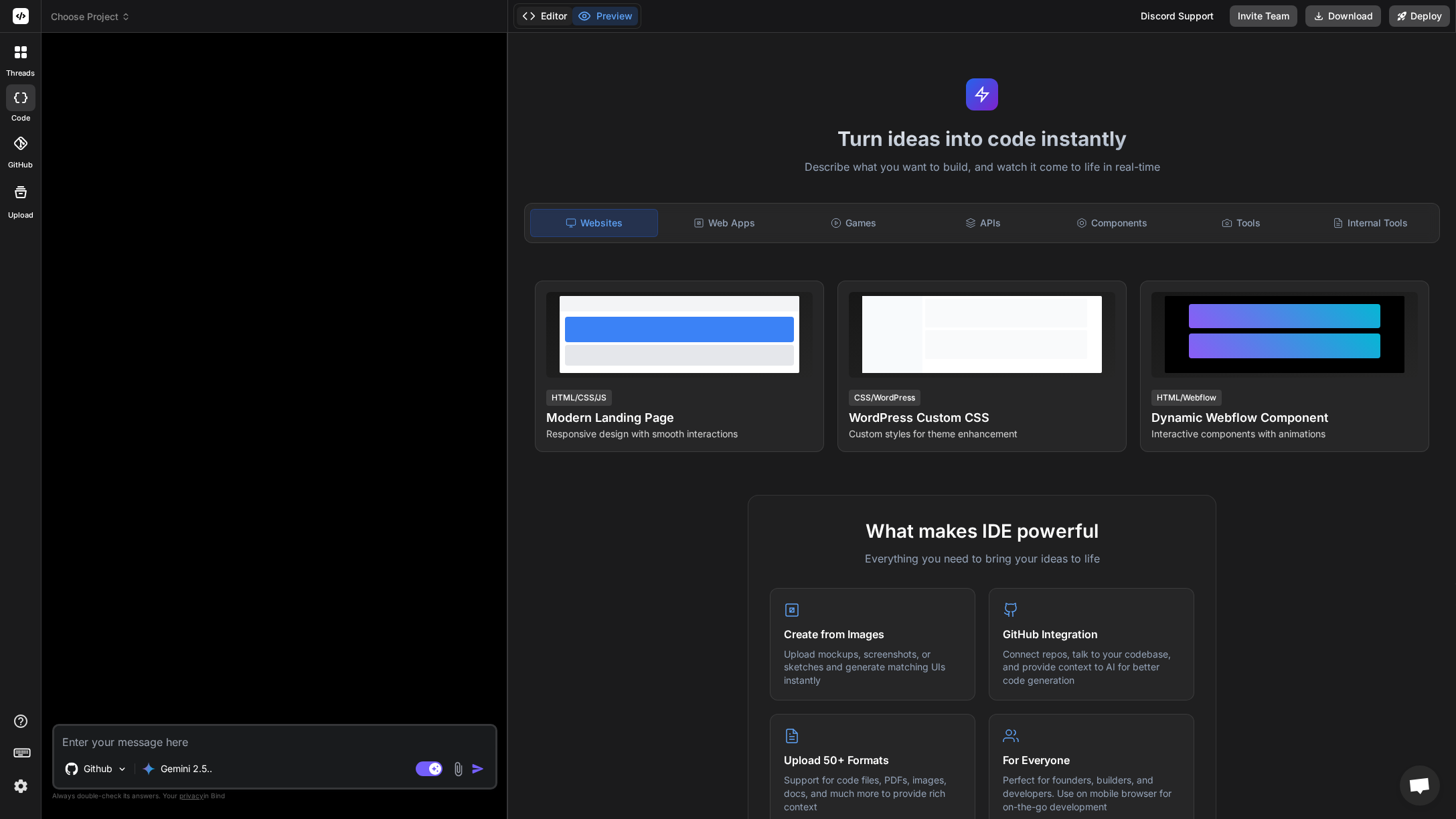
click at [535, 14] on icon at bounding box center [528, 16] width 13 height 13
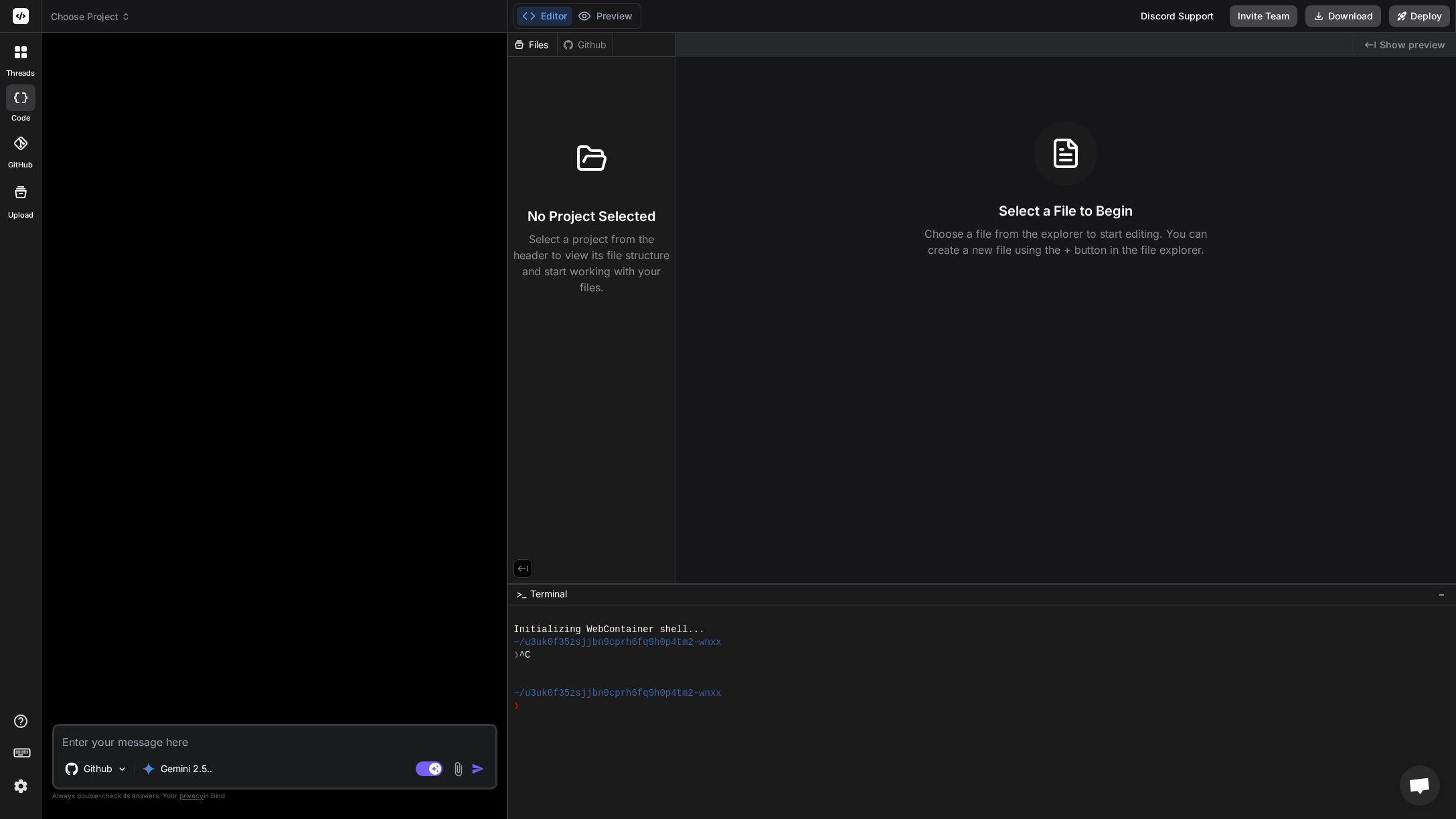
click at [587, 45] on div "Github" at bounding box center [584, 45] width 55 height 13
click at [526, 563] on icon at bounding box center [522, 568] width 12 height 12
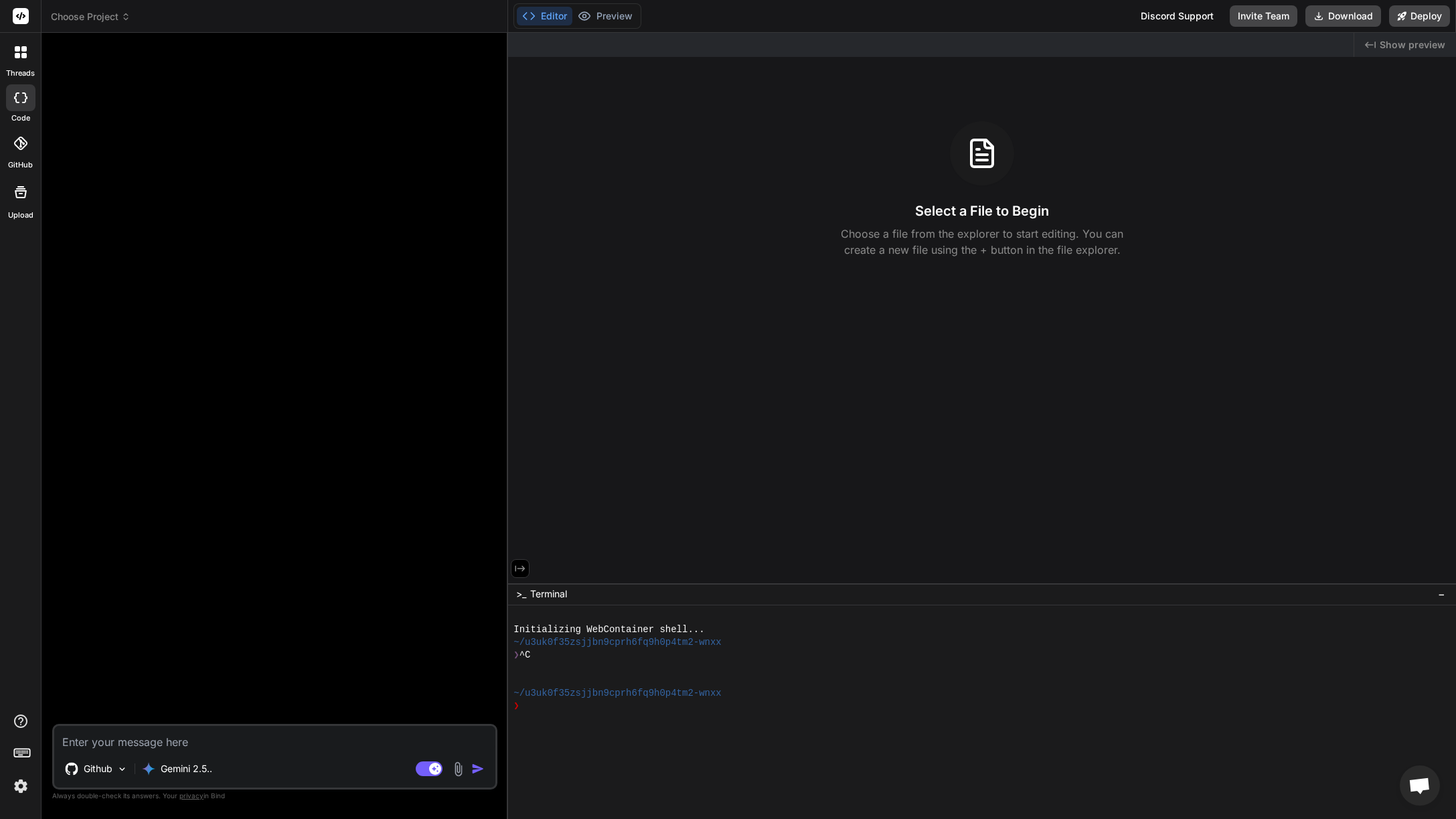
click at [524, 568] on icon at bounding box center [520, 568] width 10 height 6
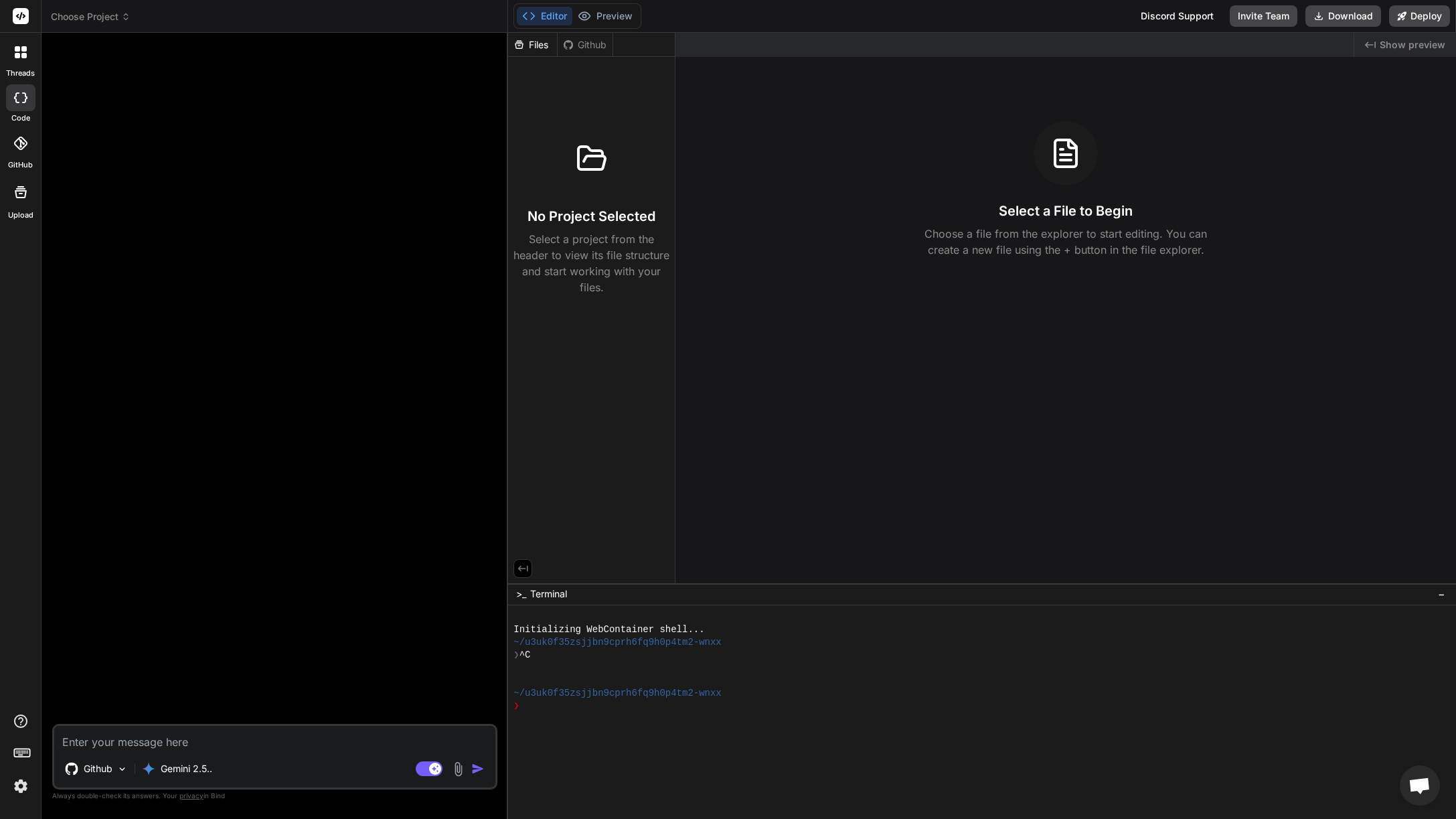
click at [601, 46] on div "Github" at bounding box center [584, 45] width 55 height 13
click at [126, 12] on icon at bounding box center [126, 16] width 9 height 9
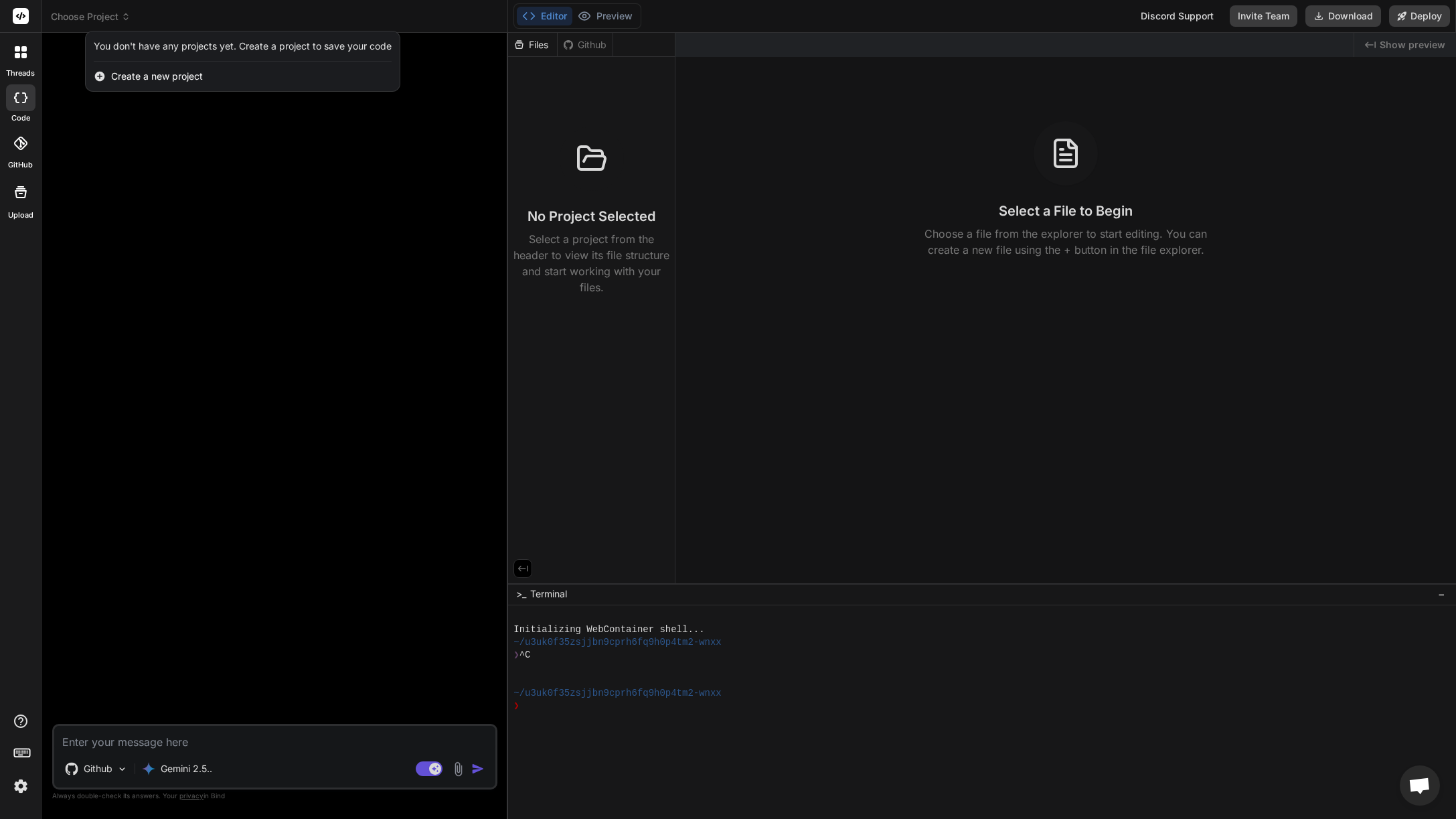
click at [127, 72] on span "Create a new project" at bounding box center [157, 76] width 92 height 13
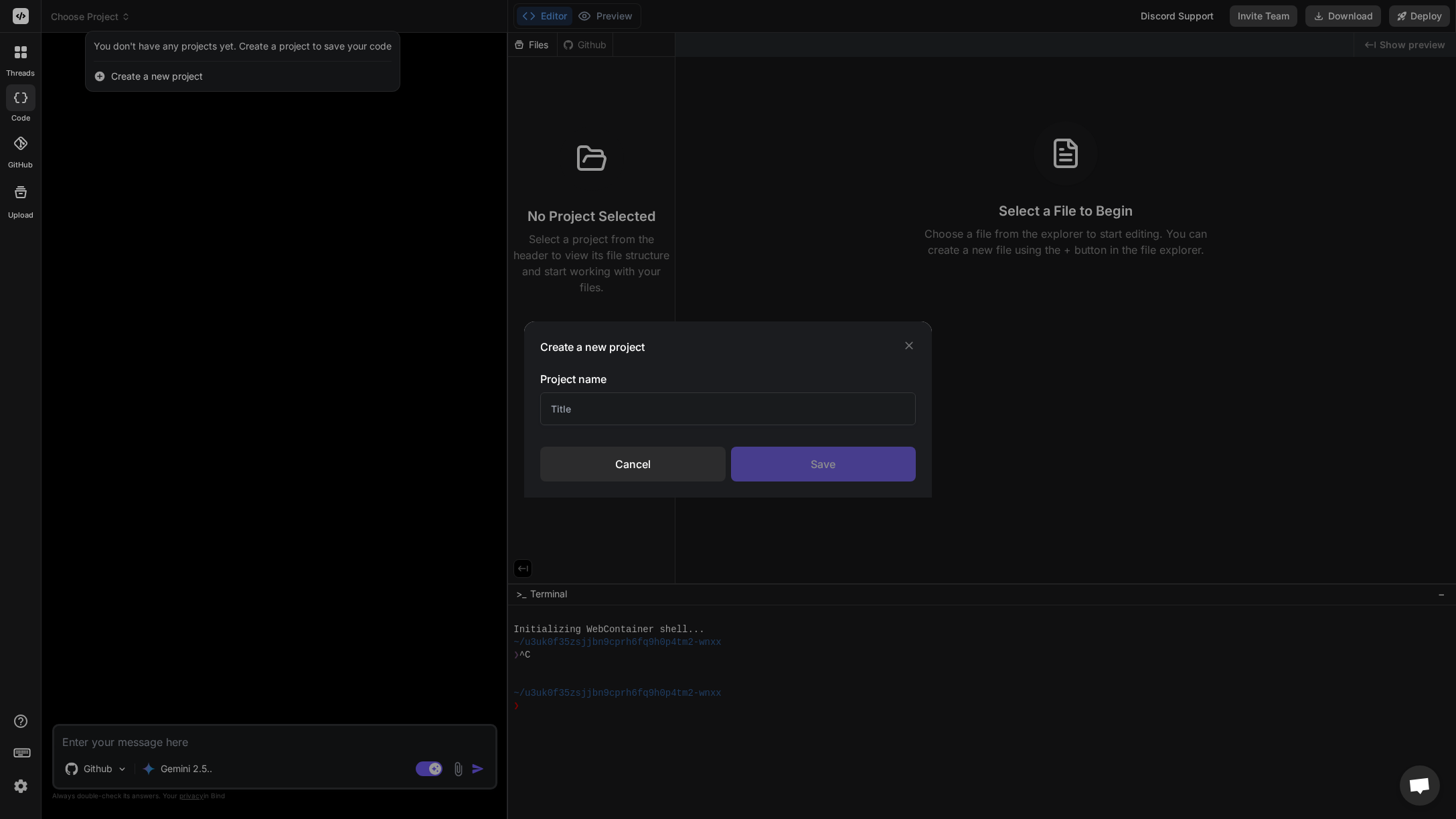
click at [711, 413] on input "text" at bounding box center [728, 409] width 376 height 33
type input "test"
click at [825, 477] on div "Save" at bounding box center [823, 464] width 185 height 35
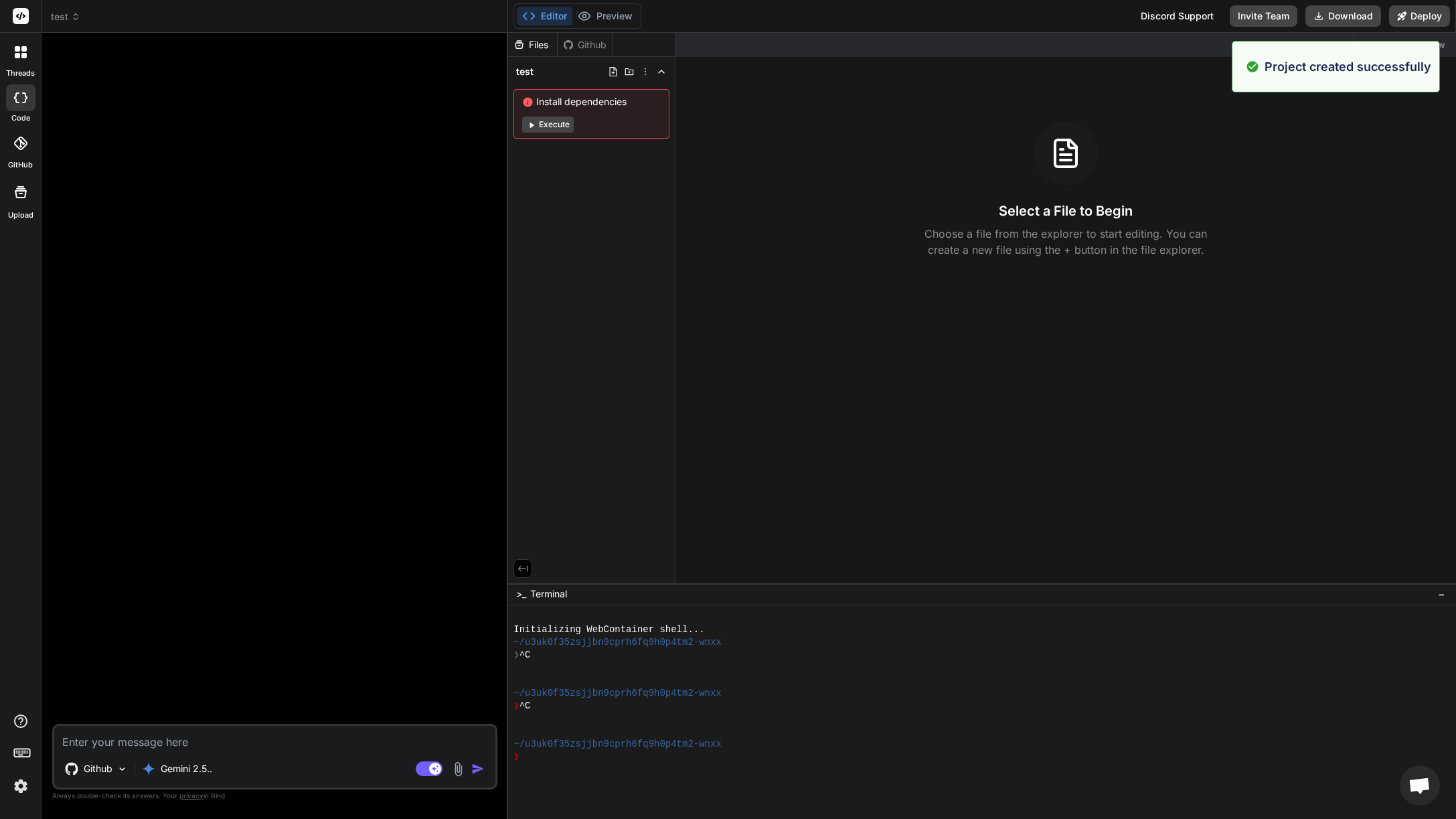
click at [564, 123] on button "Execute" at bounding box center [547, 124] width 52 height 16
type textarea "x"
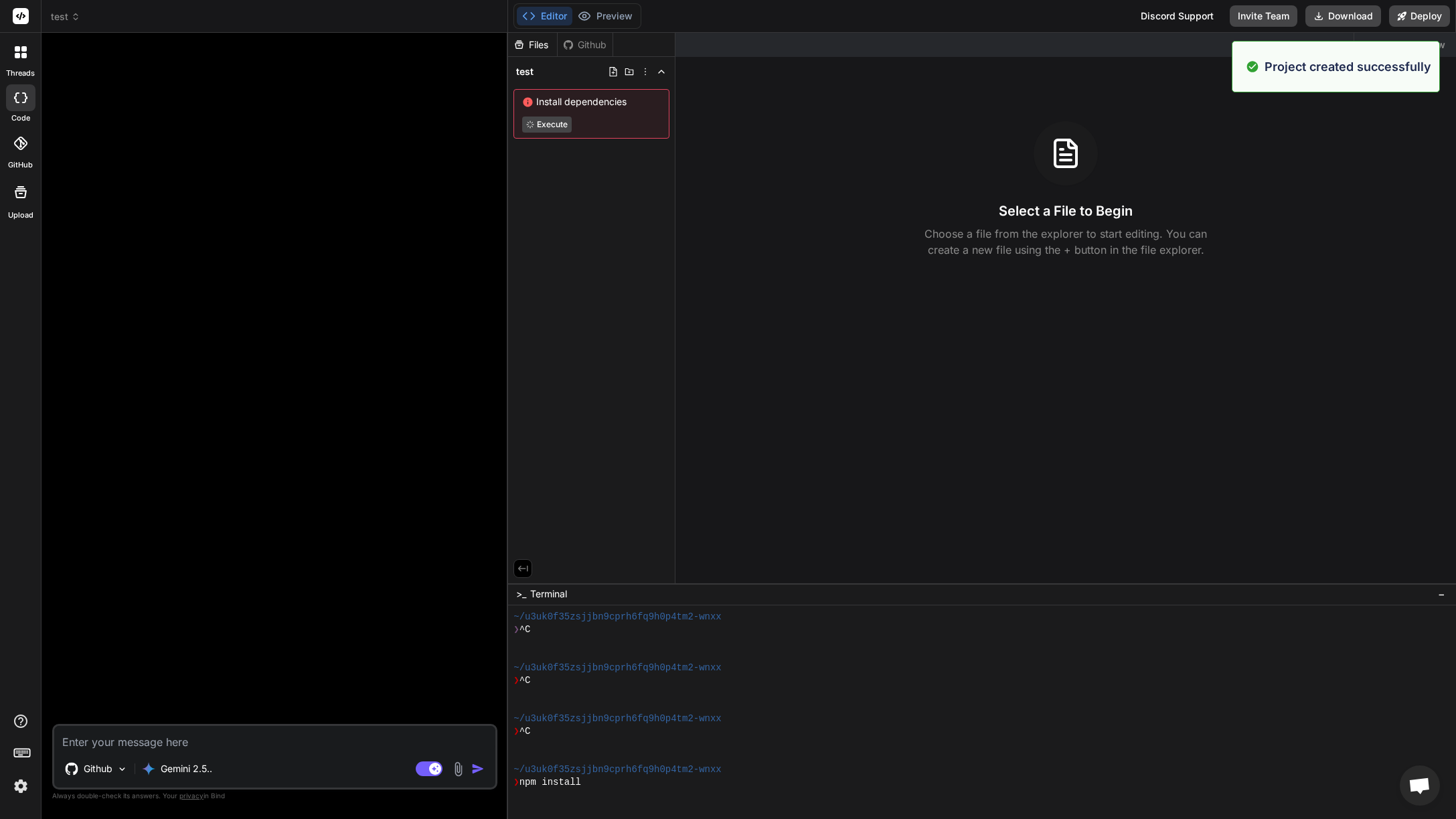
scroll to position [26, 0]
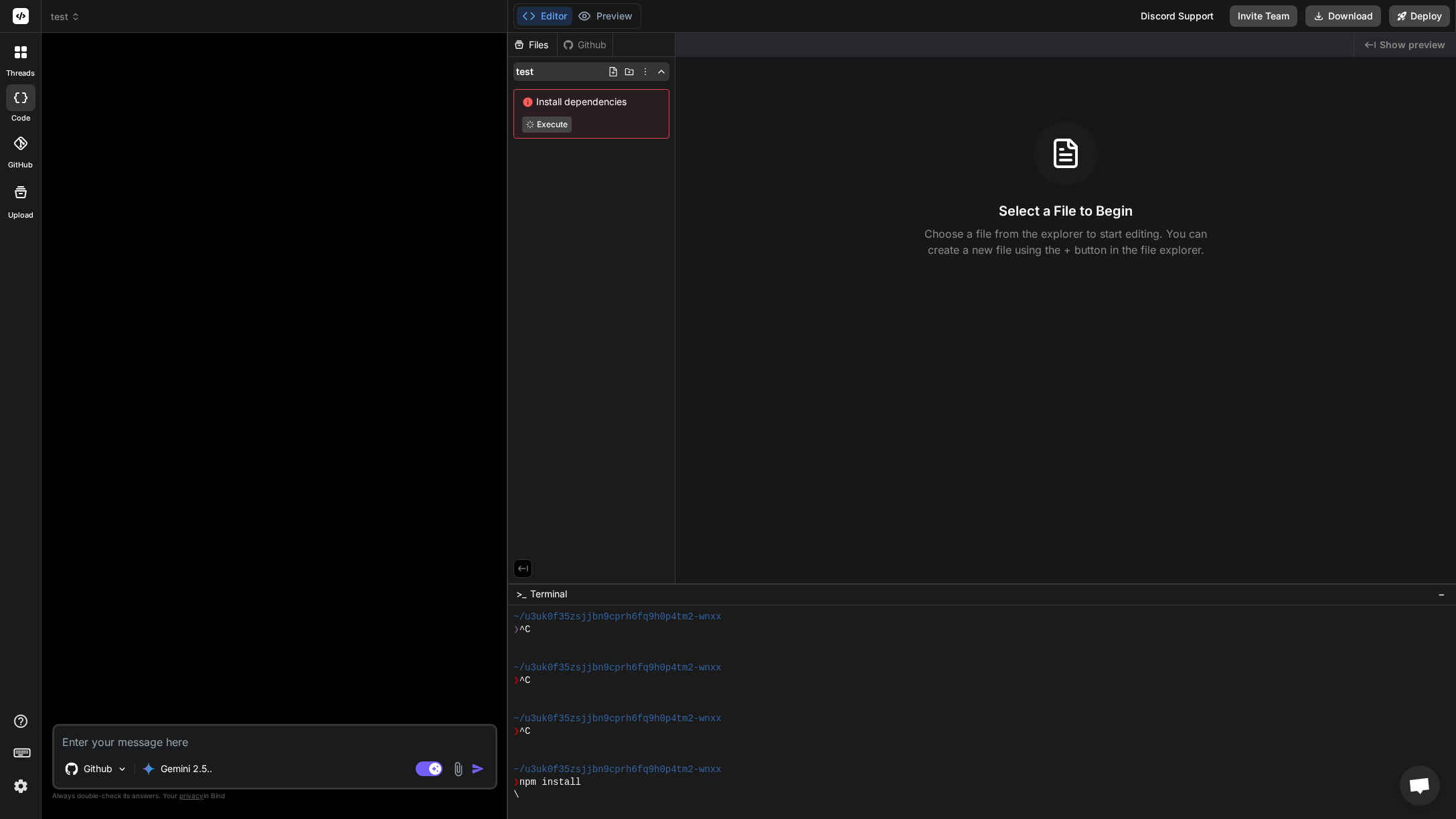
click at [646, 71] on icon at bounding box center [645, 71] width 11 height 11
click at [646, 71] on div at bounding box center [982, 425] width 948 height 786
click at [635, 71] on icon at bounding box center [629, 71] width 11 height 11
click at [589, 95] on input "text" at bounding box center [603, 89] width 146 height 16
click at [579, 197] on div "Files Github test Install dependencies Execute" at bounding box center [592, 308] width 168 height 550
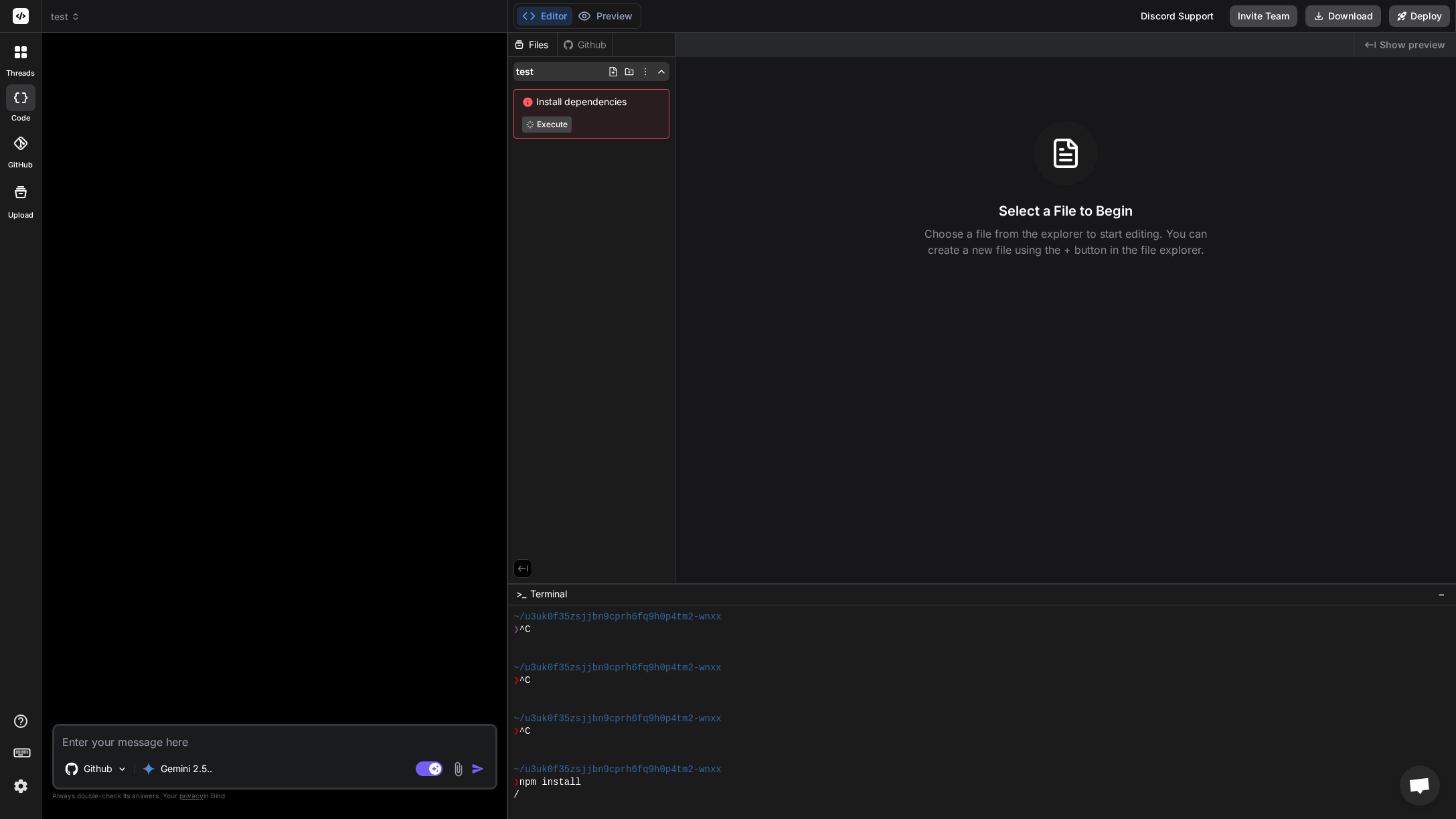
click at [646, 71] on icon at bounding box center [645, 71] width 11 height 11
click at [615, 222] on div at bounding box center [982, 425] width 948 height 786
click at [586, 46] on div "Github" at bounding box center [584, 45] width 55 height 13
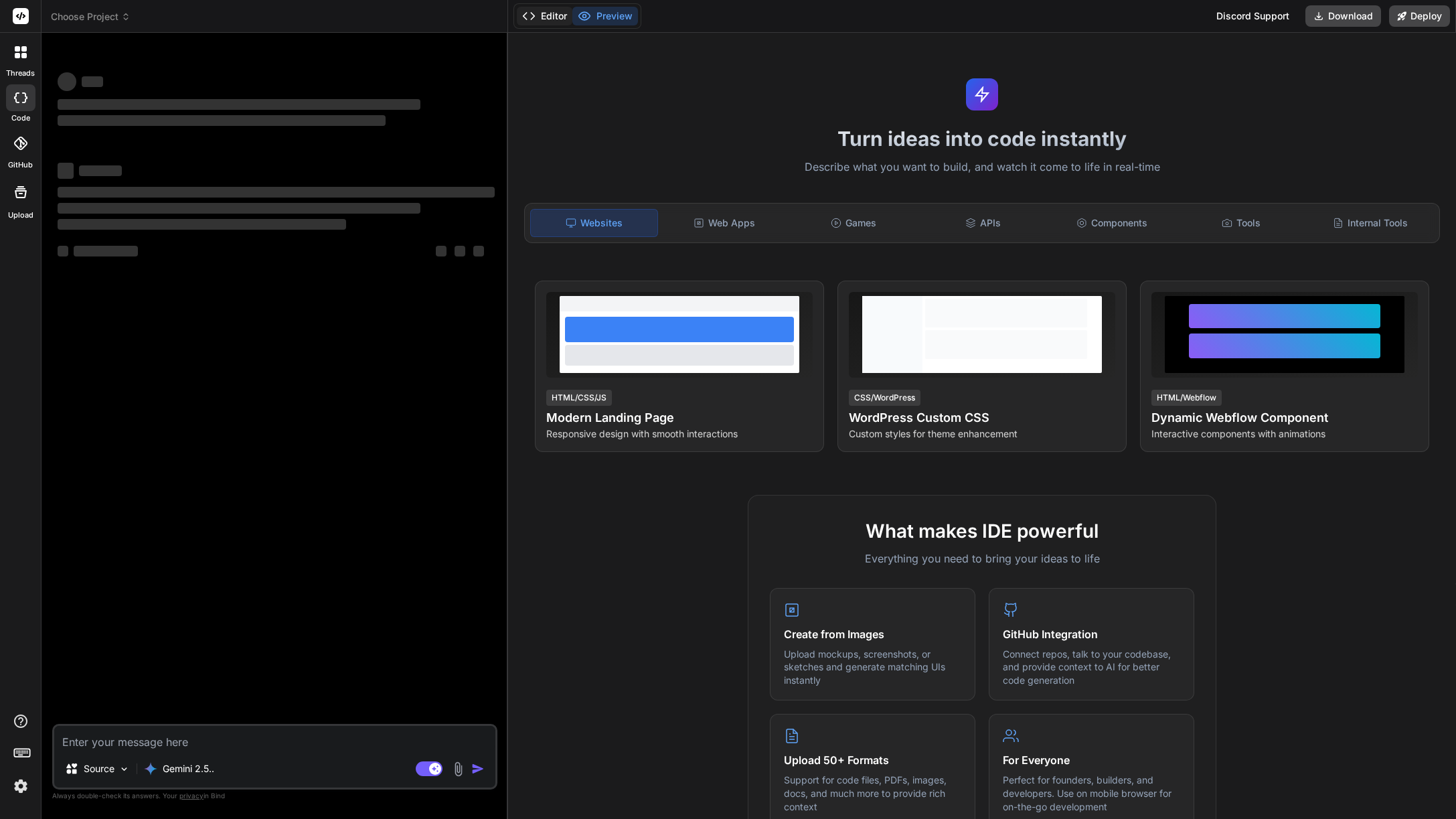
click at [555, 17] on button "Editor" at bounding box center [544, 16] width 55 height 18
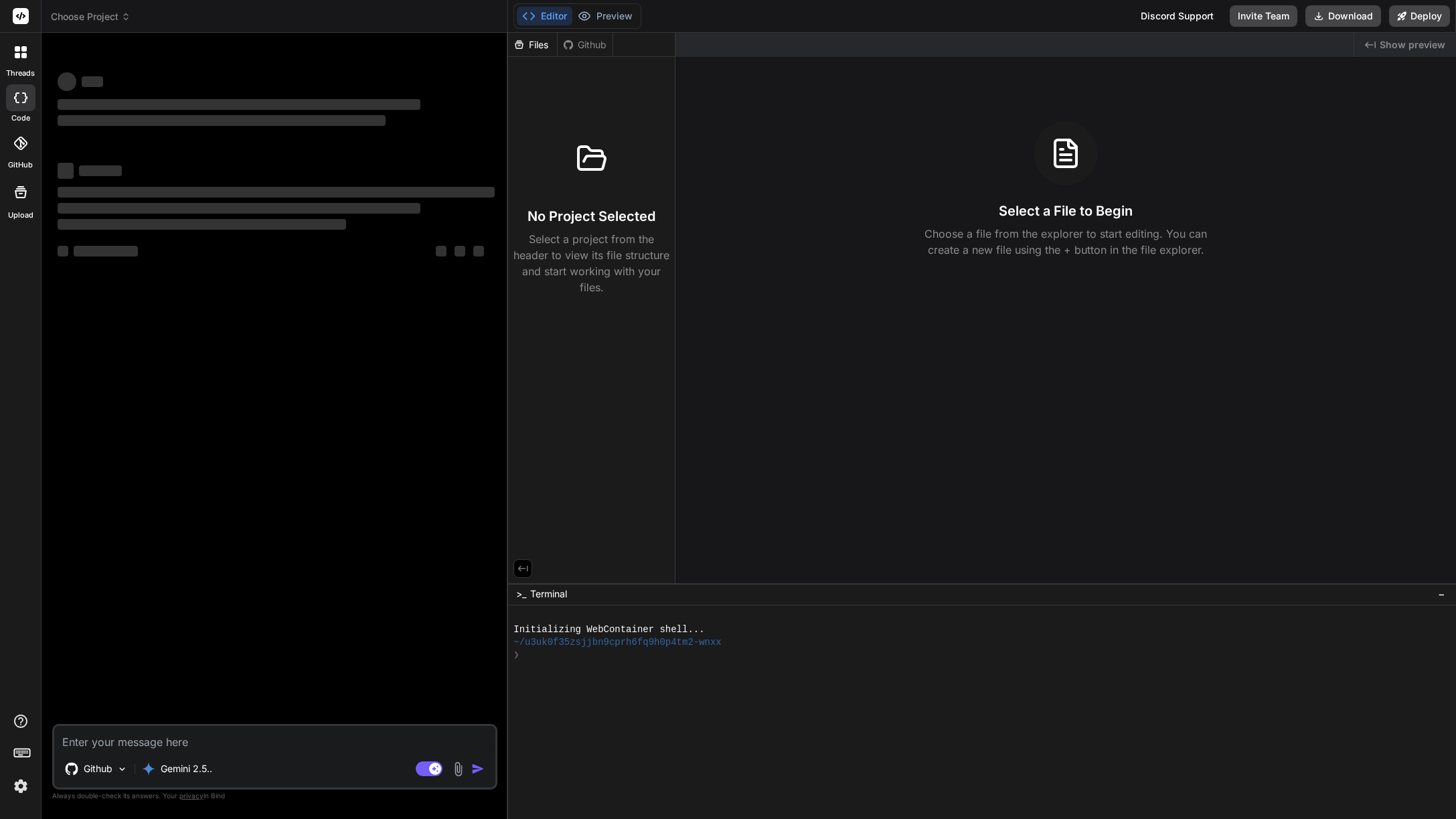
click at [591, 42] on div "Github" at bounding box center [584, 45] width 55 height 13
click at [18, 153] on div at bounding box center [20, 143] width 29 height 29
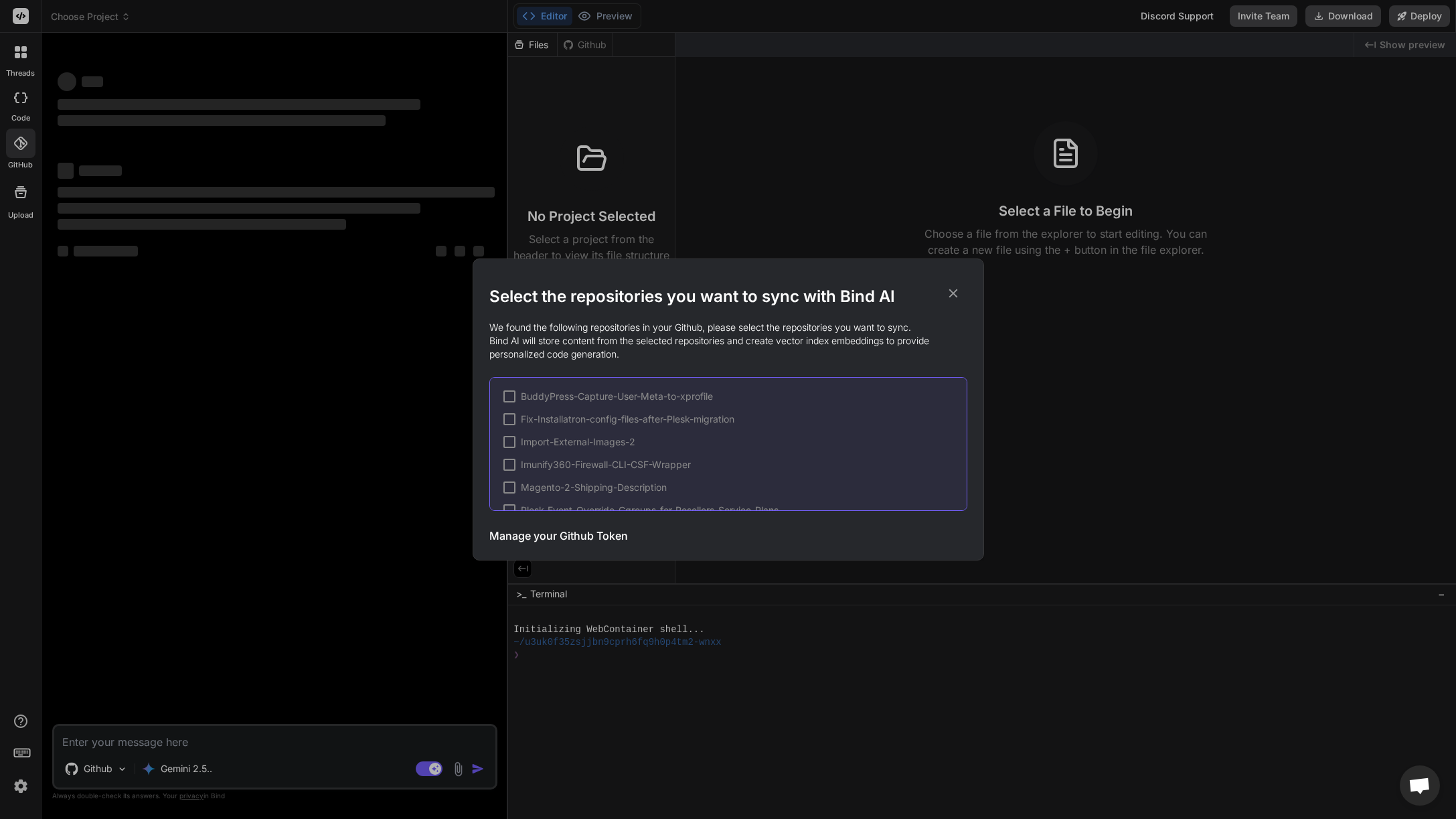
click at [953, 295] on icon at bounding box center [953, 293] width 15 height 15
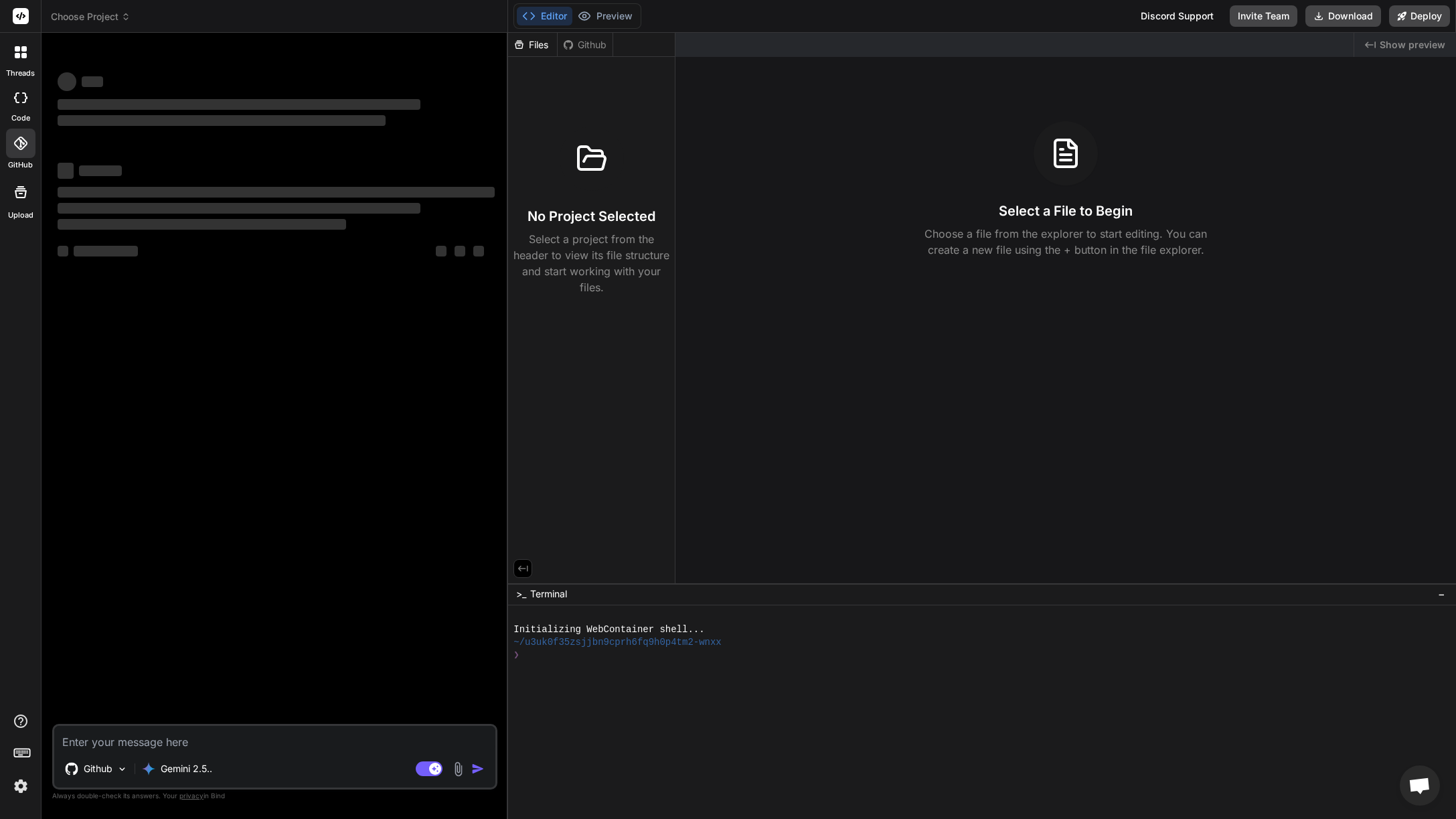
click at [24, 53] on icon at bounding box center [24, 55] width 6 height 6
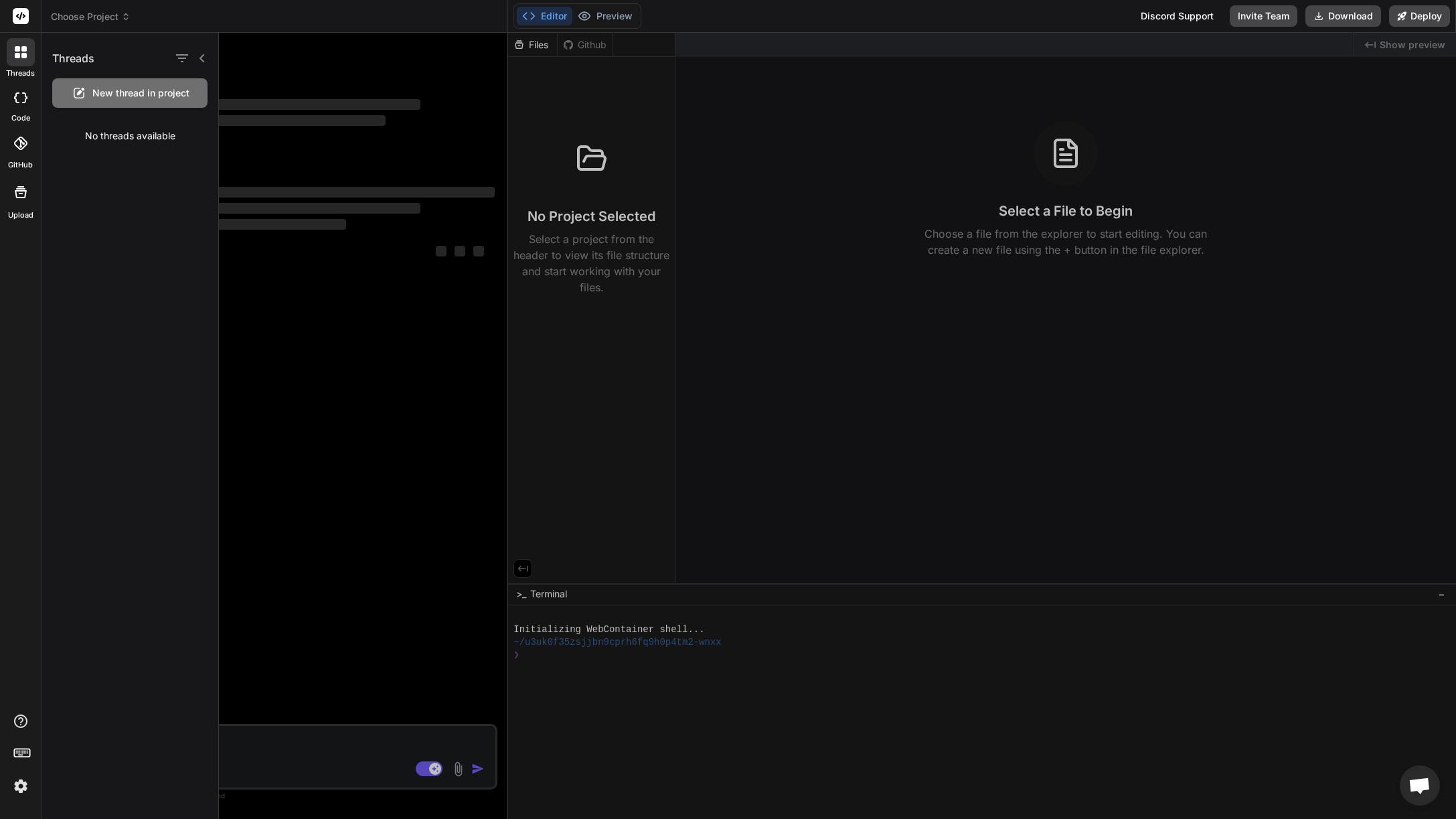
click at [77, 20] on span "Choose Project" at bounding box center [91, 16] width 80 height 13
click at [87, 17] on div at bounding box center [728, 409] width 1456 height 819
click at [202, 56] on icon at bounding box center [202, 58] width 5 height 8
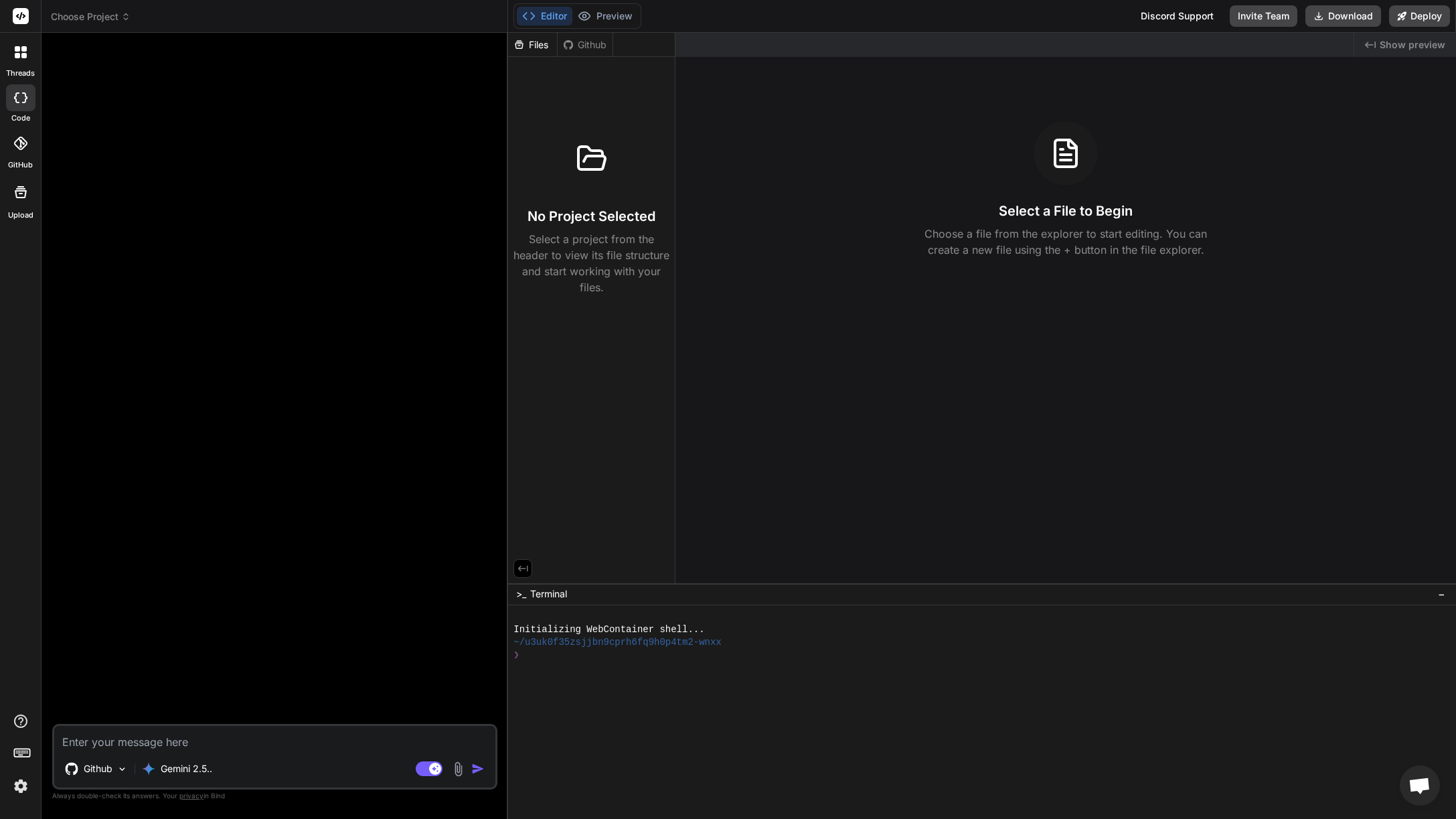
click at [136, 16] on div "Choose Project" at bounding box center [275, 16] width 447 height 13
click at [116, 18] on span "Choose Project" at bounding box center [91, 16] width 80 height 13
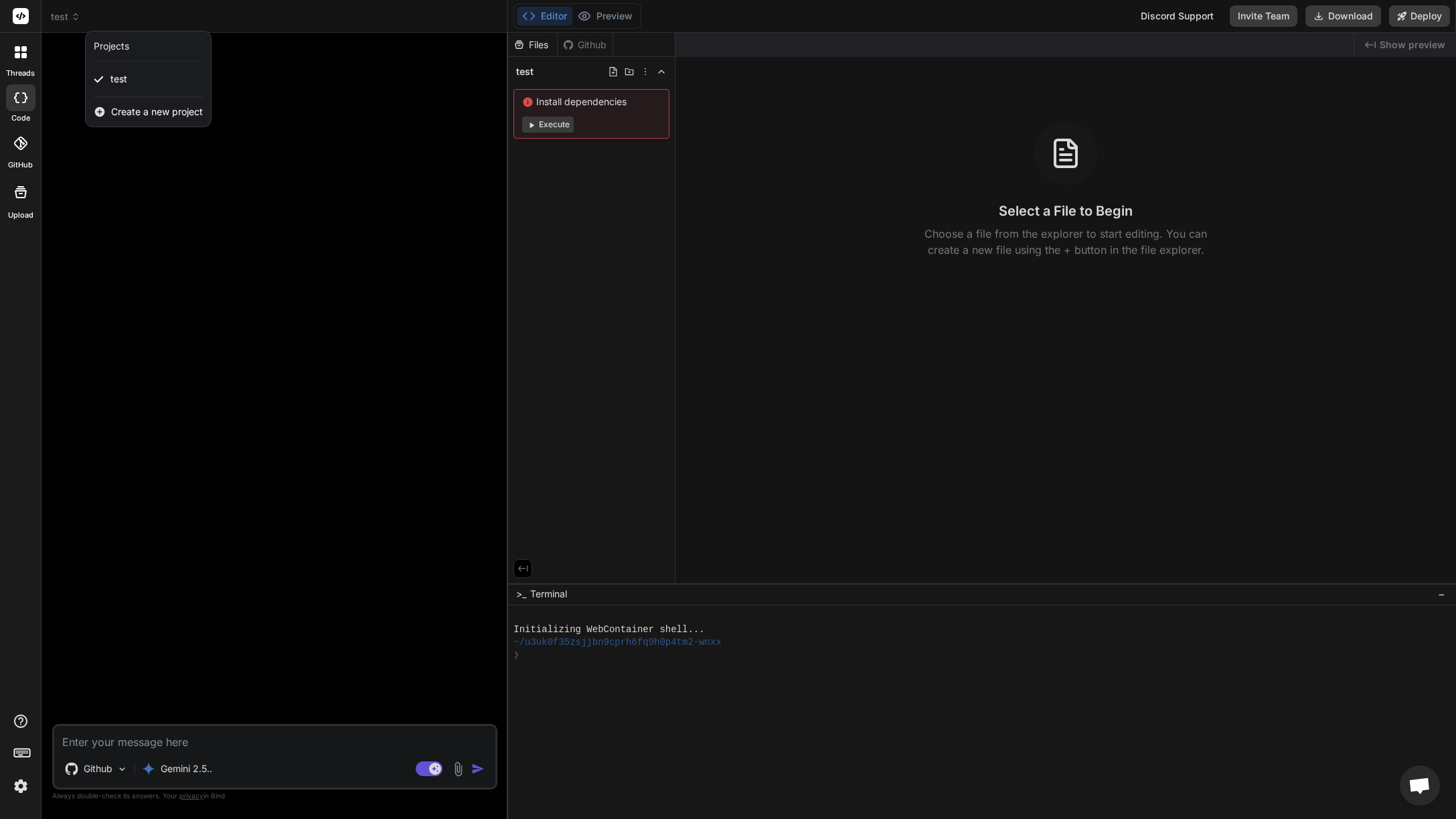
type textarea "x"
click at [163, 52] on div "Projects" at bounding box center [148, 46] width 109 height 13
click at [373, 133] on div at bounding box center [728, 409] width 1456 height 819
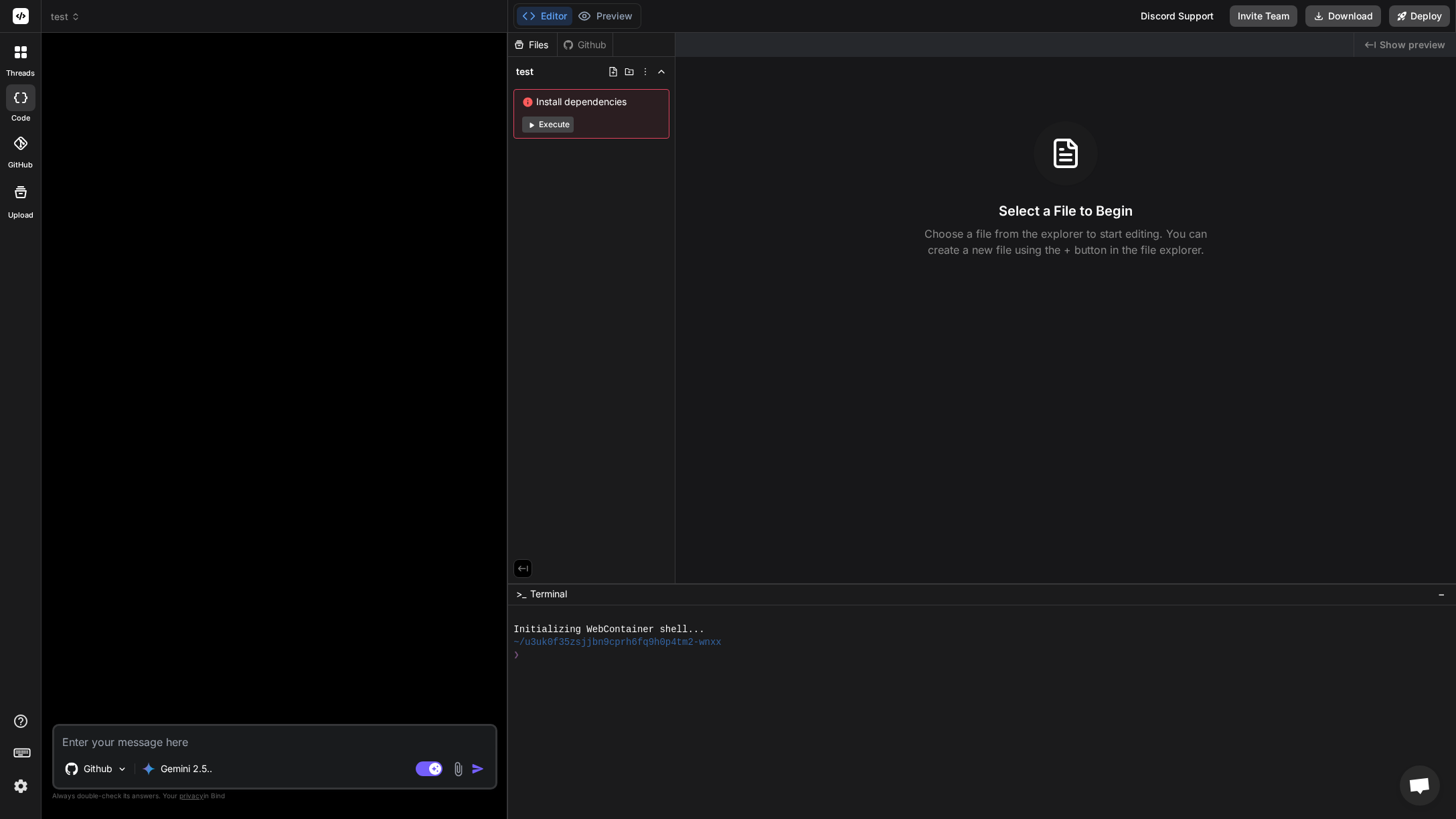
click at [591, 50] on div "Github" at bounding box center [584, 45] width 55 height 13
click at [591, 47] on div "Github" at bounding box center [584, 45] width 55 height 13
click at [571, 46] on icon at bounding box center [568, 44] width 9 height 9
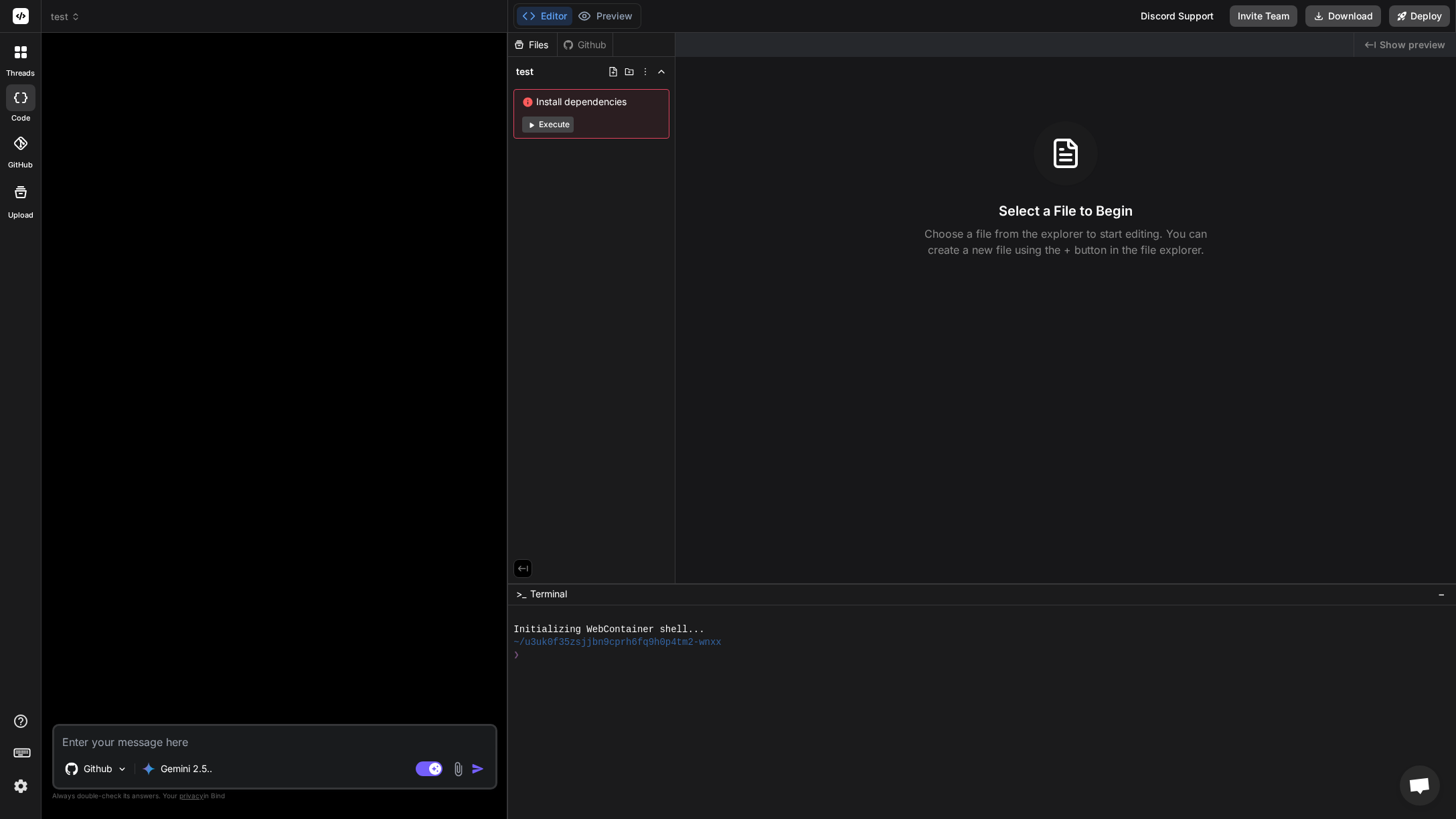
click at [615, 166] on div "Files Github test Install dependencies Execute" at bounding box center [592, 308] width 168 height 550
click at [26, 779] on img at bounding box center [21, 786] width 23 height 23
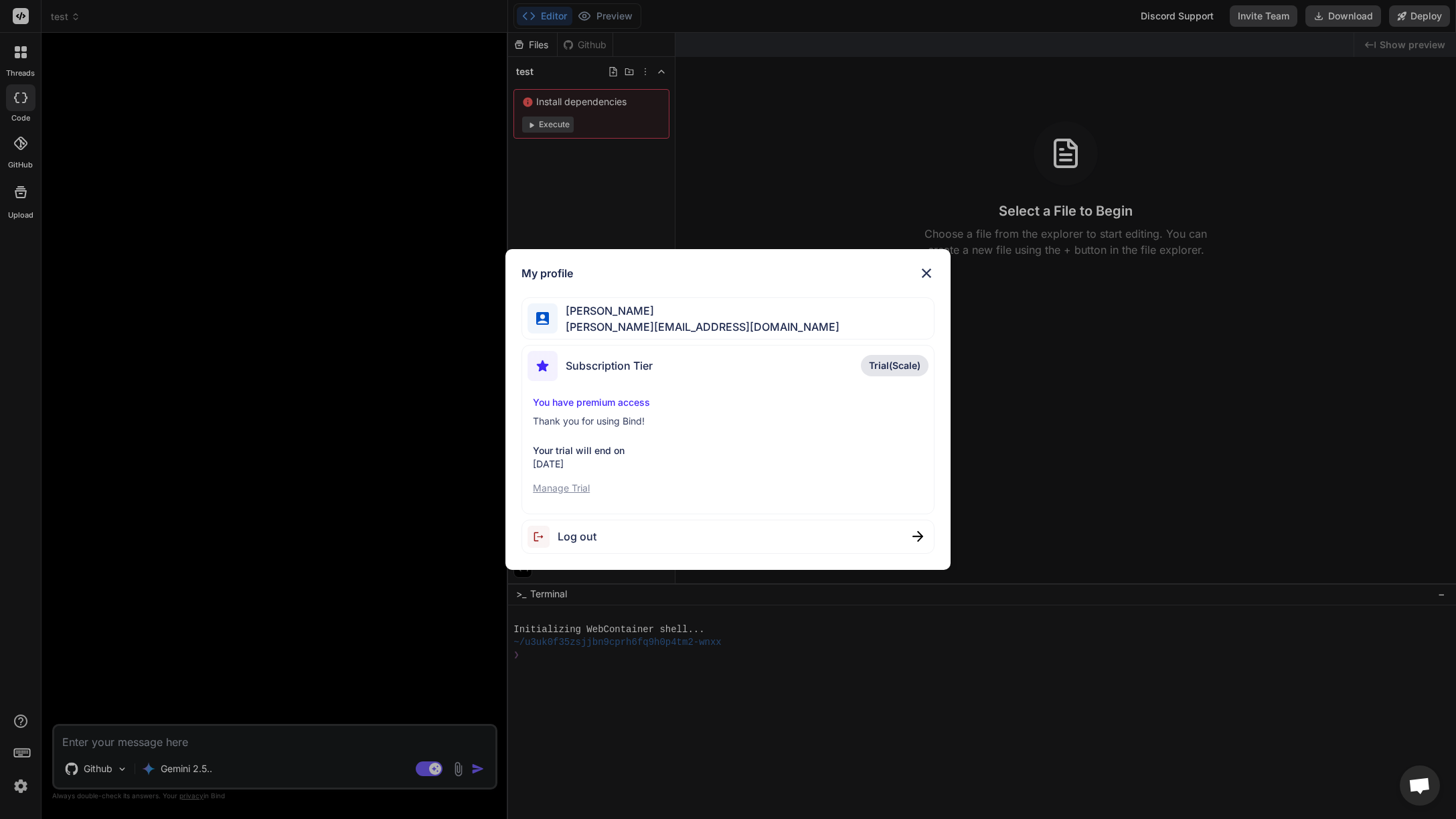
click at [922, 272] on img at bounding box center [926, 273] width 16 height 16
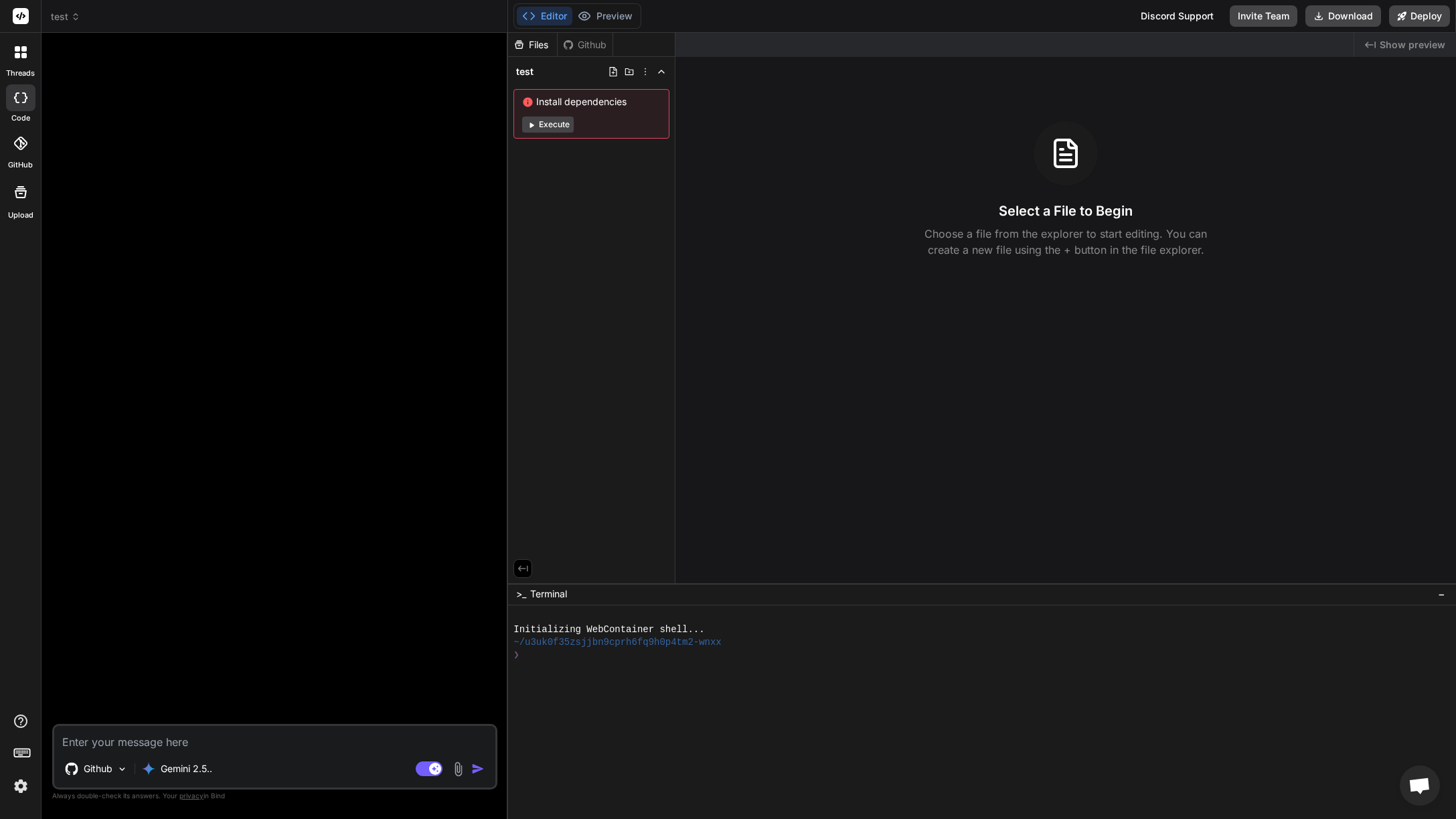
click at [15, 142] on icon at bounding box center [20, 143] width 13 height 13
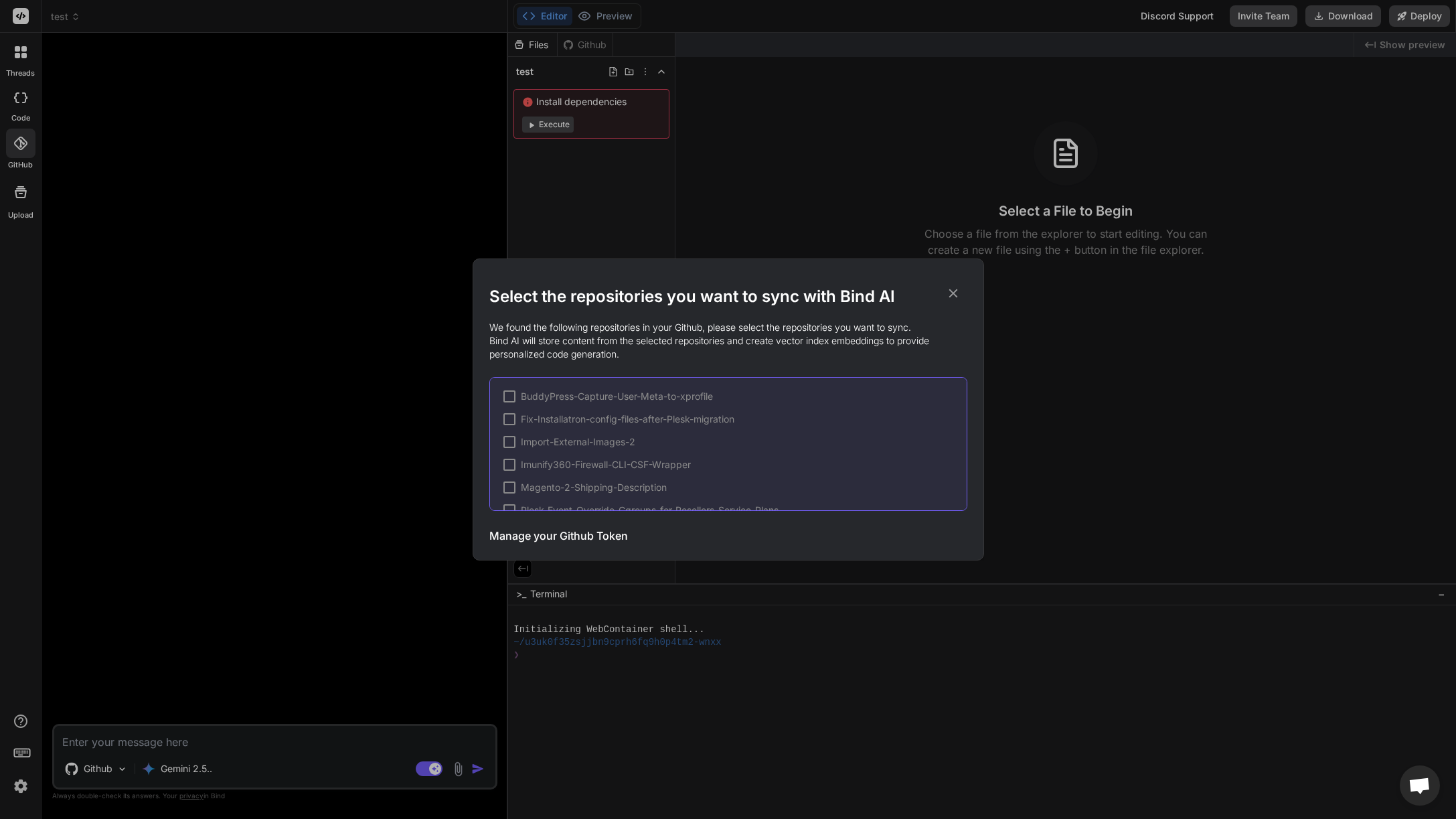
click at [953, 295] on icon at bounding box center [953, 293] width 15 height 15
